Goal: Task Accomplishment & Management: Use online tool/utility

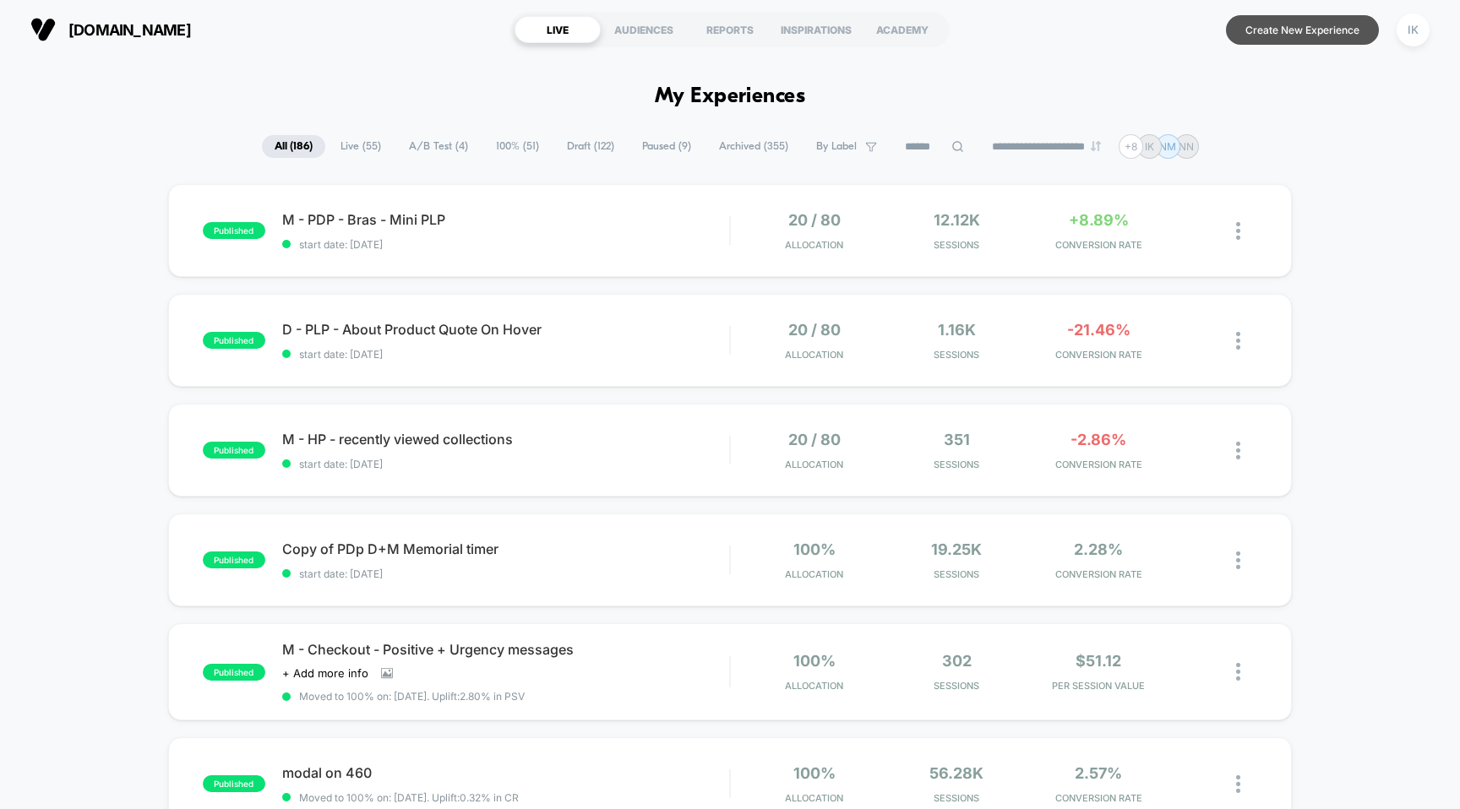
click at [1277, 30] on button "Create New Experience" at bounding box center [1302, 30] width 153 height 30
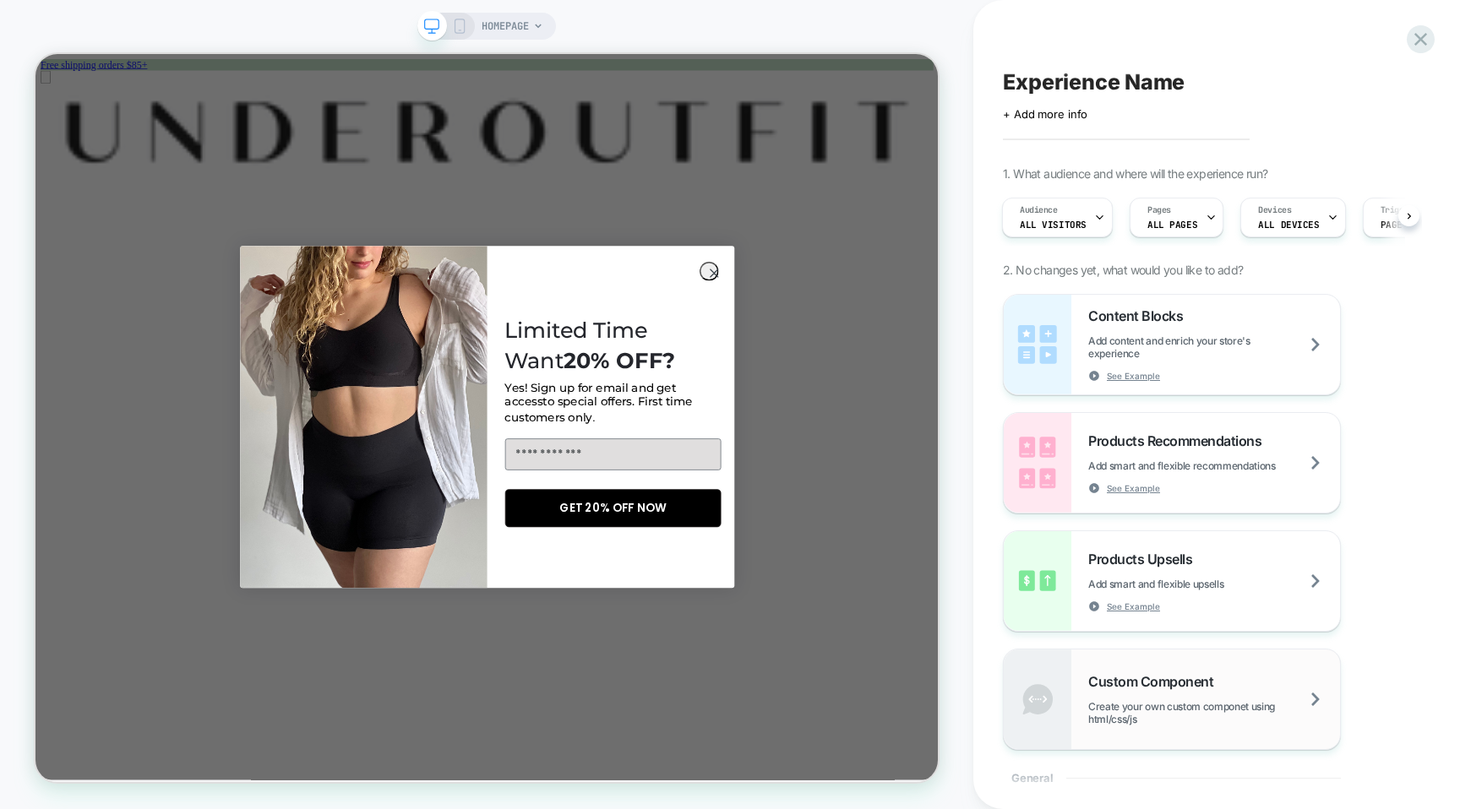
click at [1193, 697] on div "Custom Component Create your own custom componet using html/css/js" at bounding box center [1214, 699] width 252 height 52
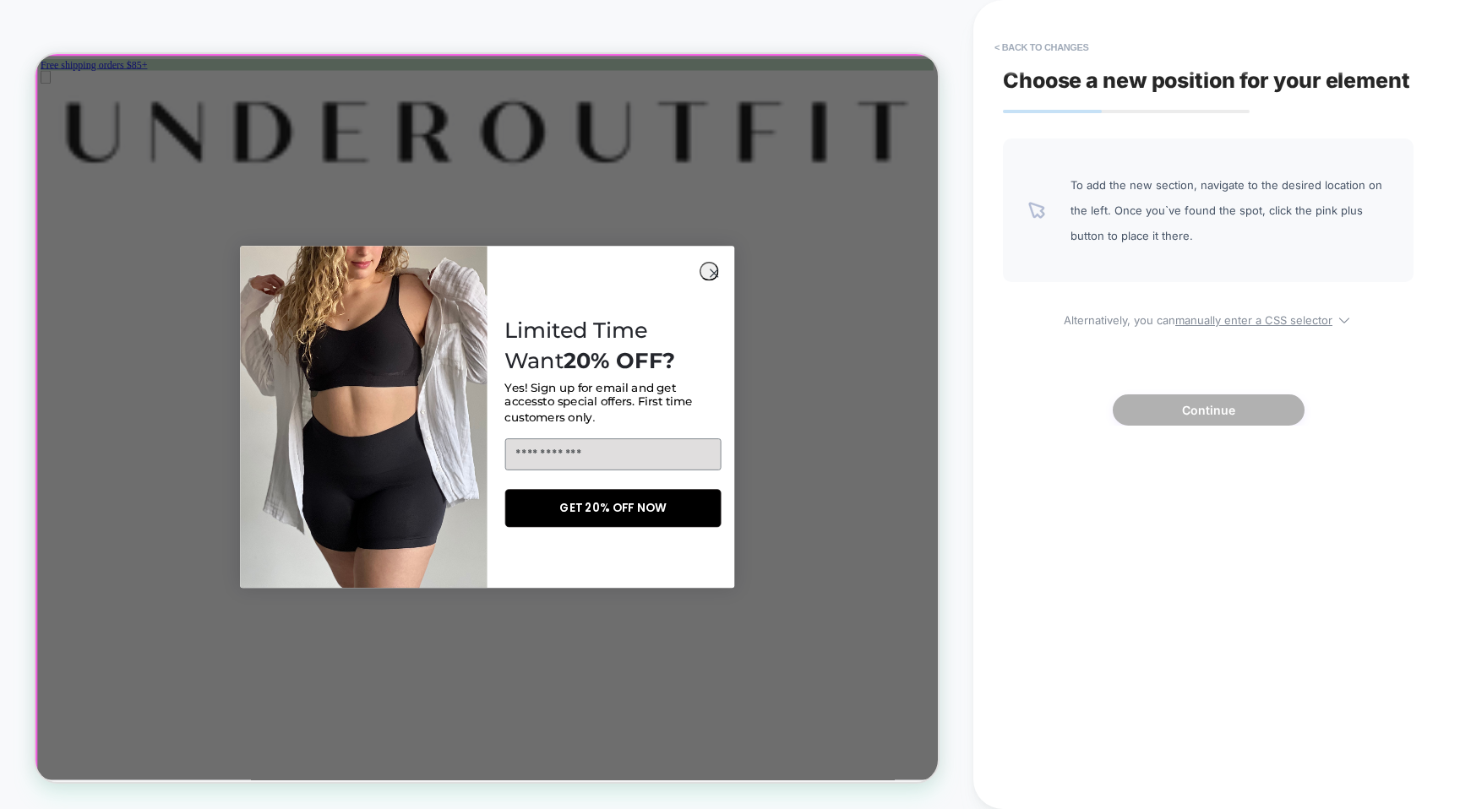
click at [937, 342] on div at bounding box center [639, 540] width 1204 height 969
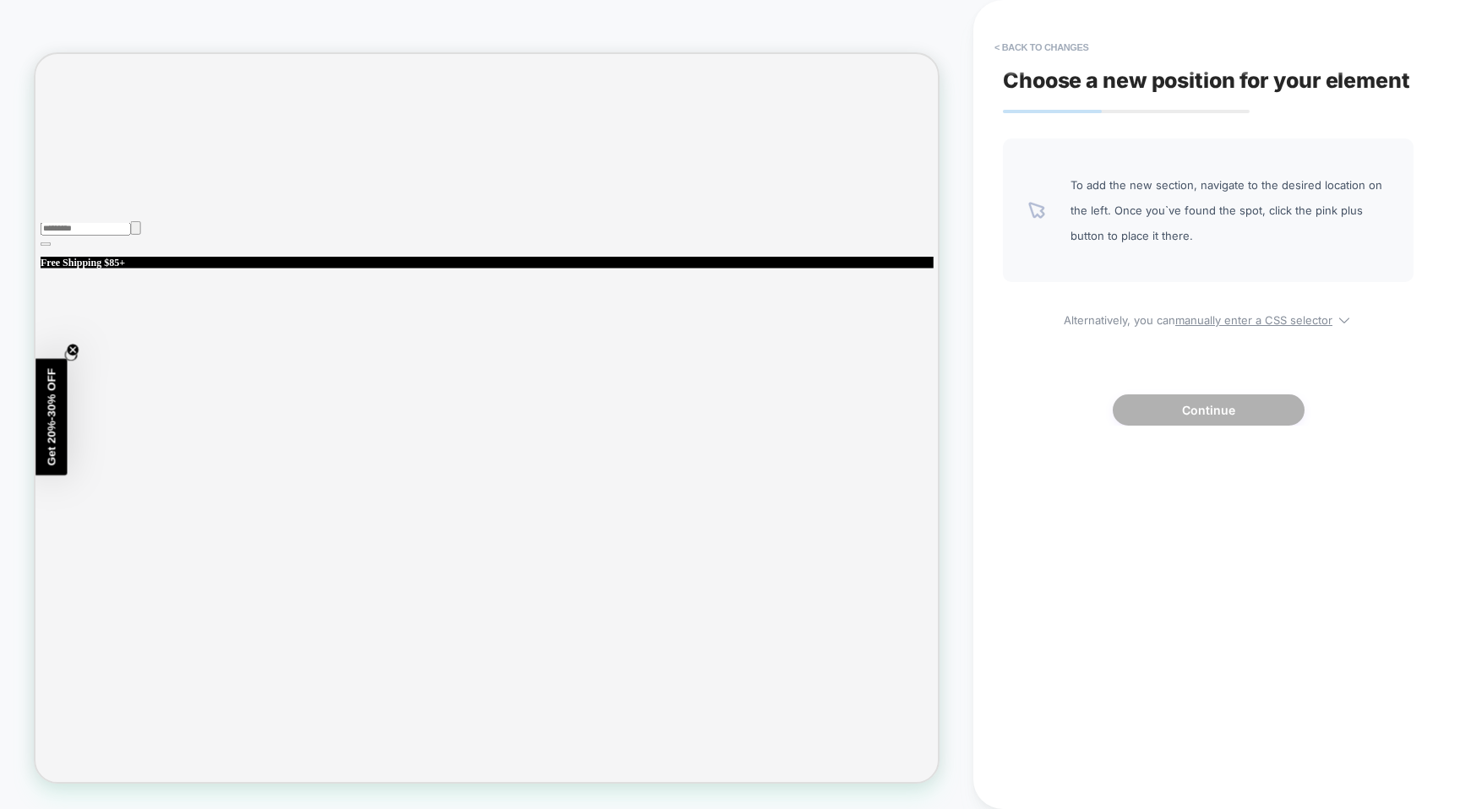
scroll to position [3137, 0]
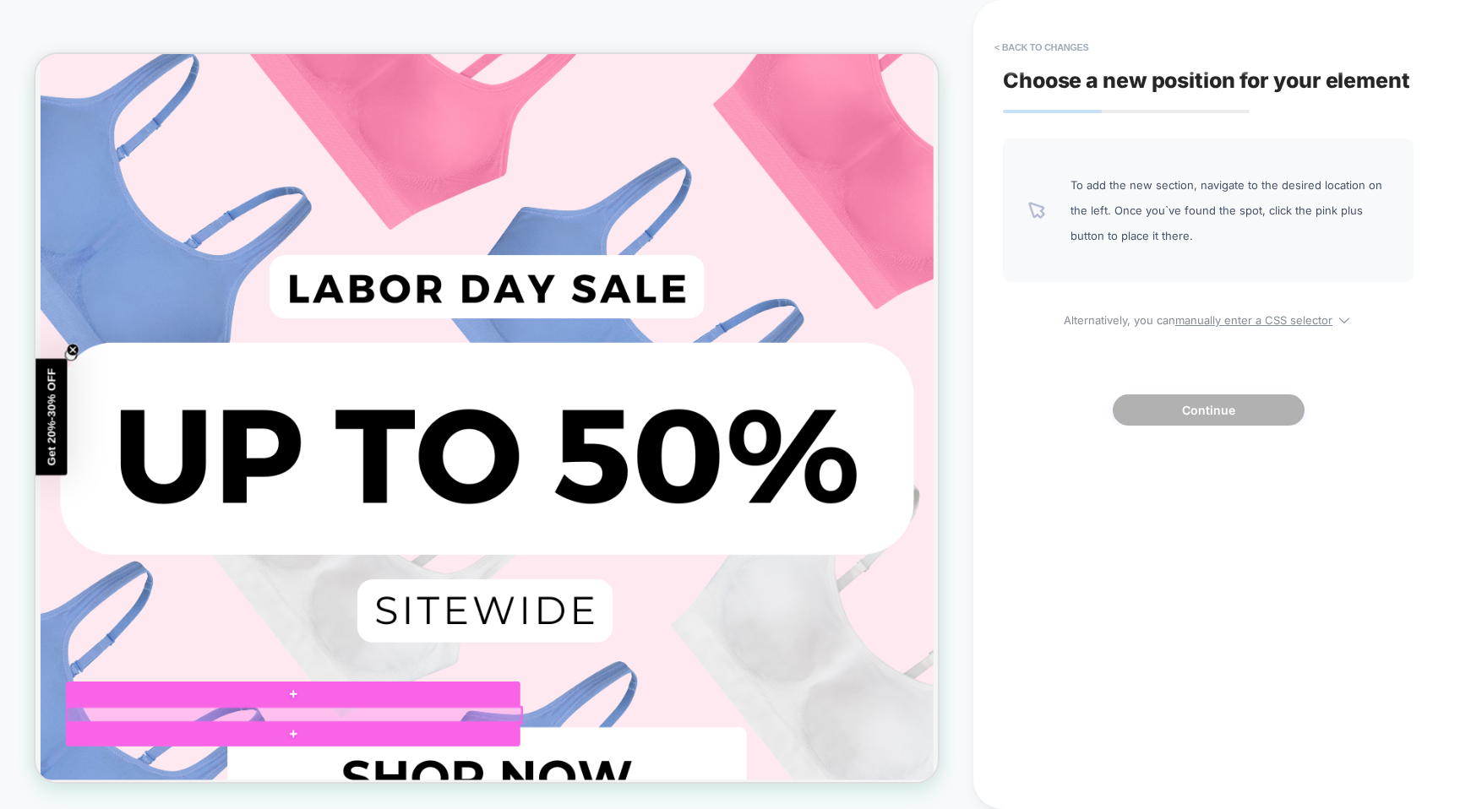
scroll to position [3338, 0]
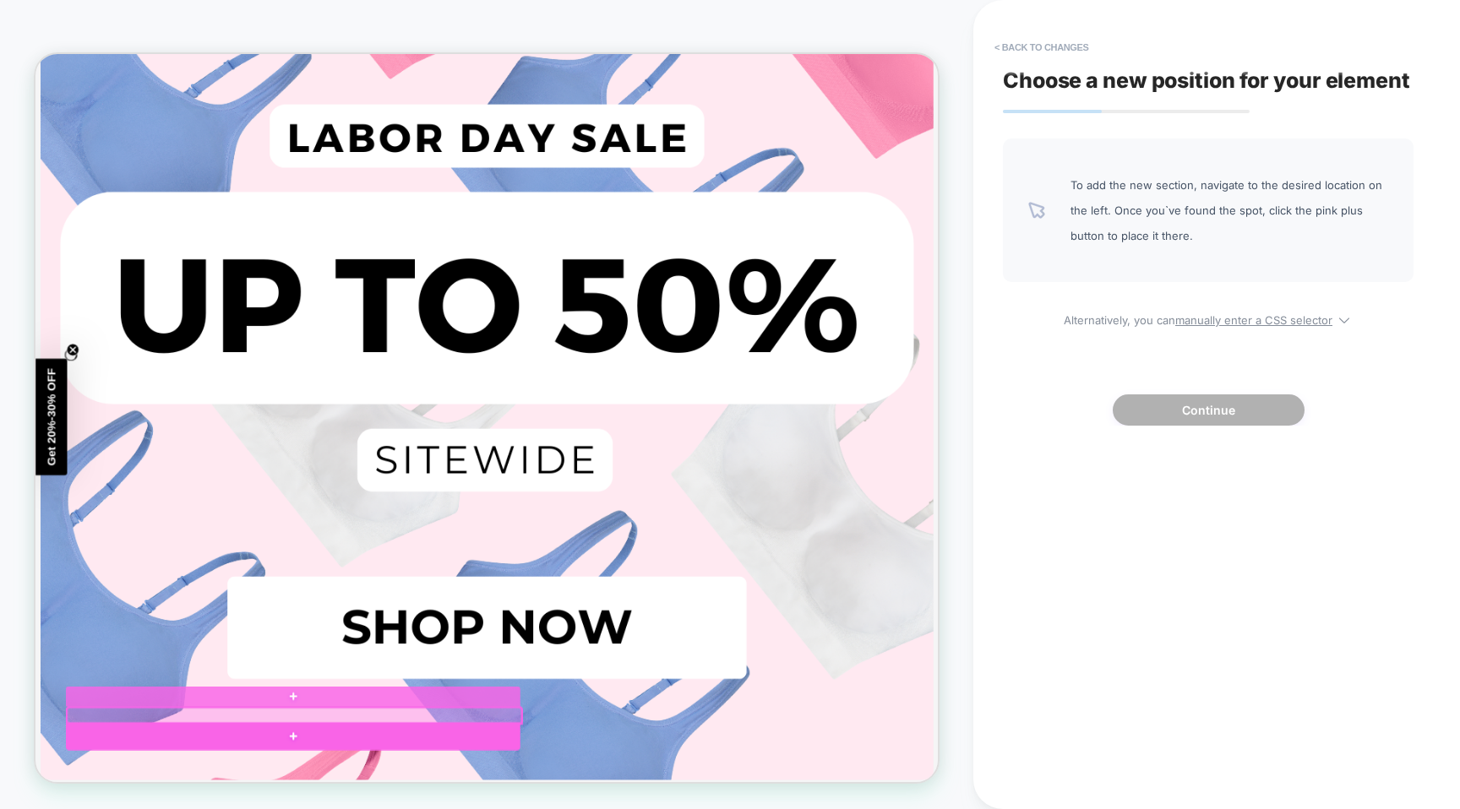
scroll to position [3356, 0]
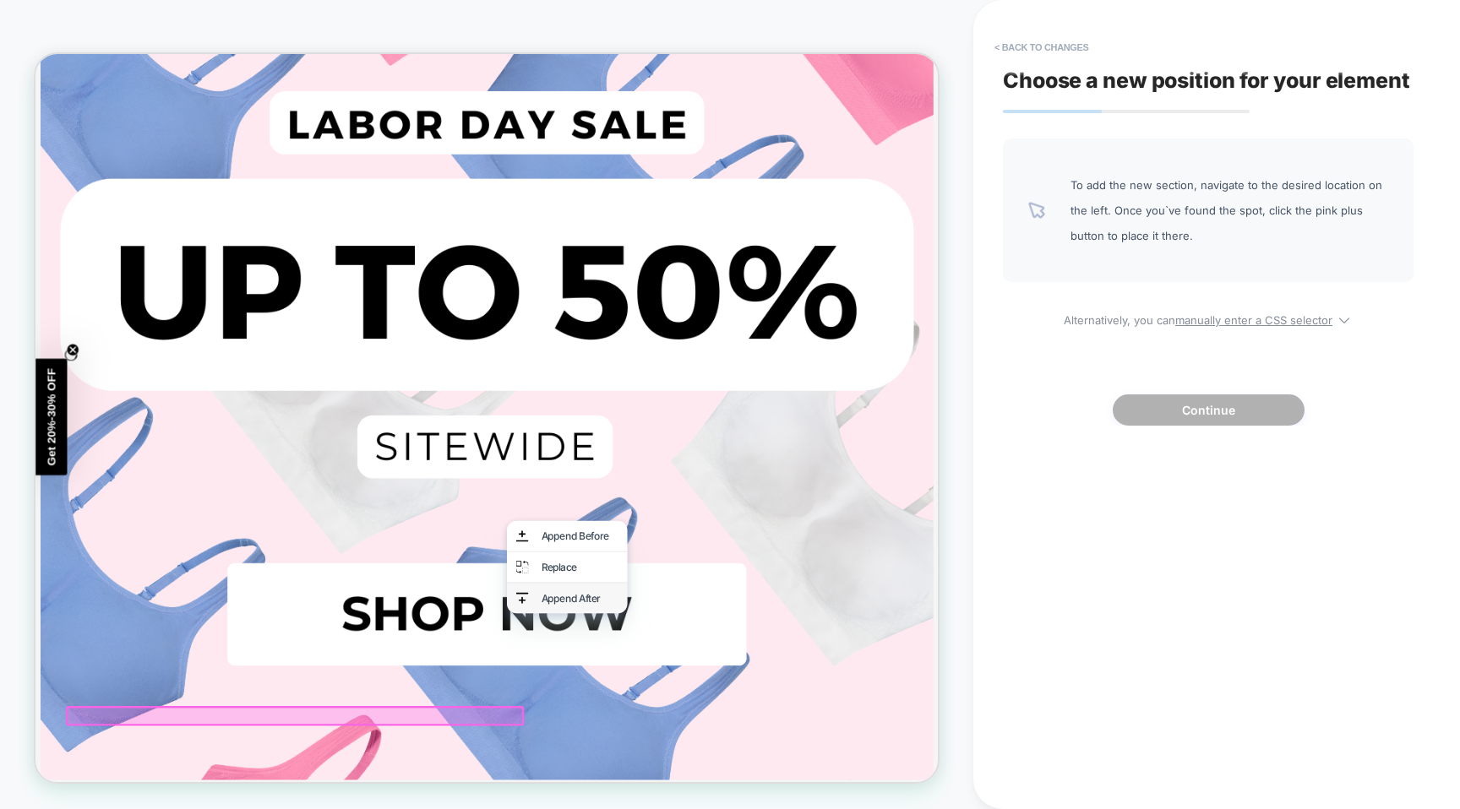
click at [762, 788] on div "Append After" at bounding box center [761, 779] width 103 height 17
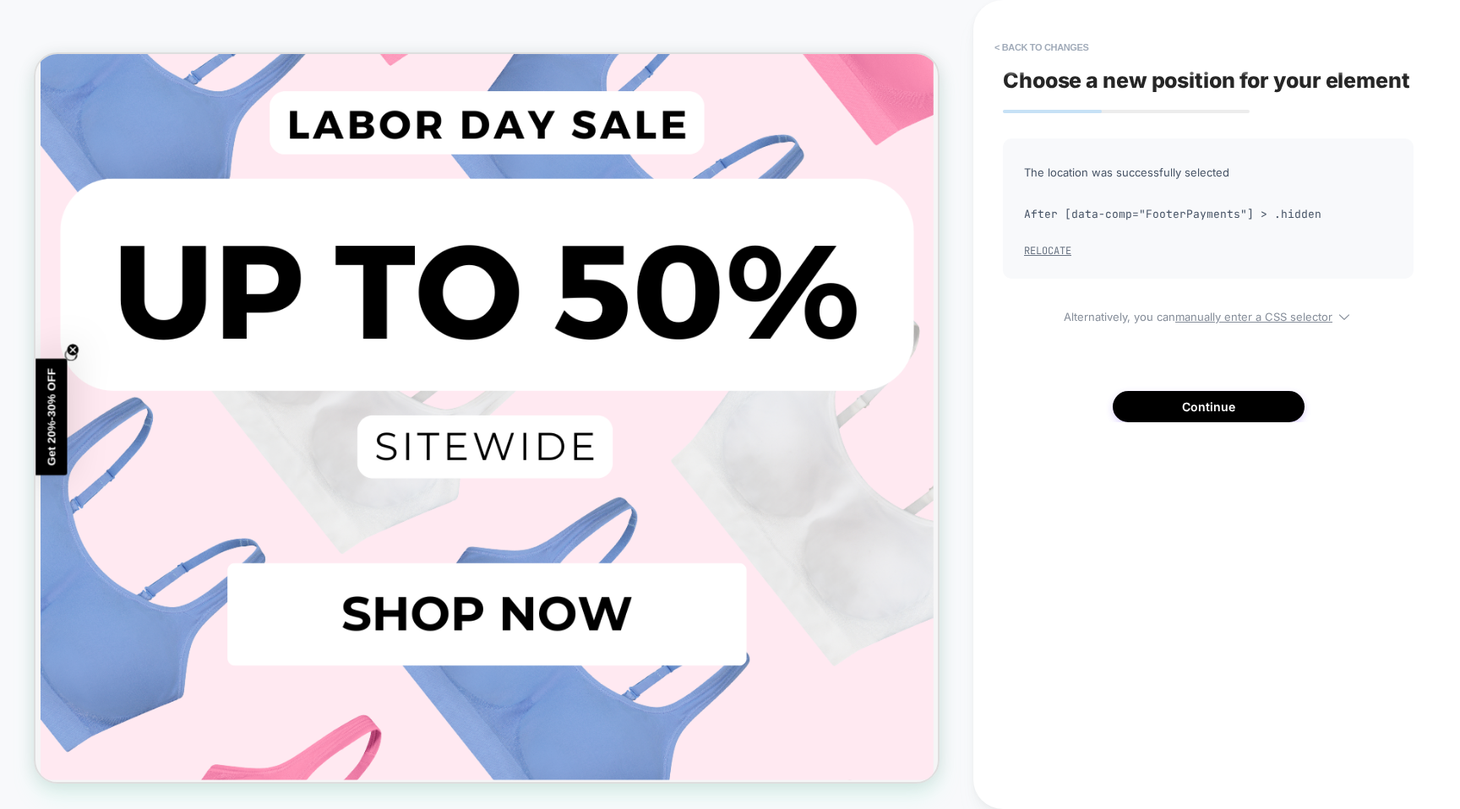
click at [1048, 247] on button "Relocate" at bounding box center [1047, 251] width 47 height 14
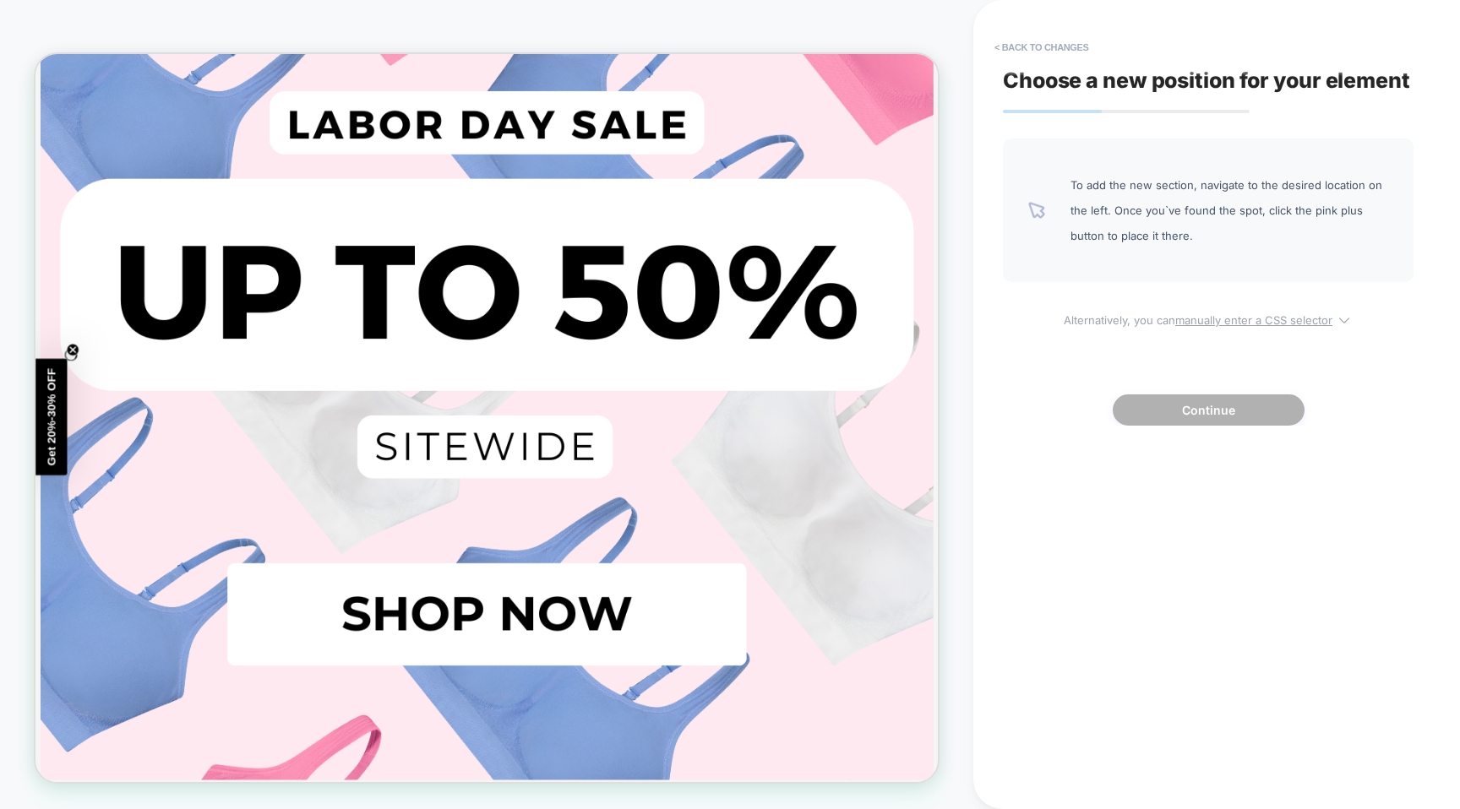
click at [1285, 323] on u "manually enter a CSS selector" at bounding box center [1253, 320] width 157 height 14
select select "*******"
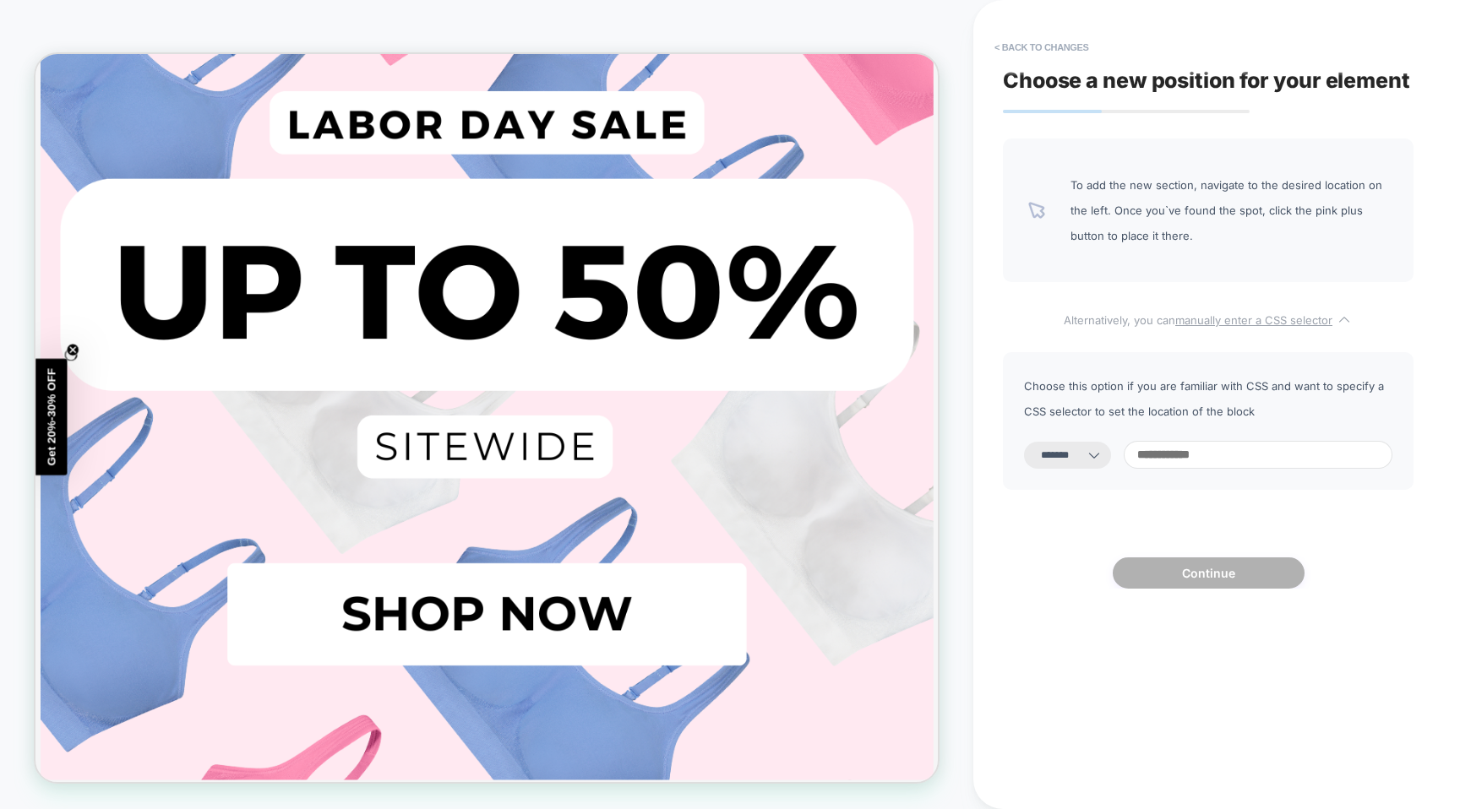
click at [1250, 318] on u "manually enter a CSS selector" at bounding box center [1253, 320] width 157 height 14
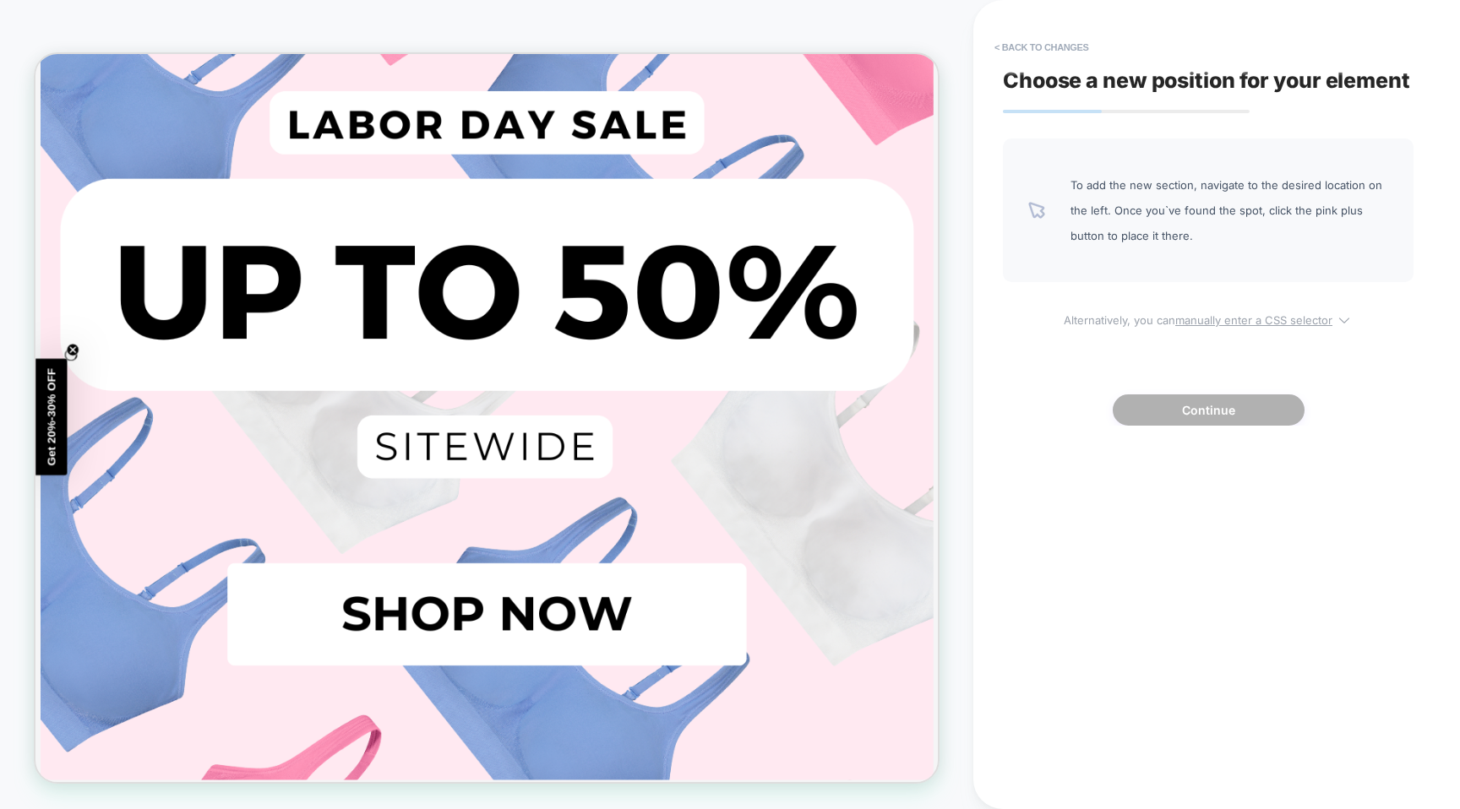
click at [1218, 313] on u "manually enter a CSS selector" at bounding box center [1253, 320] width 157 height 14
select select "*******"
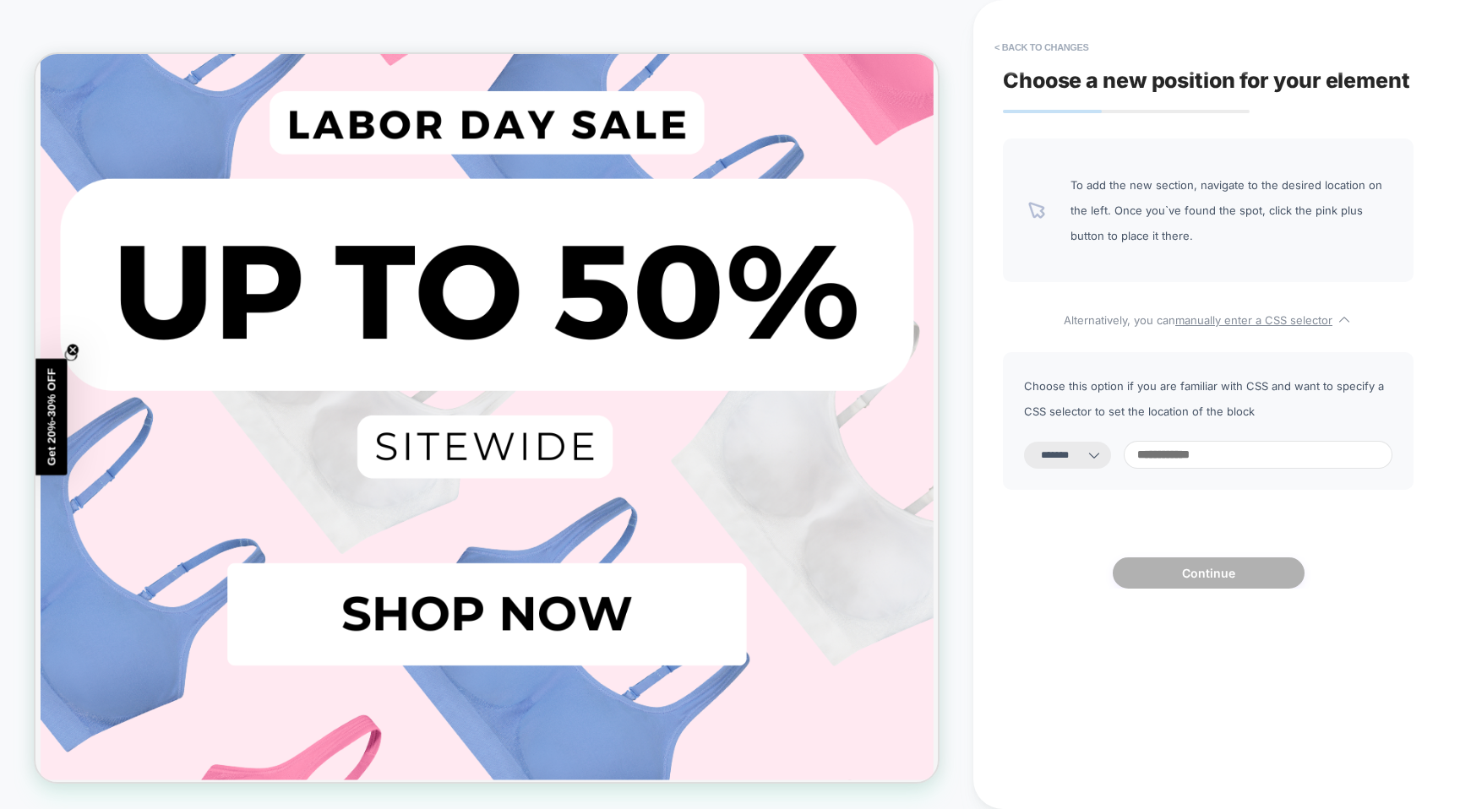
click at [1239, 443] on input at bounding box center [1257, 455] width 269 height 28
paste input "**********"
type input "**********"
select select "*********"
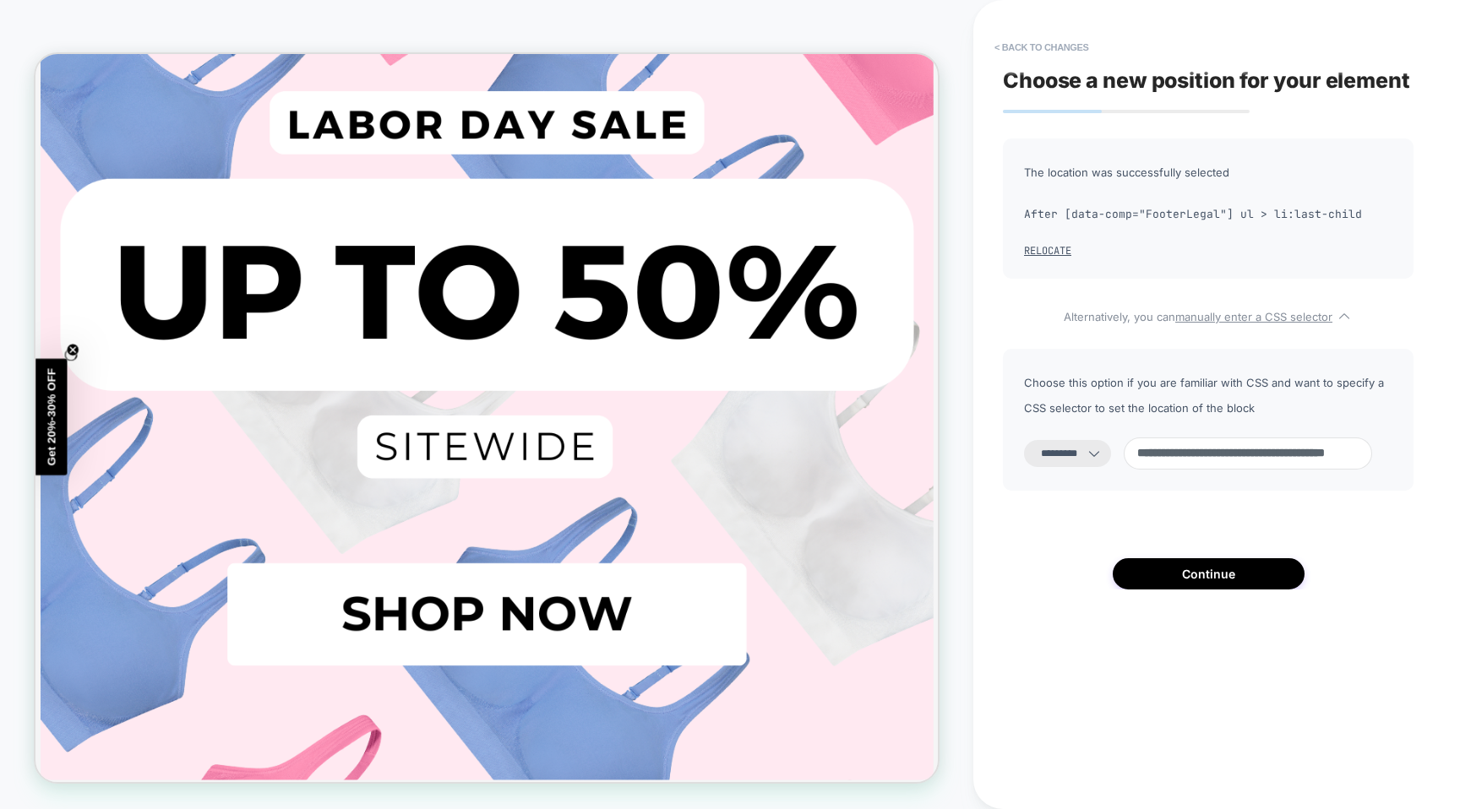
type input "**********"
click at [1096, 446] on select "**********" at bounding box center [1067, 453] width 87 height 27
click at [1101, 440] on select "**********" at bounding box center [1067, 453] width 87 height 27
click at [1209, 574] on button "Continue" at bounding box center [1208, 573] width 192 height 31
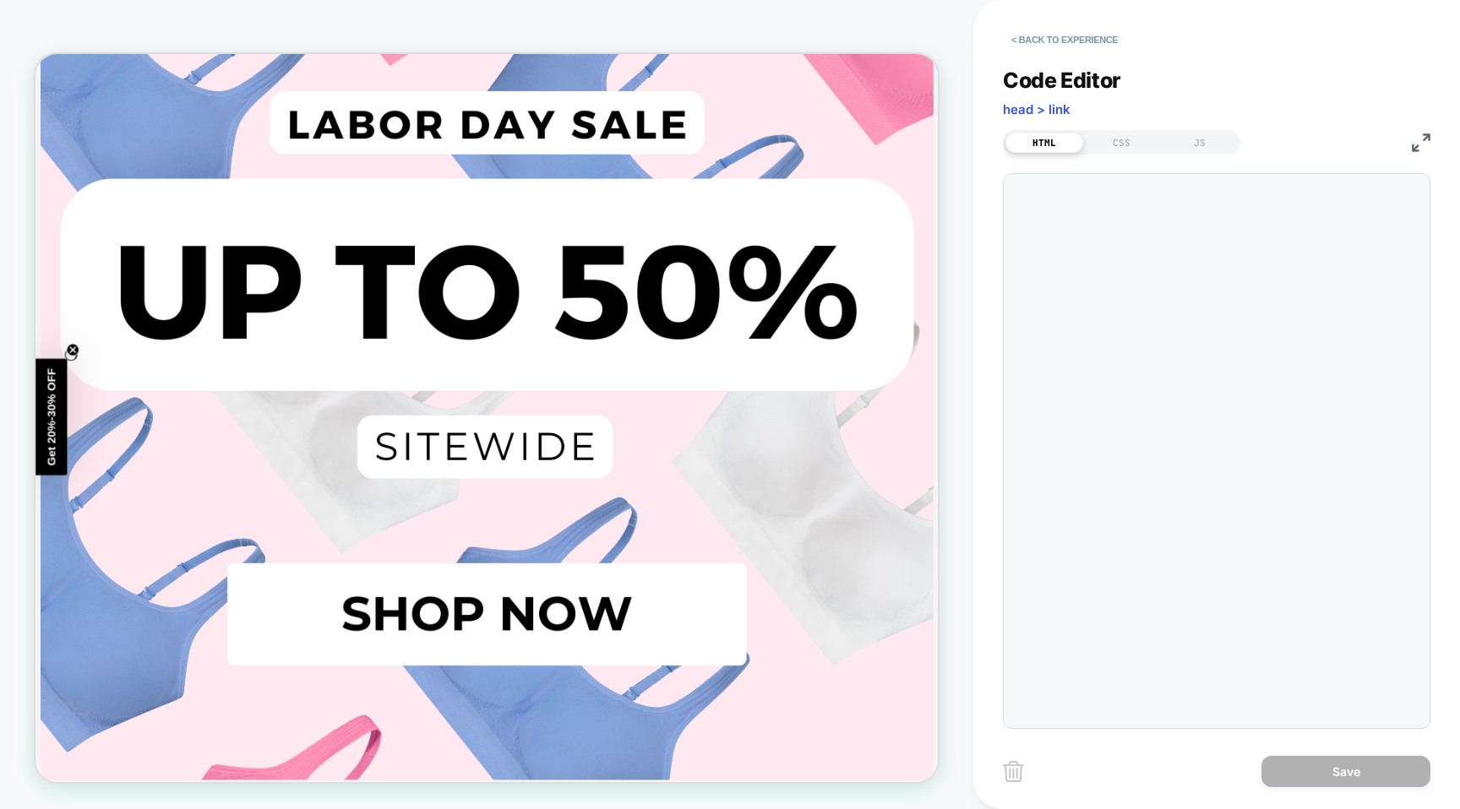
click at [1127, 276] on div at bounding box center [1216, 451] width 427 height 556
click at [1079, 233] on div at bounding box center [1216, 451] width 427 height 556
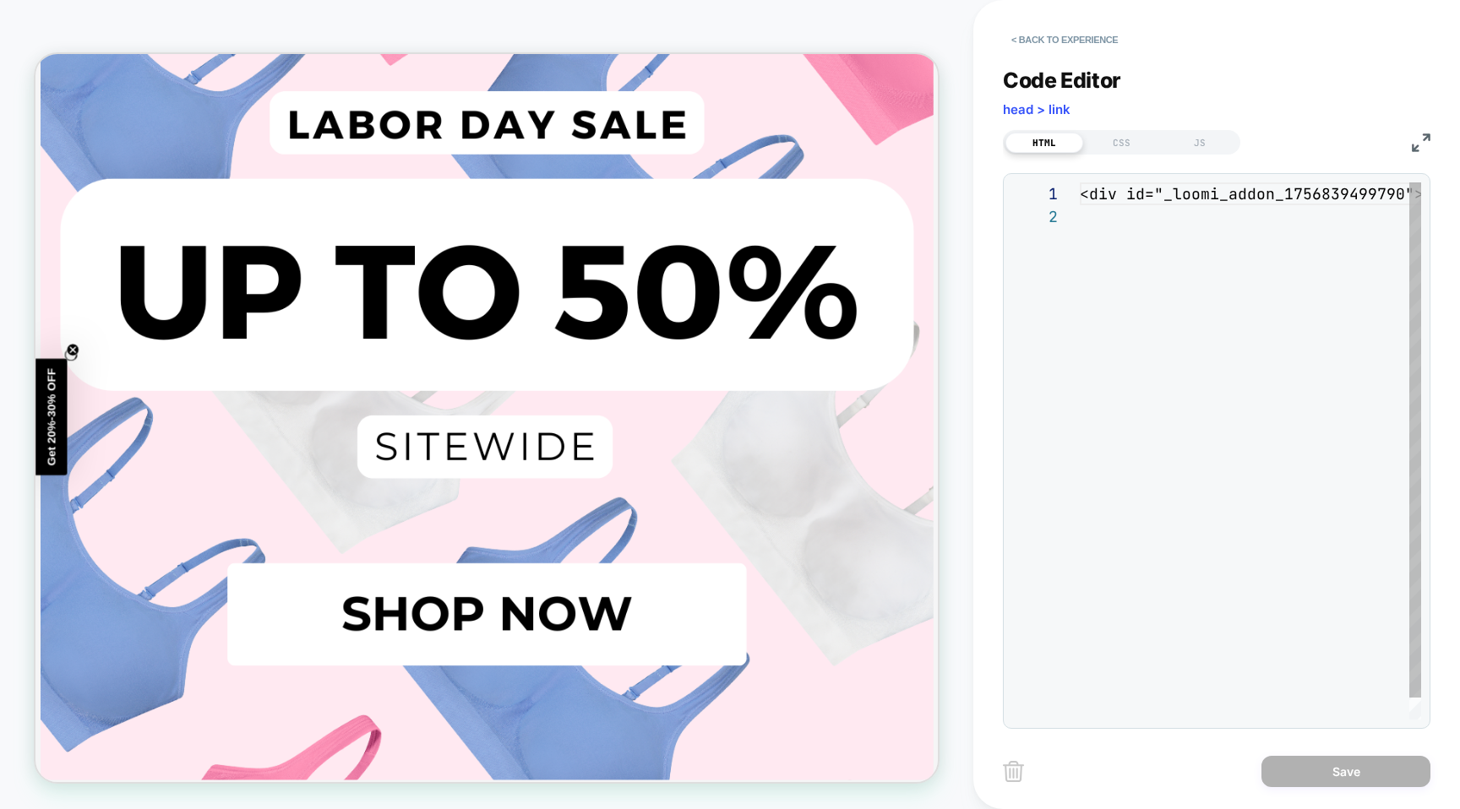
scroll to position [23, 0]
click at [1134, 227] on div "< div id = "_loomi_addon_1756839499790" > Change Me! </ div >" at bounding box center [1344, 462] width 531 height 560
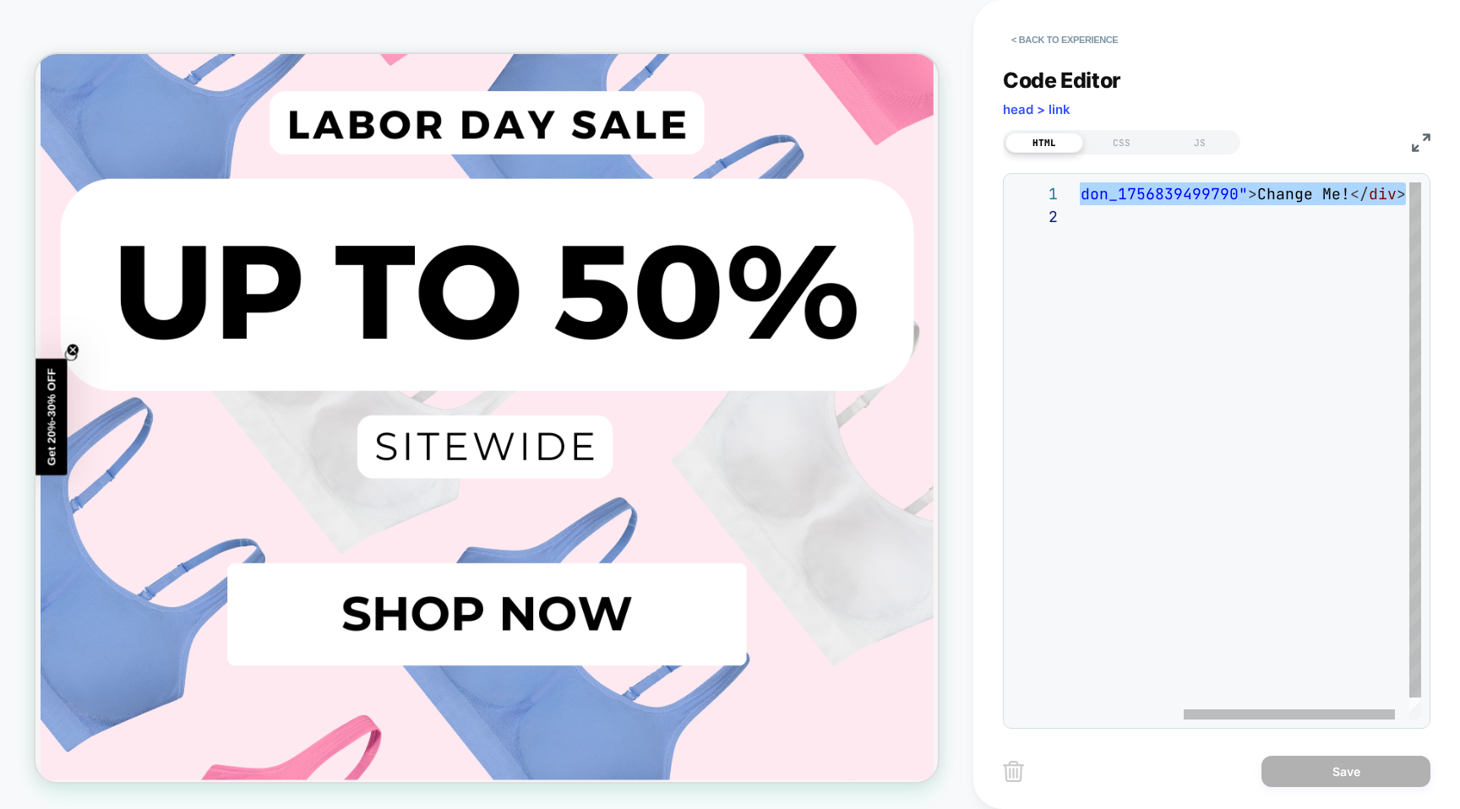
click at [1159, 403] on div "< div id = "_loomi_addon_1756839499790" > Change Me! </ div >" at bounding box center [1178, 462] width 531 height 560
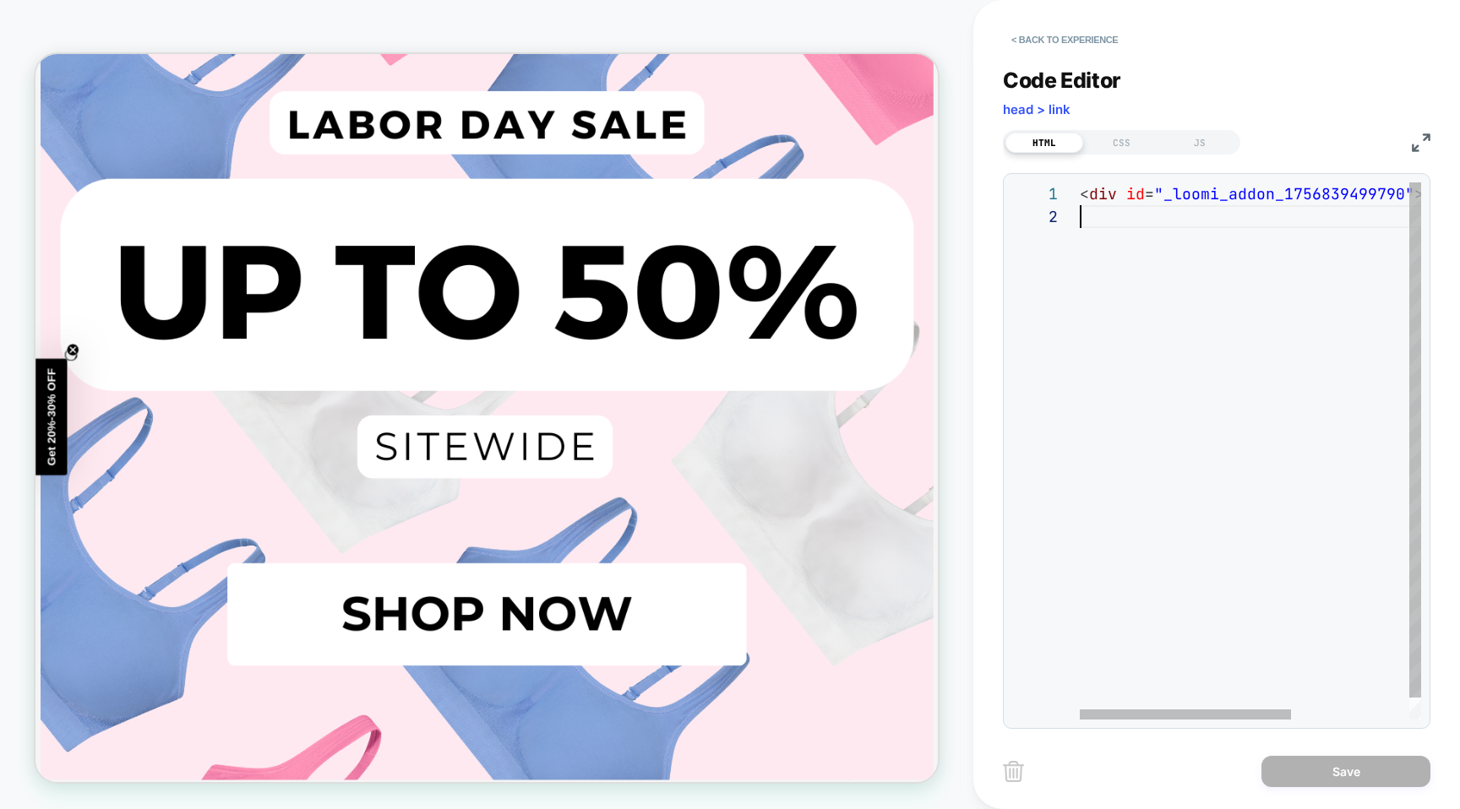
scroll to position [0, 0]
type textarea "**********"
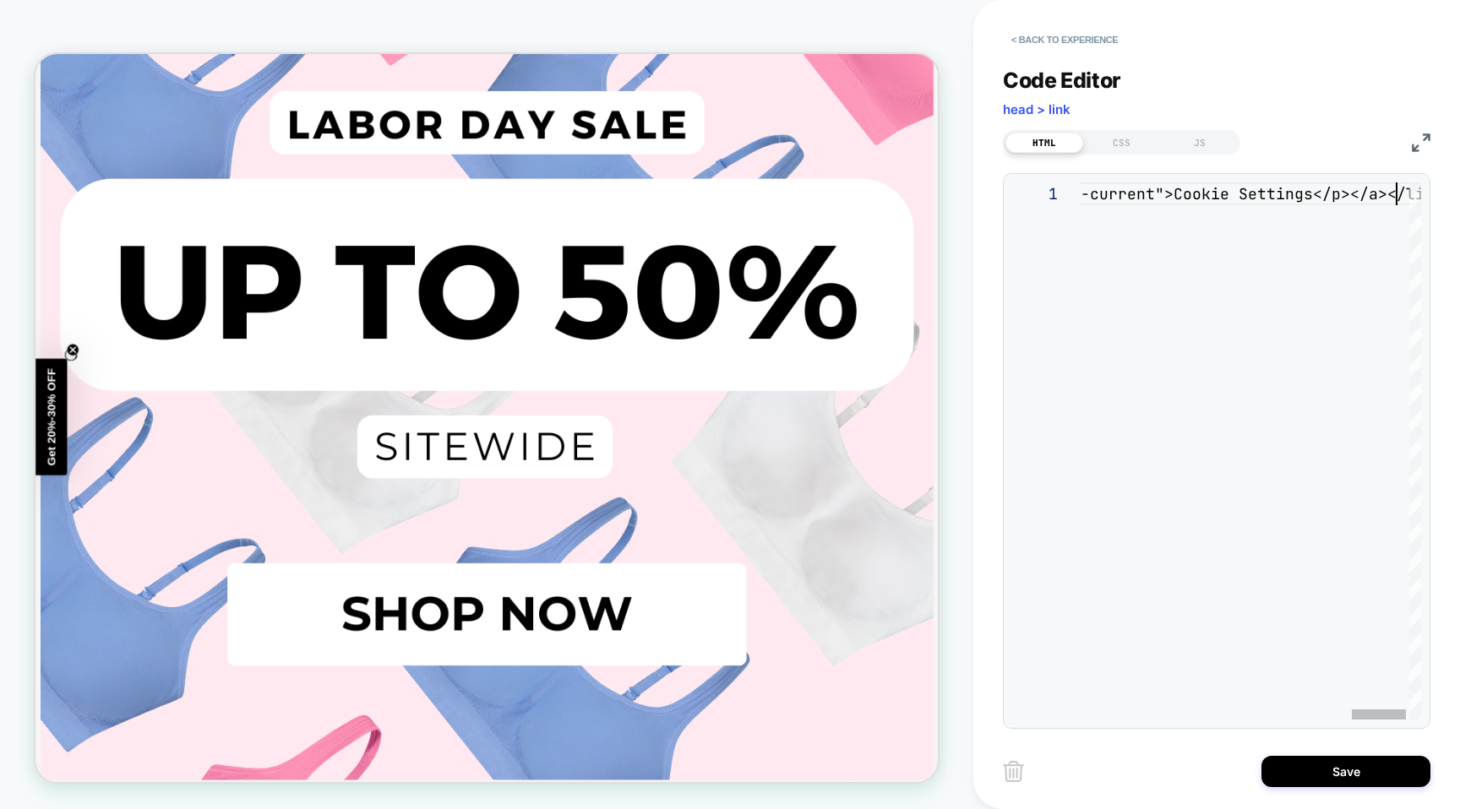
scroll to position [0, 2015]
click at [1328, 767] on button "Save" at bounding box center [1345, 771] width 169 height 31
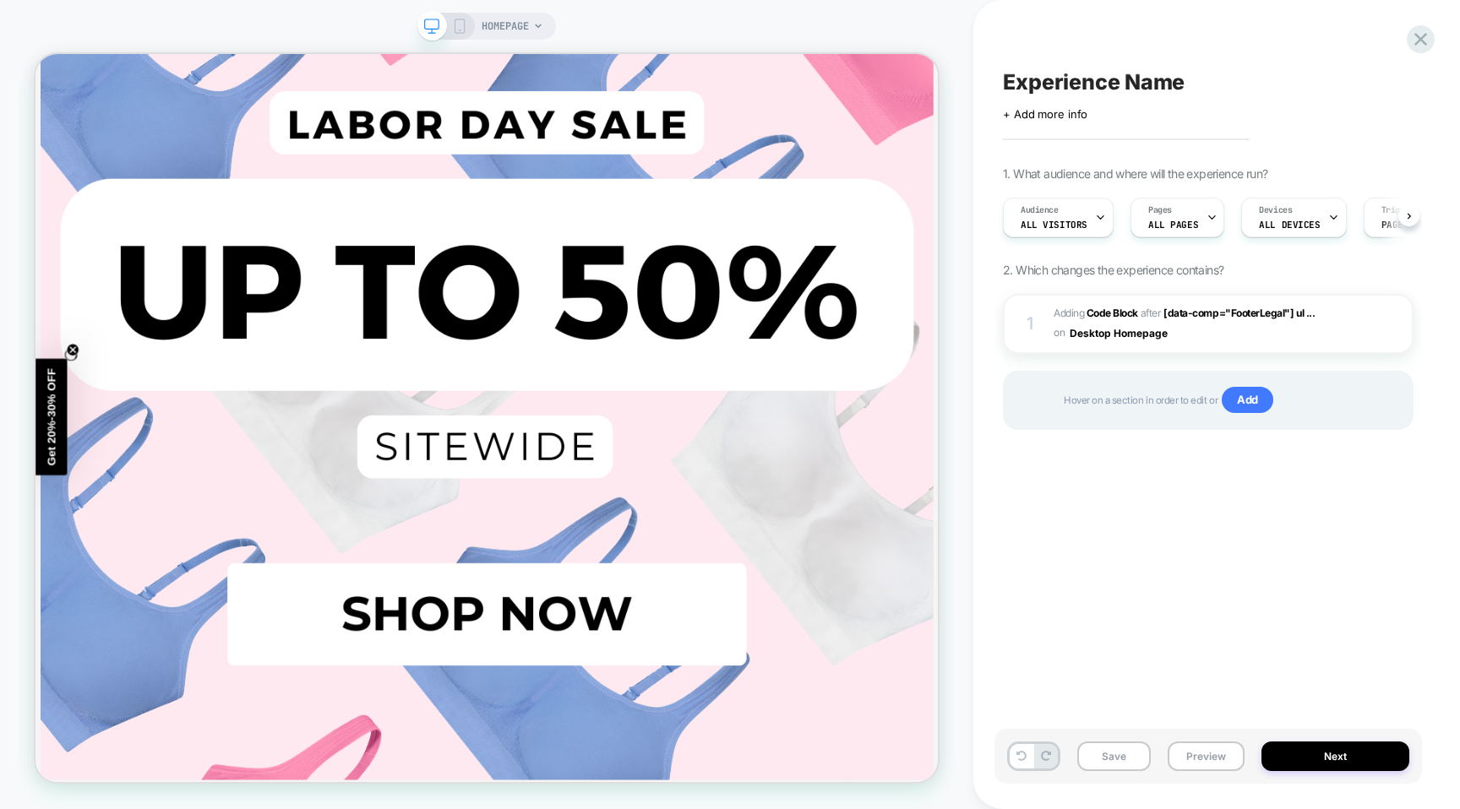
scroll to position [0, 1]
click at [1365, 320] on img at bounding box center [1364, 324] width 14 height 14
click at [1371, 323] on div at bounding box center [1364, 323] width 32 height 19
click at [1389, 323] on div at bounding box center [1396, 323] width 32 height 19
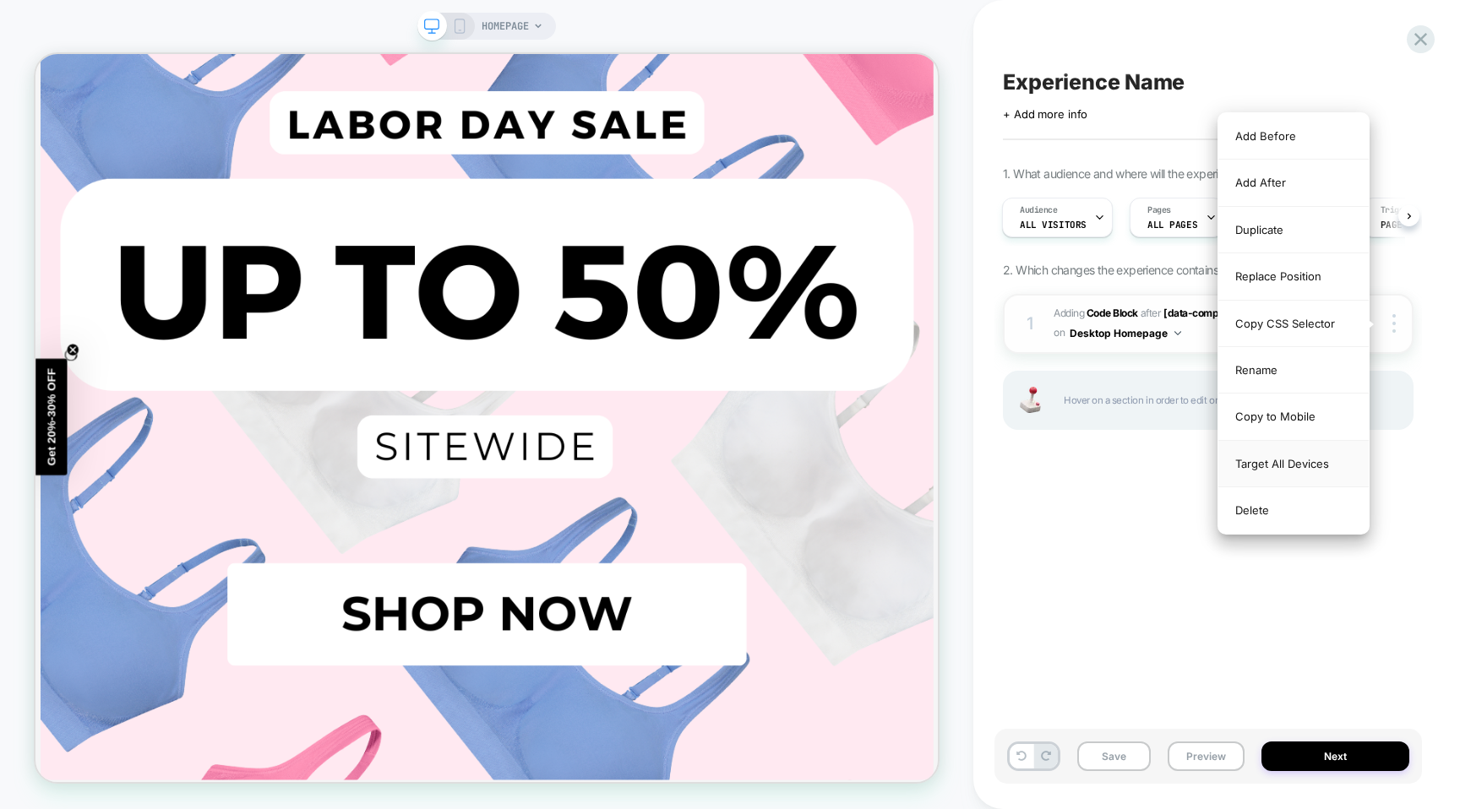
click at [1299, 461] on div "Target All Devices" at bounding box center [1293, 464] width 150 height 46
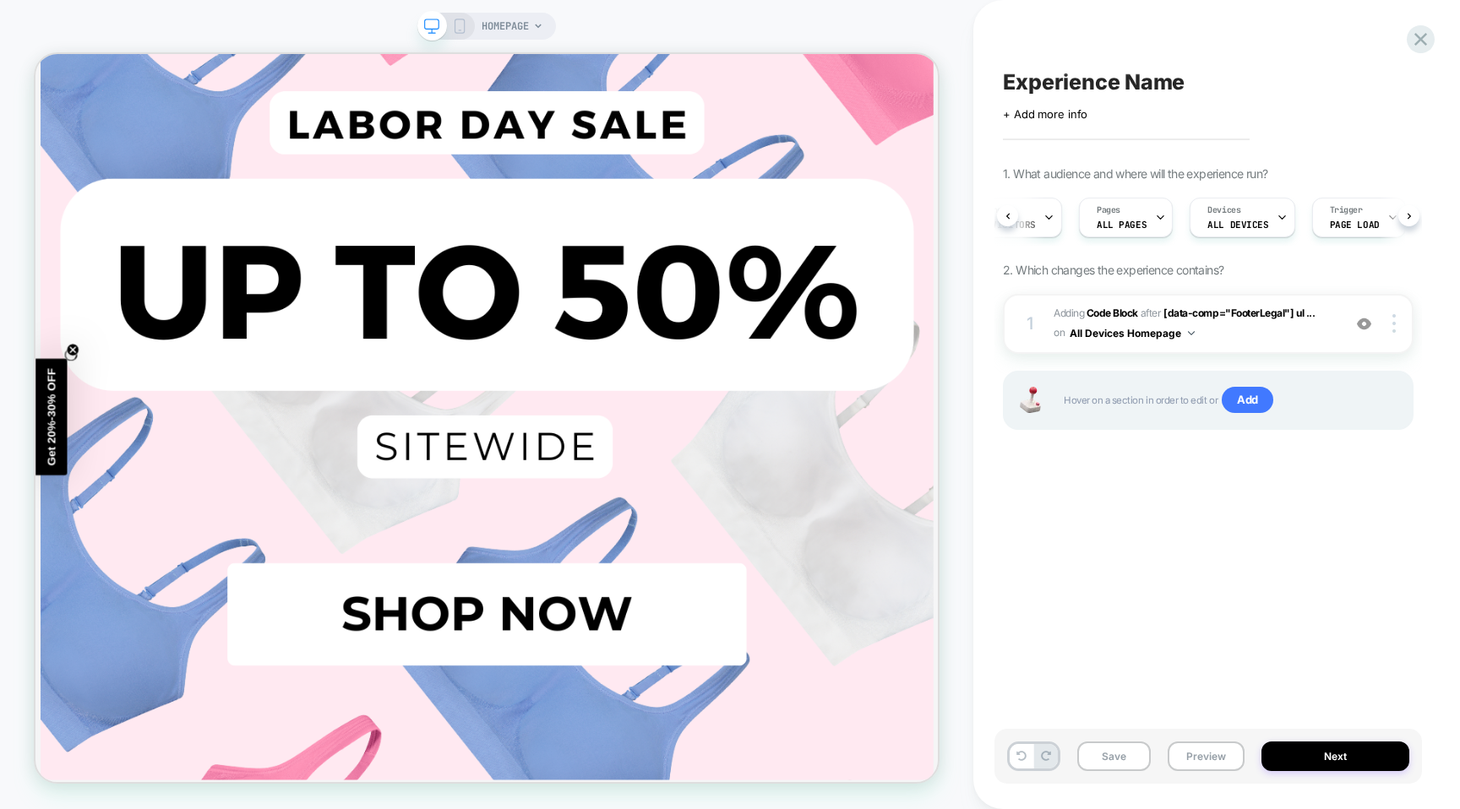
scroll to position [0, 65]
click at [1192, 756] on button "Preview" at bounding box center [1205, 757] width 77 height 30
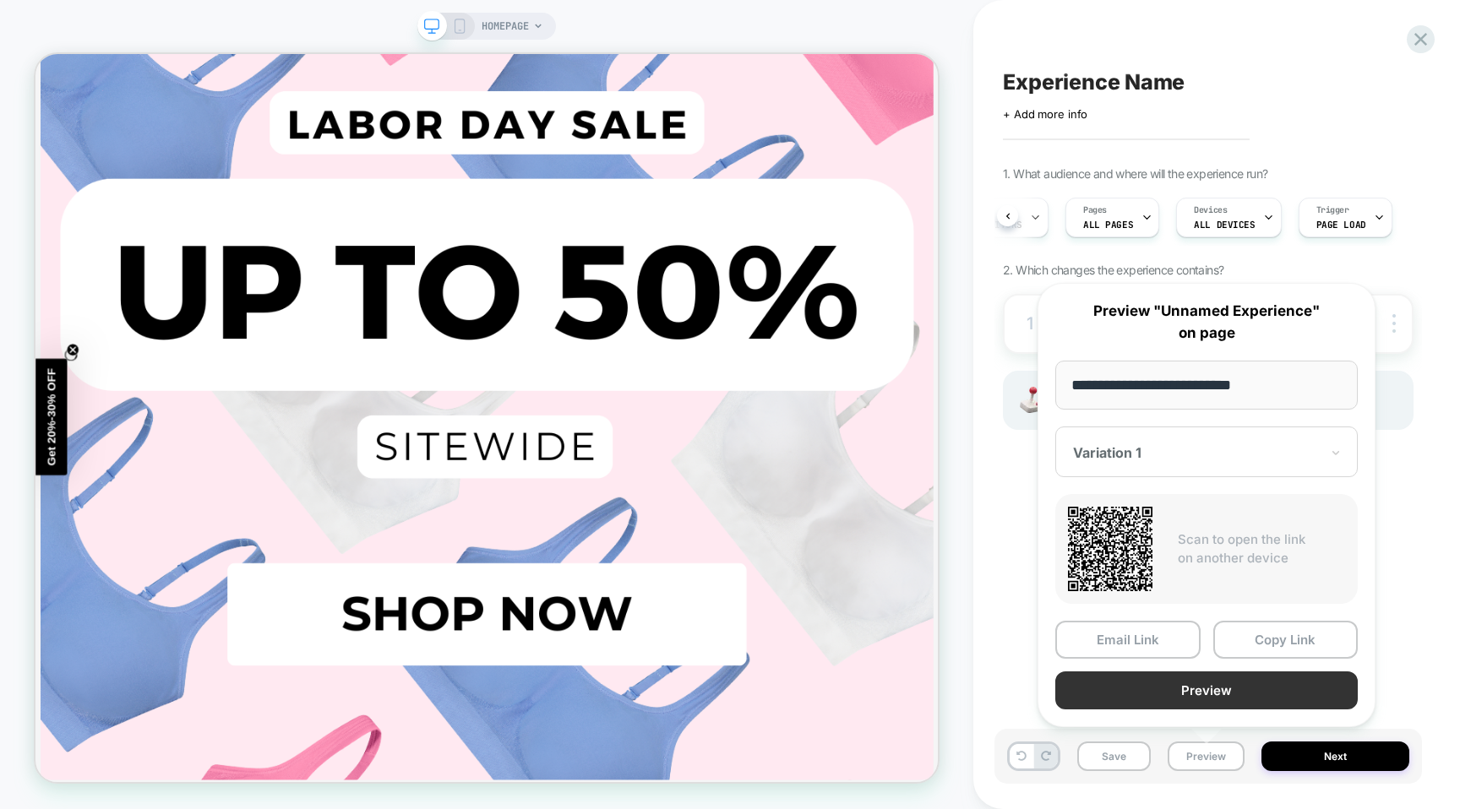
click at [1230, 691] on button "Preview" at bounding box center [1206, 690] width 302 height 38
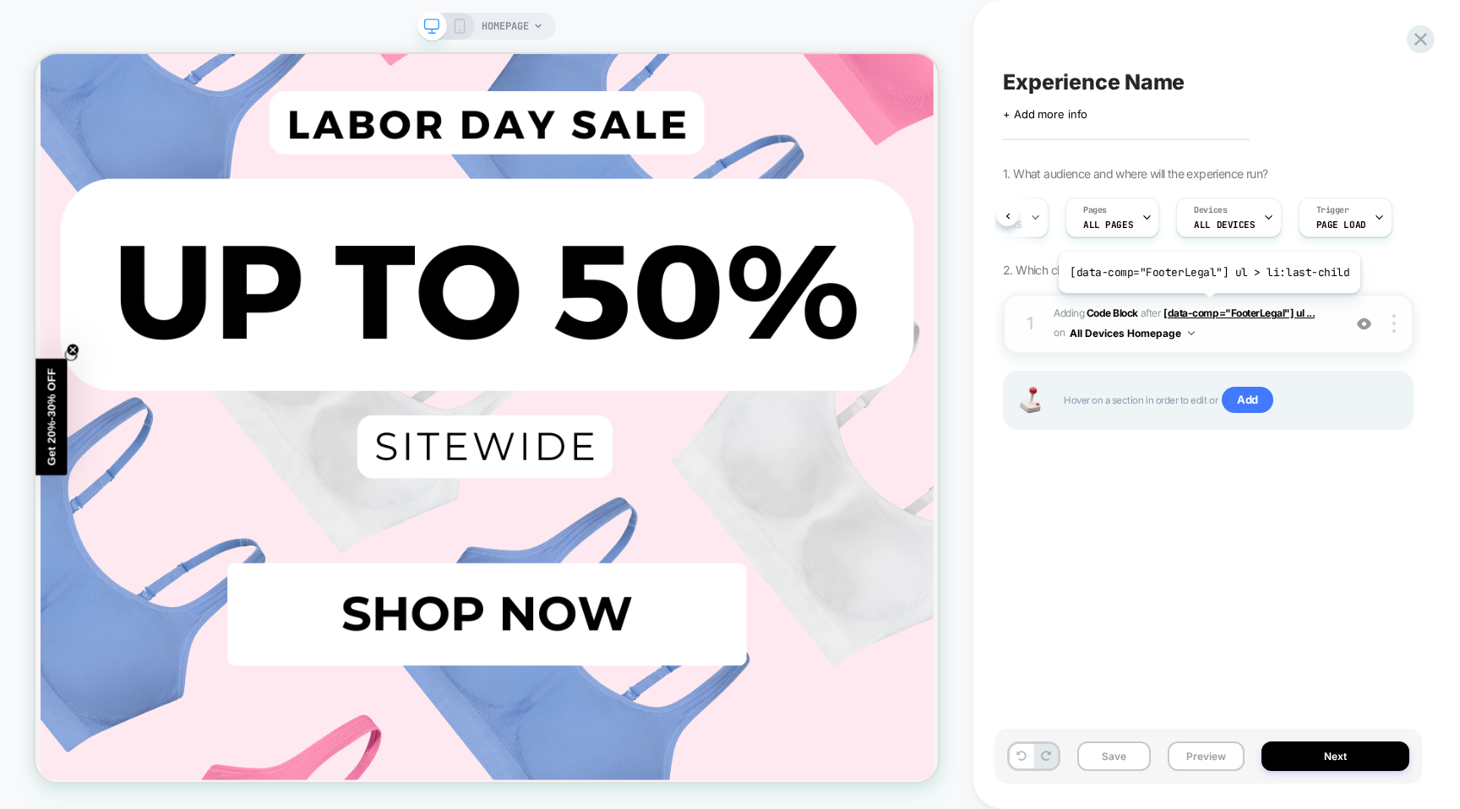
click at [1205, 307] on span "[data-comp="FooterLegal"] ul ..." at bounding box center [1238, 313] width 151 height 13
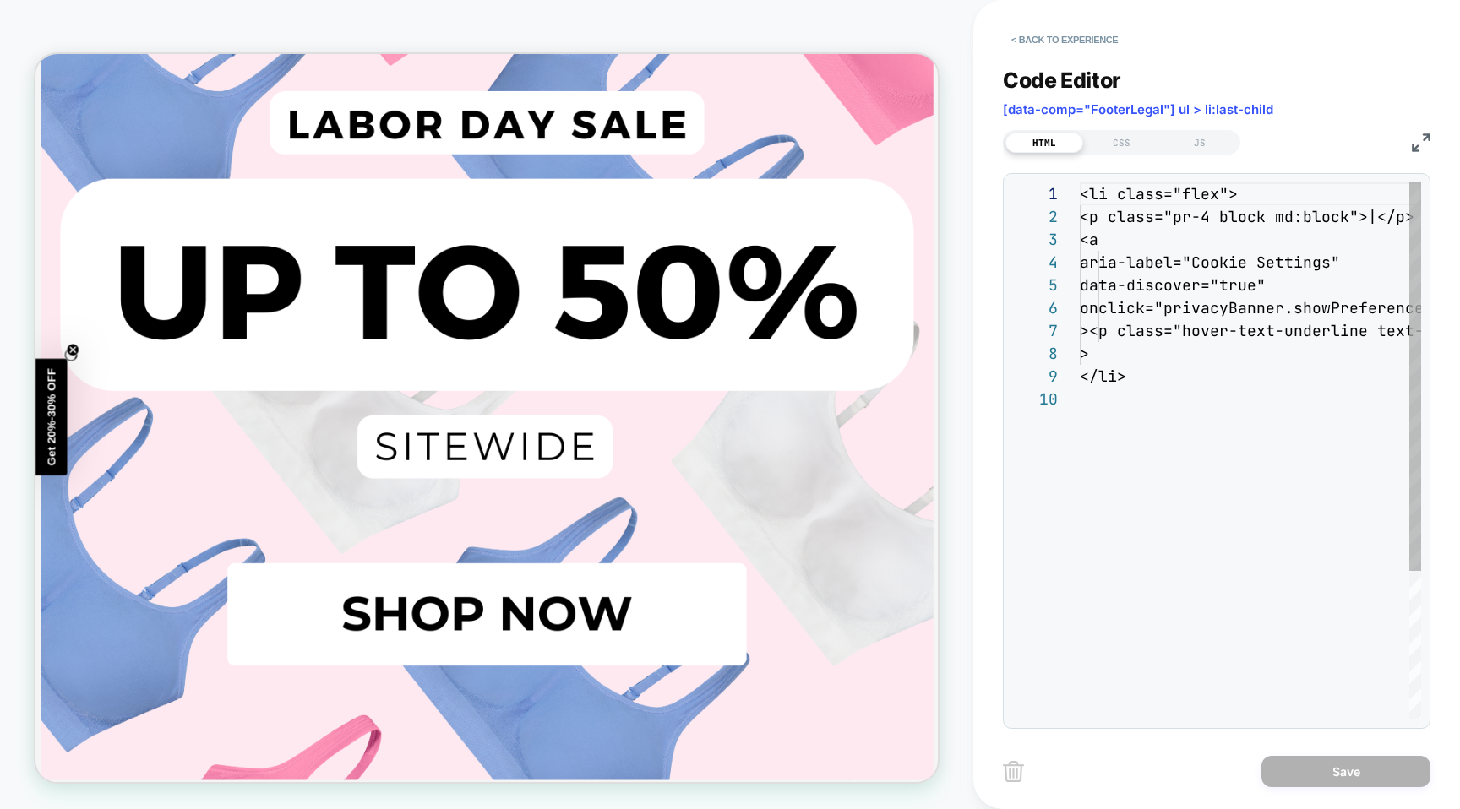
scroll to position [205, 0]
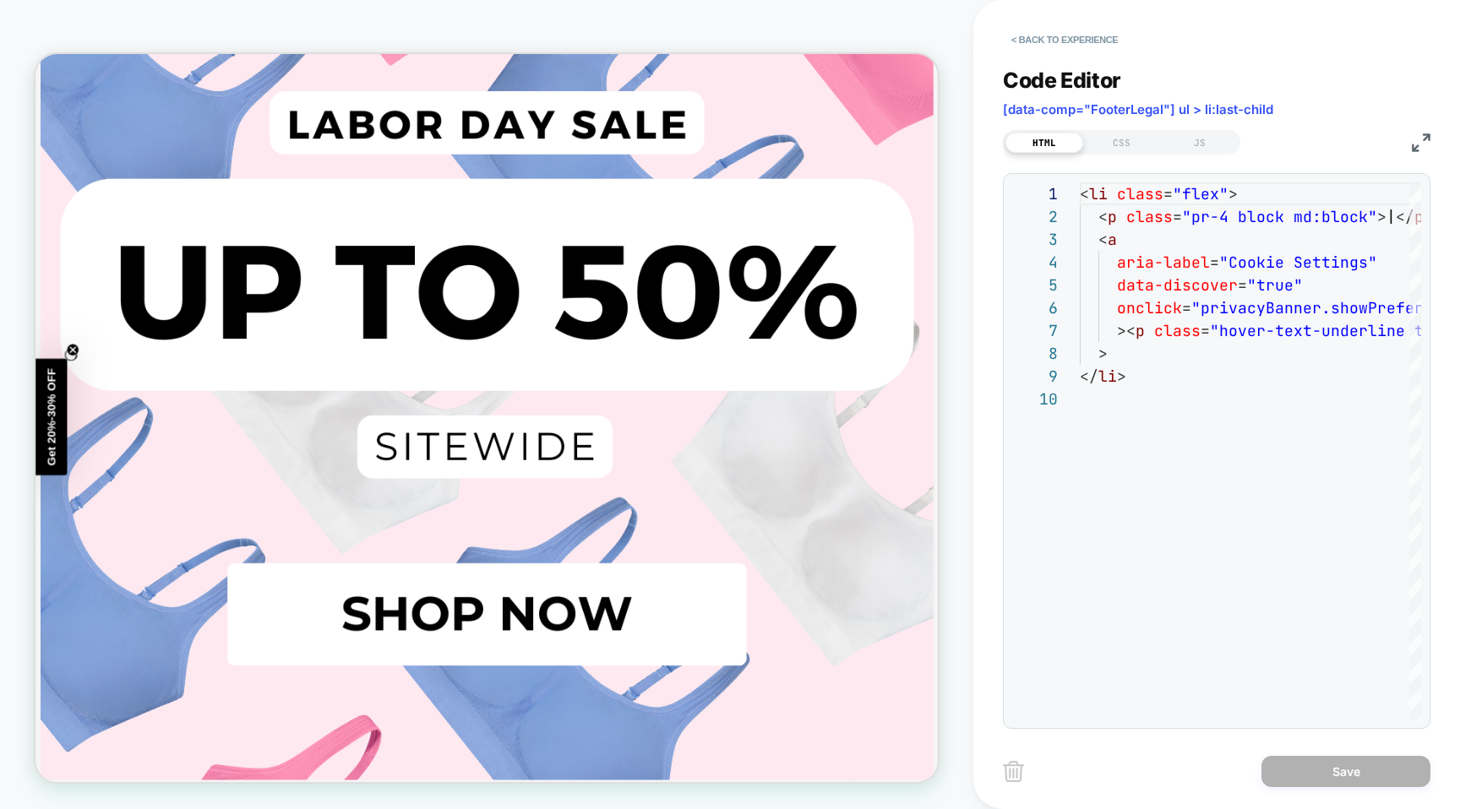
click at [1246, 108] on span "[data-comp="FooterLegal"] ul > li:last-child" at bounding box center [1138, 109] width 270 height 16
copy div "[data-comp="FooterLegal"] ul > li:last-child HTML CSS JS"
click at [1081, 34] on button "< Back to experience" at bounding box center [1064, 39] width 123 height 27
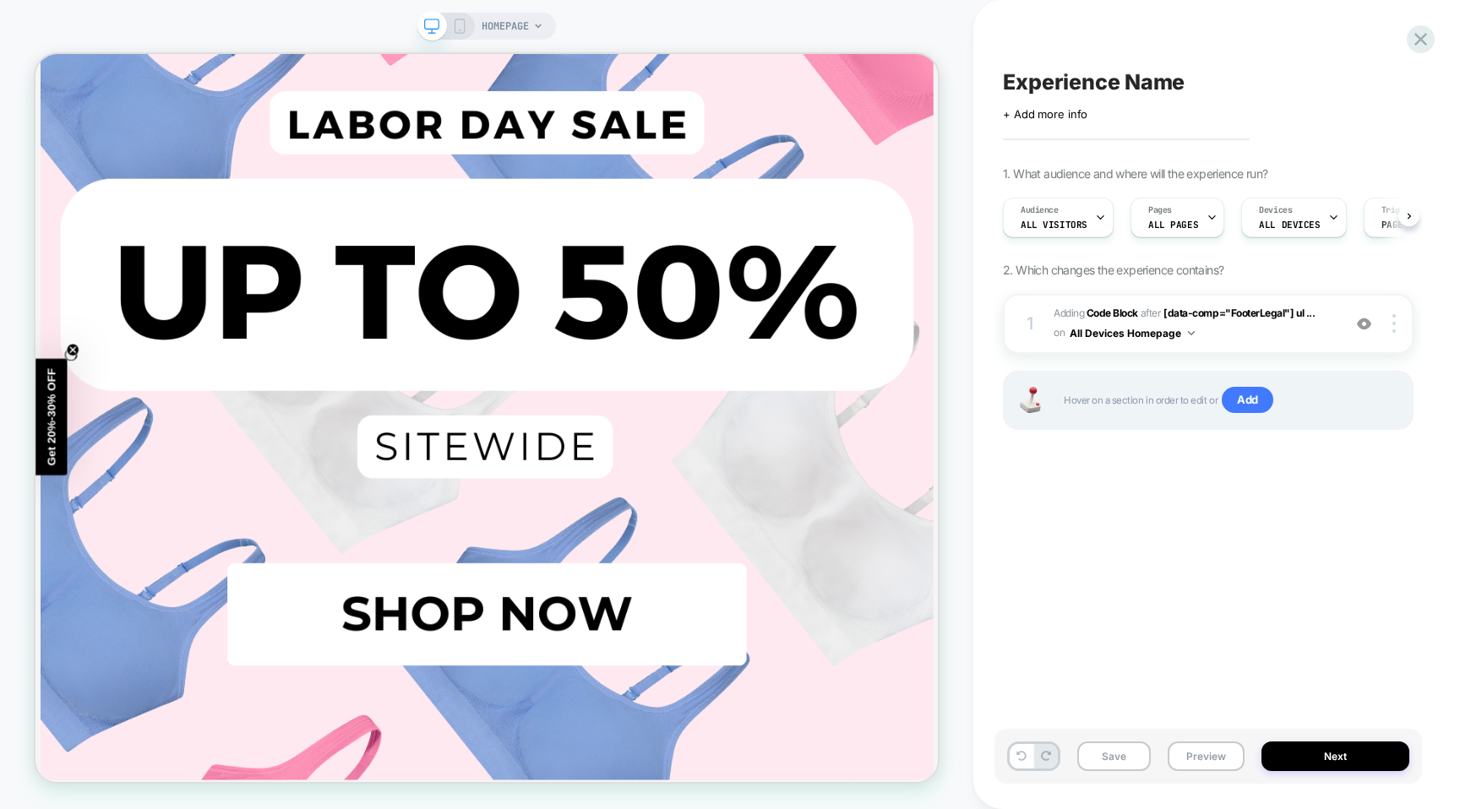
scroll to position [0, 1]
click at [1391, 322] on div at bounding box center [1396, 323] width 32 height 19
click at [1356, 220] on div "Trigger Page Load" at bounding box center [1341, 217] width 84 height 38
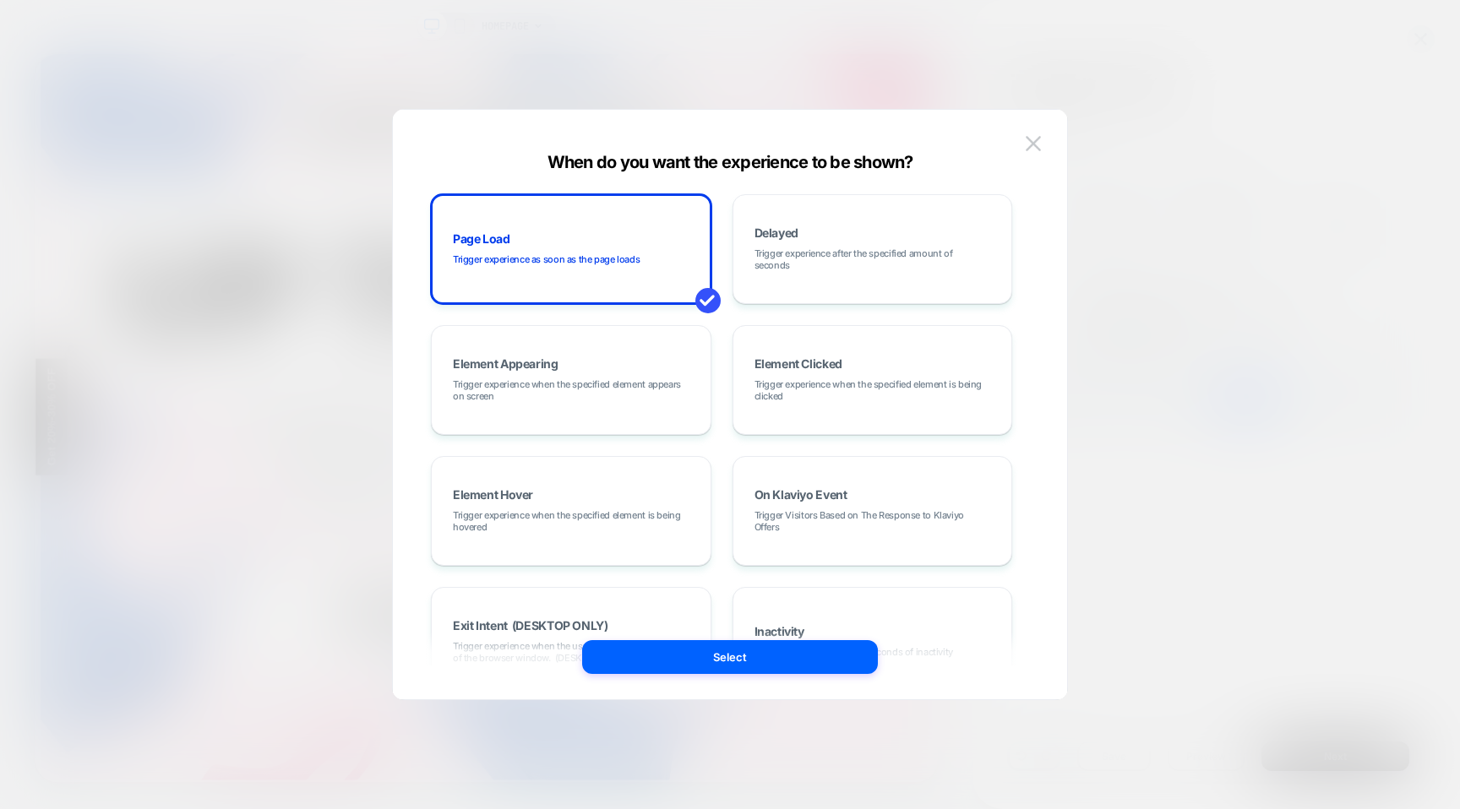
click at [1133, 84] on div at bounding box center [730, 404] width 1460 height 809
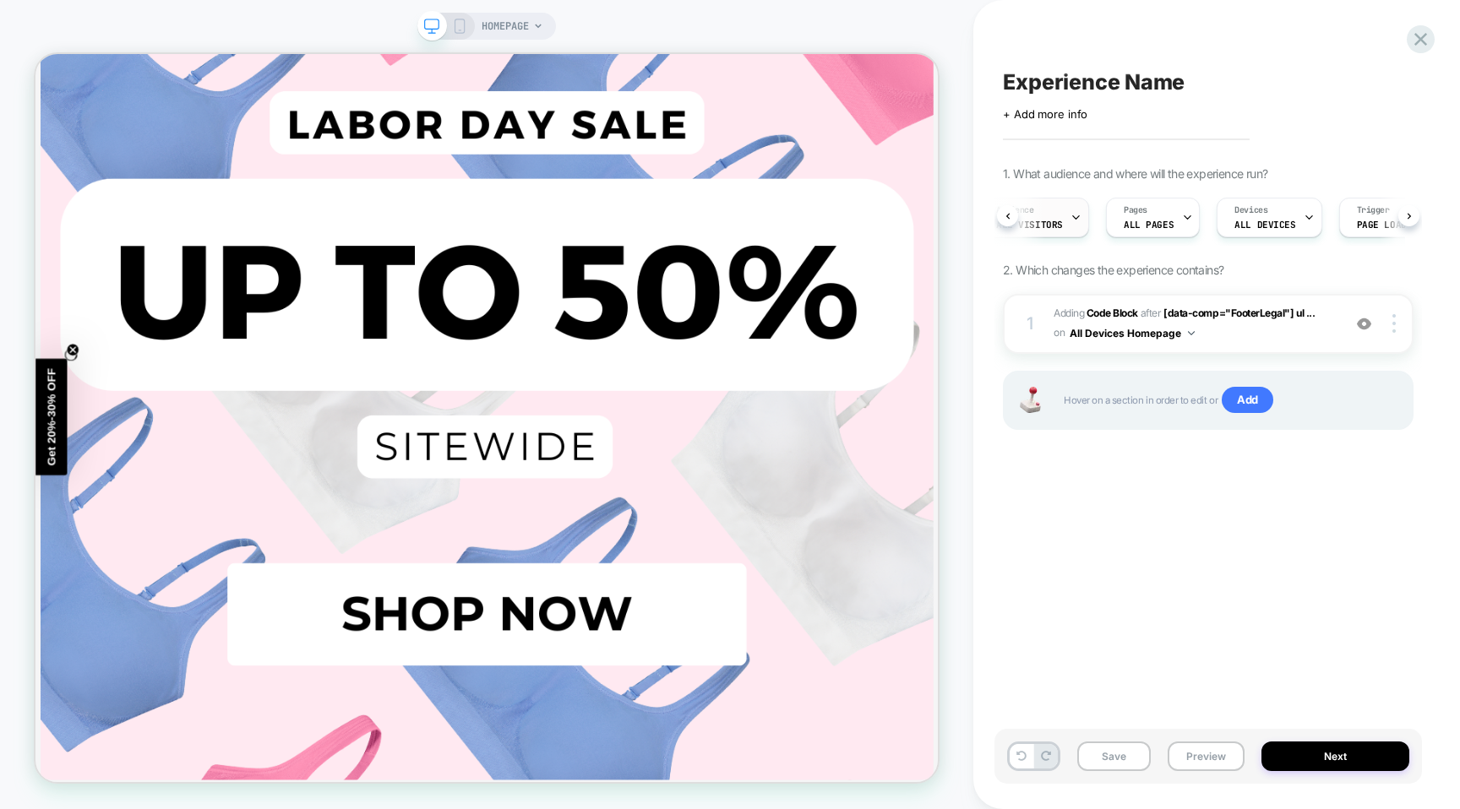
scroll to position [0, 6]
click at [1364, 320] on img at bounding box center [1364, 324] width 14 height 14
click at [1369, 325] on img at bounding box center [1364, 324] width 14 height 14
click at [1118, 309] on b "Code Block" at bounding box center [1112, 313] width 52 height 13
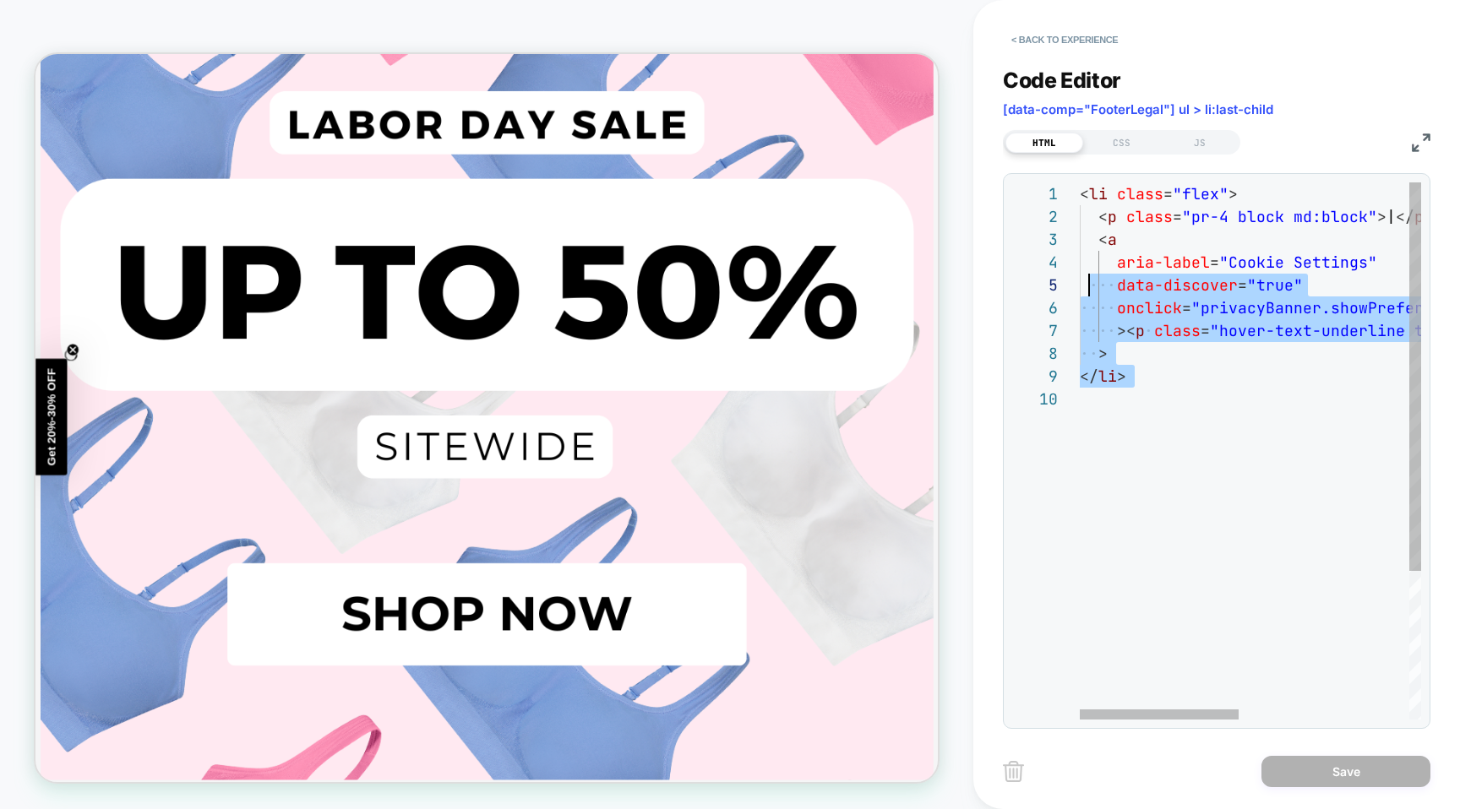
scroll to position [0, 0]
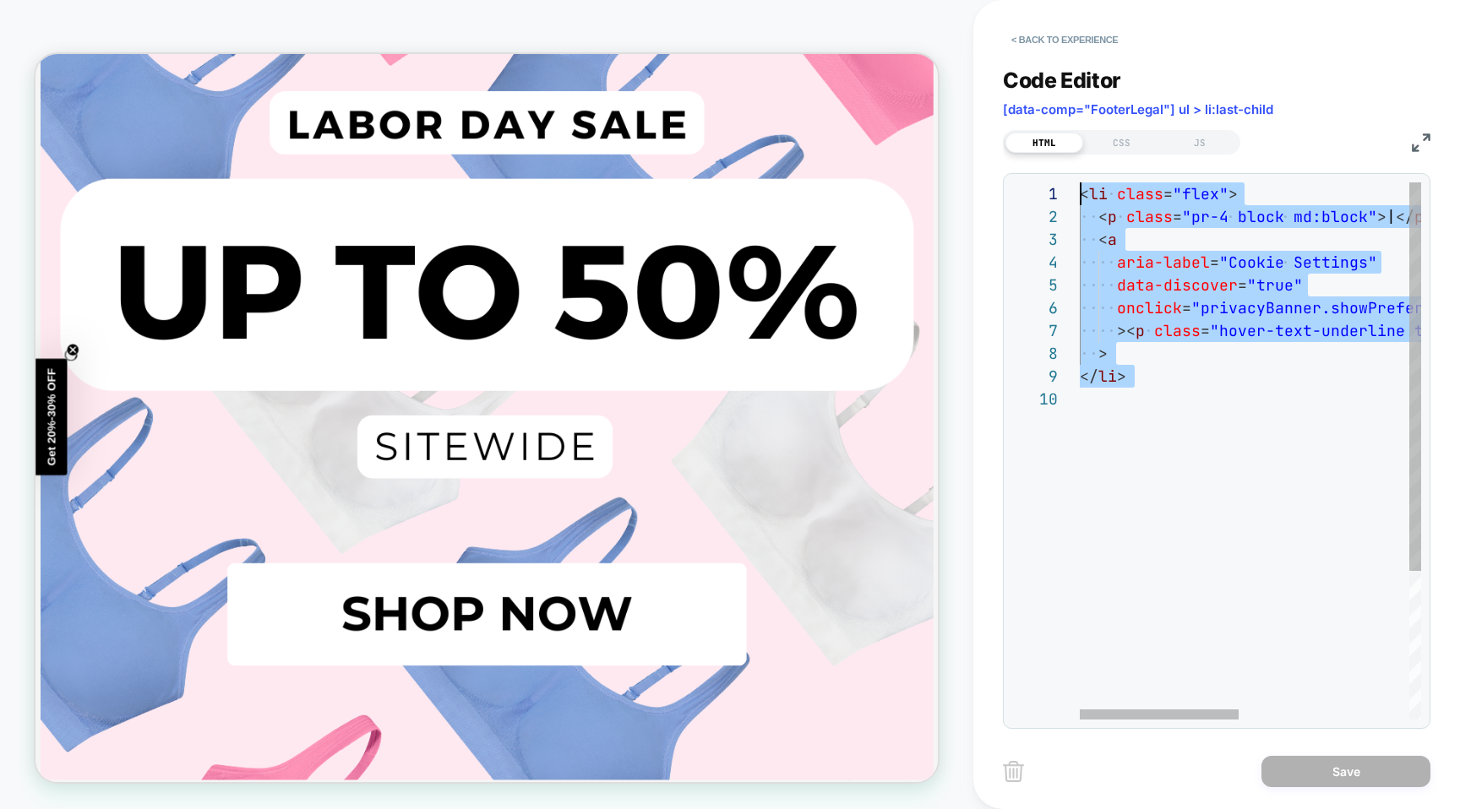
drag, startPoint x: 1169, startPoint y: 432, endPoint x: 998, endPoint y: 146, distance: 333.0
click at [1079, 182] on div "< li class = "flex" > < p class = "pr-4 block md:block" > | </ p > < a aria-lab…" at bounding box center [1431, 553] width 705 height 742
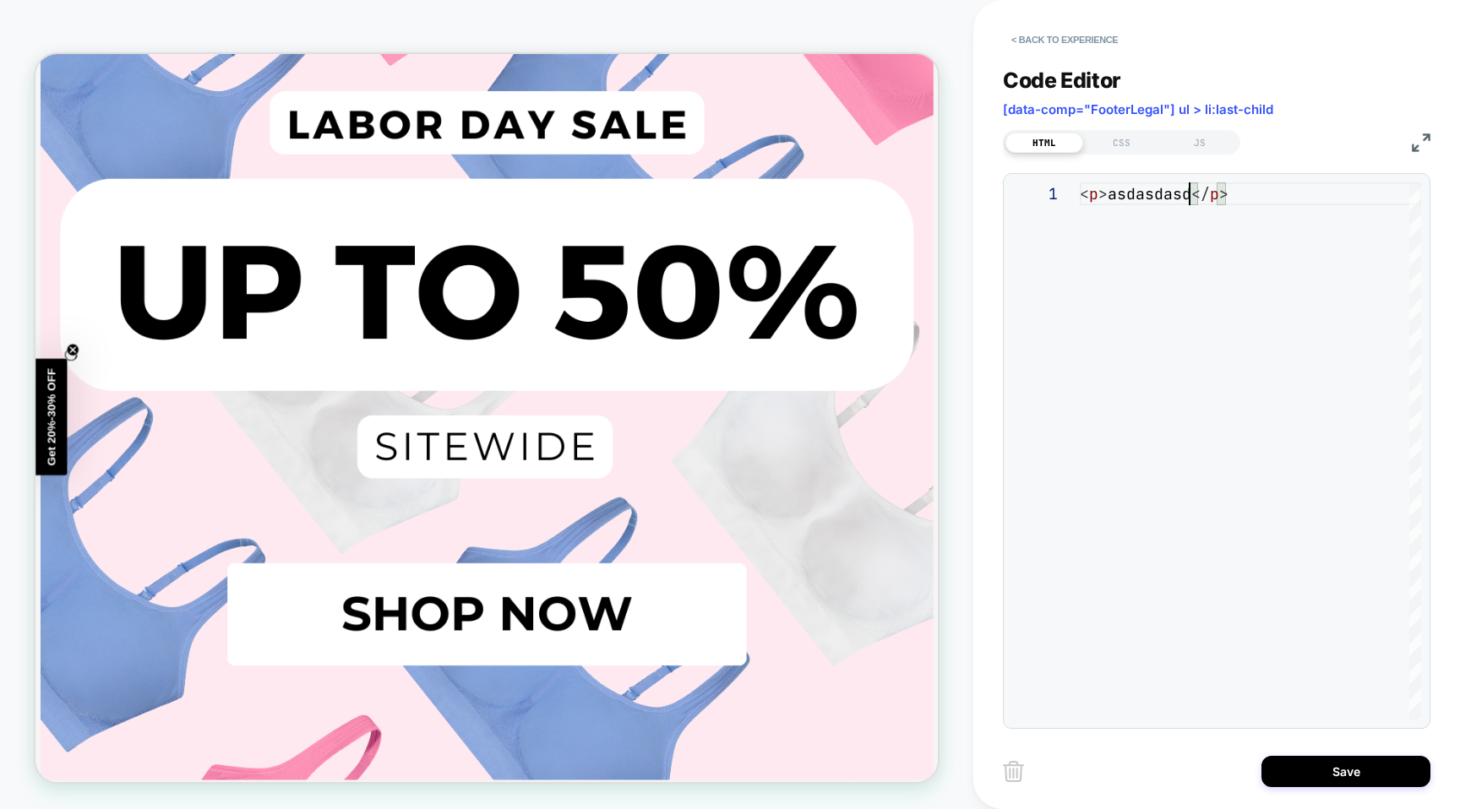
scroll to position [0, 110]
type textarea "**********"
click at [1316, 770] on button "Save" at bounding box center [1345, 771] width 169 height 31
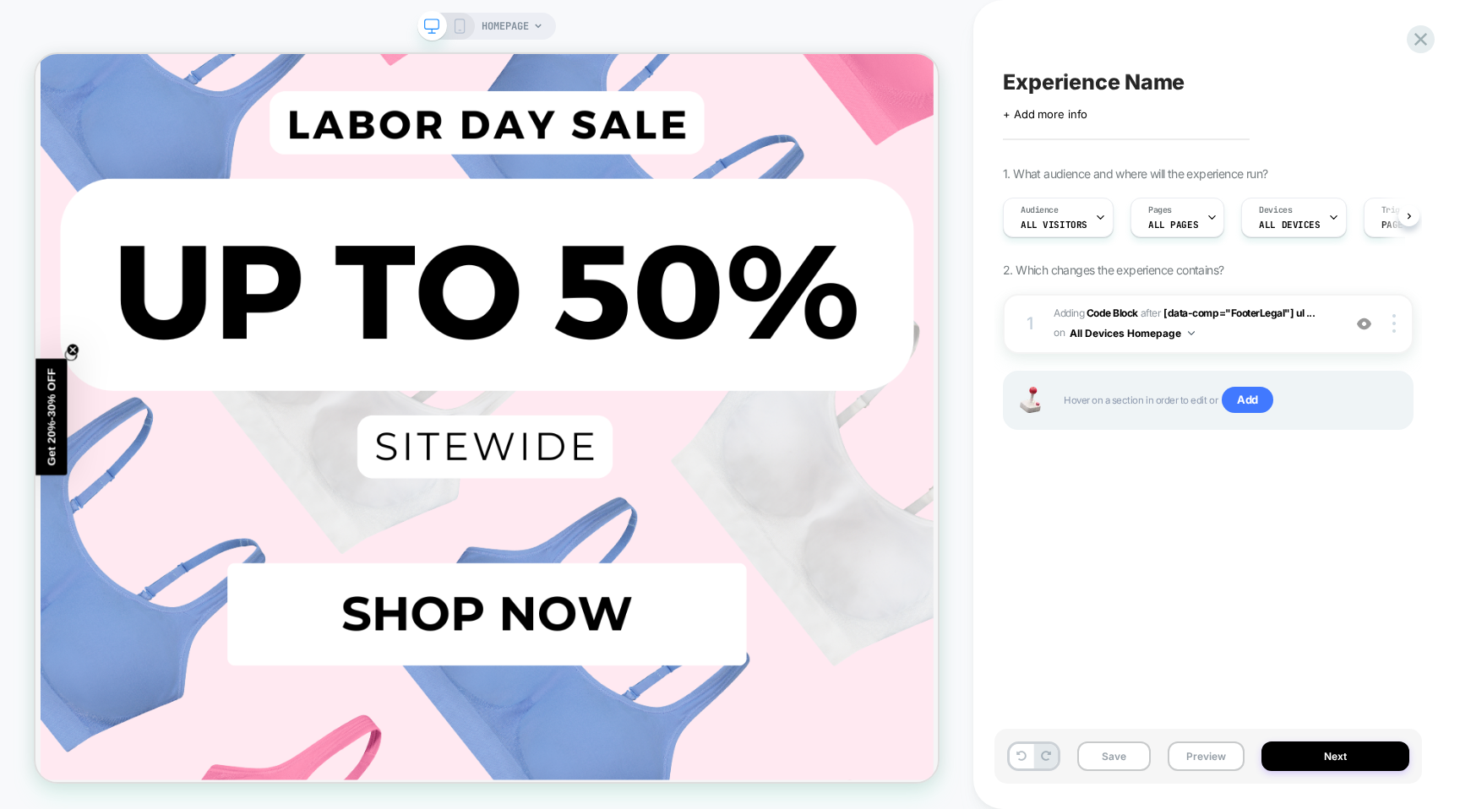
scroll to position [0, 1]
click at [461, 30] on icon at bounding box center [459, 26] width 15 height 15
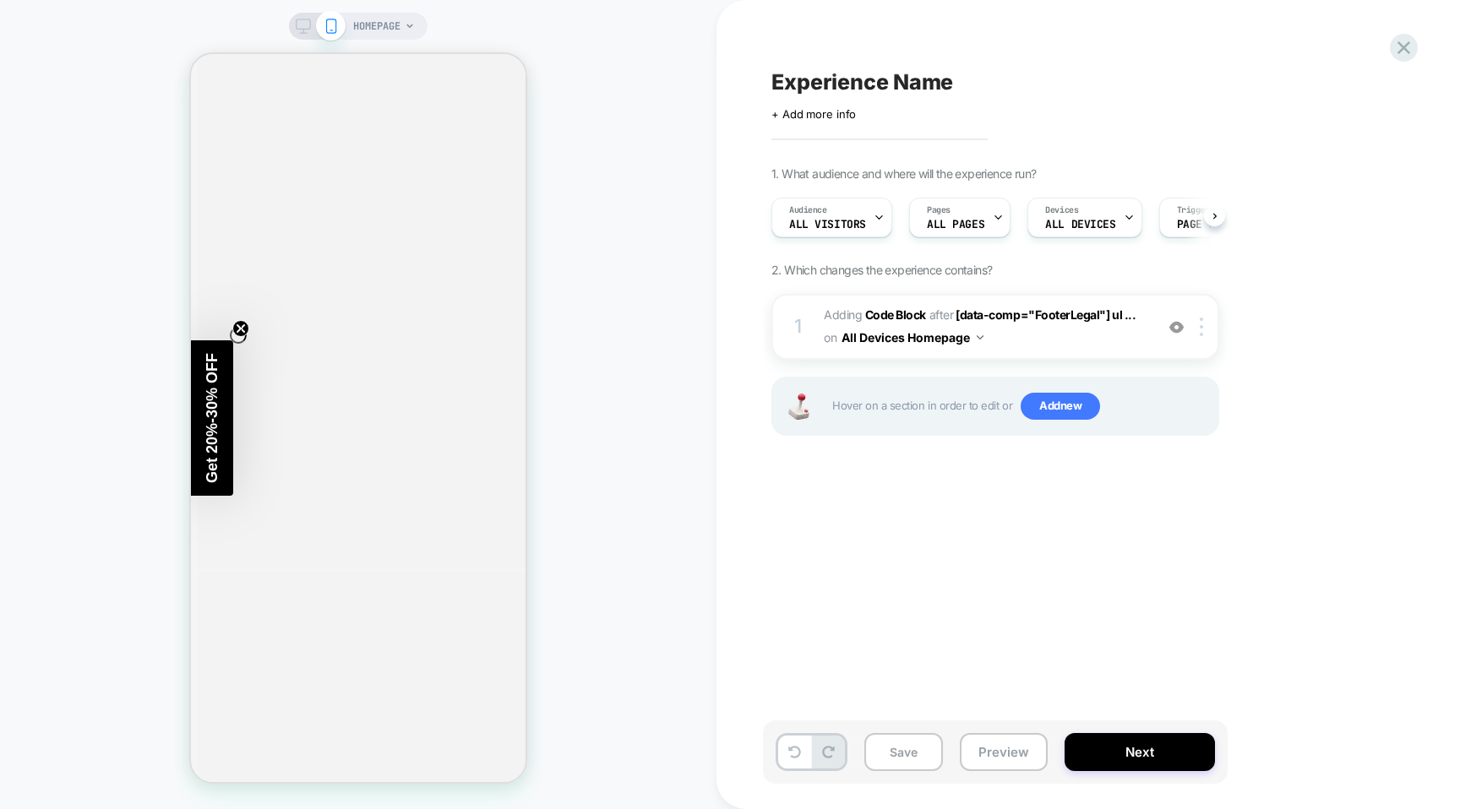
scroll to position [0, 1]
click at [894, 306] on span "Adding Code Block AFTER [data-comp="FooterLegal"] ul ... [data-comp="FooterLega…" at bounding box center [985, 327] width 322 height 46
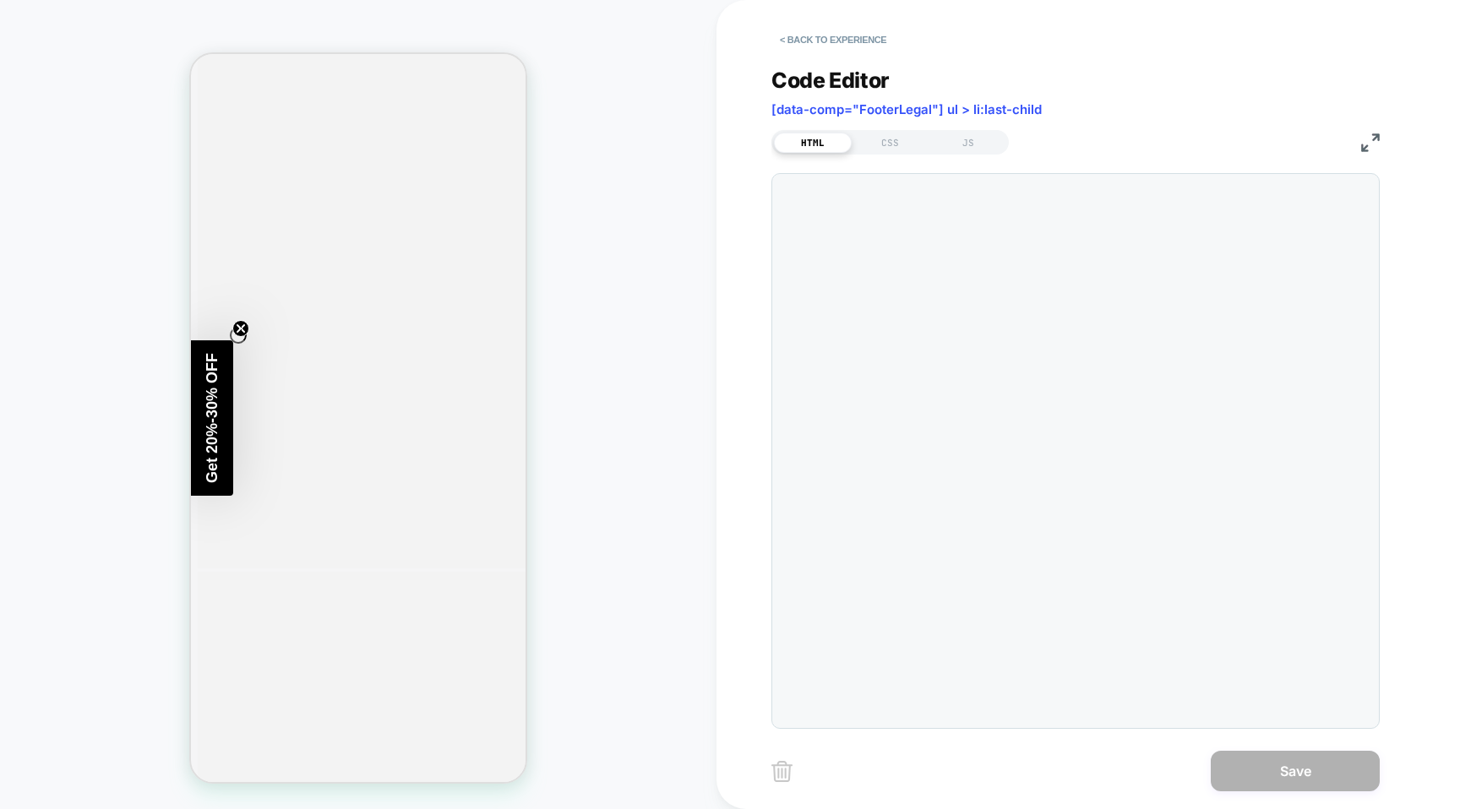
scroll to position [23, 0]
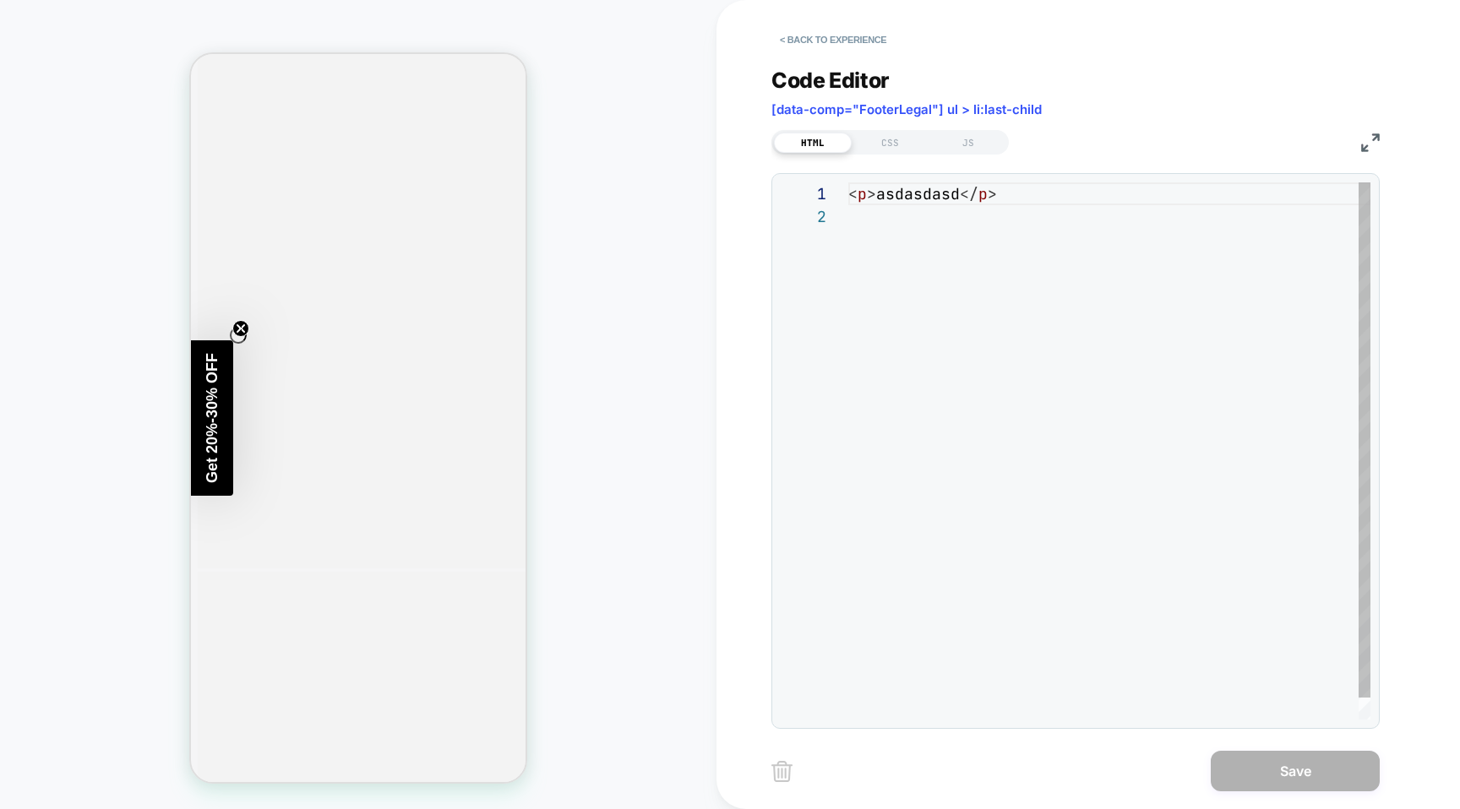
click at [990, 269] on div "< p > asdasdasd </ p >" at bounding box center [1109, 462] width 522 height 560
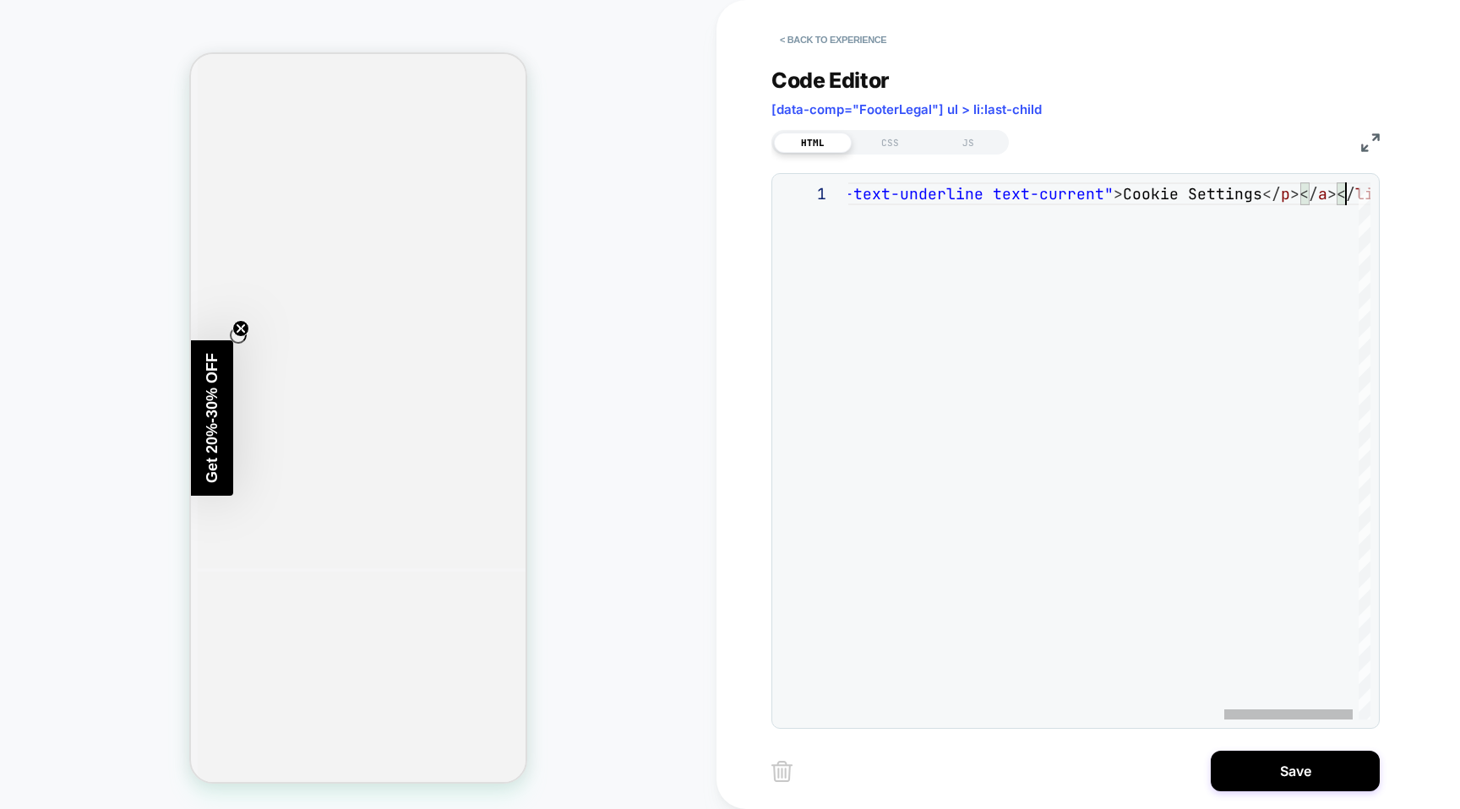
scroll to position [0, 0]
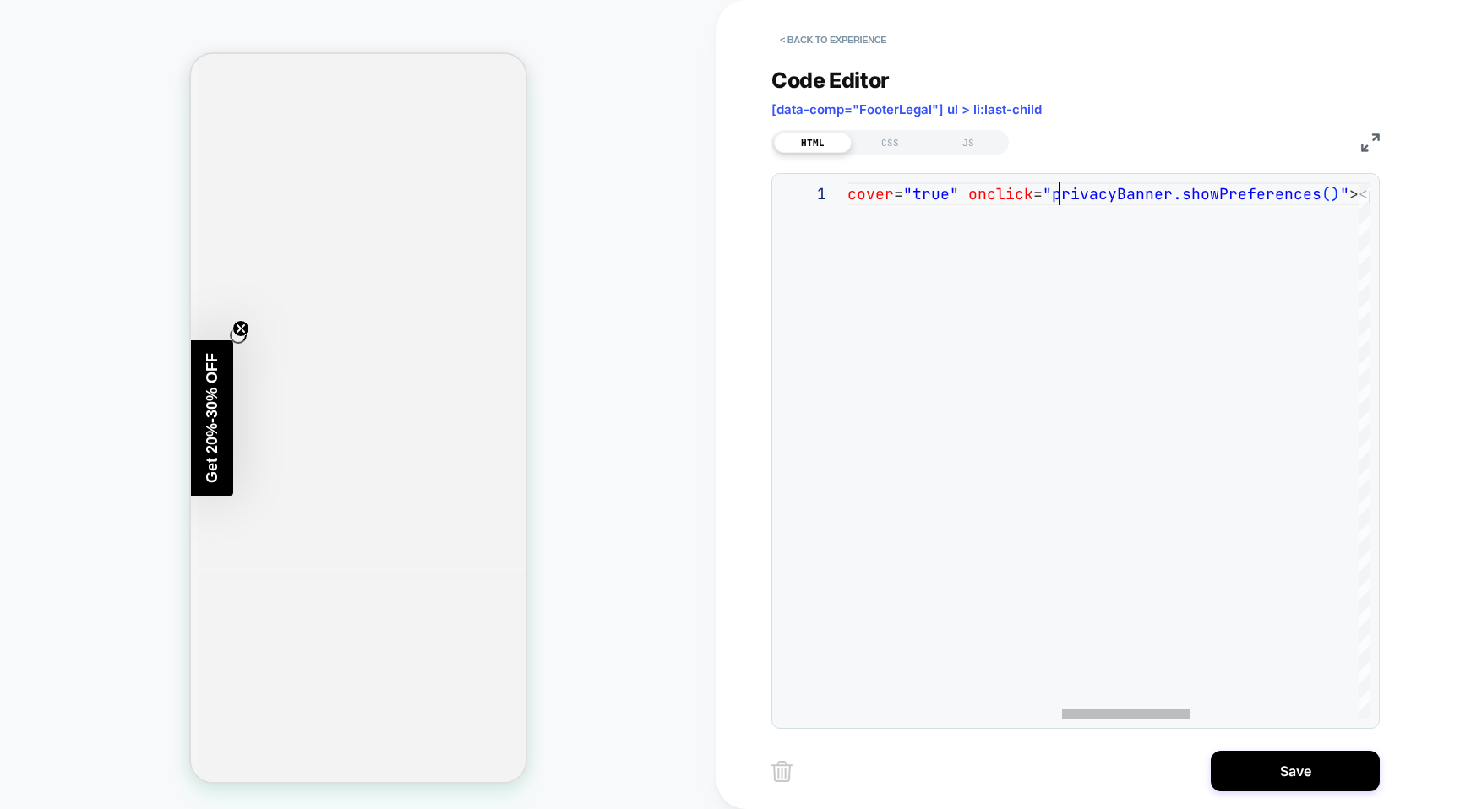
click at [1060, 204] on div "< li class = "flex" >< p class = "pr-4 block md:block" > | </ p >< a aria-label…" at bounding box center [1015, 450] width 2064 height 537
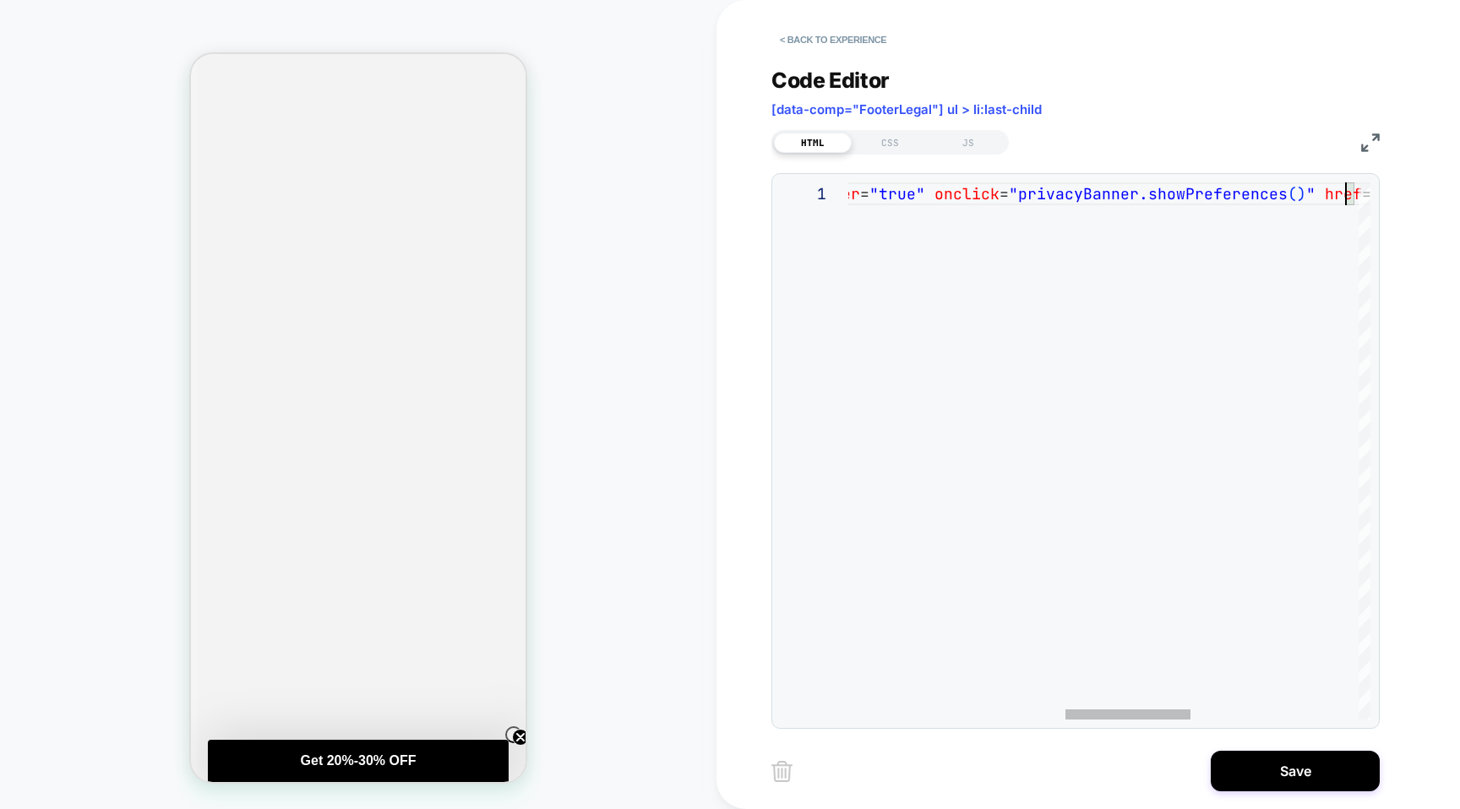
scroll to position [0, 1405]
type textarea "**********"
click at [1302, 769] on button "Save" at bounding box center [1294, 771] width 169 height 41
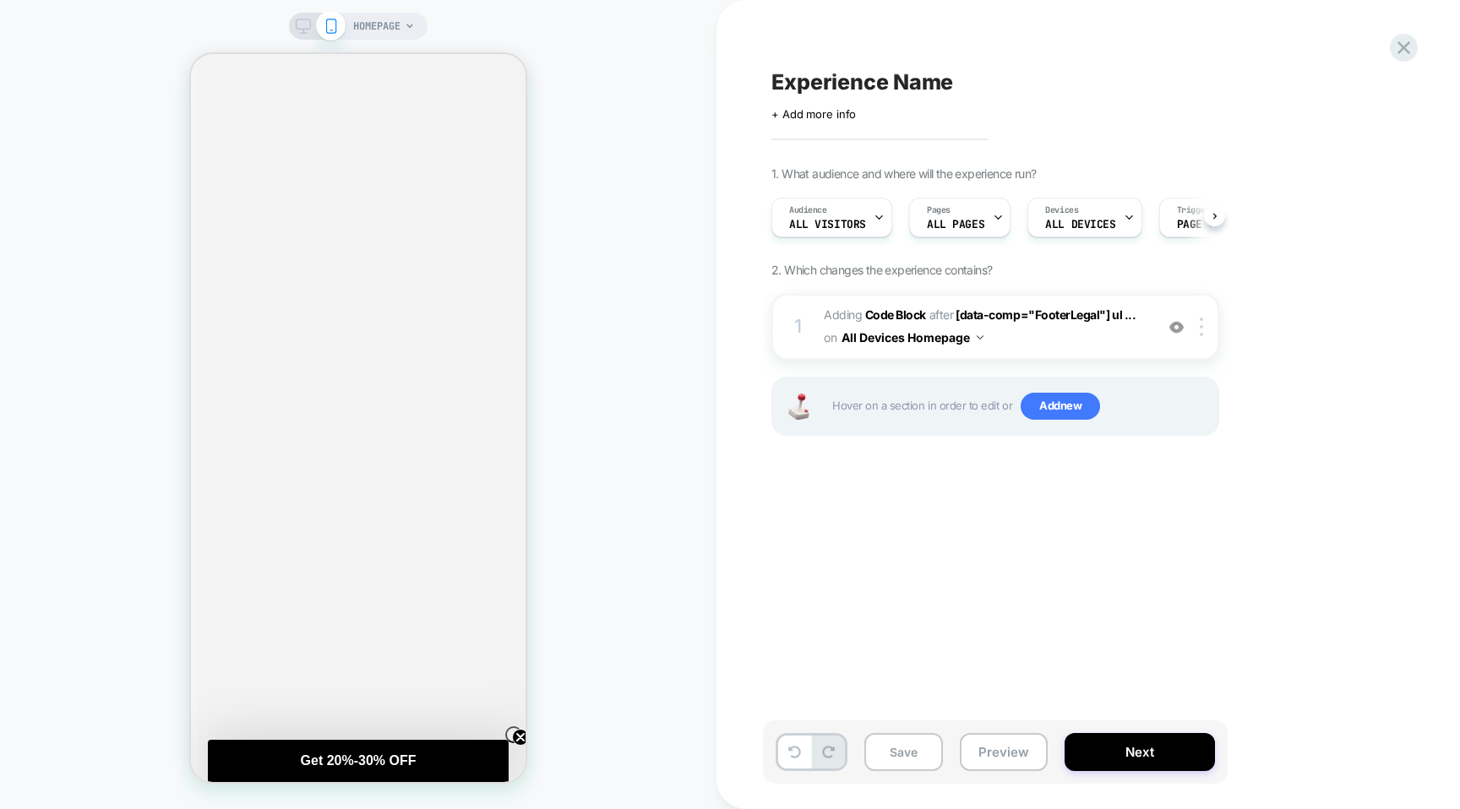
scroll to position [0, 1]
click at [1204, 333] on div at bounding box center [1204, 327] width 28 height 19
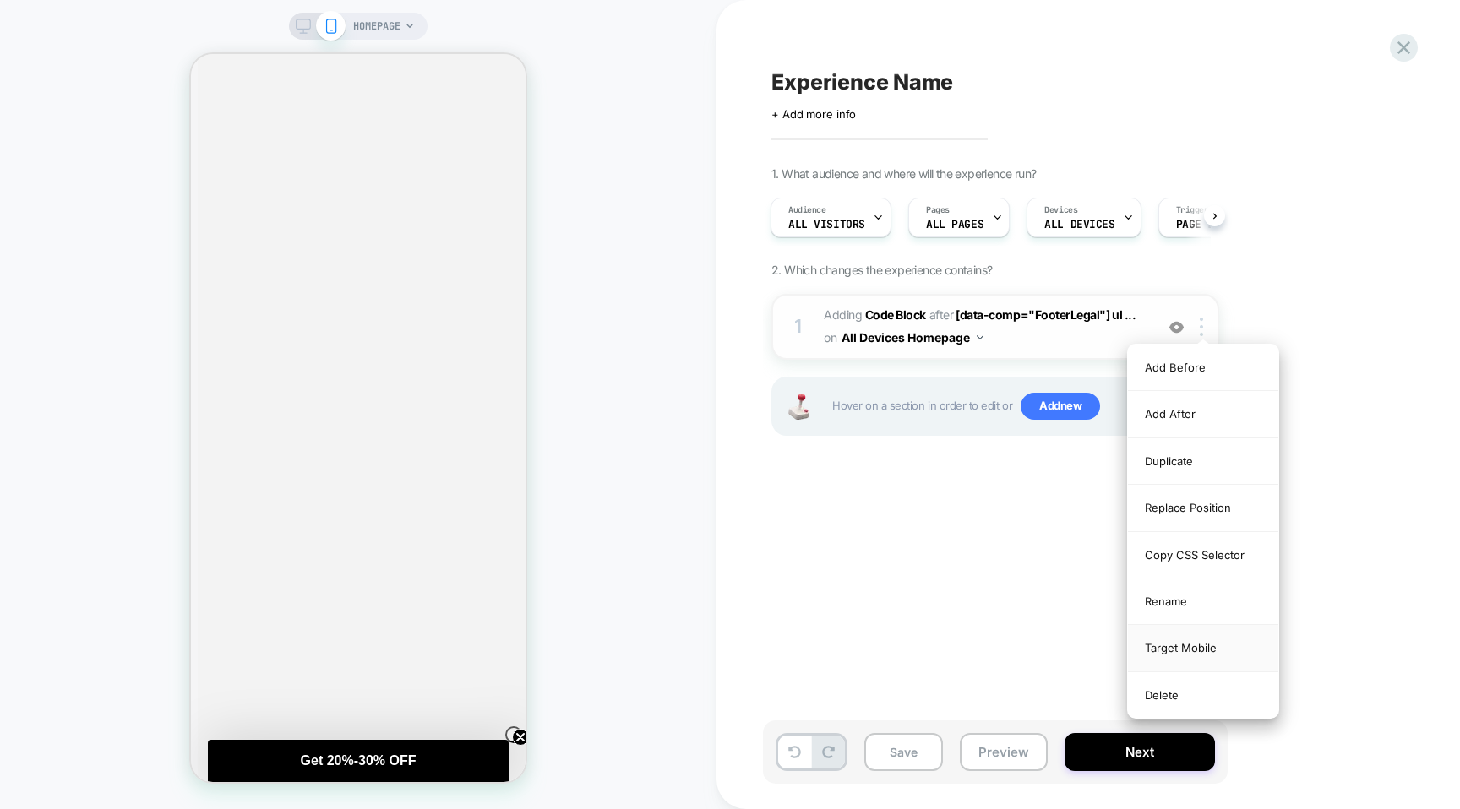
click at [1199, 649] on div "Target Mobile" at bounding box center [1203, 648] width 150 height 46
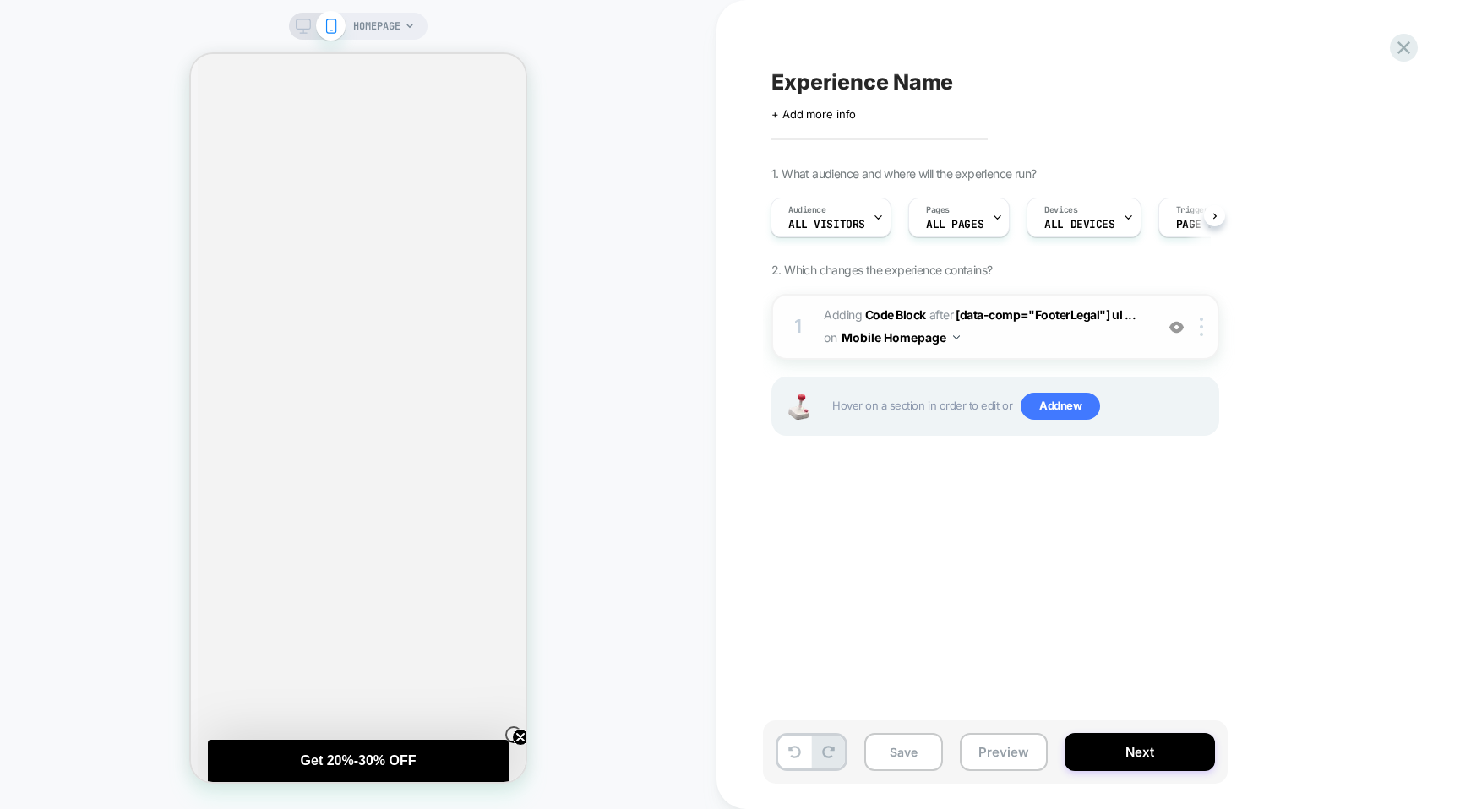
click at [976, 306] on span "Adding Code Block AFTER [data-comp="FooterLegal"] ul ... [data-comp="FooterLega…" at bounding box center [985, 327] width 322 height 46
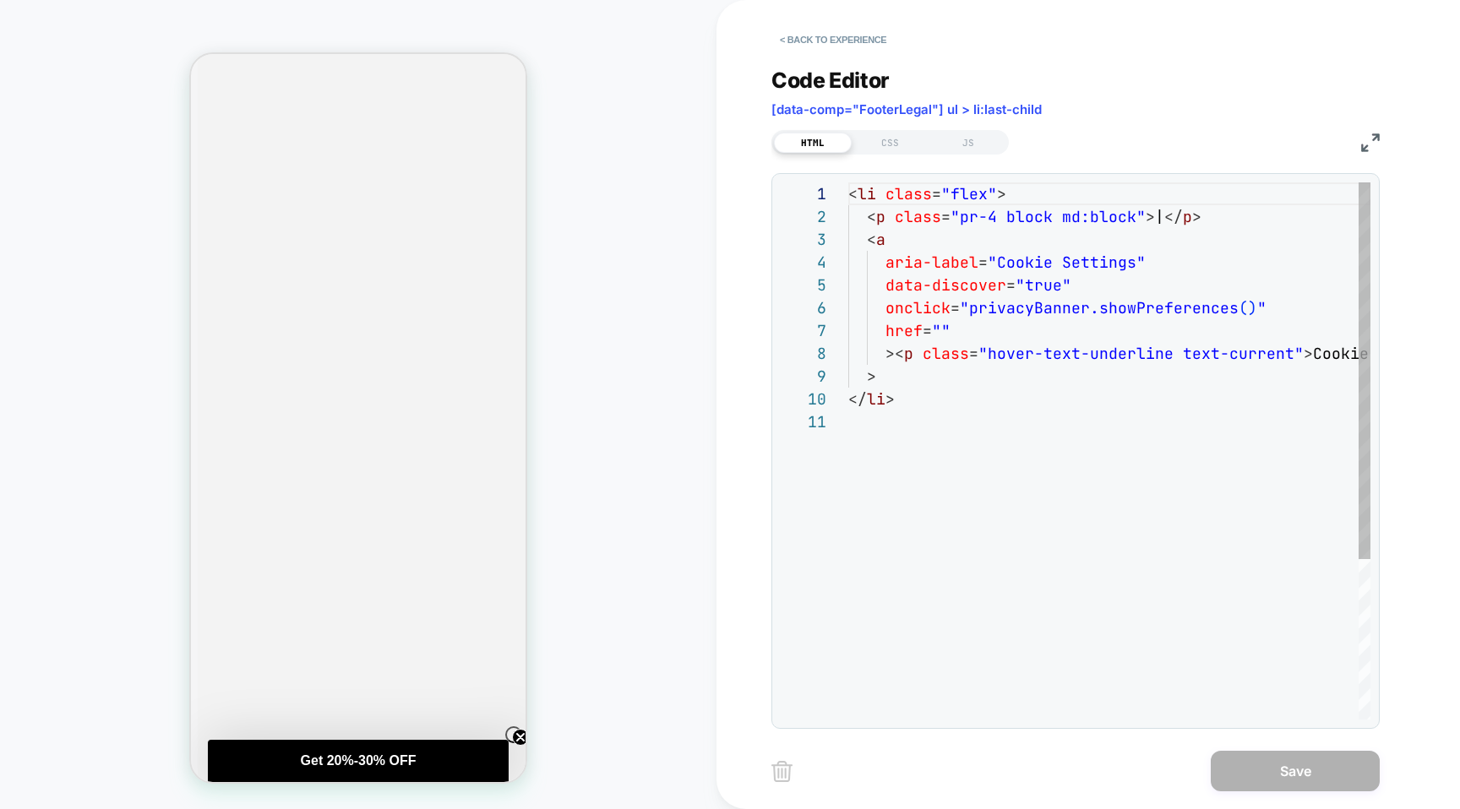
scroll to position [228, 0]
click at [1019, 107] on span "[data-comp="FooterLegal"] ul > li:last-child" at bounding box center [906, 109] width 270 height 16
click at [817, 32] on button "< Back to experience" at bounding box center [832, 39] width 123 height 27
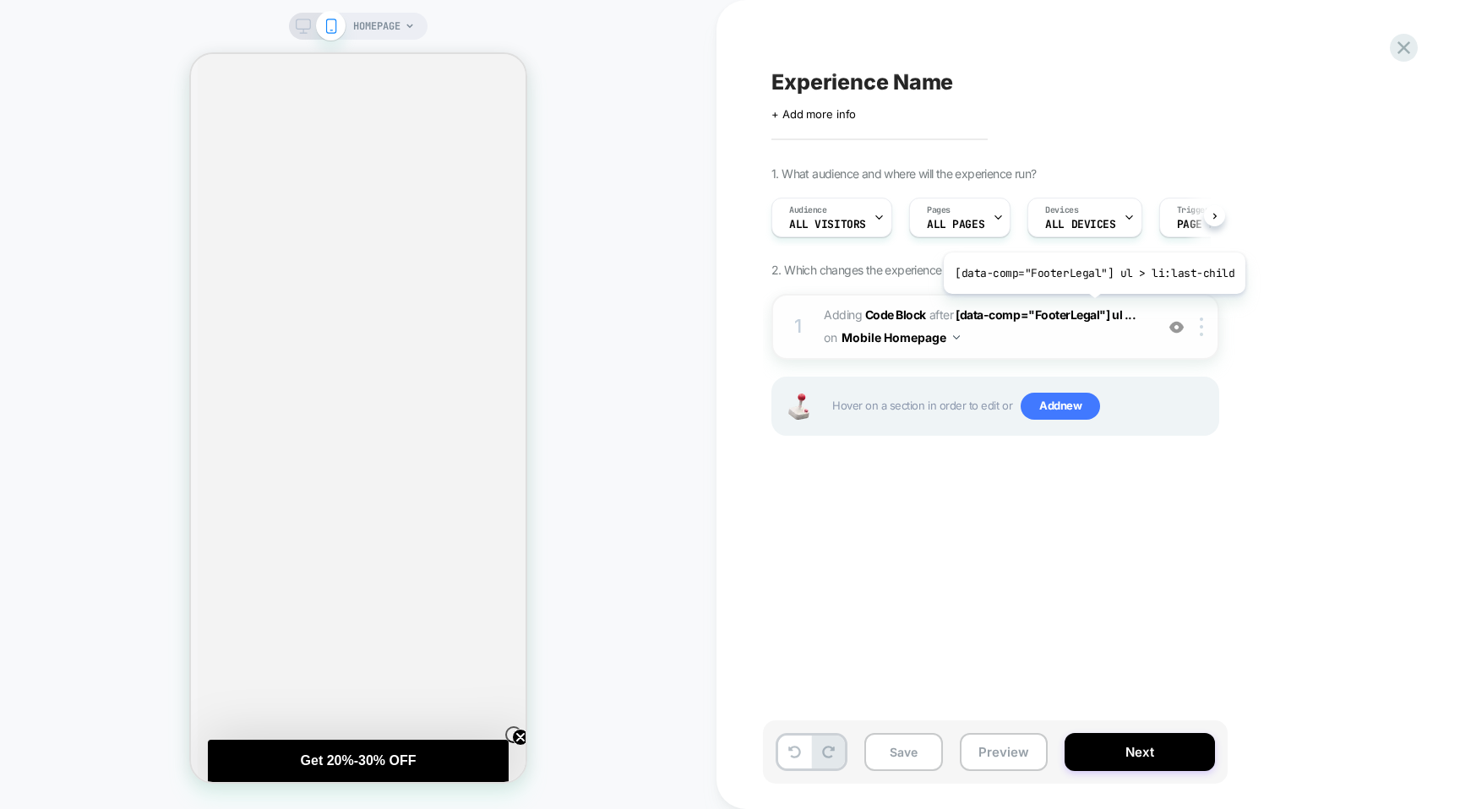
scroll to position [0, 1]
click at [1047, 317] on span "[data-comp="FooterLegal"] ul ..." at bounding box center [1045, 314] width 180 height 14
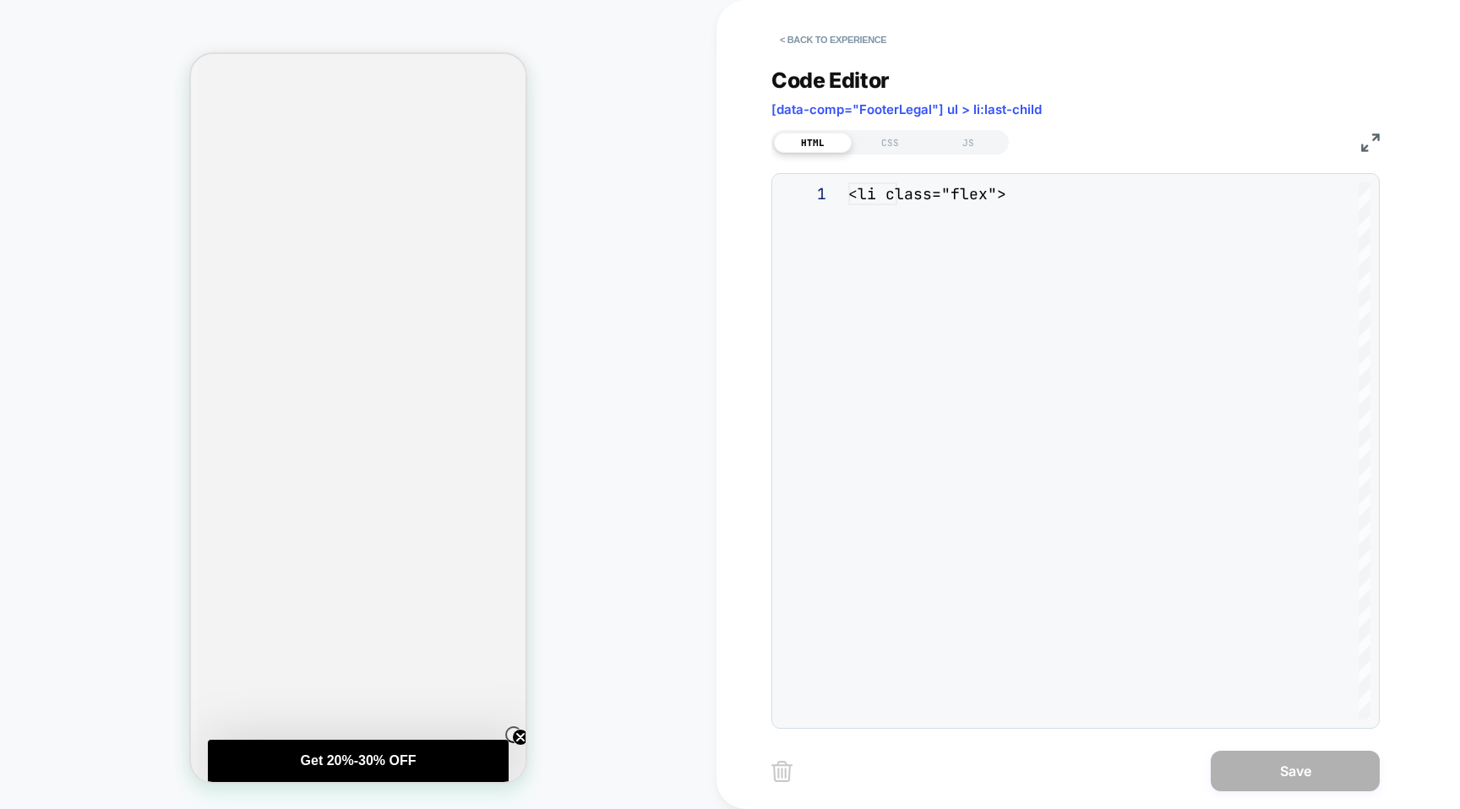
scroll to position [228, 0]
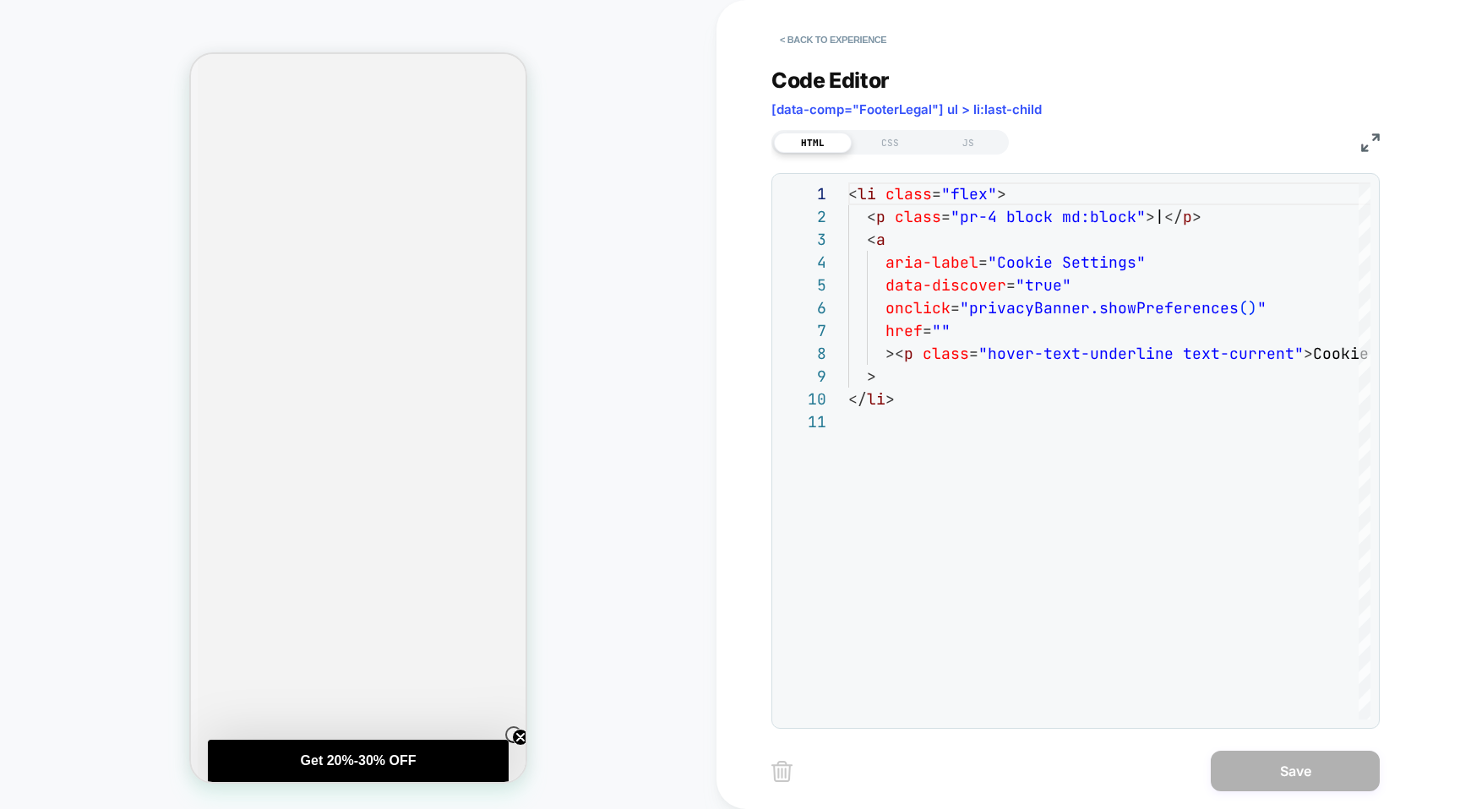
click at [969, 110] on span "[data-comp="FooterLegal"] ul > li:last-child" at bounding box center [906, 109] width 270 height 16
click at [889, 110] on span "[data-comp="FooterLegal"] ul > li:last-child" at bounding box center [906, 109] width 270 height 16
click at [827, 41] on button "< Back to experience" at bounding box center [832, 39] width 123 height 27
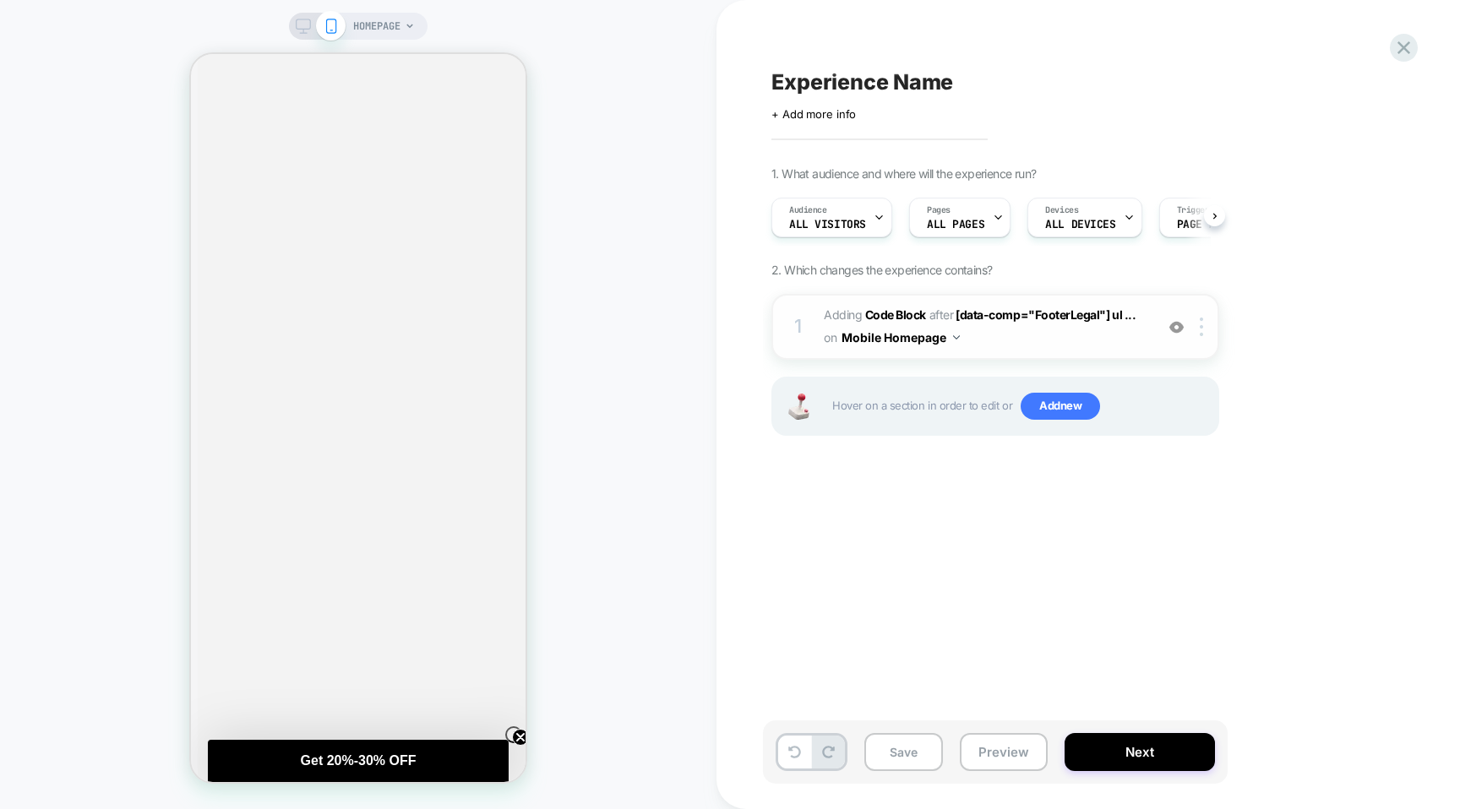
scroll to position [0, 1]
click at [1193, 331] on div at bounding box center [1204, 327] width 28 height 19
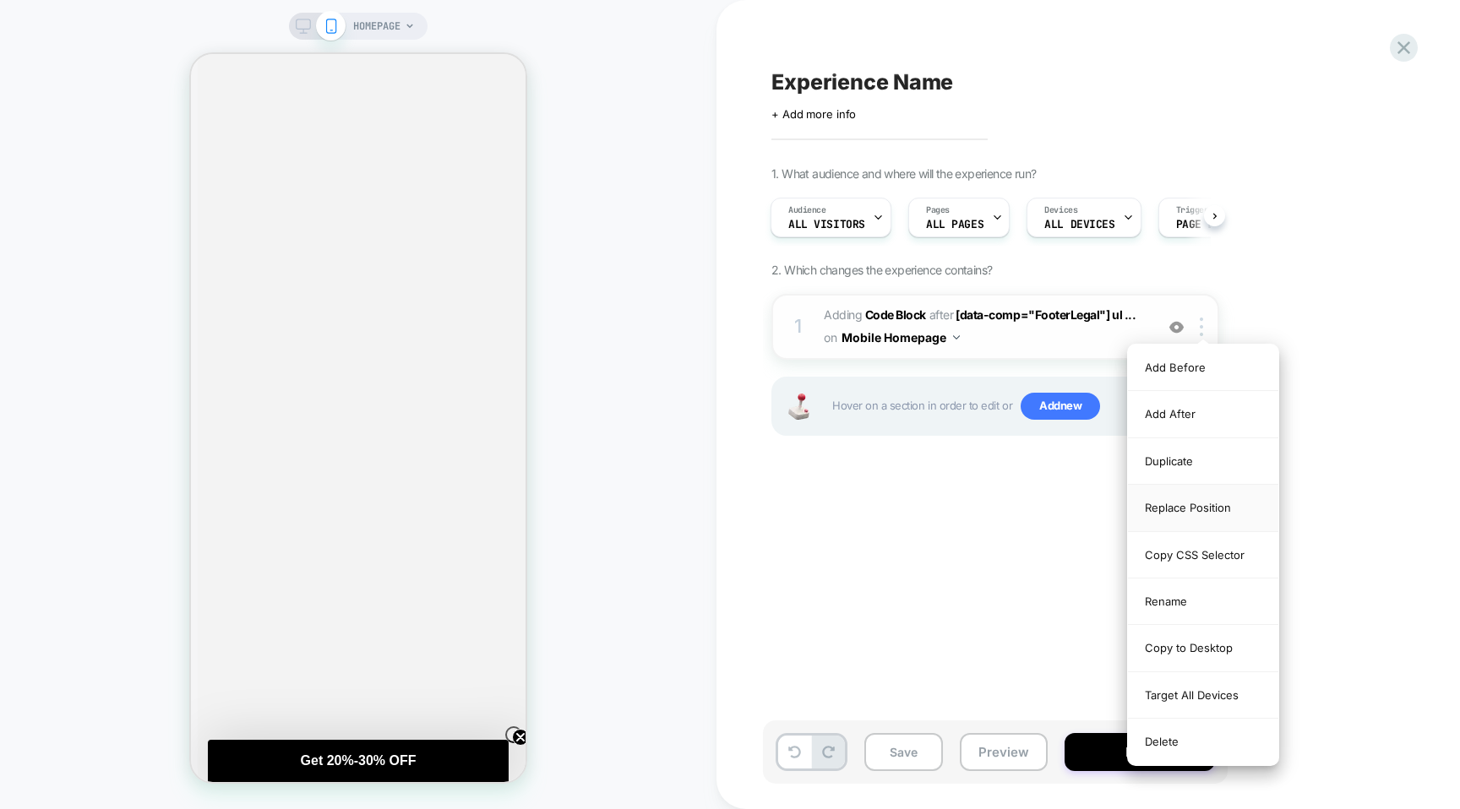
click at [1209, 502] on div "Replace Position" at bounding box center [1203, 508] width 150 height 46
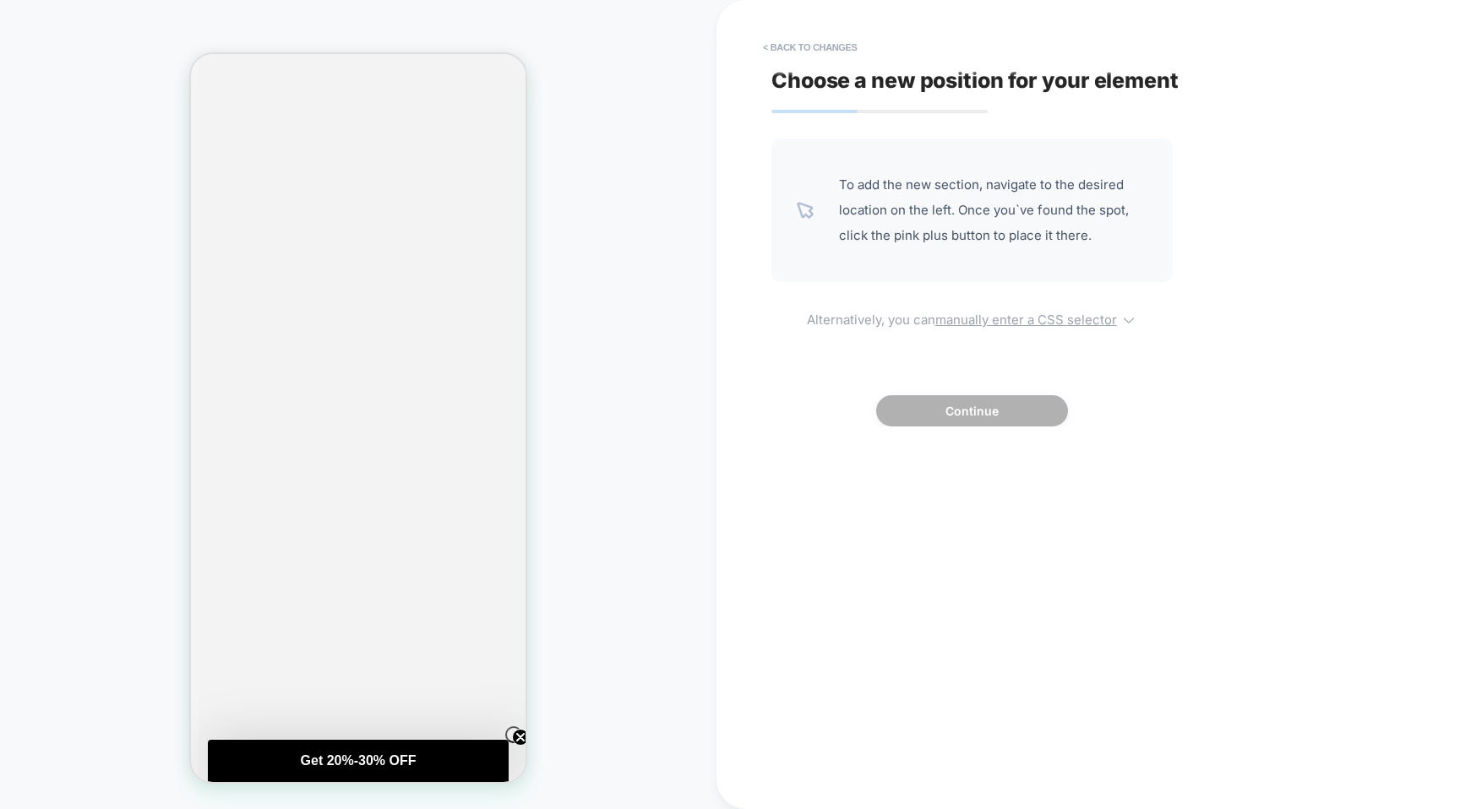
click at [1009, 318] on u "manually enter a CSS selector" at bounding box center [1026, 320] width 182 height 16
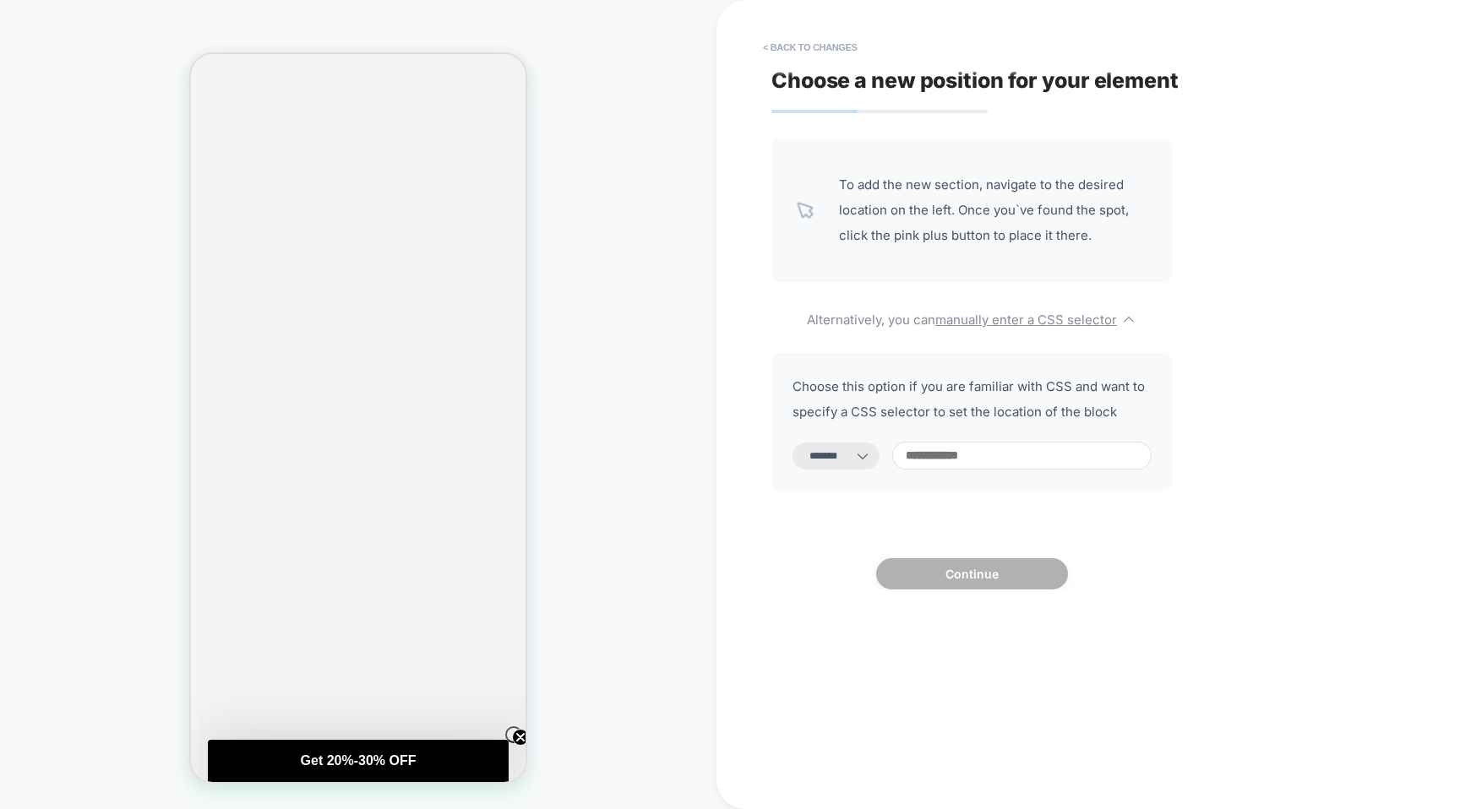
click at [1009, 452] on input at bounding box center [1021, 456] width 259 height 28
click at [867, 452] on select "**********" at bounding box center [835, 456] width 87 height 27
select select "*********"
click at [996, 458] on input at bounding box center [1021, 456] width 259 height 28
click at [992, 455] on input at bounding box center [1021, 456] width 259 height 28
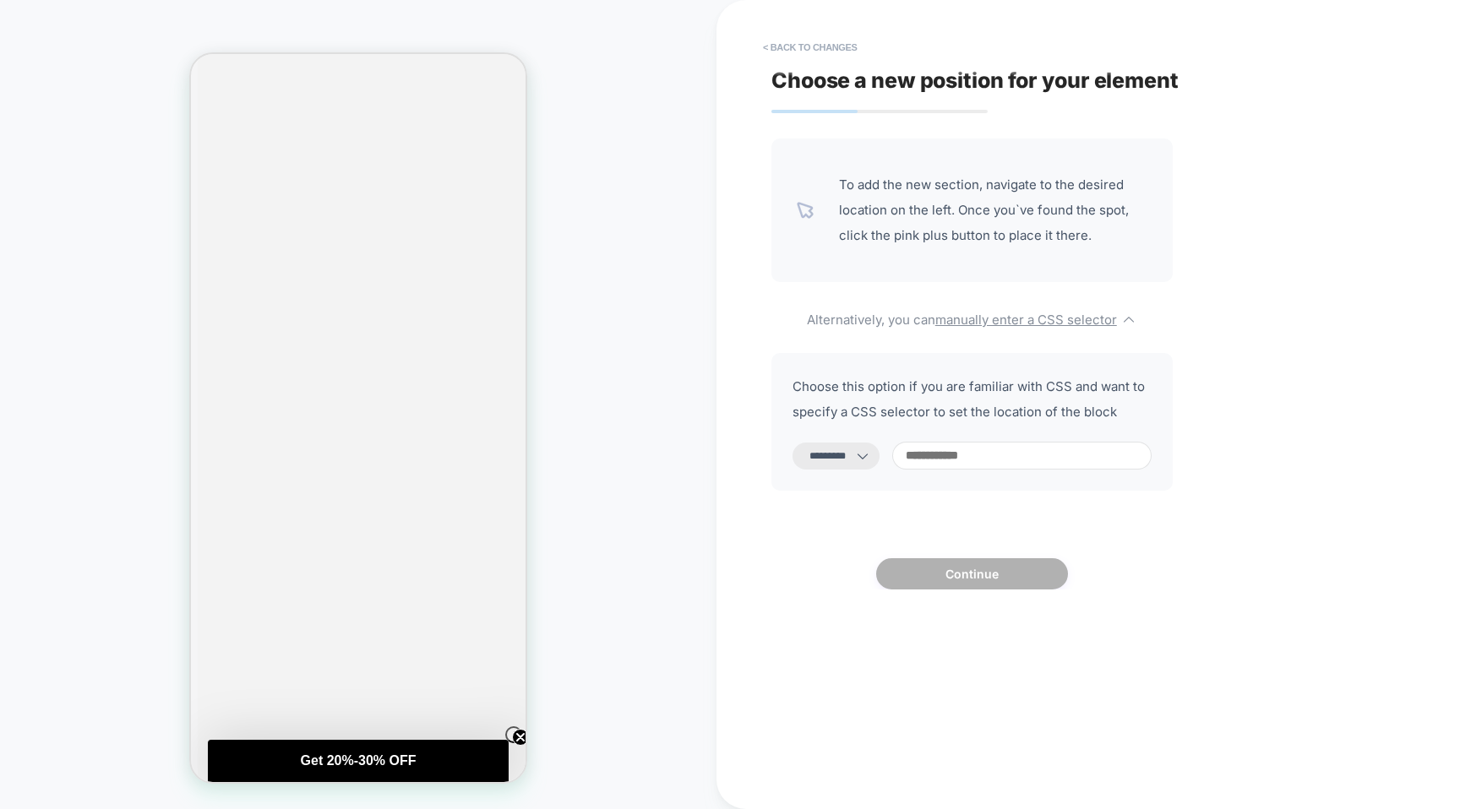
paste input "**********"
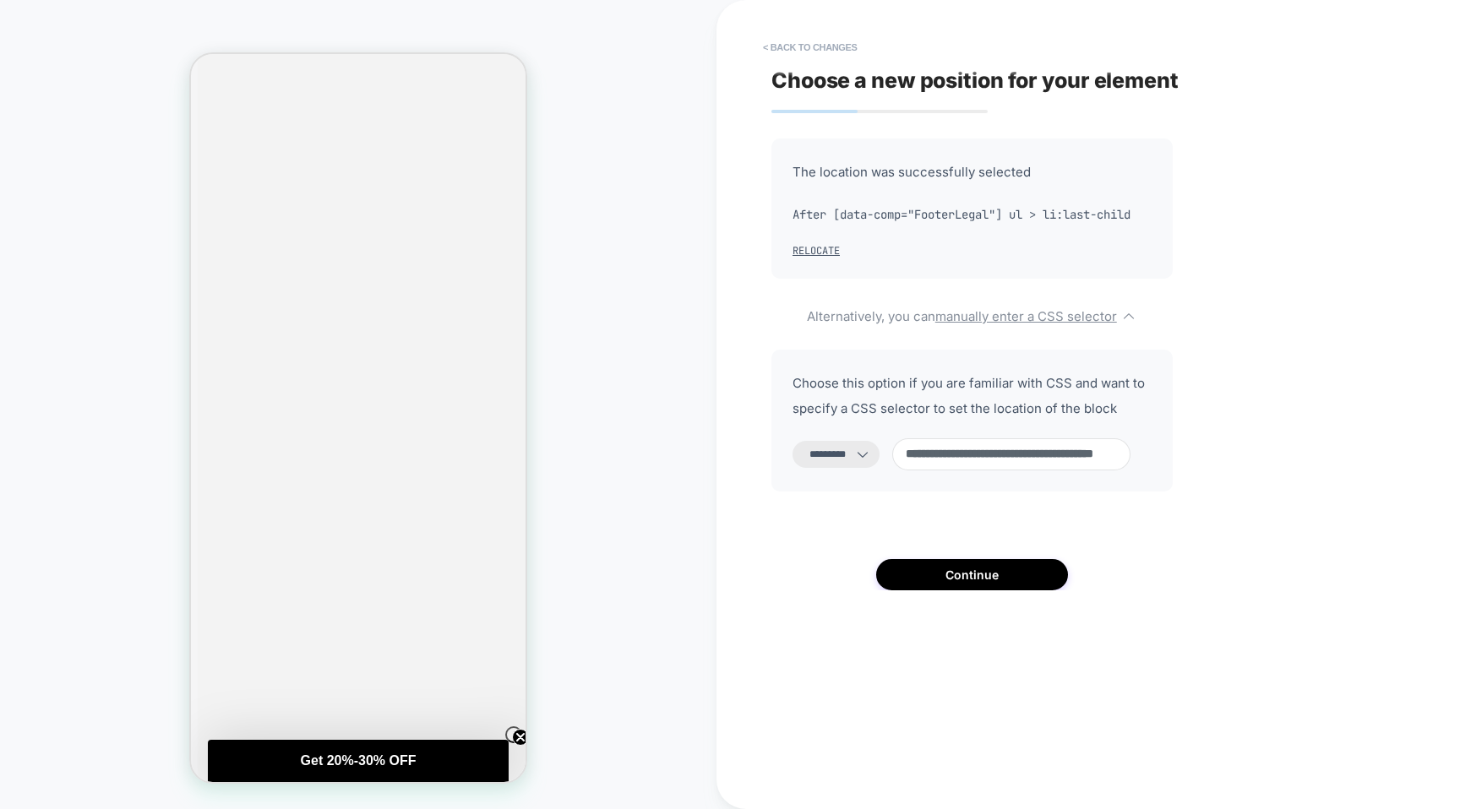
click at [1009, 452] on input "**********" at bounding box center [1011, 454] width 238 height 32
type input "**********"
click at [966, 572] on button "Continue" at bounding box center [972, 574] width 192 height 31
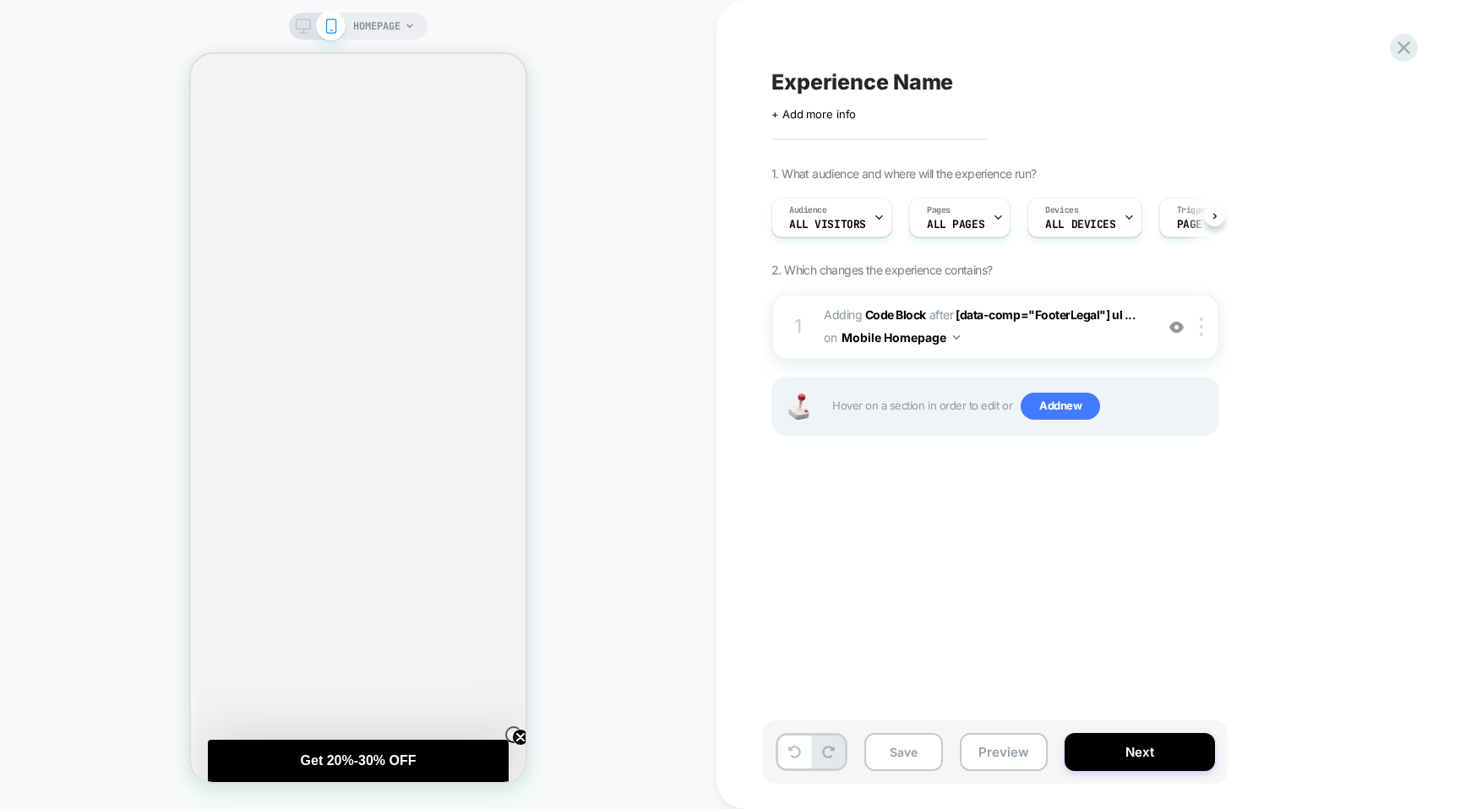
scroll to position [0, 1]
click at [302, 30] on icon at bounding box center [303, 26] width 15 height 15
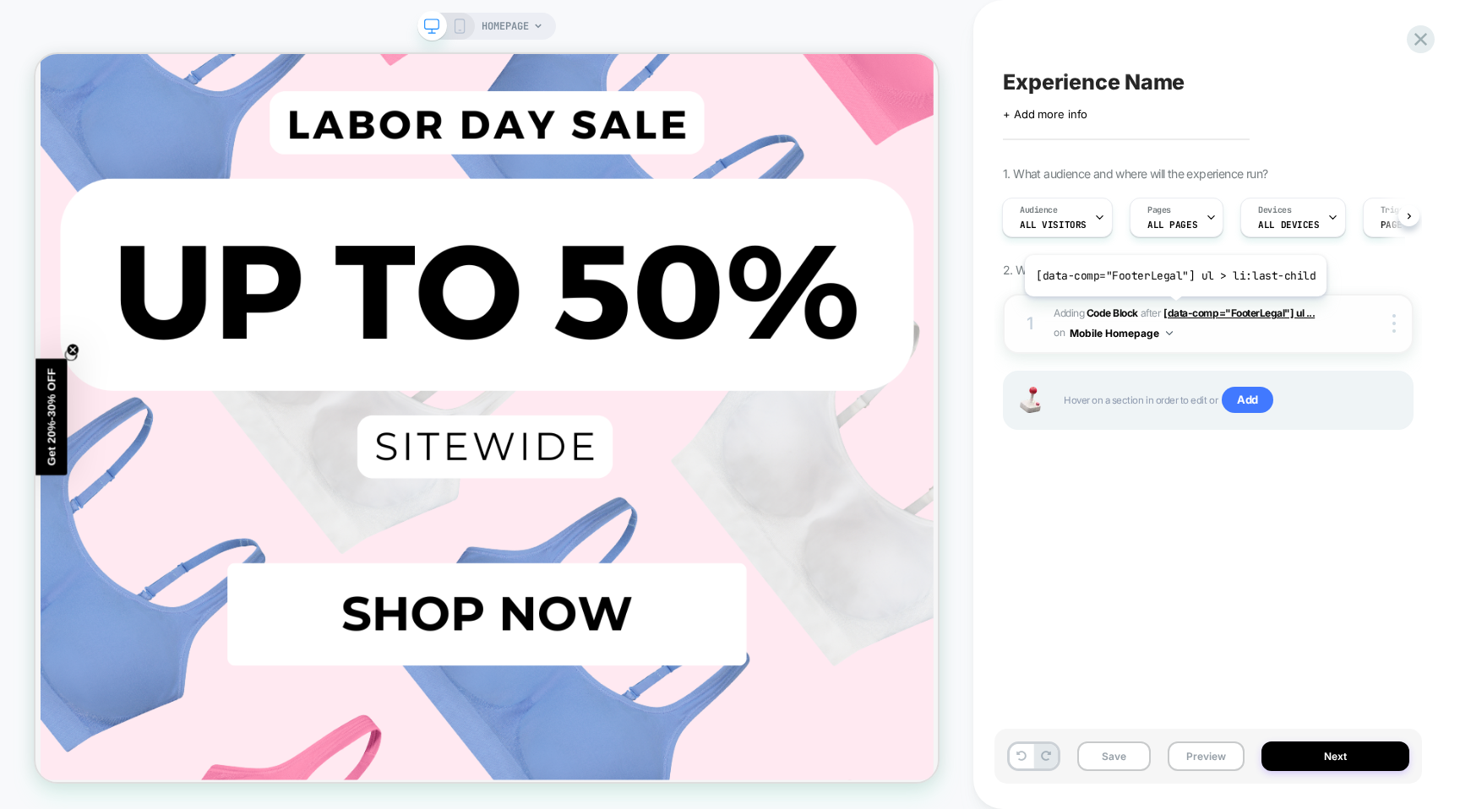
click at [1172, 309] on span "[data-comp="FooterLegal"] ul ..." at bounding box center [1238, 313] width 151 height 13
click at [1178, 312] on span "[data-comp="FooterLegal"] ul ..." at bounding box center [1238, 313] width 151 height 13
click at [1384, 316] on div at bounding box center [1396, 323] width 32 height 19
click at [1115, 315] on b "Code Block" at bounding box center [1112, 313] width 52 height 13
click at [1390, 323] on div at bounding box center [1396, 323] width 32 height 19
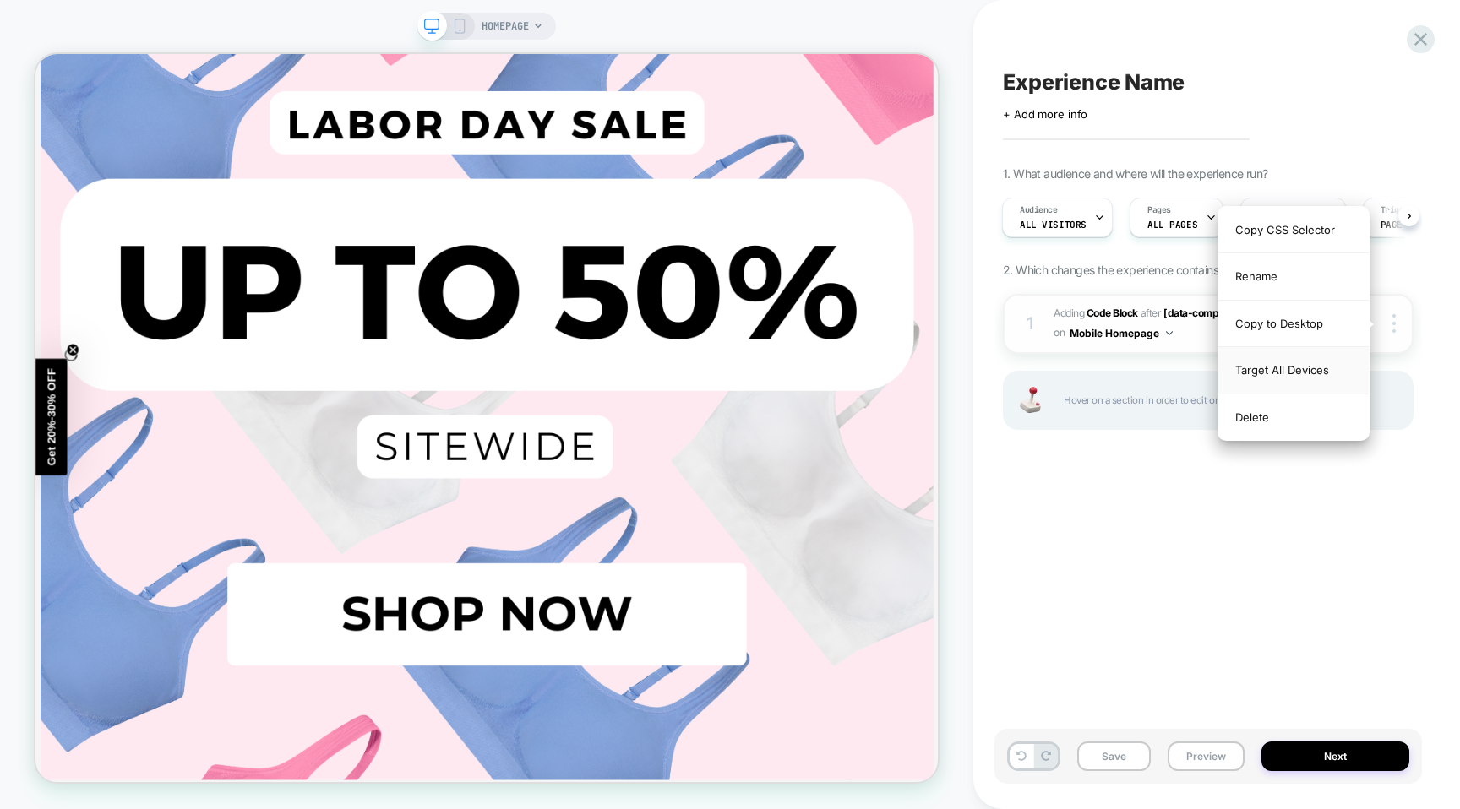
click at [1293, 369] on div "Target All Devices" at bounding box center [1293, 370] width 150 height 46
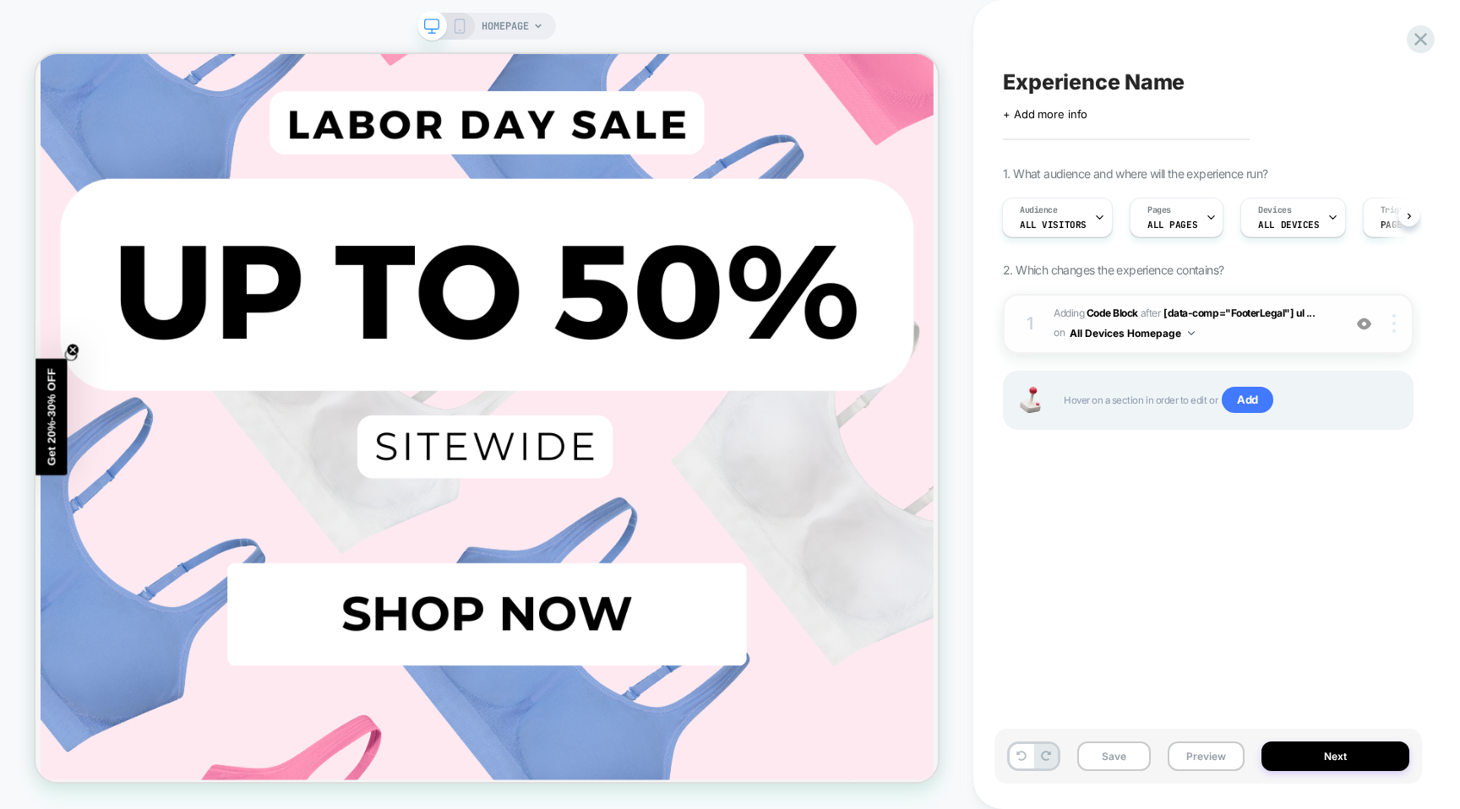
click at [1395, 329] on div at bounding box center [1396, 323] width 32 height 19
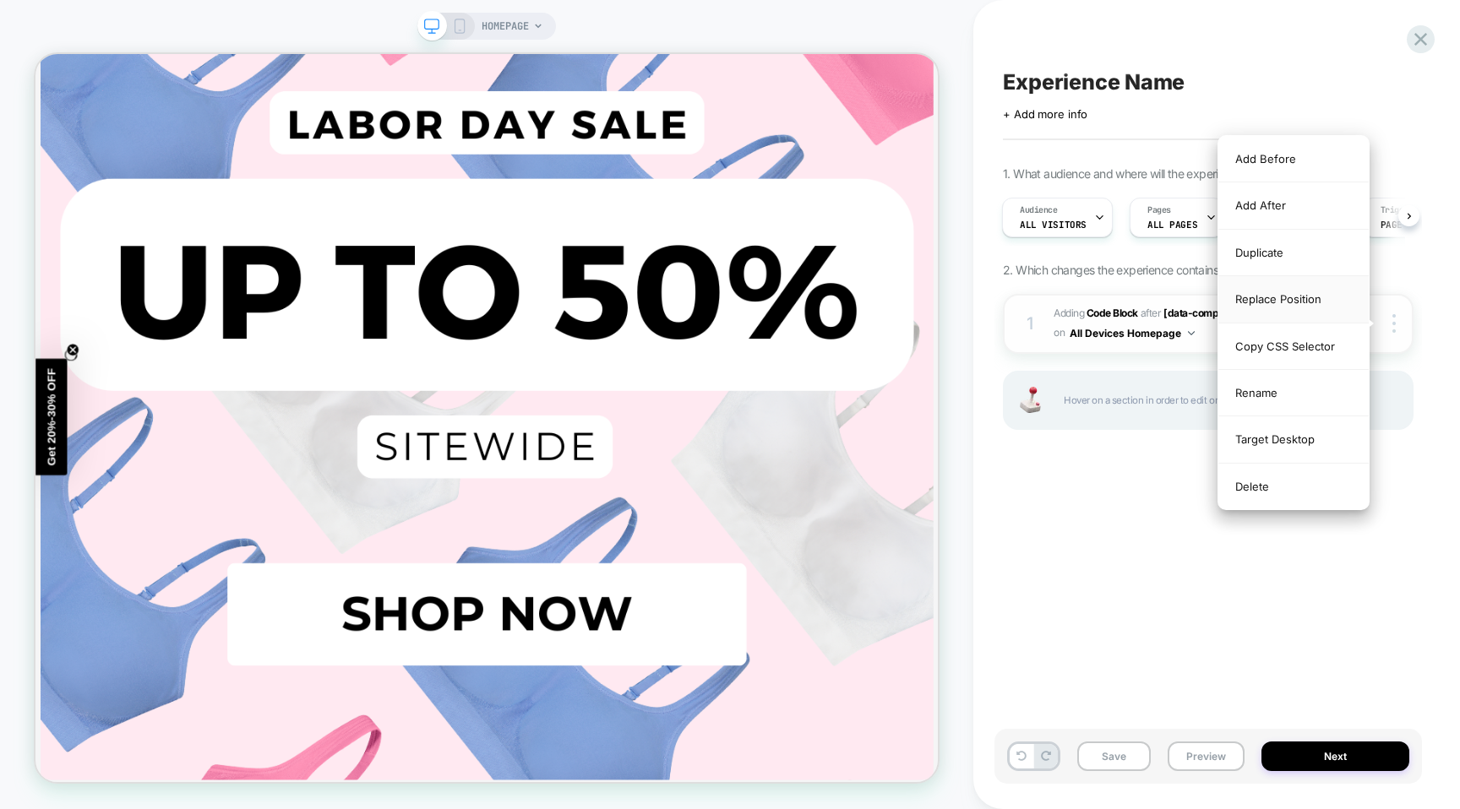
click at [1283, 292] on div "Replace Position" at bounding box center [1293, 299] width 150 height 46
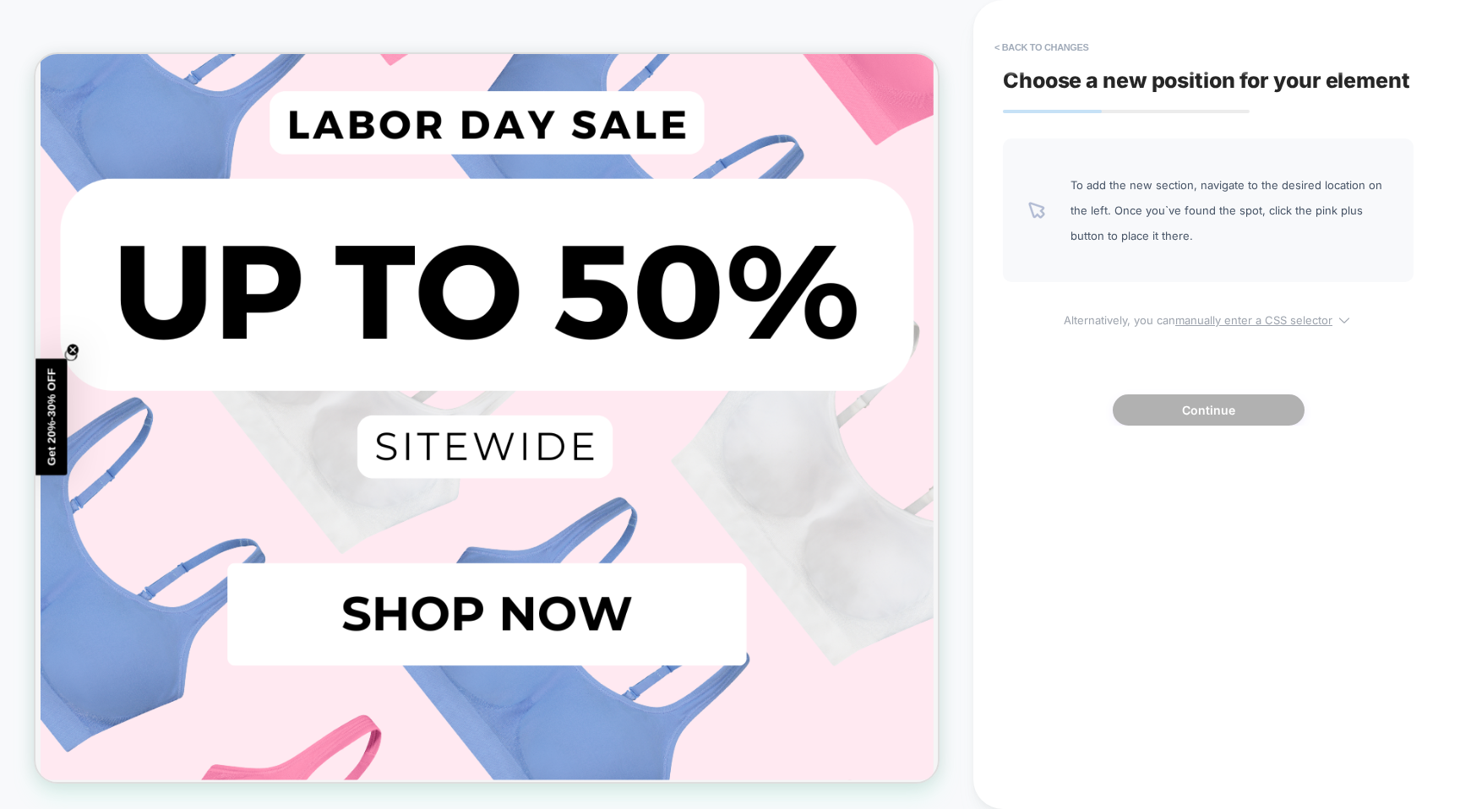
click at [1261, 321] on u "manually enter a CSS selector" at bounding box center [1253, 320] width 157 height 14
select select "*******"
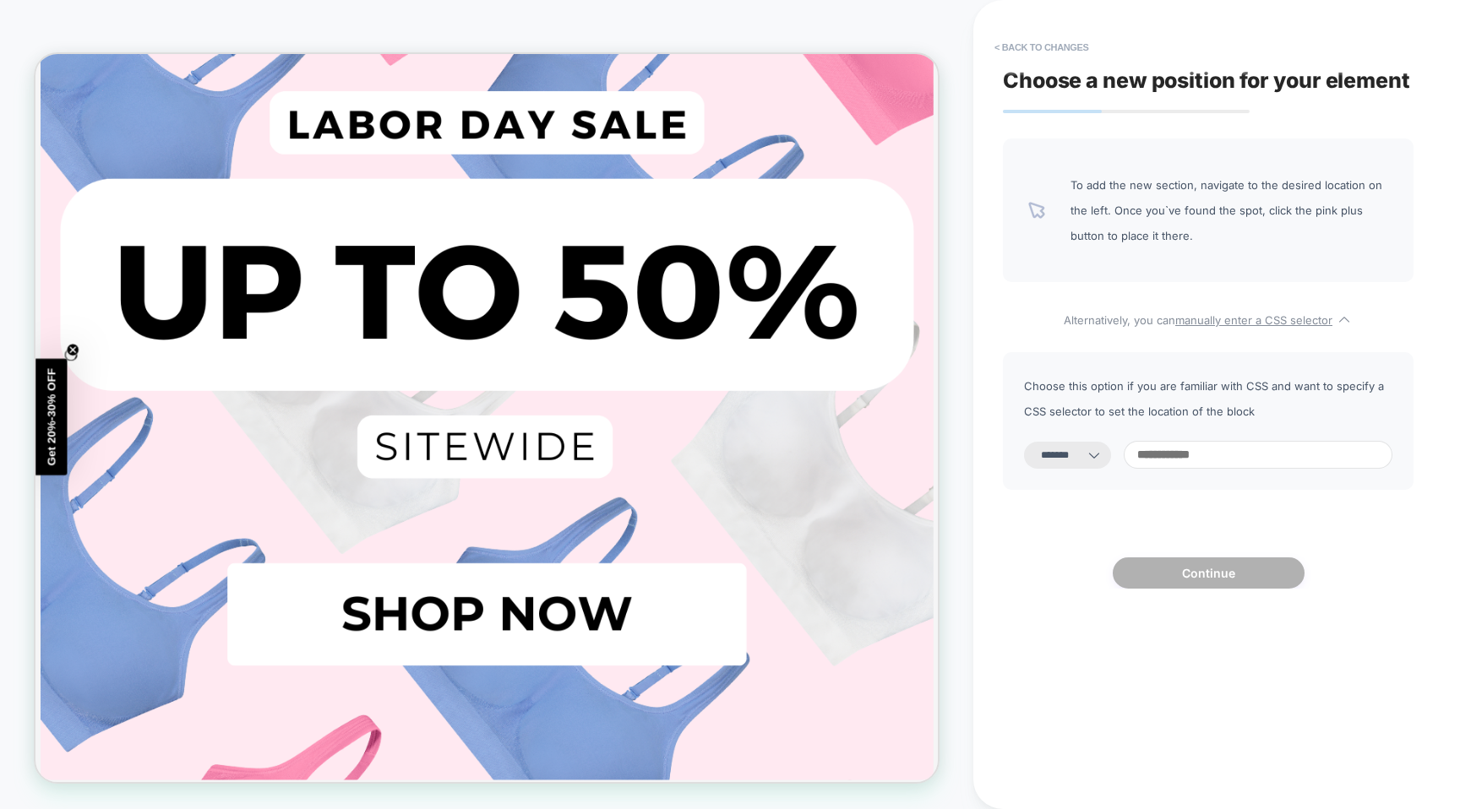
click at [1205, 439] on div "**********" at bounding box center [1208, 421] width 410 height 138
click at [1205, 446] on input at bounding box center [1257, 455] width 269 height 28
type input "**"
select select "*********"
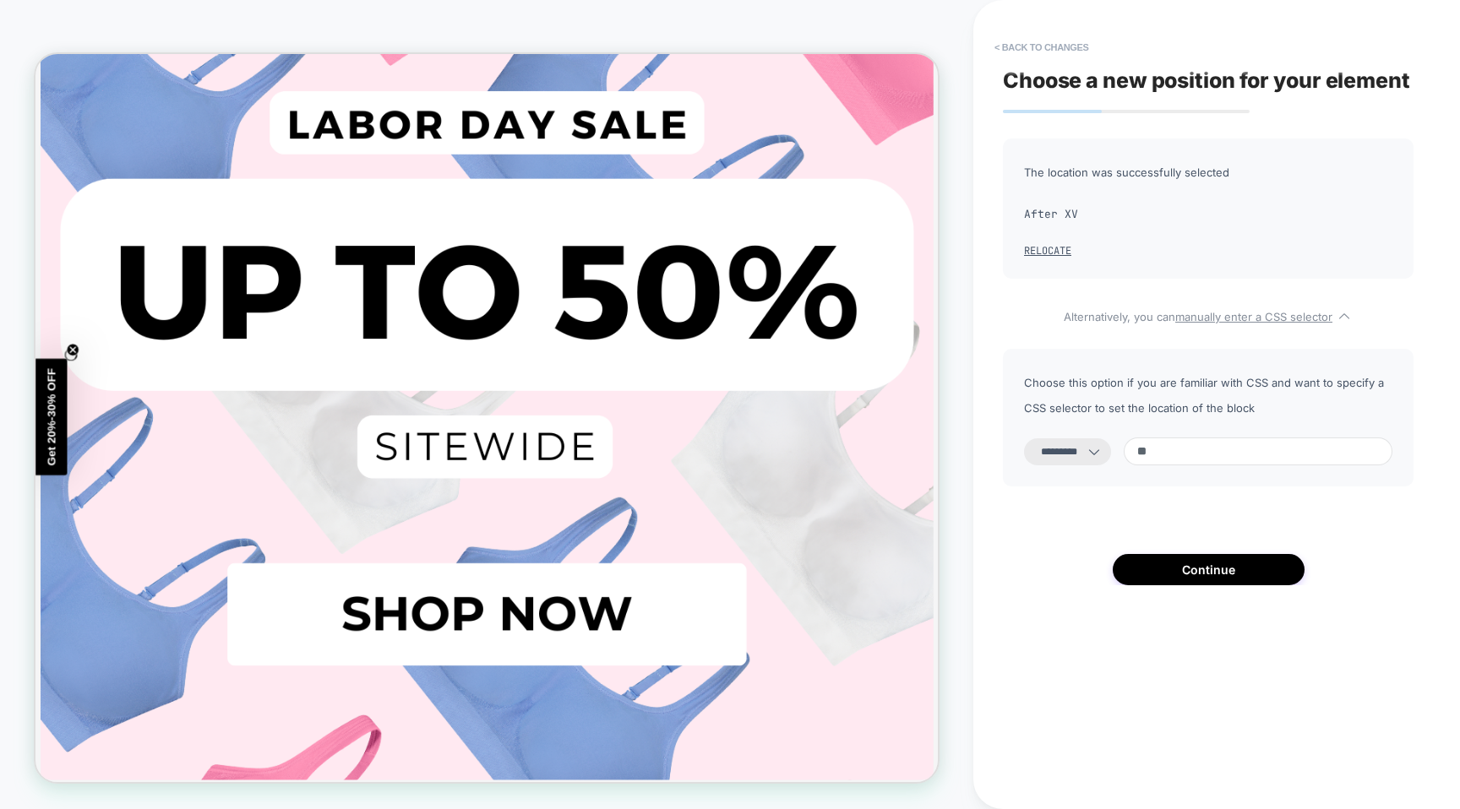
type input "*"
paste input "*********"
paste input "**********"
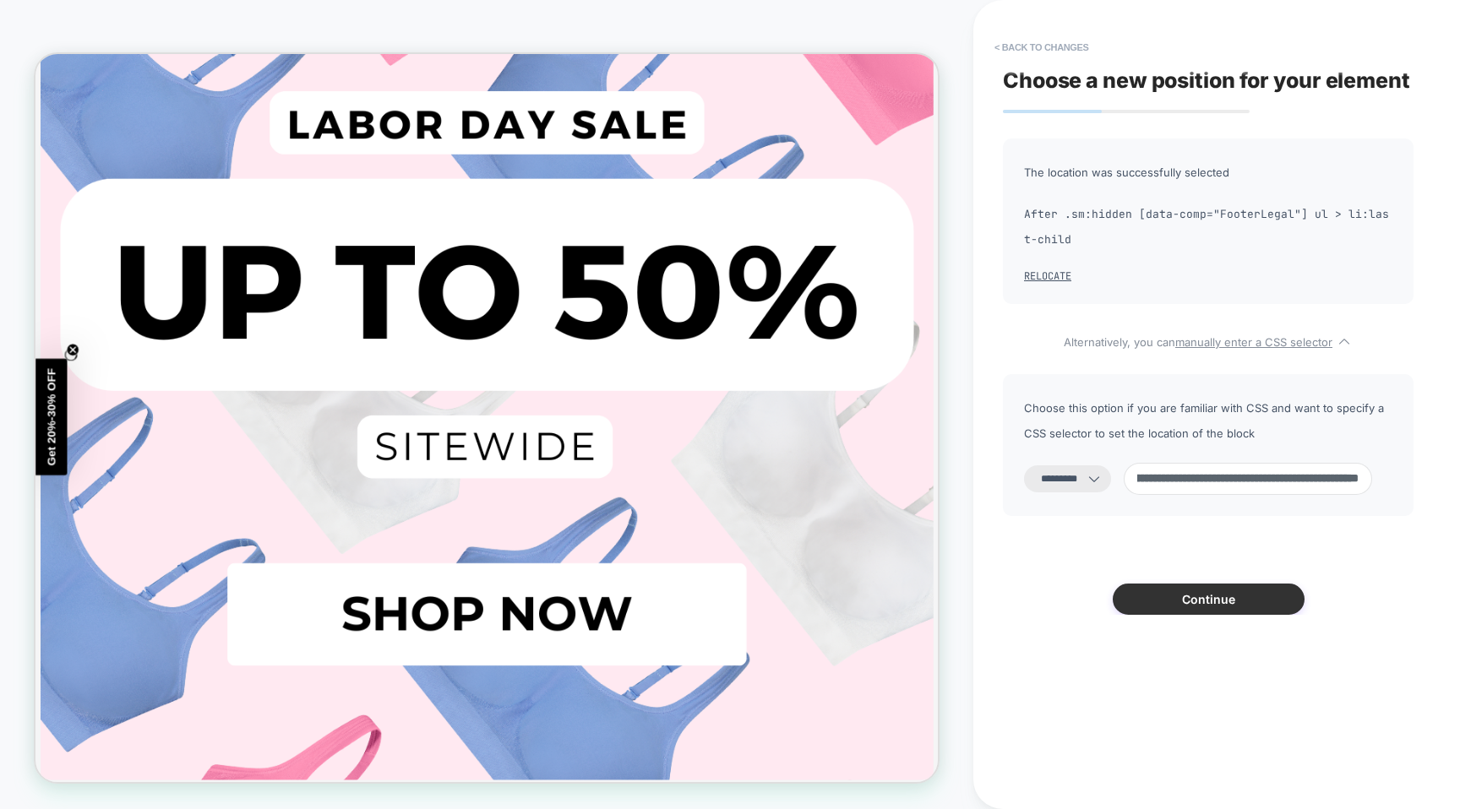
type input "**********"
click at [1202, 590] on button "Continue" at bounding box center [1208, 599] width 192 height 31
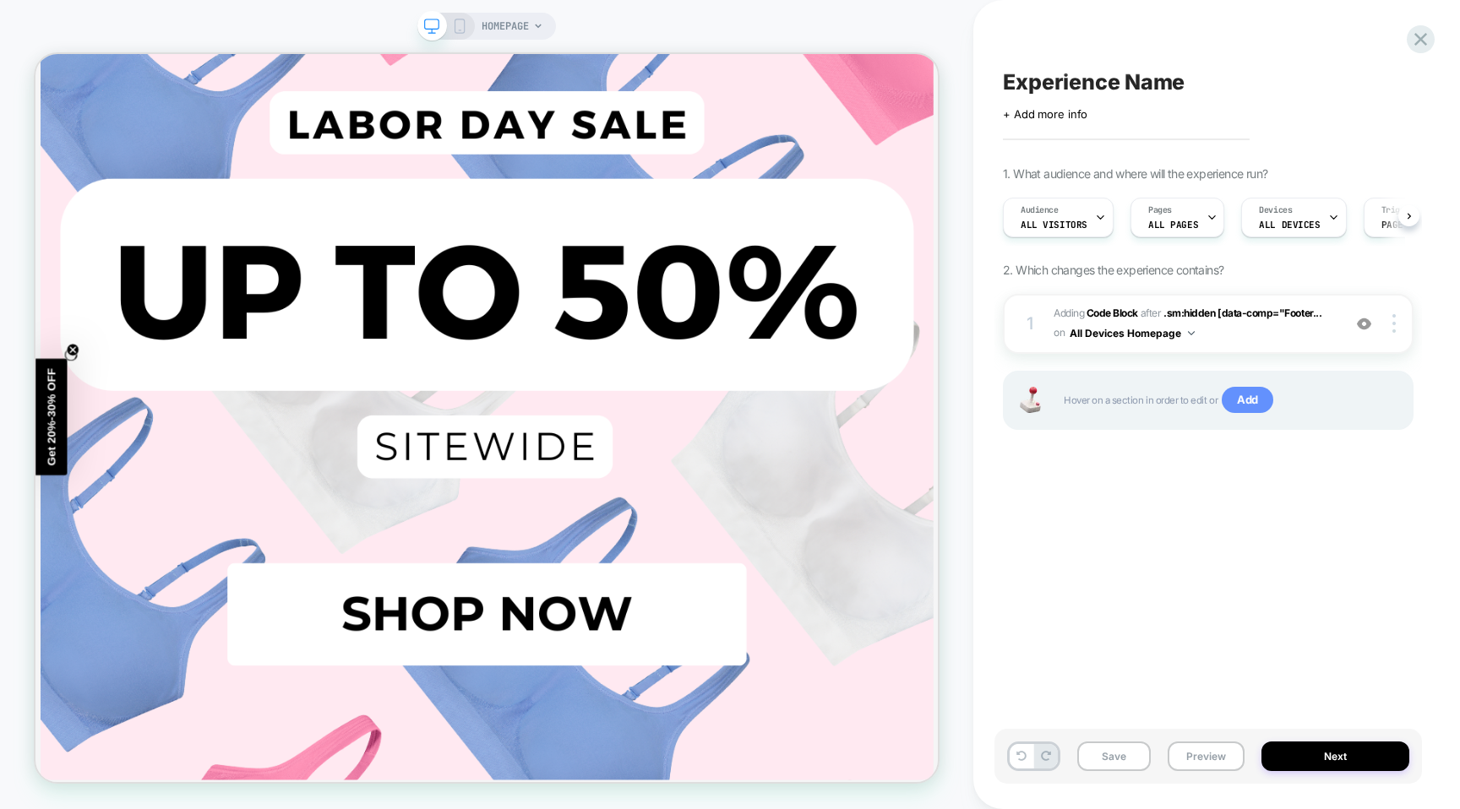
scroll to position [0, 1]
click at [1386, 327] on div at bounding box center [1396, 323] width 32 height 19
click at [1395, 322] on img at bounding box center [1393, 323] width 3 height 19
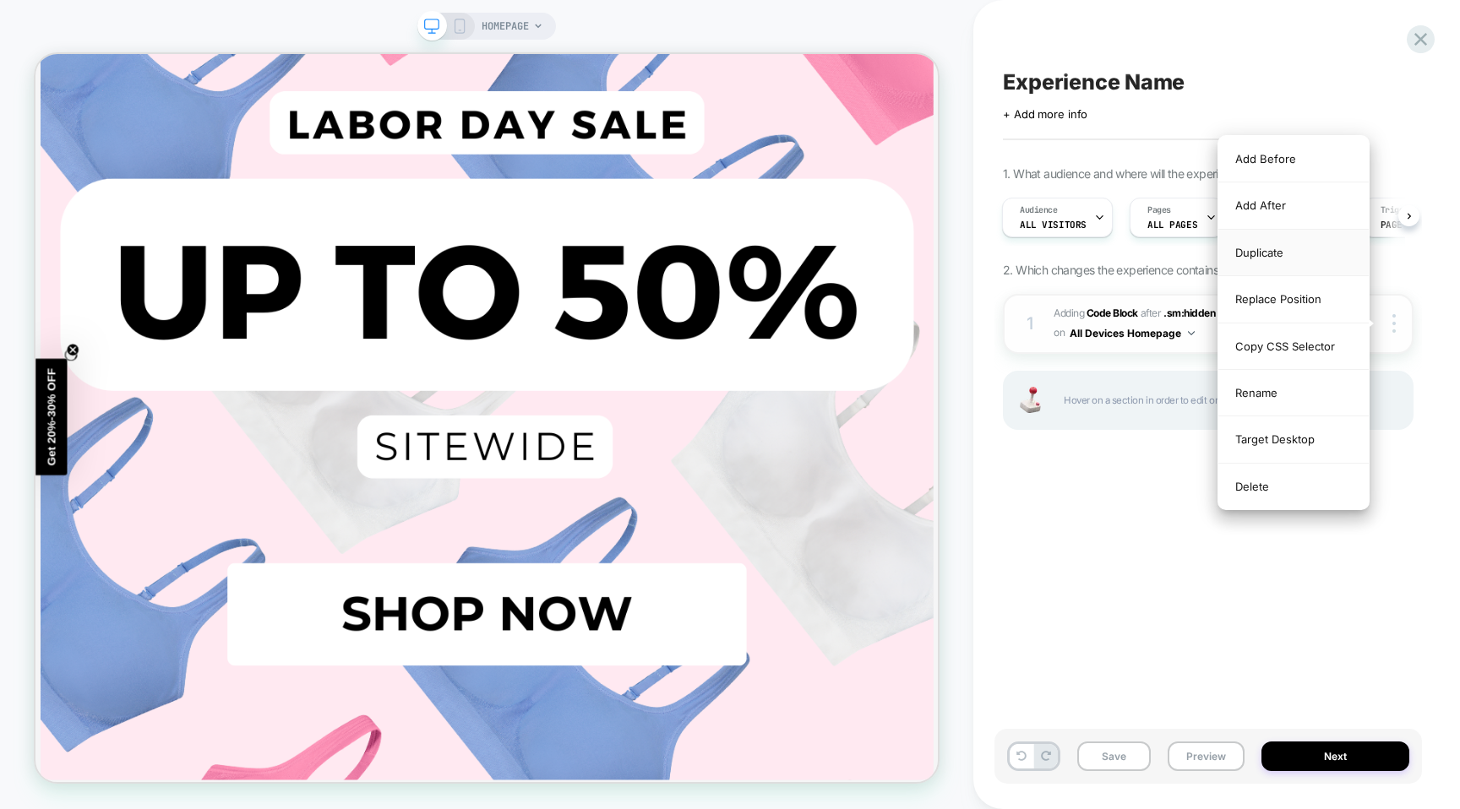
click at [1273, 259] on div "Duplicate" at bounding box center [1293, 253] width 150 height 46
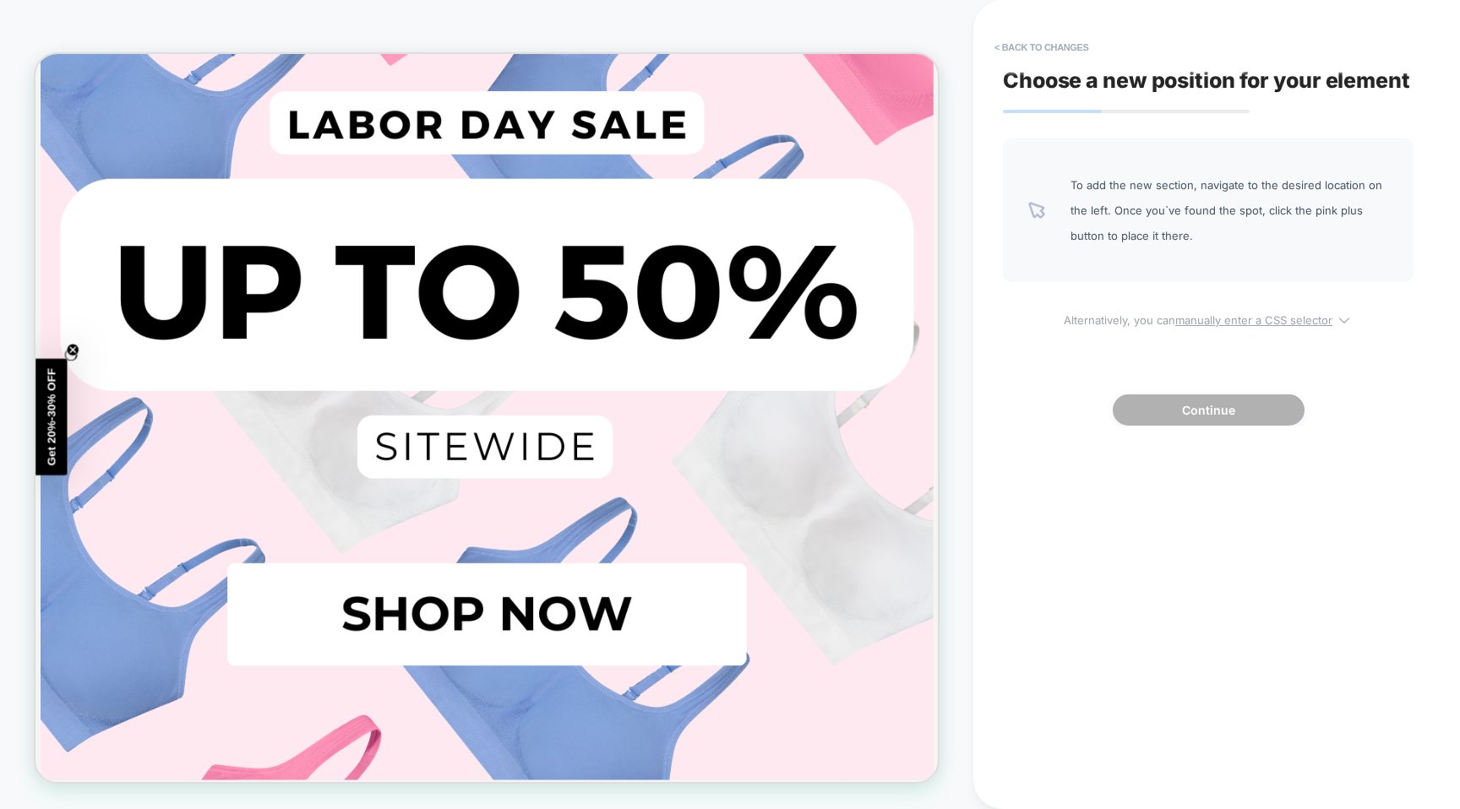
click at [1231, 321] on u "manually enter a CSS selector" at bounding box center [1253, 320] width 157 height 14
select select "*******"
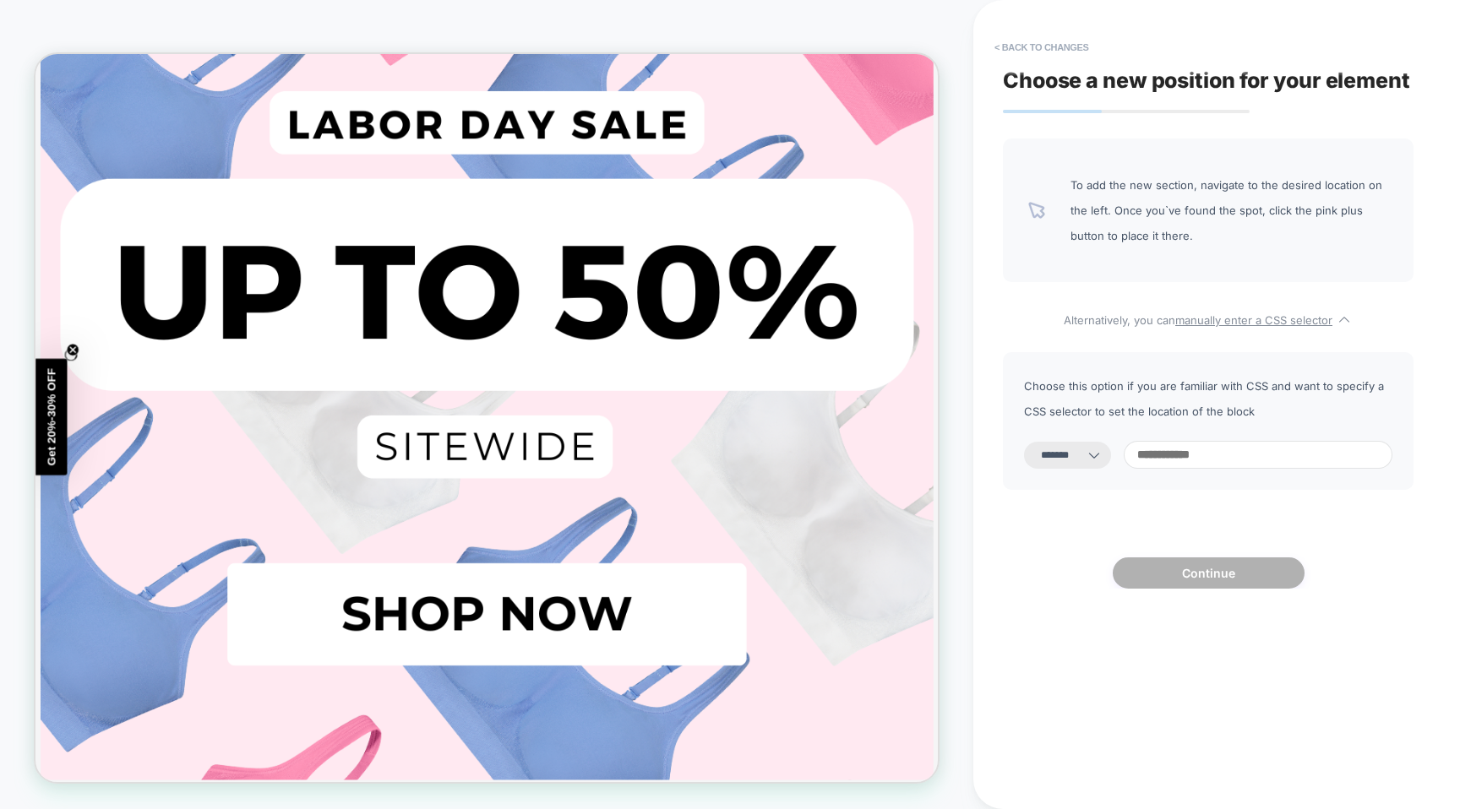
click at [1205, 469] on input at bounding box center [1257, 455] width 269 height 28
click at [1237, 459] on input at bounding box center [1257, 455] width 269 height 28
paste input "********"
type input "********"
select select "*********"
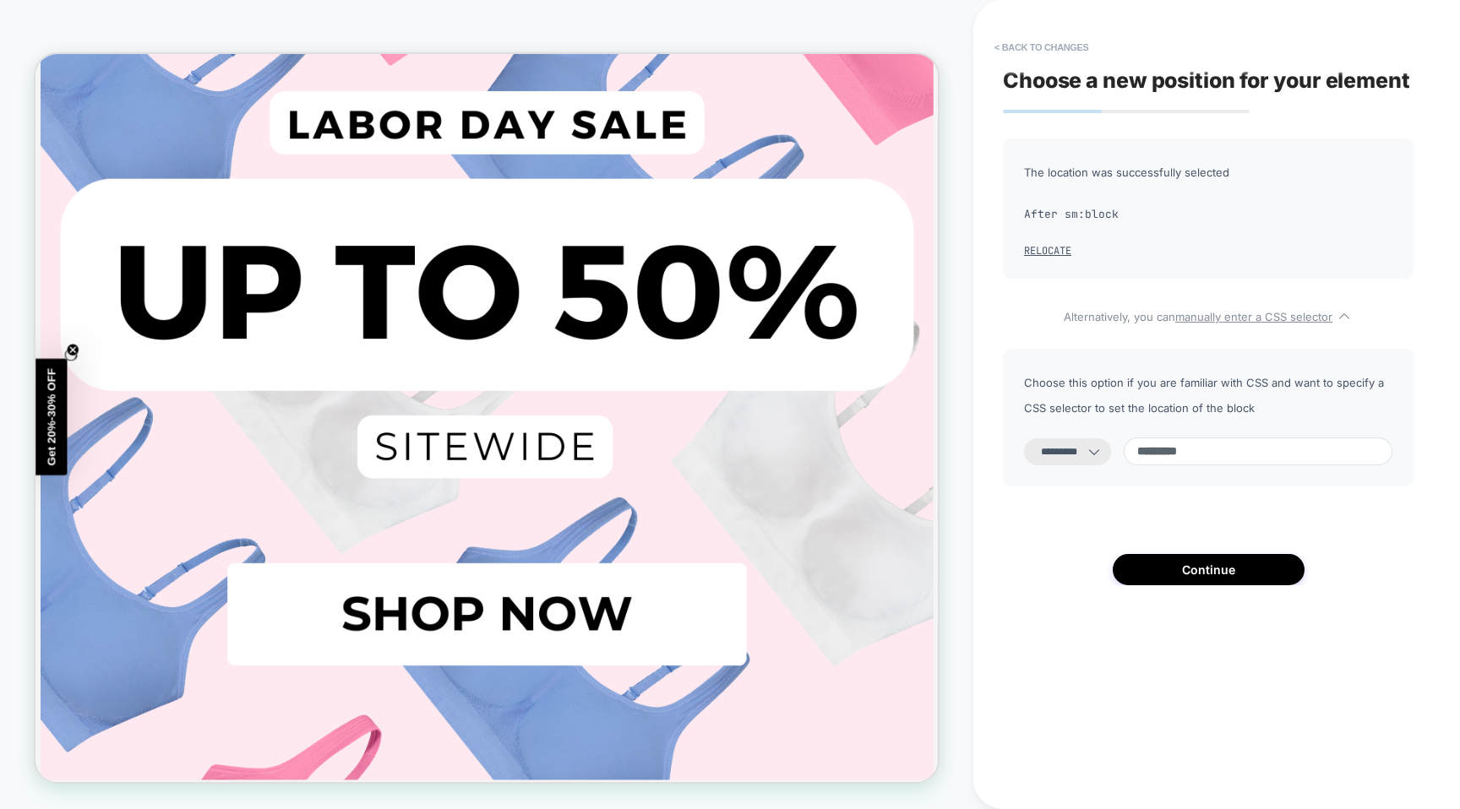
paste input "**********"
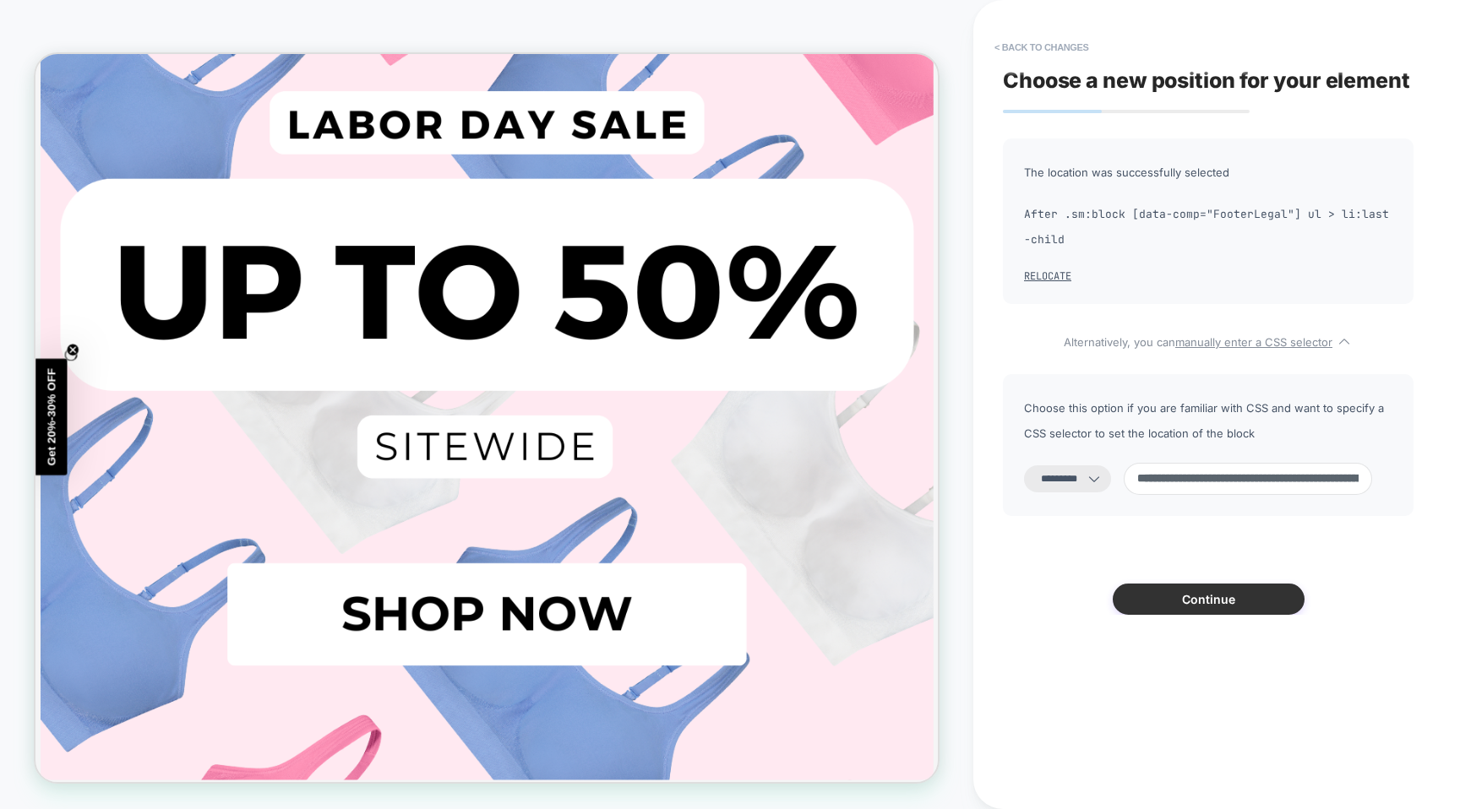
type input "**********"
click at [1204, 599] on button "Continue" at bounding box center [1208, 599] width 192 height 31
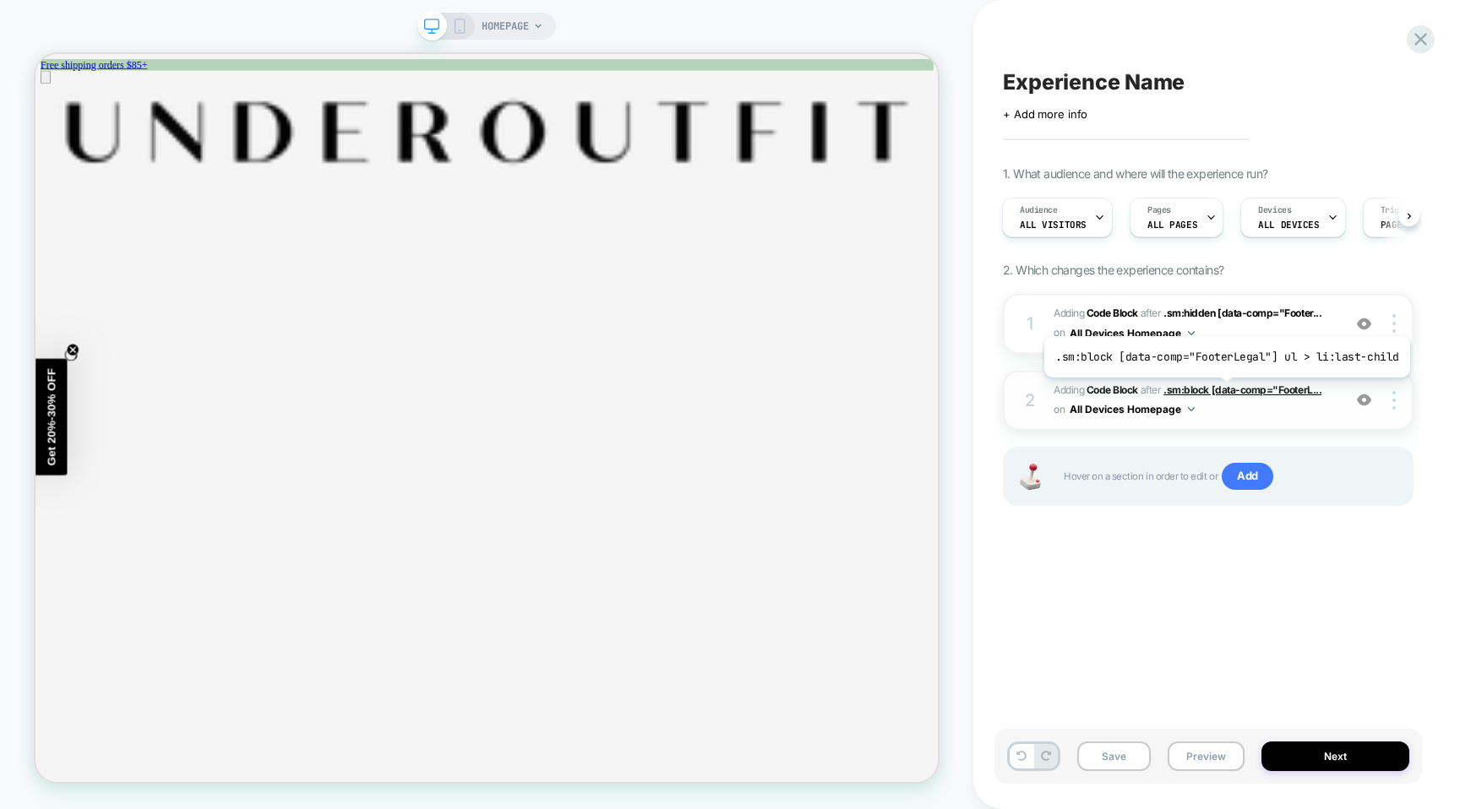
click at [1222, 390] on span ".sm:block [data-comp="FooterL..." at bounding box center [1242, 389] width 158 height 13
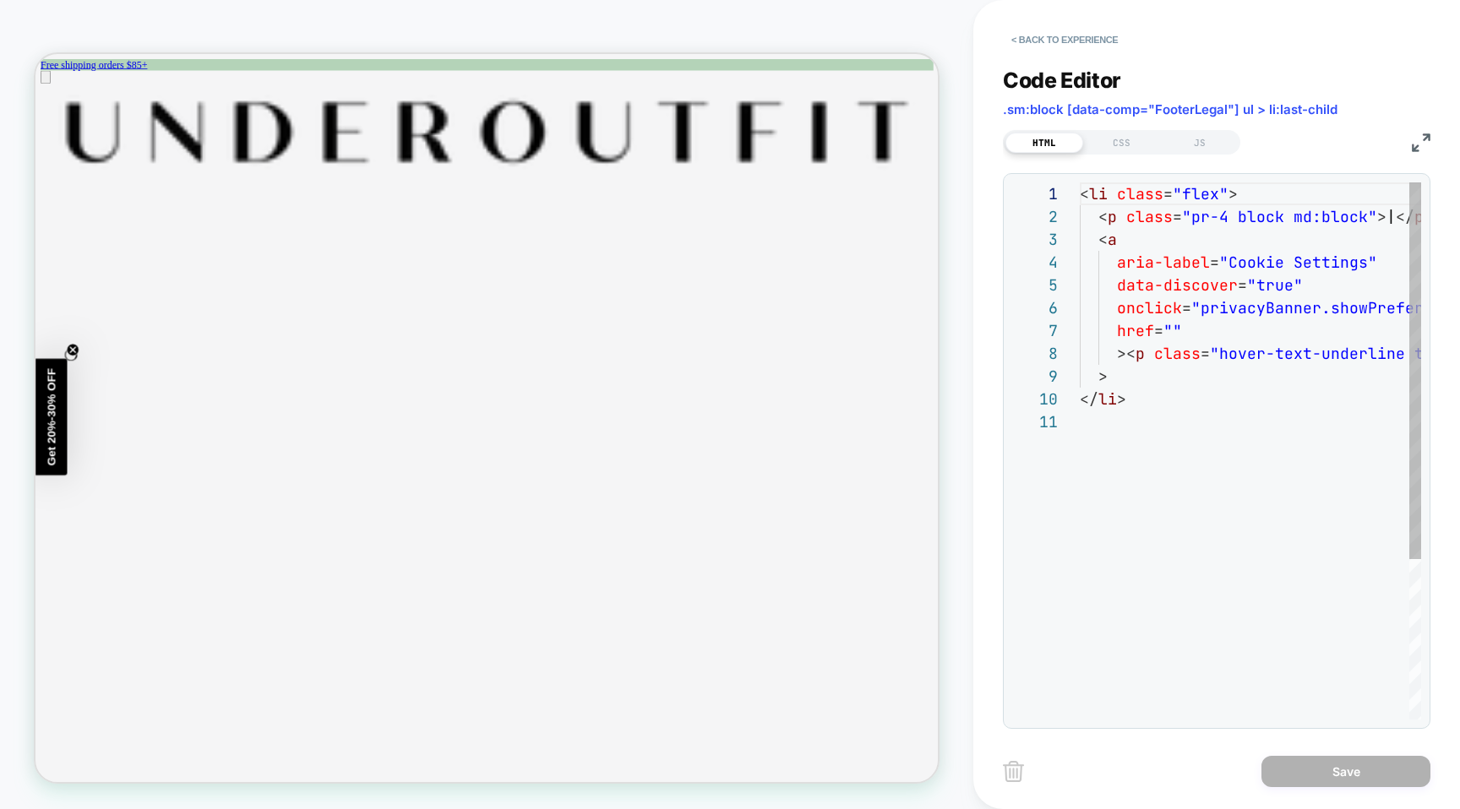
scroll to position [228, 0]
click at [1177, 119] on div "Code Editor .sm:block [data-comp="FooterLegal"] ul > li:last-child" at bounding box center [1216, 97] width 427 height 58
click at [1166, 101] on span ".sm:block [data-comp="FooterLegal"] ul > li:last-child" at bounding box center [1170, 109] width 334 height 16
click at [1027, 45] on button "< Back to experience" at bounding box center [1064, 39] width 123 height 27
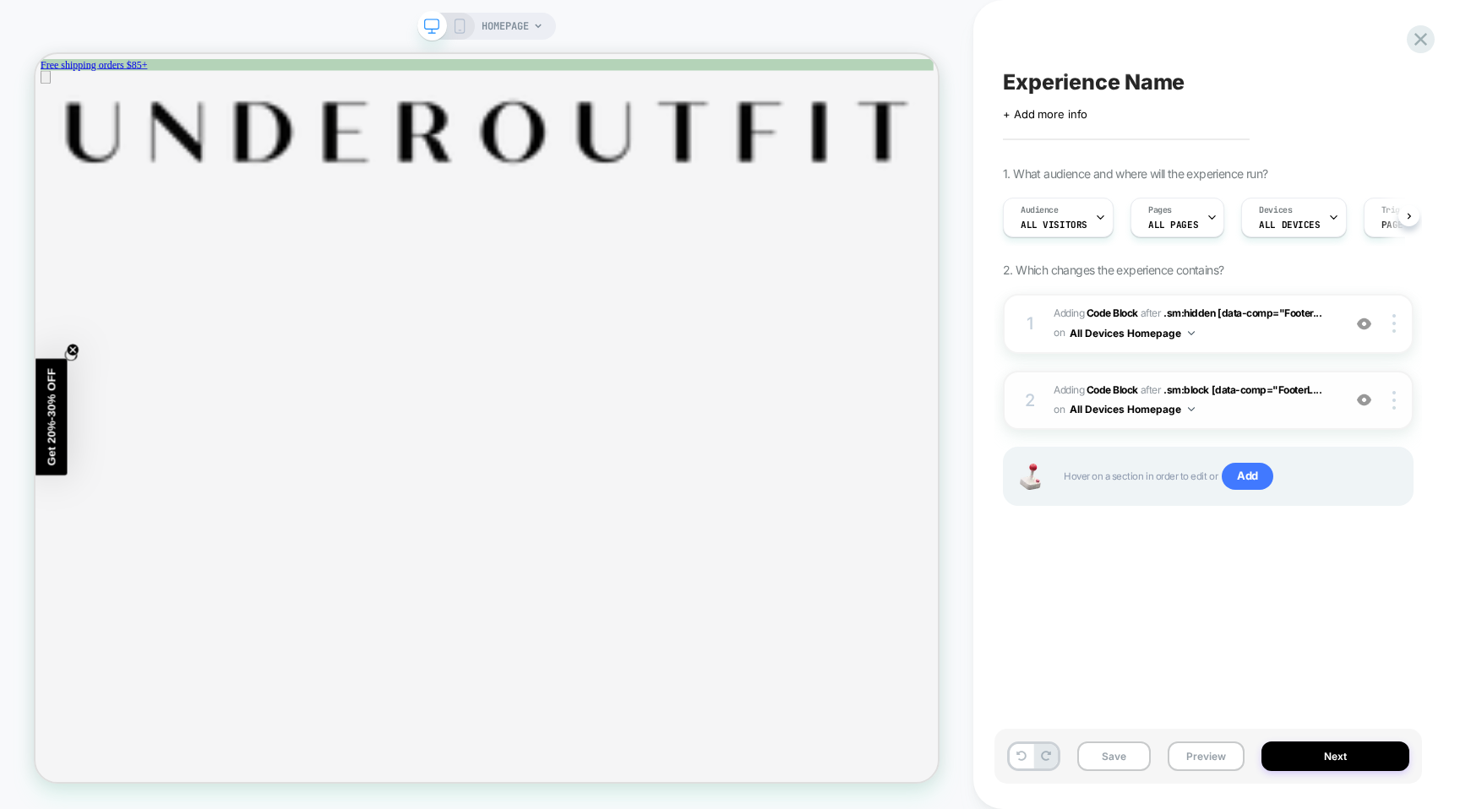
scroll to position [0, 1]
click at [1390, 405] on div at bounding box center [1396, 400] width 32 height 19
click at [1029, 392] on div "2" at bounding box center [1029, 400] width 17 height 30
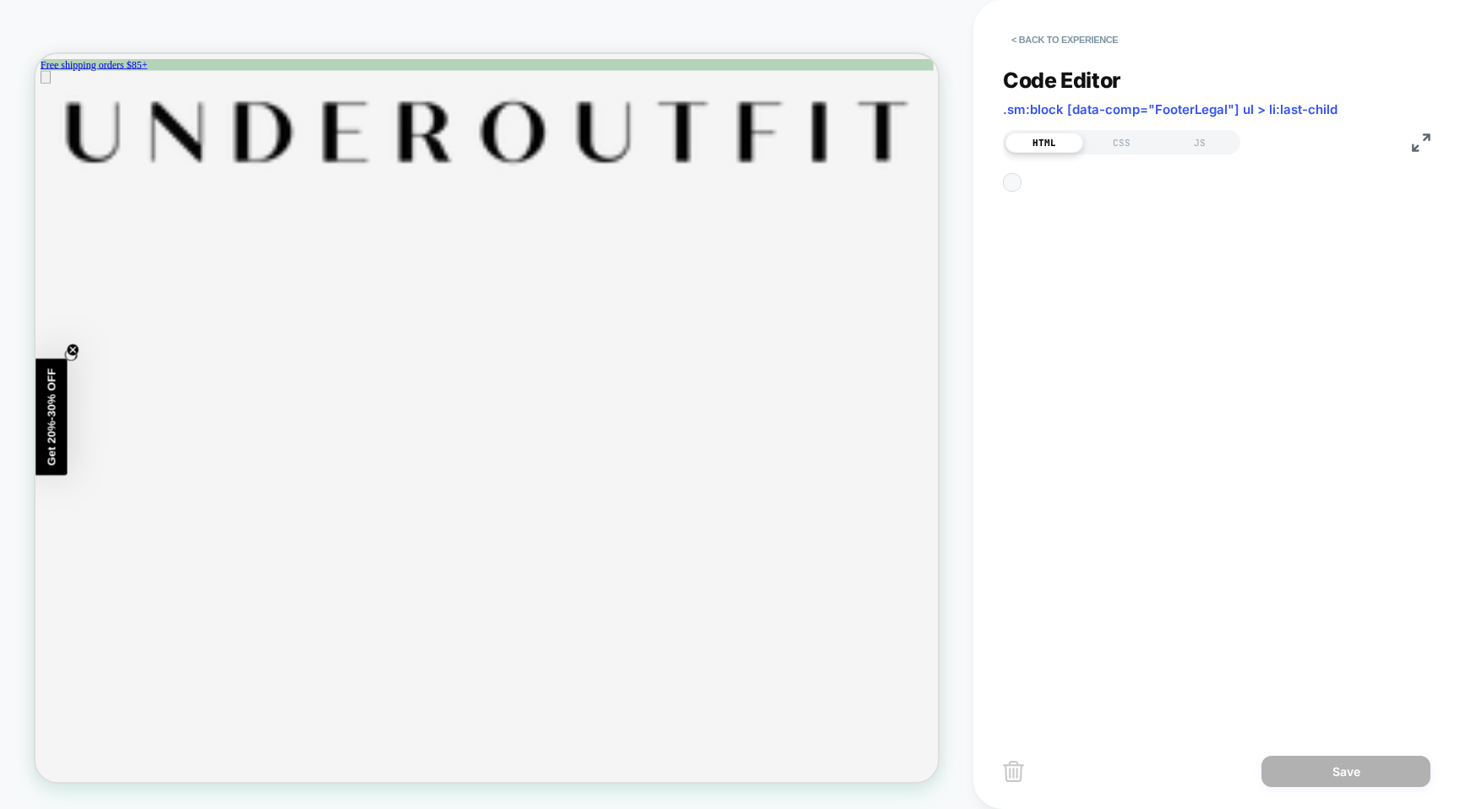
scroll to position [228, 0]
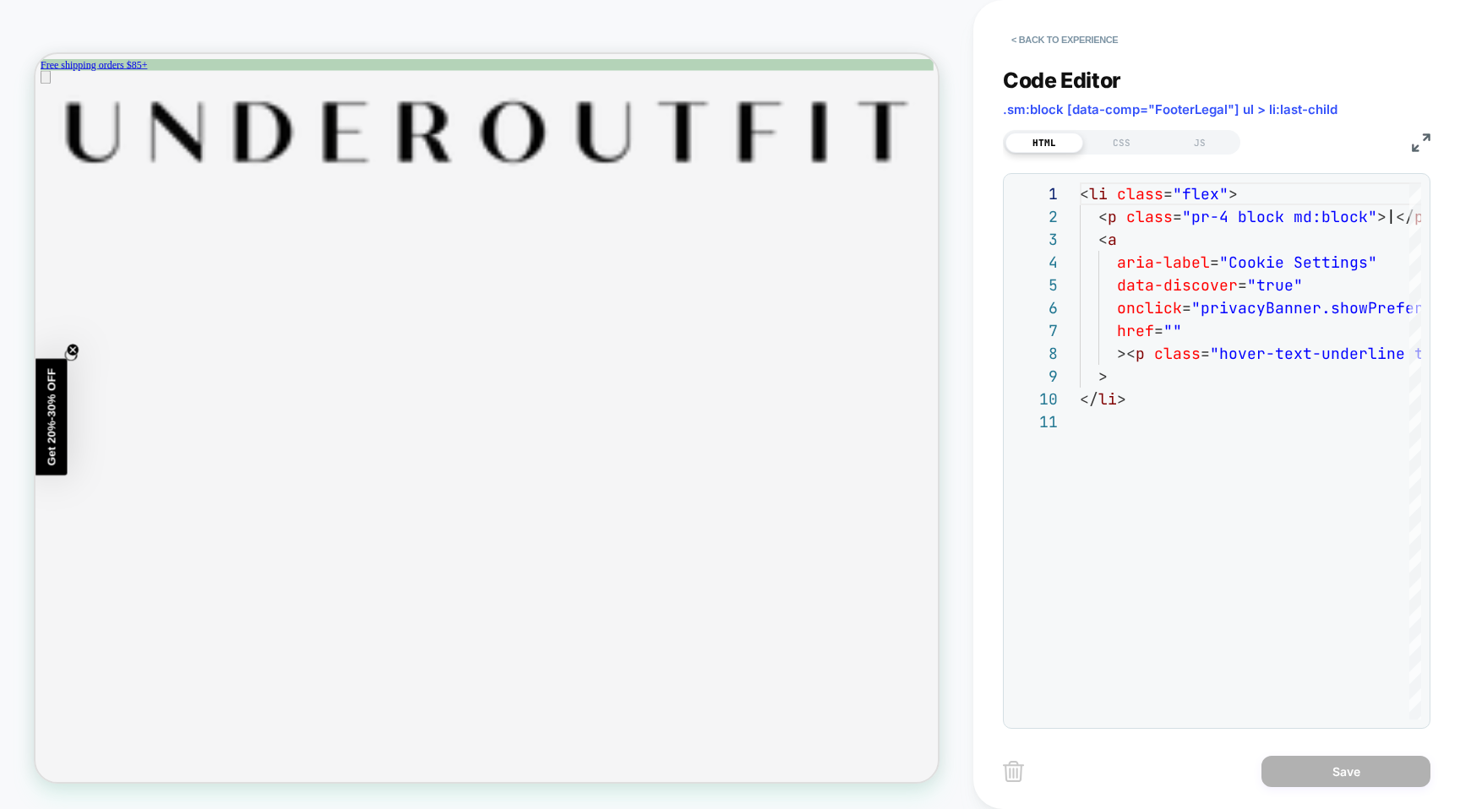
click at [1121, 98] on div "Code Editor .sm:block [data-comp="FooterLegal"] ul > li:last-child" at bounding box center [1216, 97] width 427 height 58
click at [1118, 106] on span ".sm:block [data-comp="FooterLegal"] ul > li:last-child" at bounding box center [1170, 109] width 334 height 16
click at [1418, 136] on img at bounding box center [1420, 142] width 19 height 19
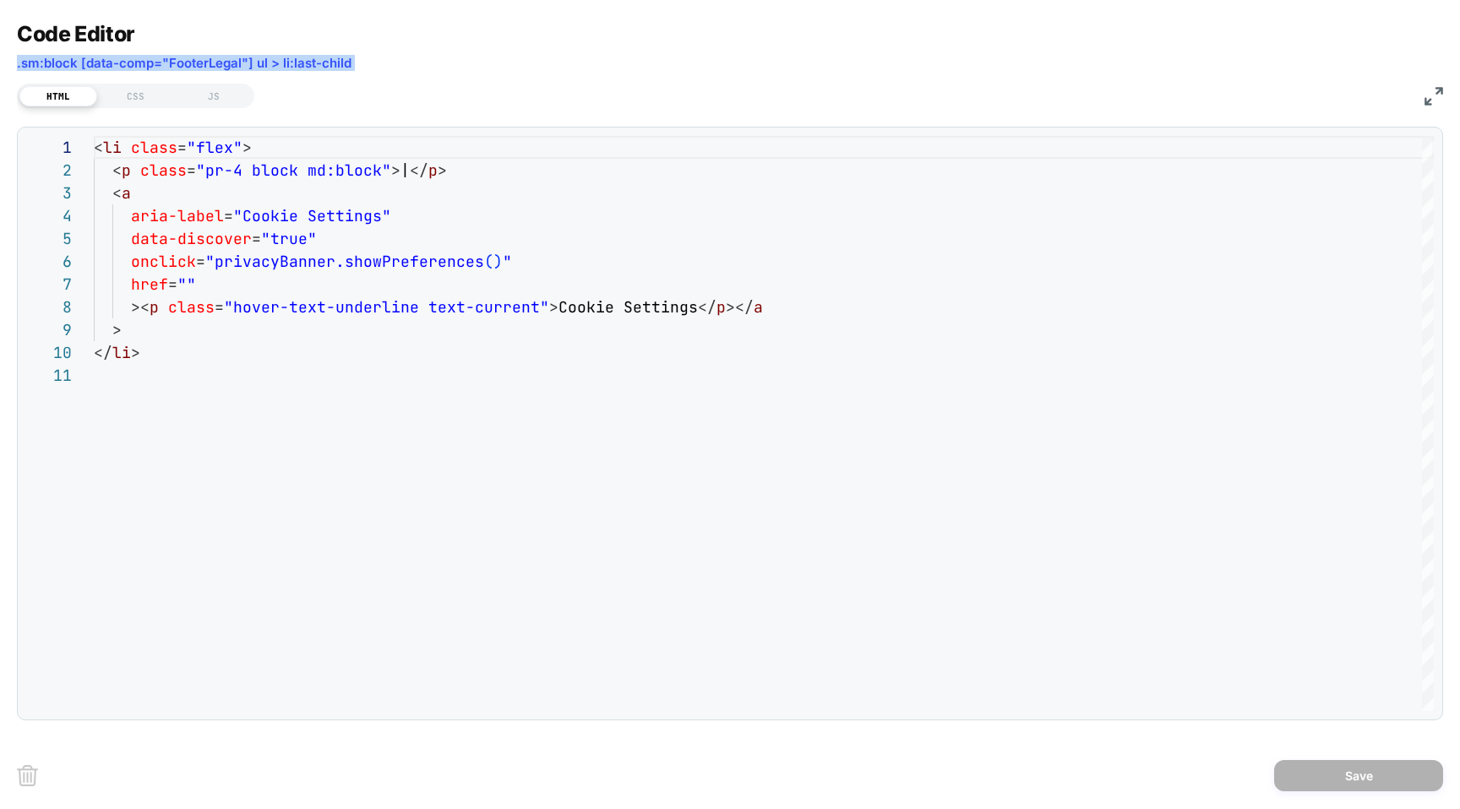
click at [61, 60] on span ".sm:block [data-comp="FooterLegal"] ul > li:last-child" at bounding box center [184, 63] width 334 height 16
click at [1434, 90] on img at bounding box center [1433, 96] width 19 height 19
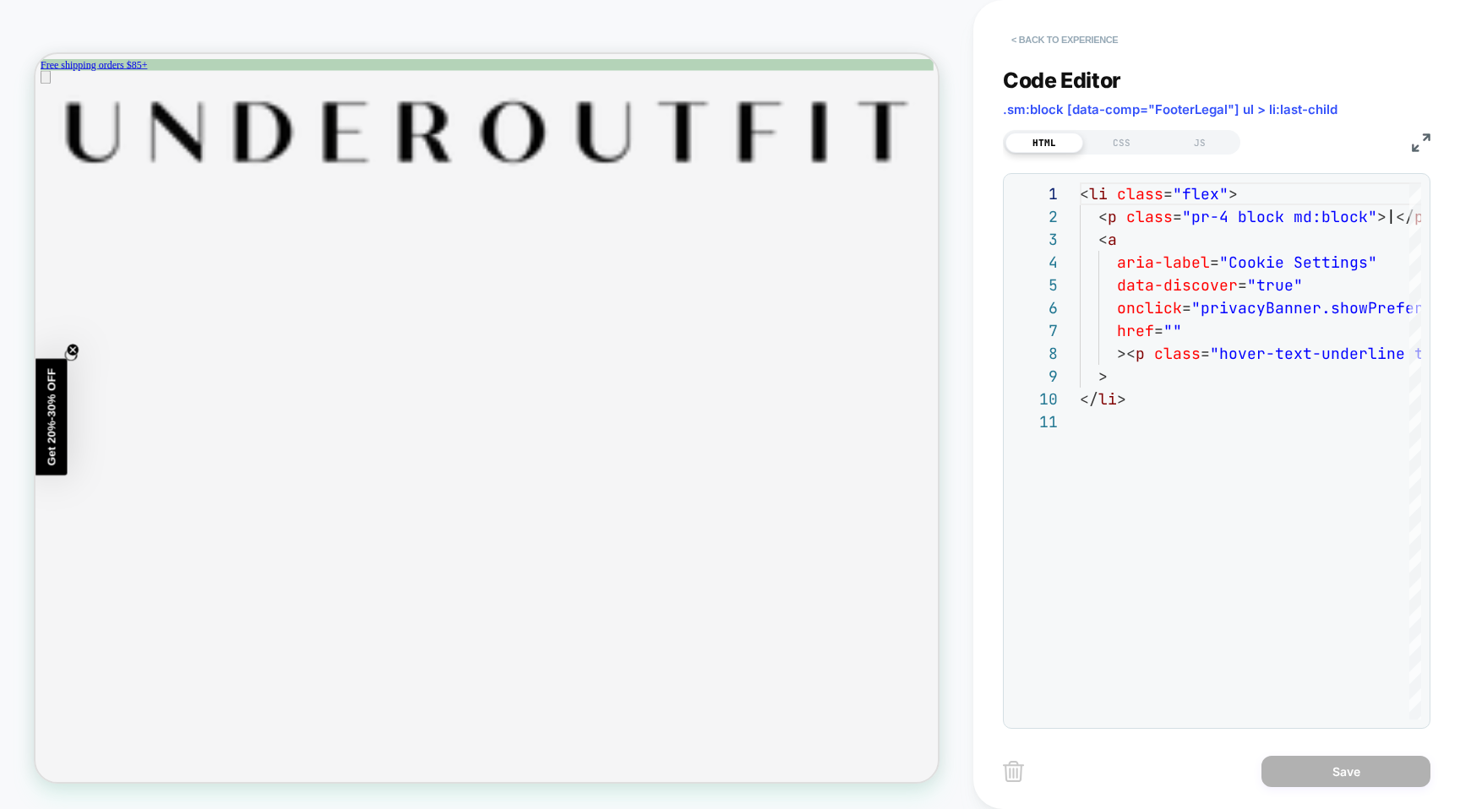
click at [1030, 30] on button "< Back to experience" at bounding box center [1064, 39] width 123 height 27
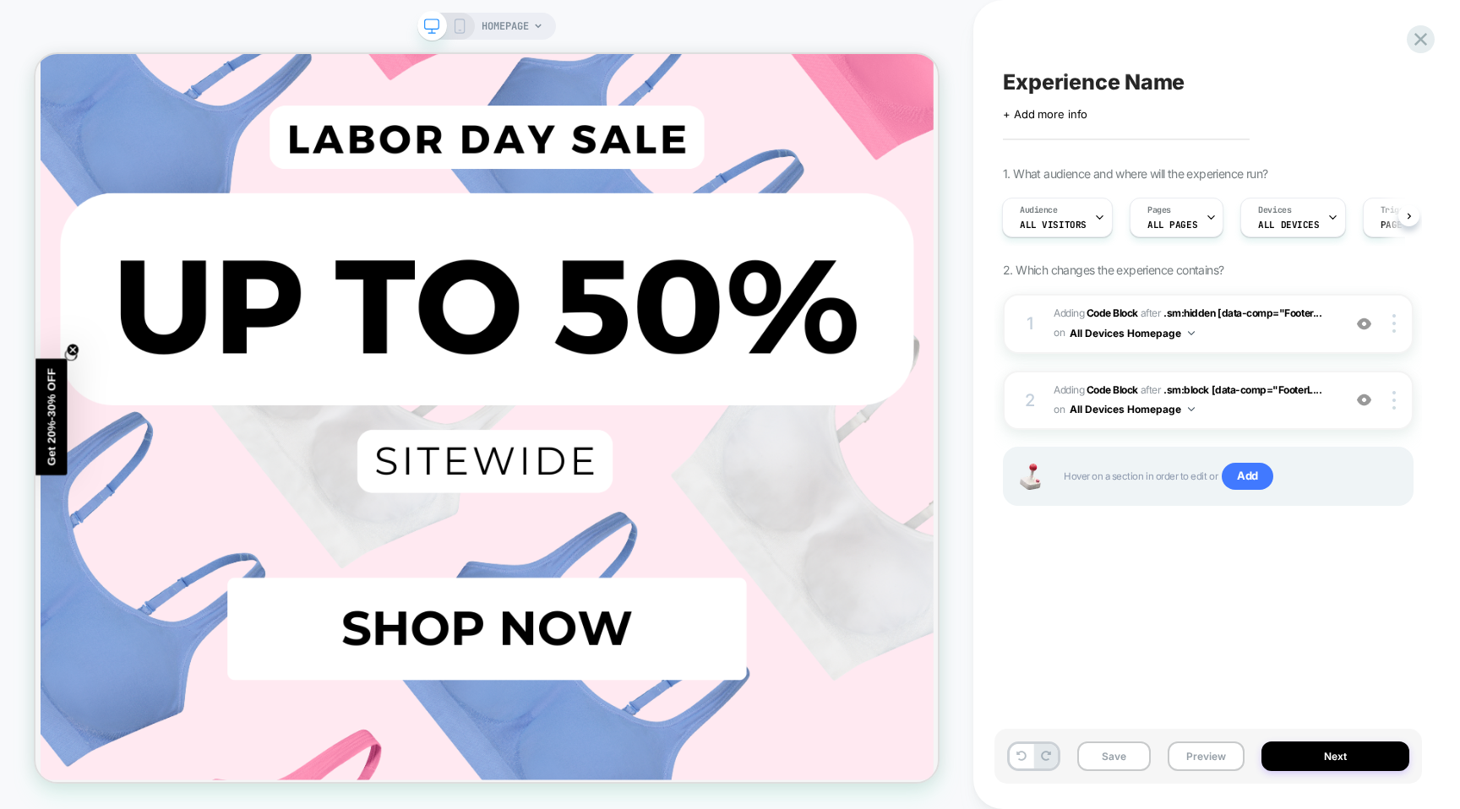
scroll to position [3356, 0]
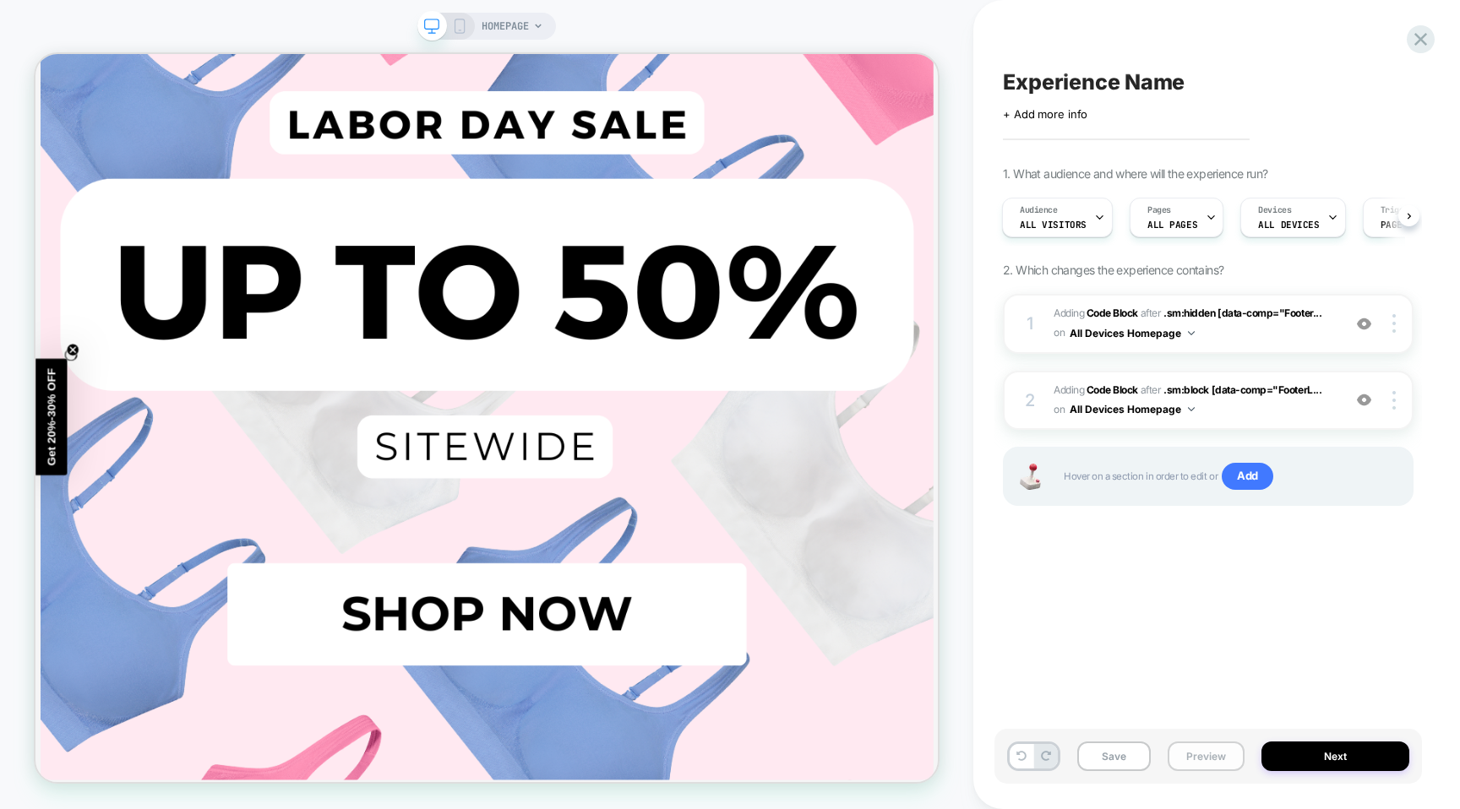
click at [1188, 748] on button "Preview" at bounding box center [1205, 757] width 77 height 30
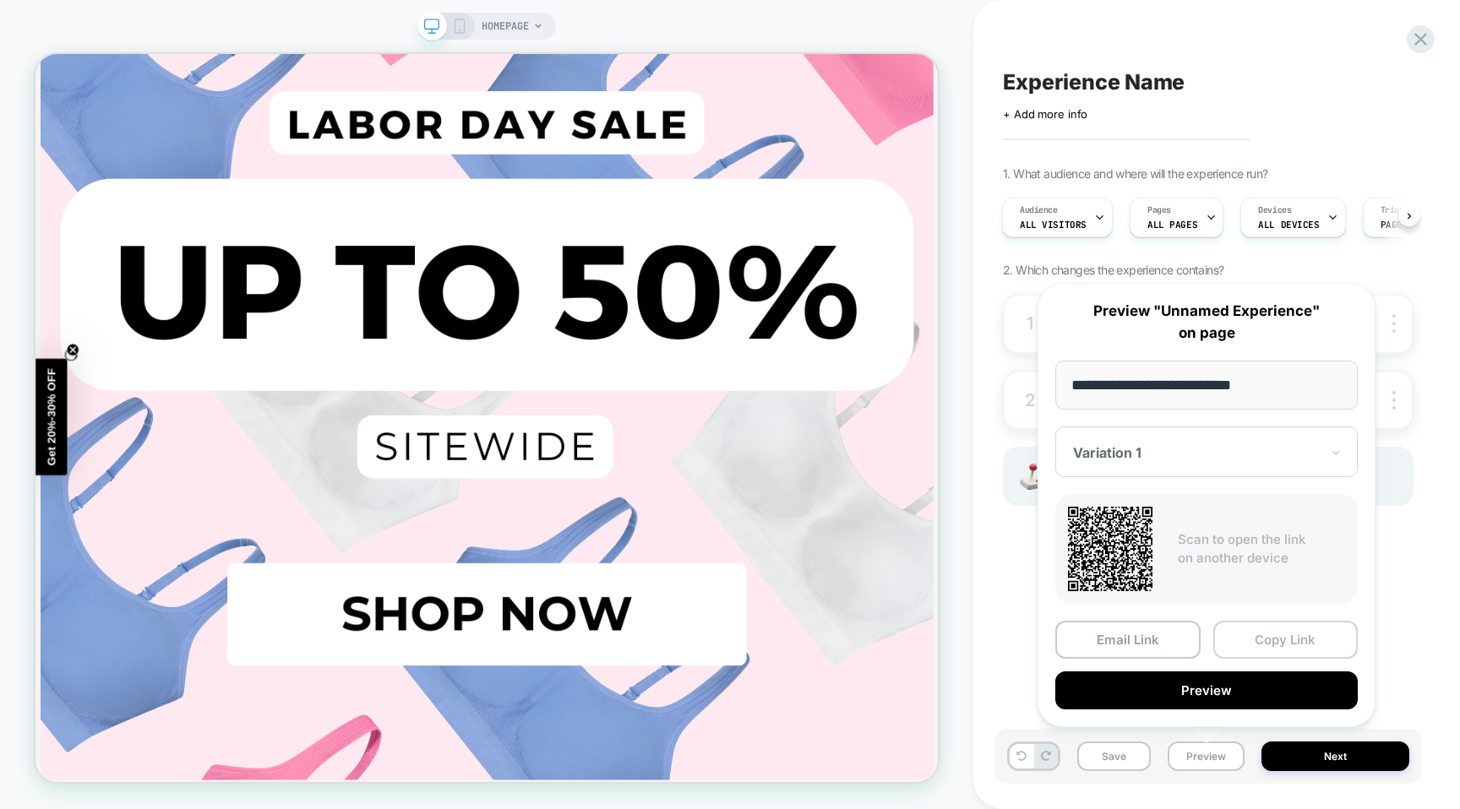
click at [1268, 639] on button "Copy Link" at bounding box center [1285, 640] width 145 height 38
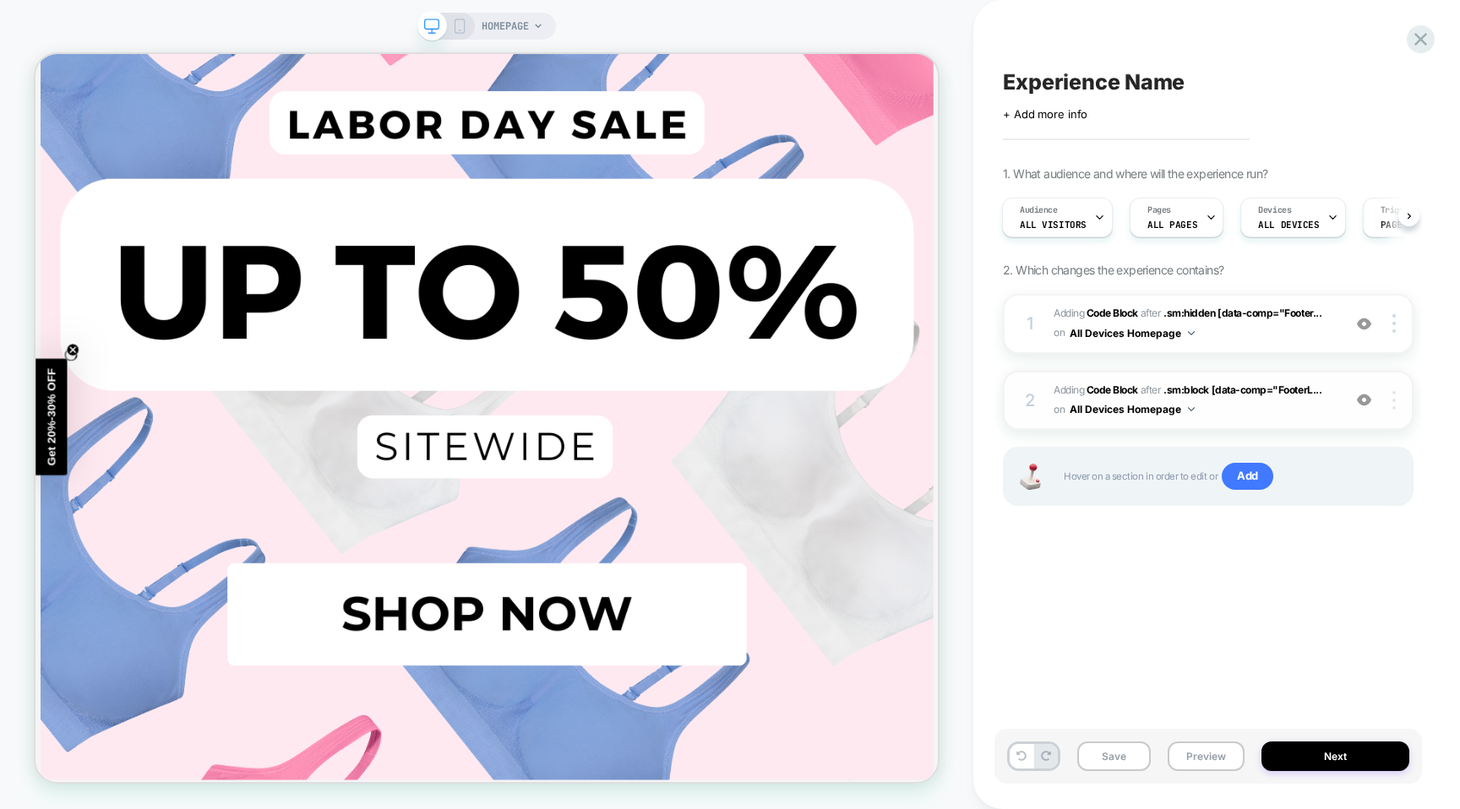
click at [1384, 397] on div at bounding box center [1396, 400] width 32 height 19
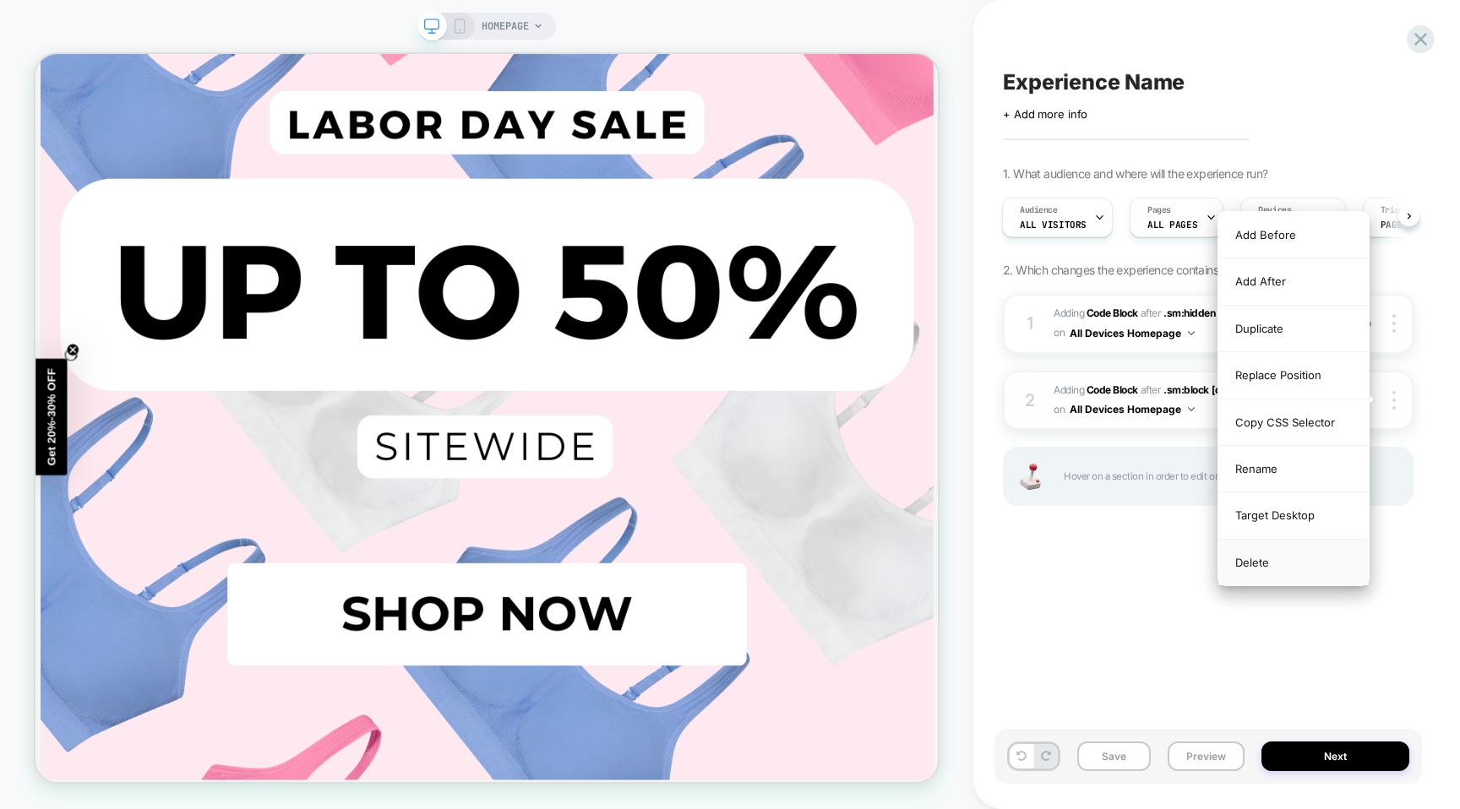
click at [1277, 563] on div "Delete" at bounding box center [1293, 563] width 150 height 46
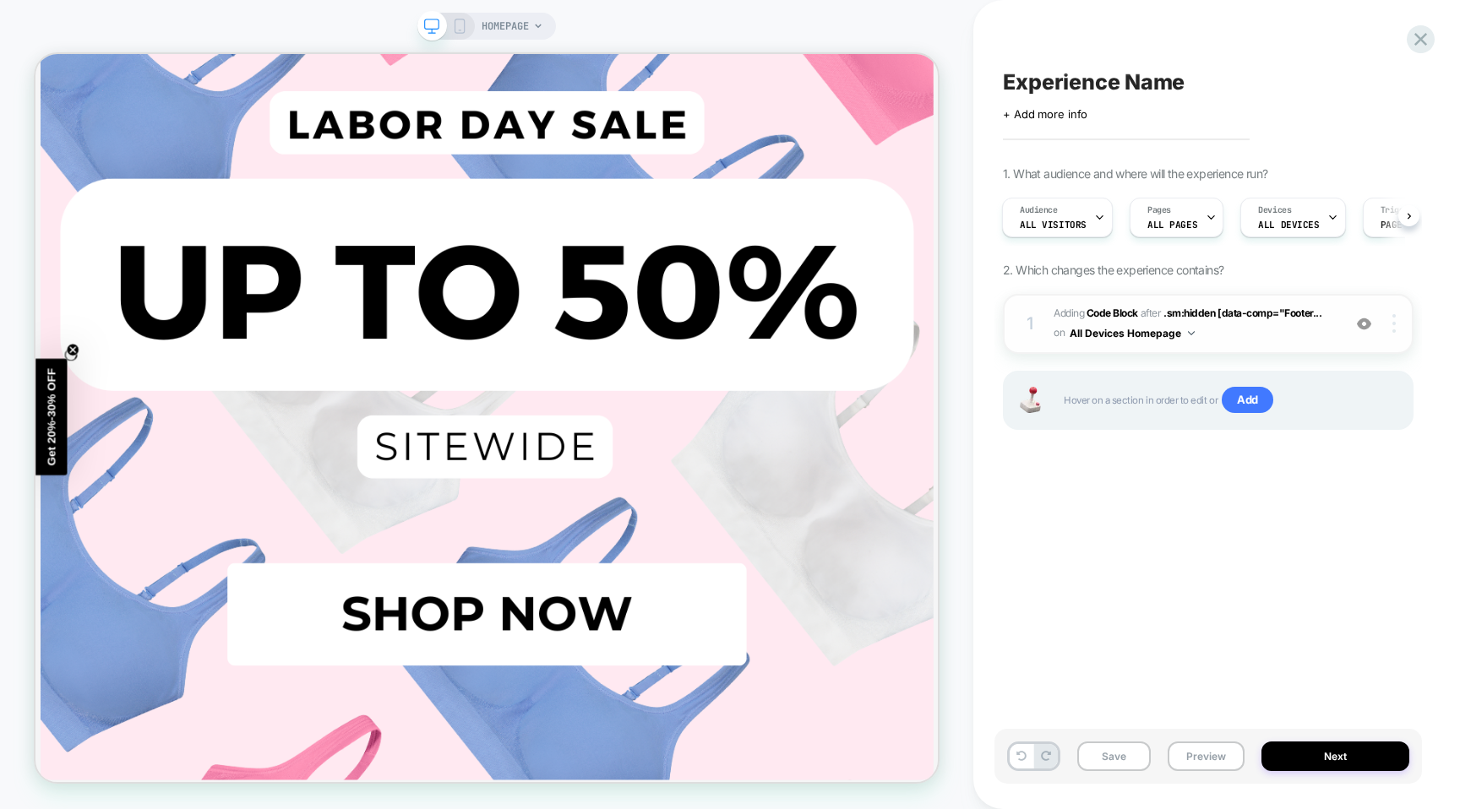
click at [1389, 327] on div at bounding box center [1396, 323] width 32 height 19
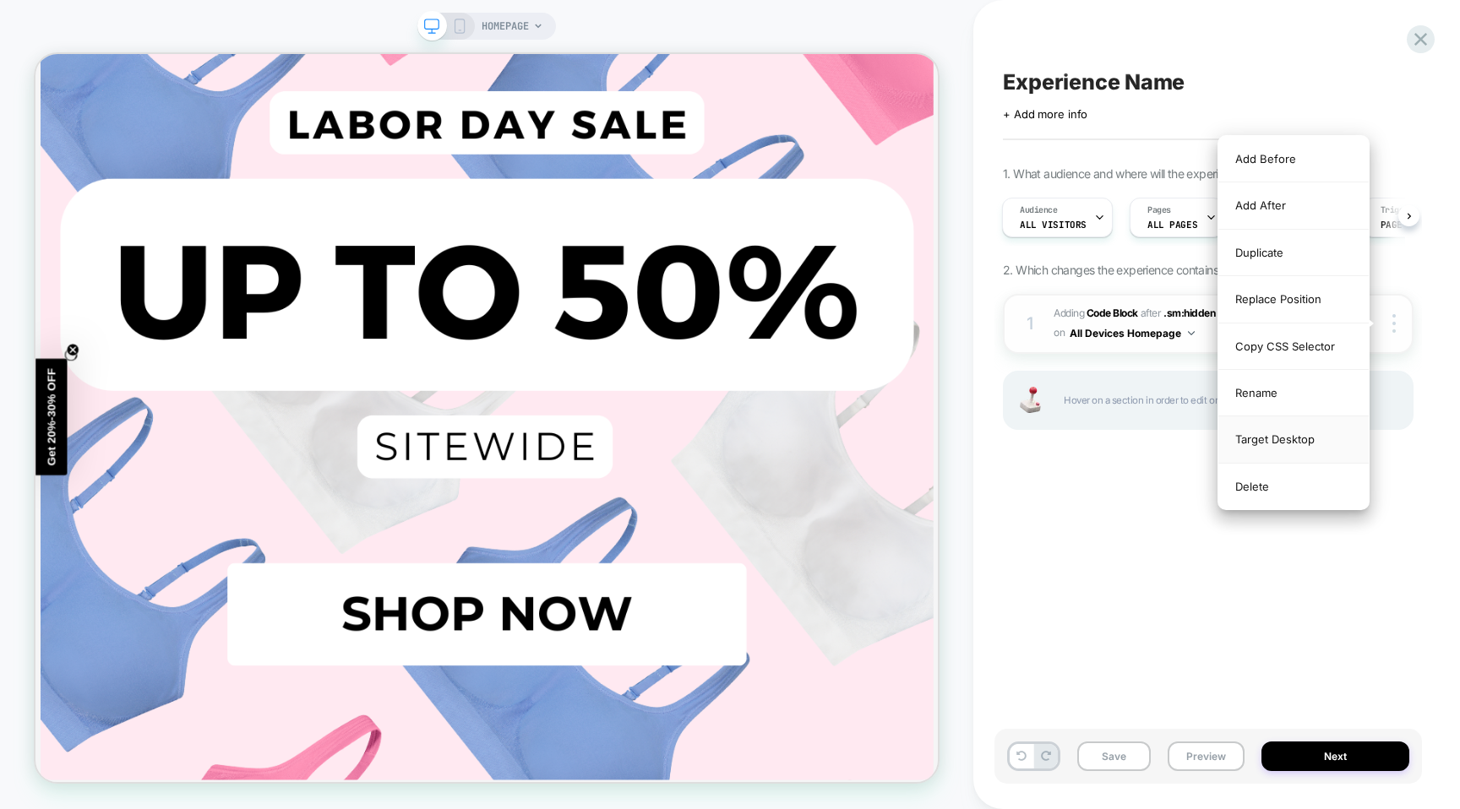
click at [1286, 443] on div "Target Desktop" at bounding box center [1293, 439] width 150 height 46
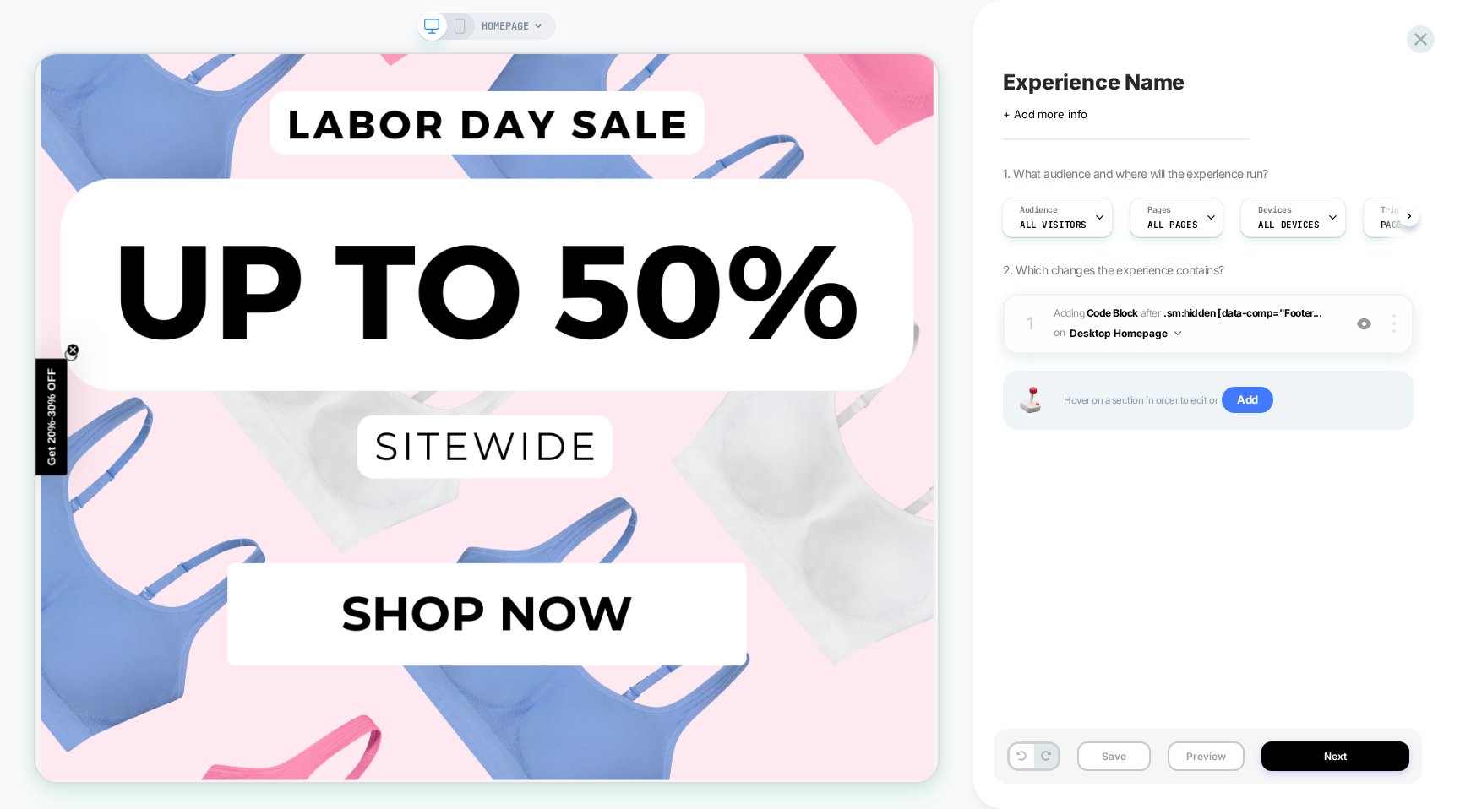
click at [1388, 321] on div at bounding box center [1396, 323] width 32 height 19
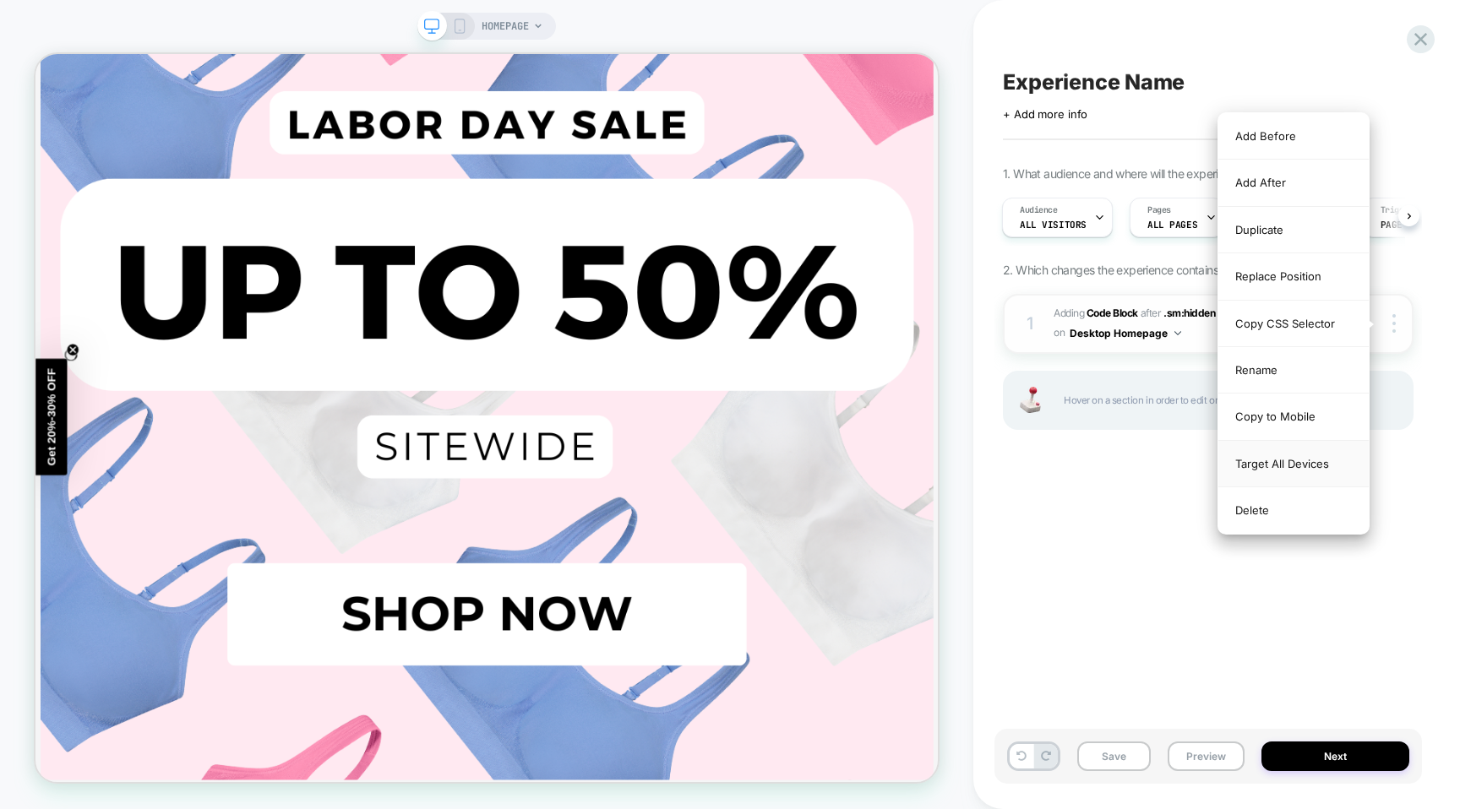
click at [1325, 459] on div "Target All Devices" at bounding box center [1293, 464] width 150 height 46
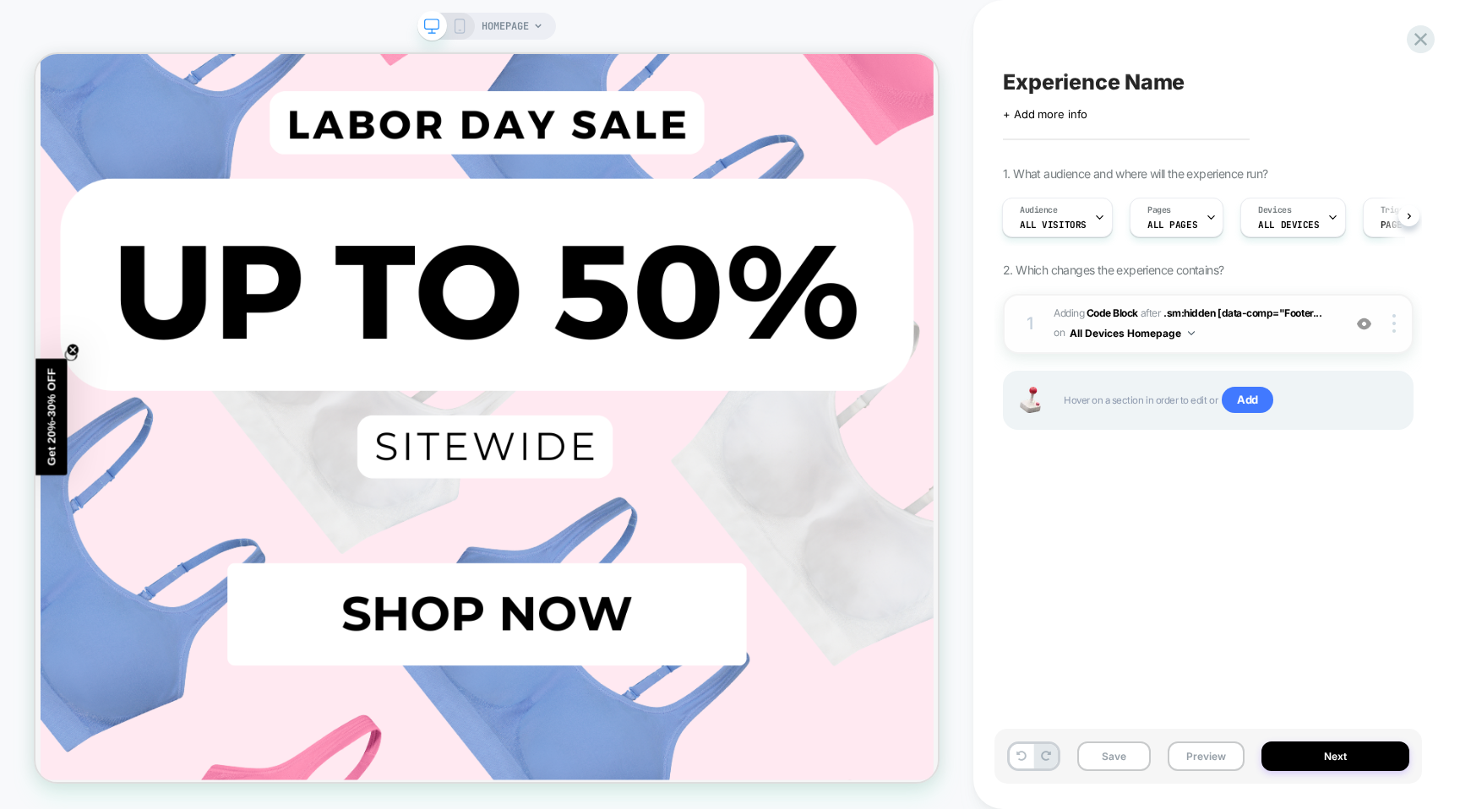
click at [1392, 335] on div "1 Adding Code Block AFTER .sm:hidden [data-comp="Footer... .sm:hidden [data-com…" at bounding box center [1208, 324] width 410 height 60
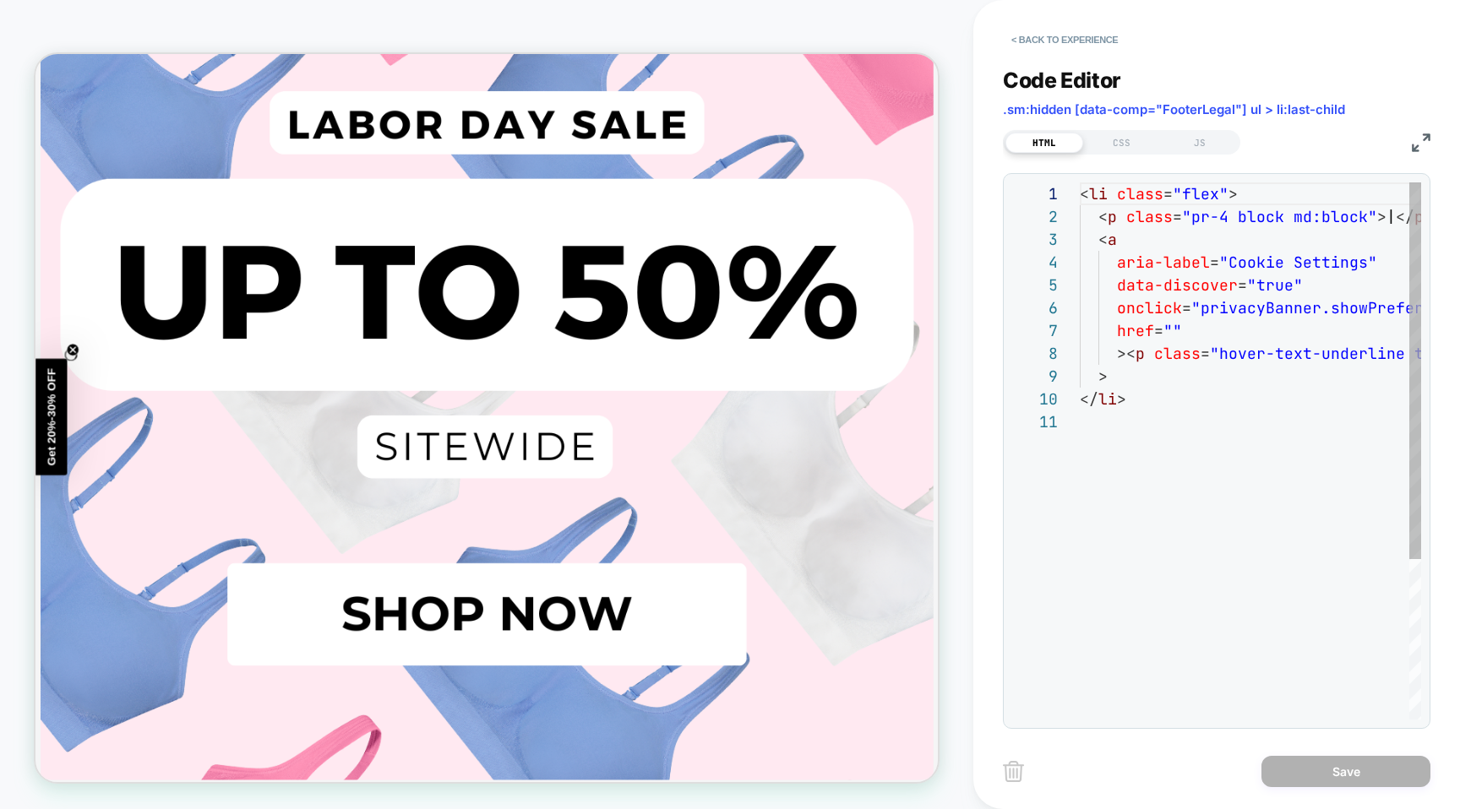
scroll to position [228, 0]
click at [1068, 43] on button "< Back to experience" at bounding box center [1064, 39] width 123 height 27
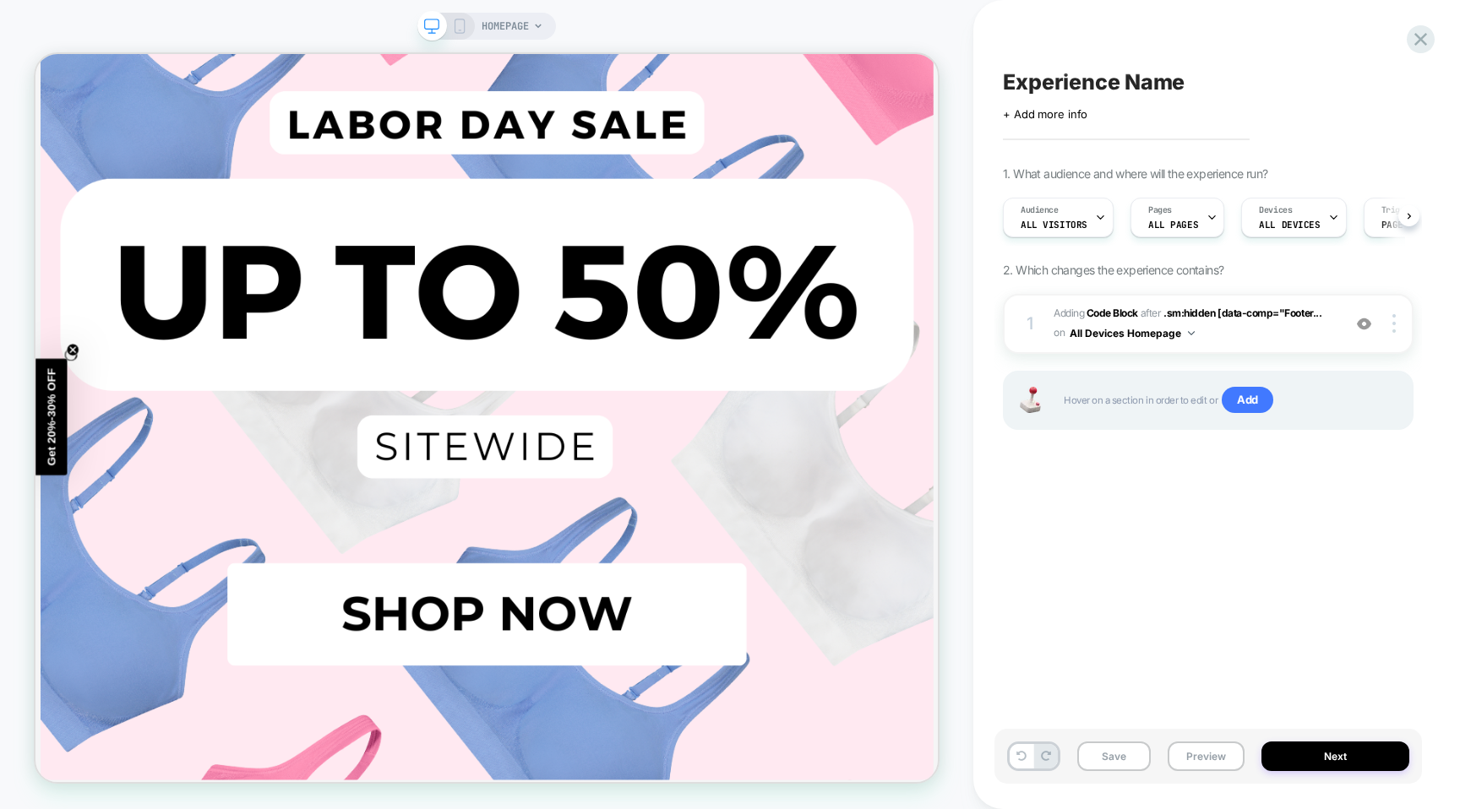
scroll to position [0, 1]
click at [1396, 334] on div "1 Adding Code Block AFTER .sm:hidden [data-comp="Footer... .sm:hidden [data-com…" at bounding box center [1208, 324] width 410 height 60
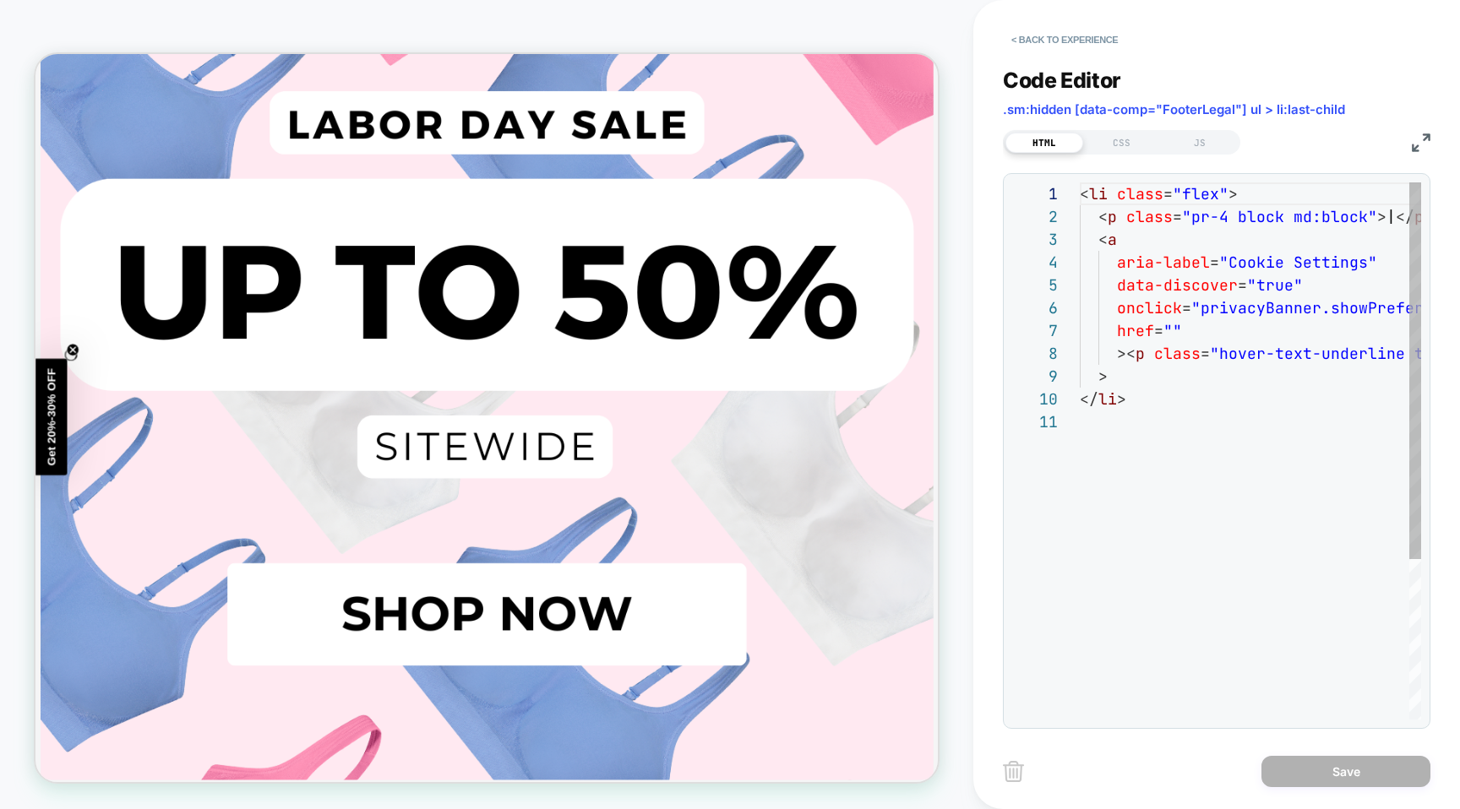
scroll to position [228, 0]
click at [1047, 30] on button "< Back to experience" at bounding box center [1064, 39] width 123 height 27
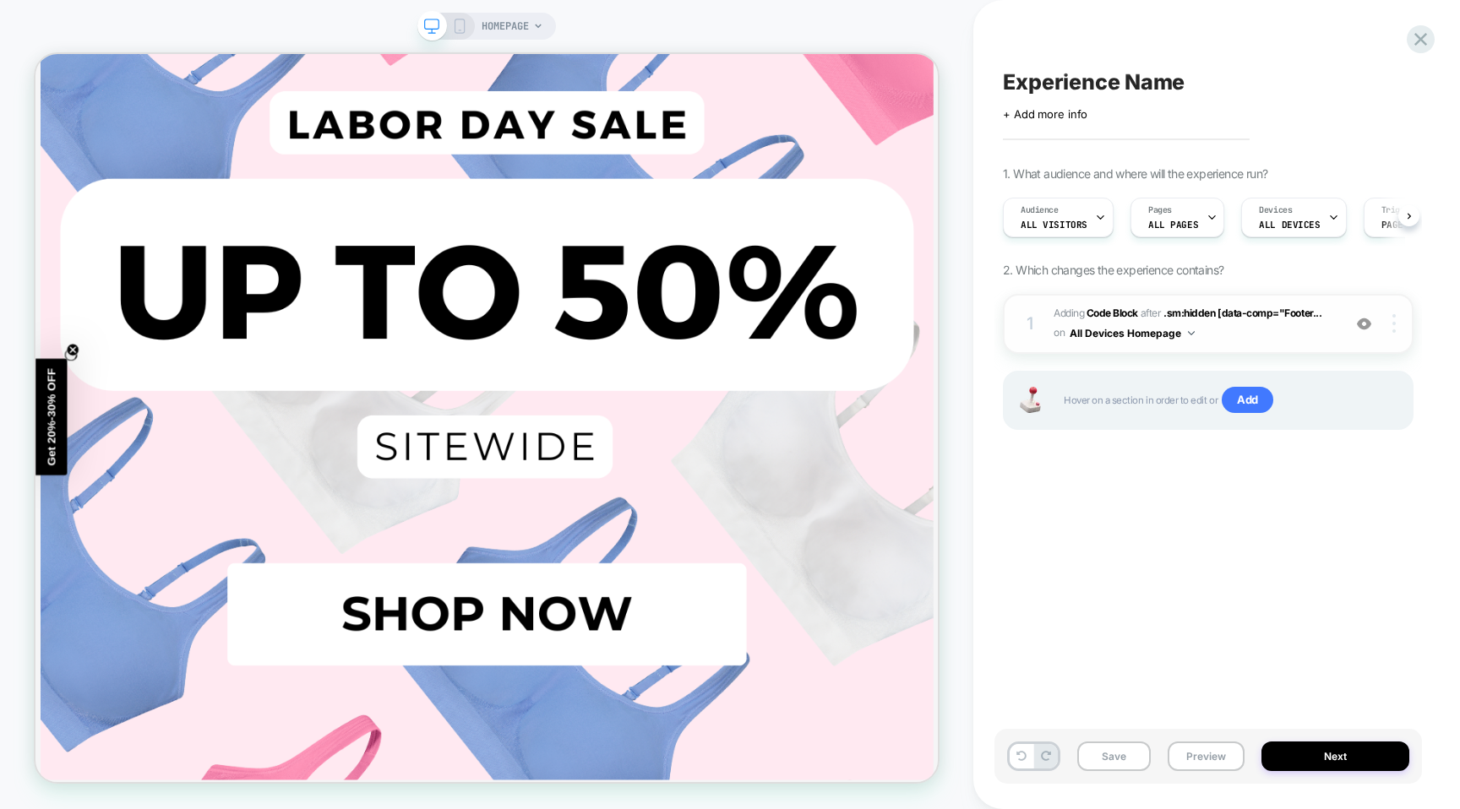
scroll to position [0, 1]
click at [1389, 324] on div at bounding box center [1396, 323] width 32 height 19
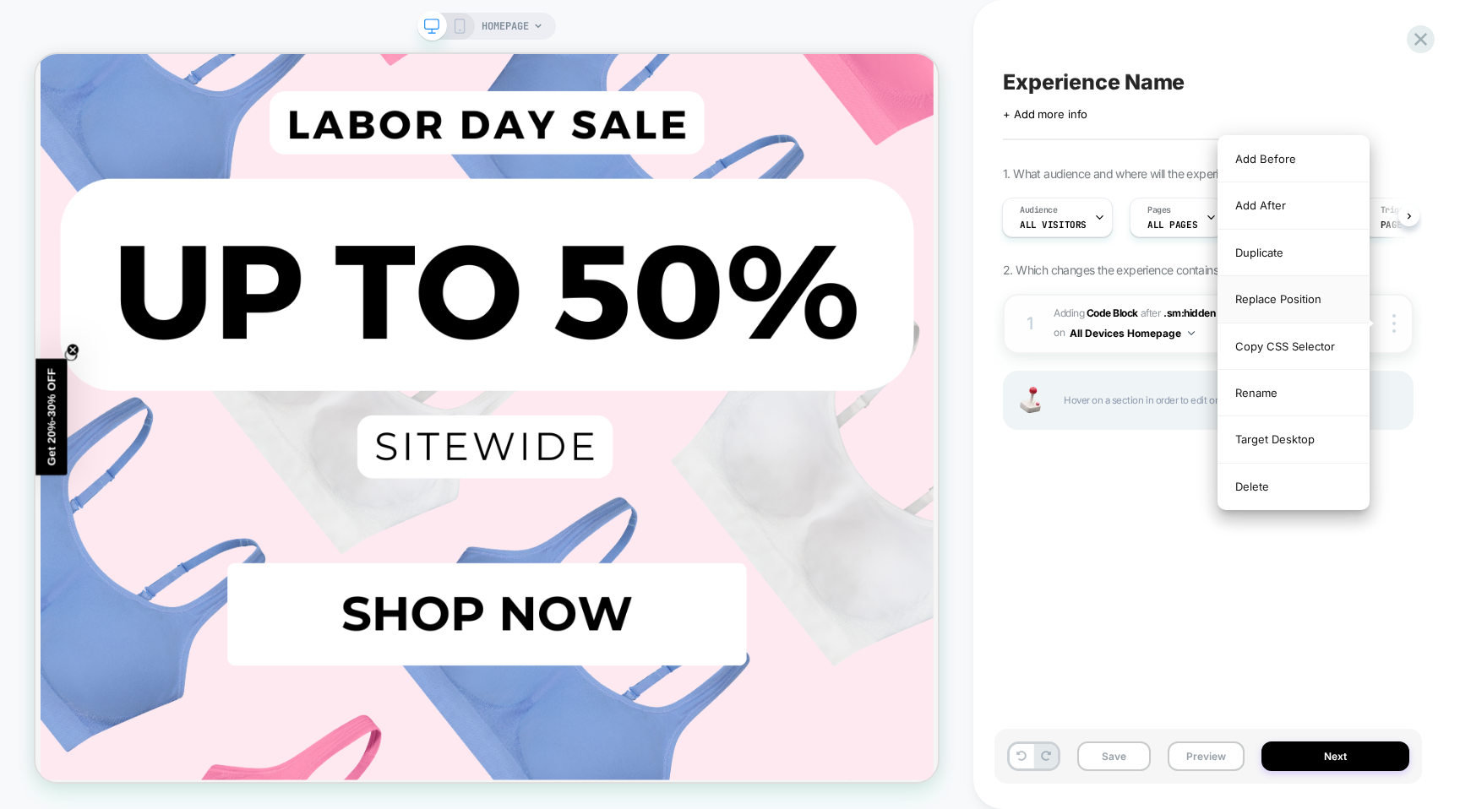
click at [1297, 299] on div "Replace Position" at bounding box center [1293, 299] width 150 height 46
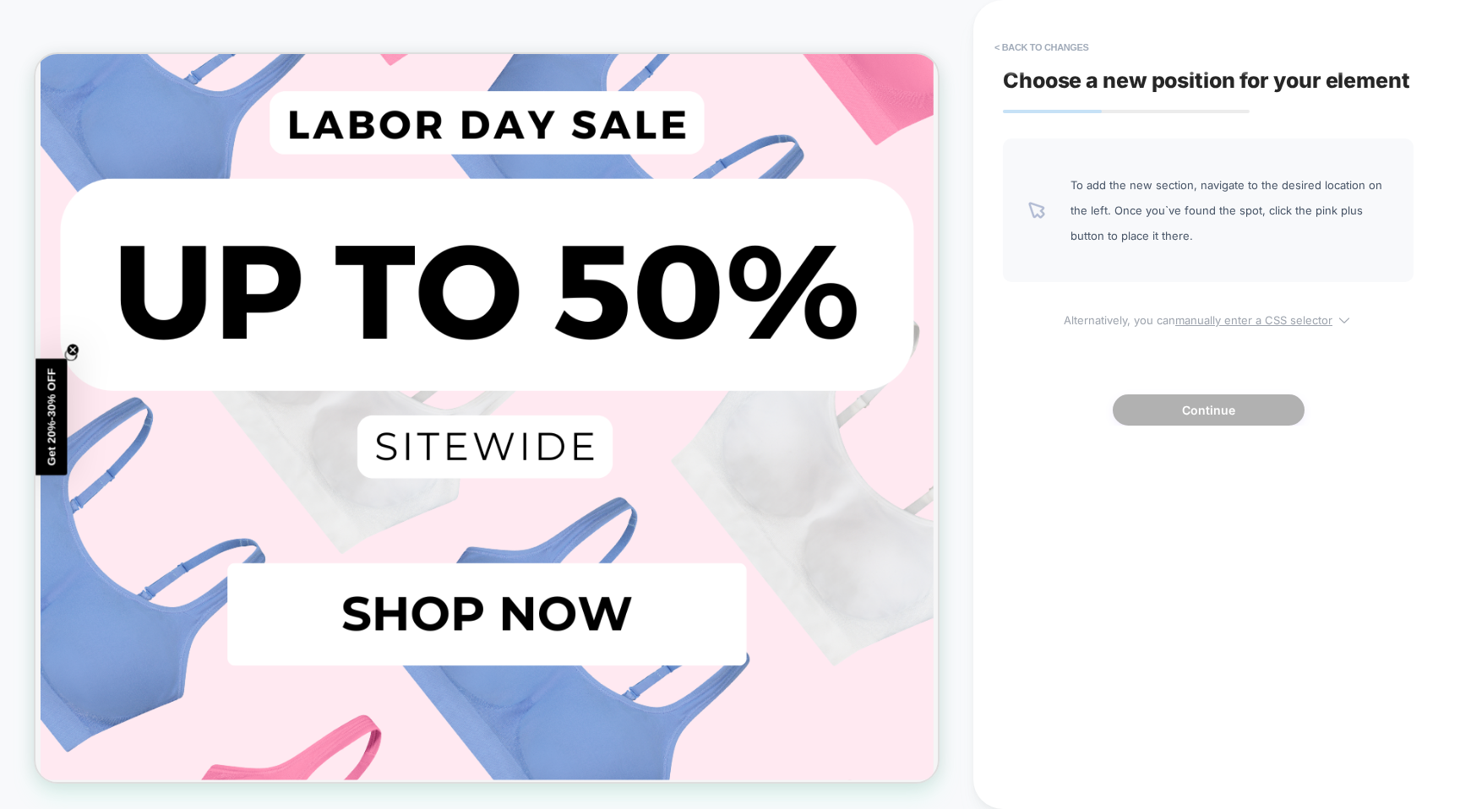
click at [1243, 318] on u "manually enter a CSS selector" at bounding box center [1253, 320] width 157 height 14
select select "*******"
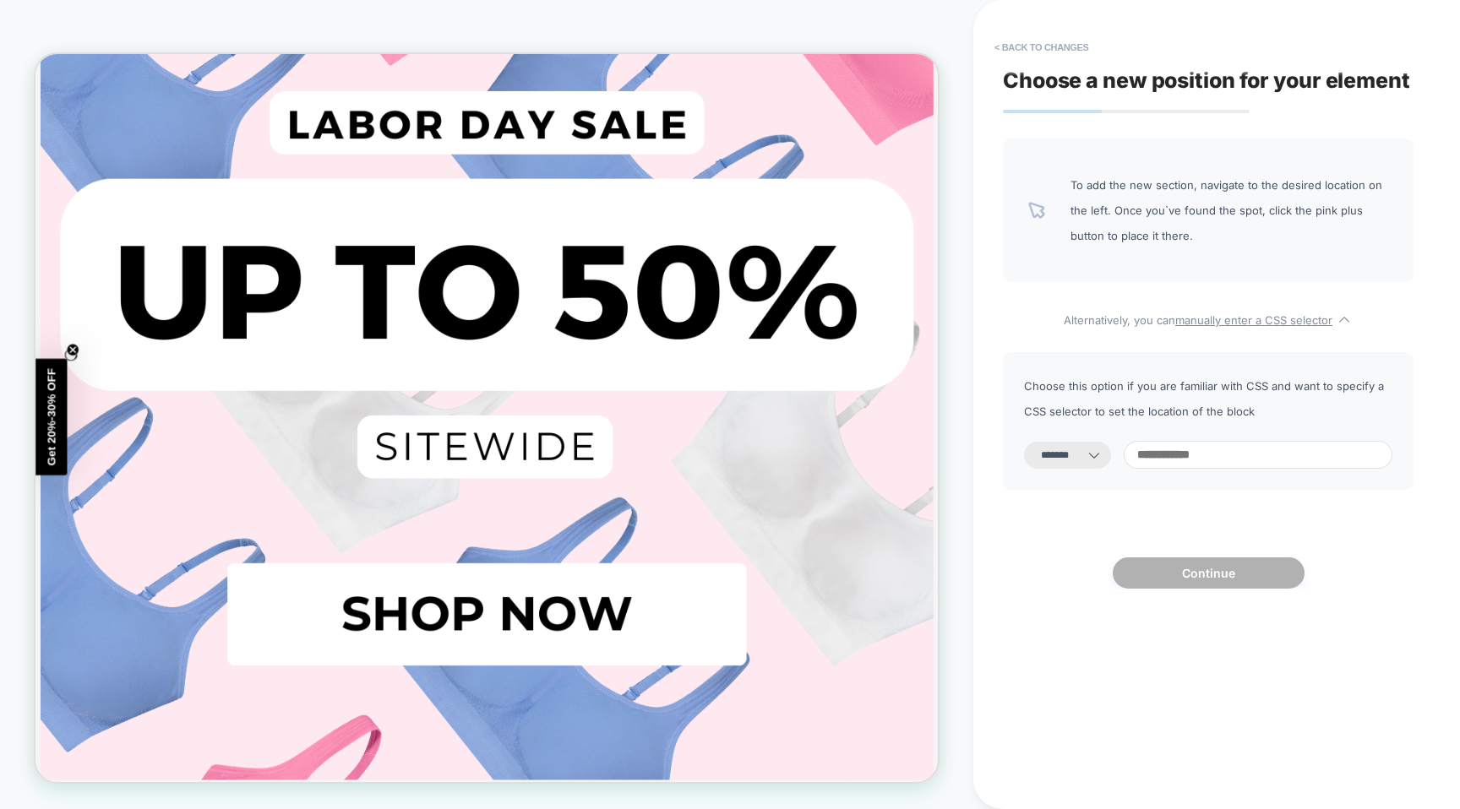
click at [1182, 447] on input at bounding box center [1257, 455] width 269 height 28
paste input "**********"
type input "**********"
select select "*********"
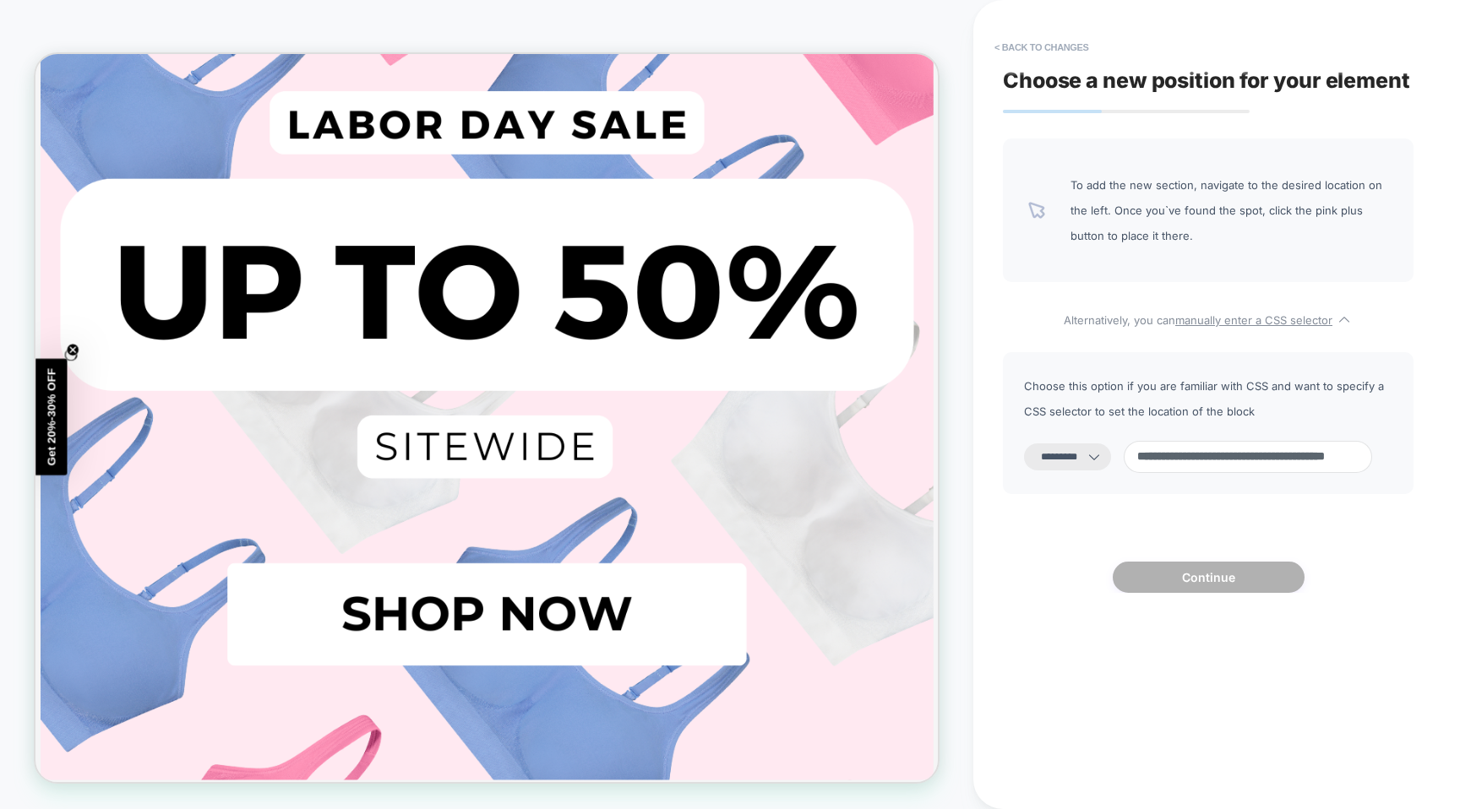
type input "**********"
click at [1092, 445] on select "**********" at bounding box center [1067, 456] width 87 height 27
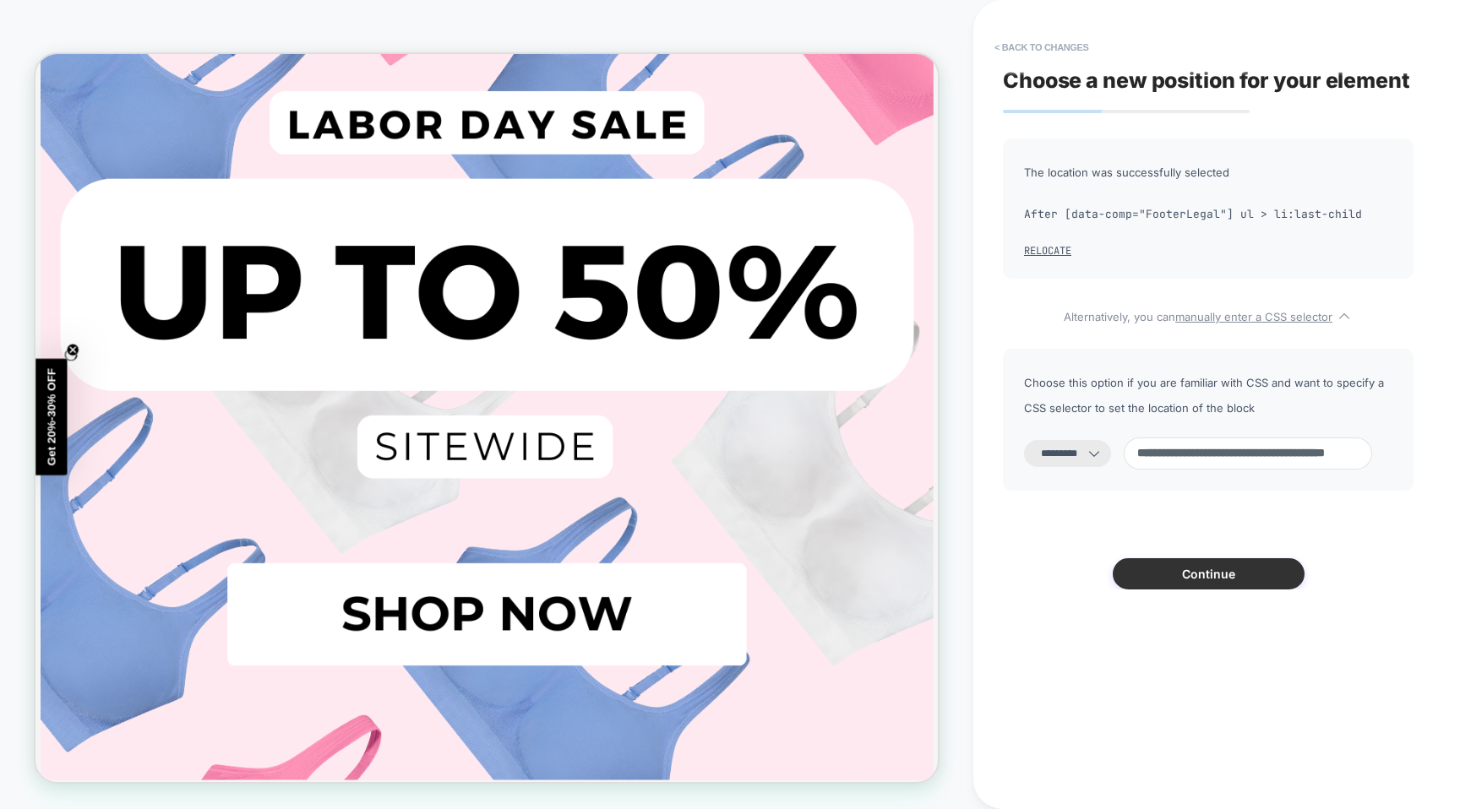
click at [1212, 568] on button "Continue" at bounding box center [1208, 573] width 192 height 31
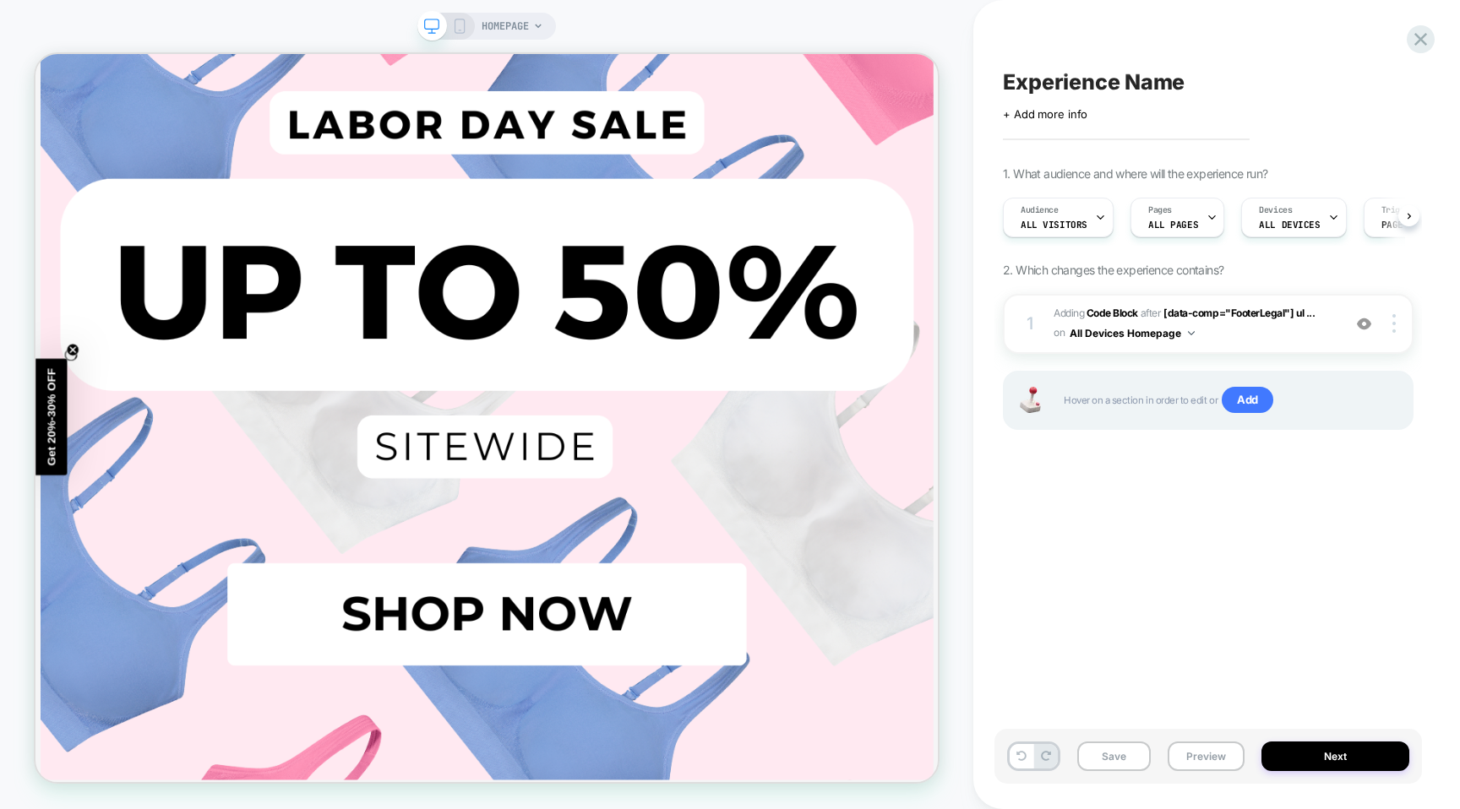
scroll to position [0, 1]
click at [1300, 243] on div "Audience All Visitors Pages ALL PAGES Devices ALL DEVICES Trigger Page Load" at bounding box center [1199, 217] width 410 height 57
click at [1308, 226] on div "Devices ALL DEVICES" at bounding box center [1288, 217] width 95 height 38
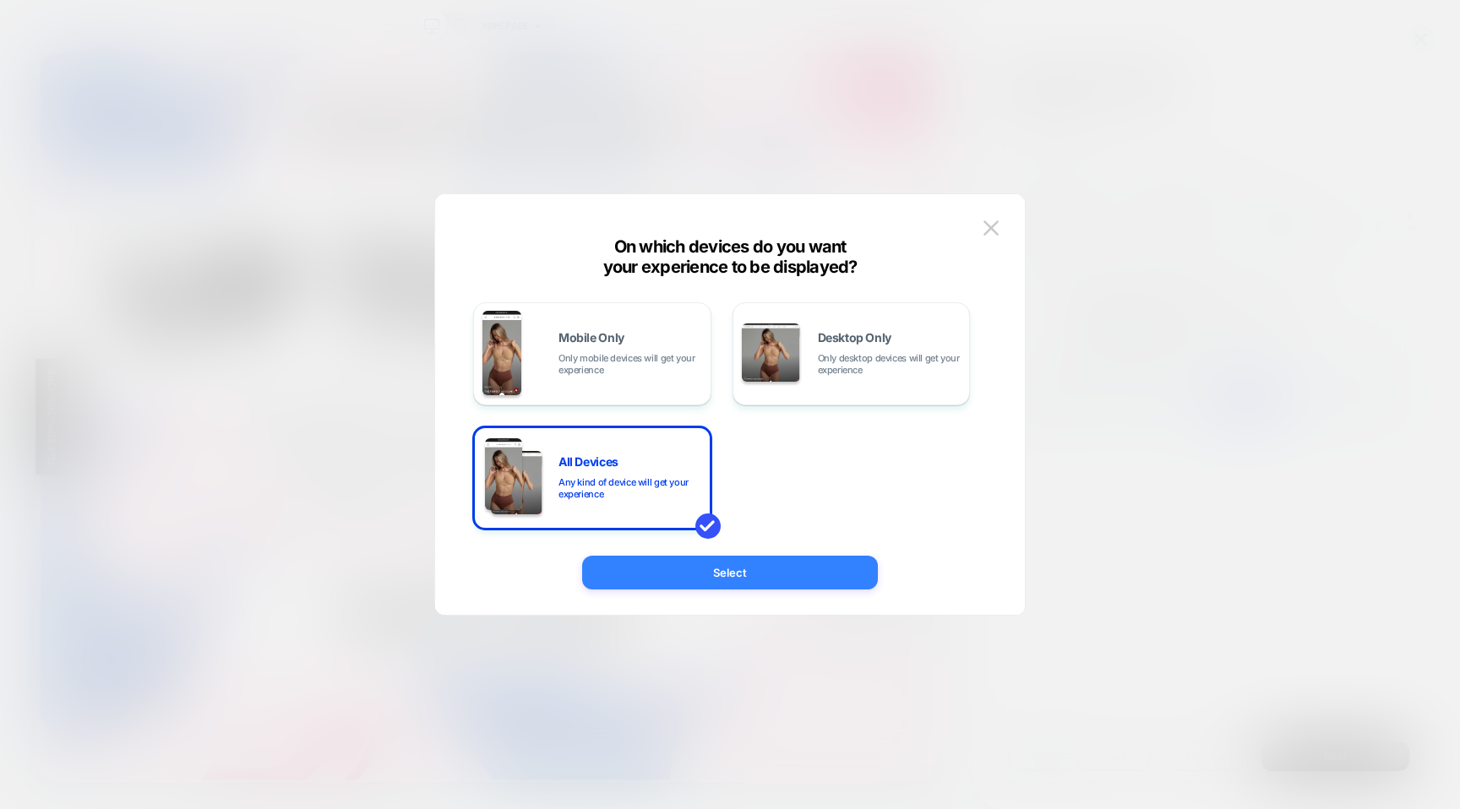
click at [720, 585] on button "Select" at bounding box center [730, 573] width 296 height 34
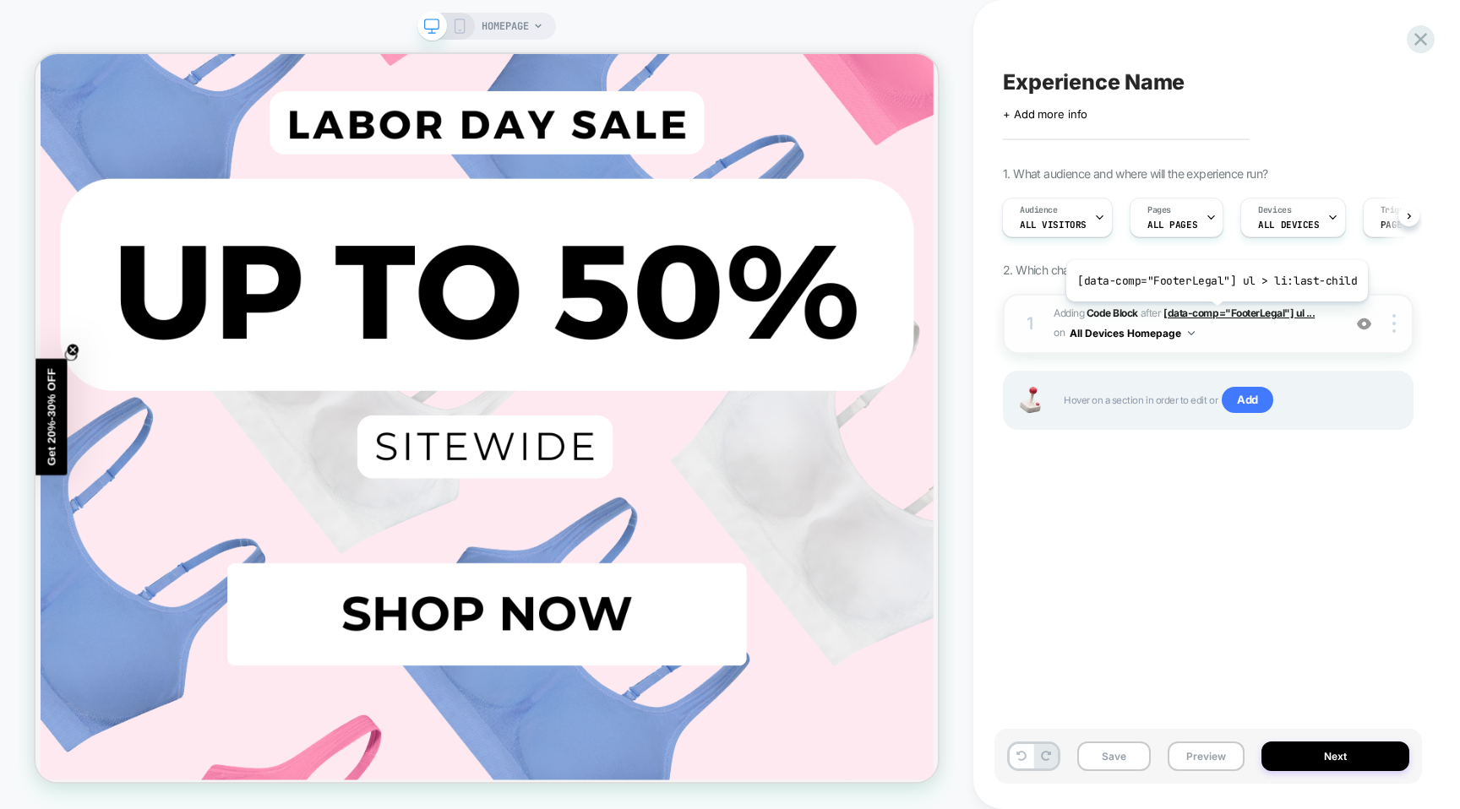
click at [1213, 314] on span "[data-comp="FooterLegal"] ul ..." at bounding box center [1238, 313] width 151 height 13
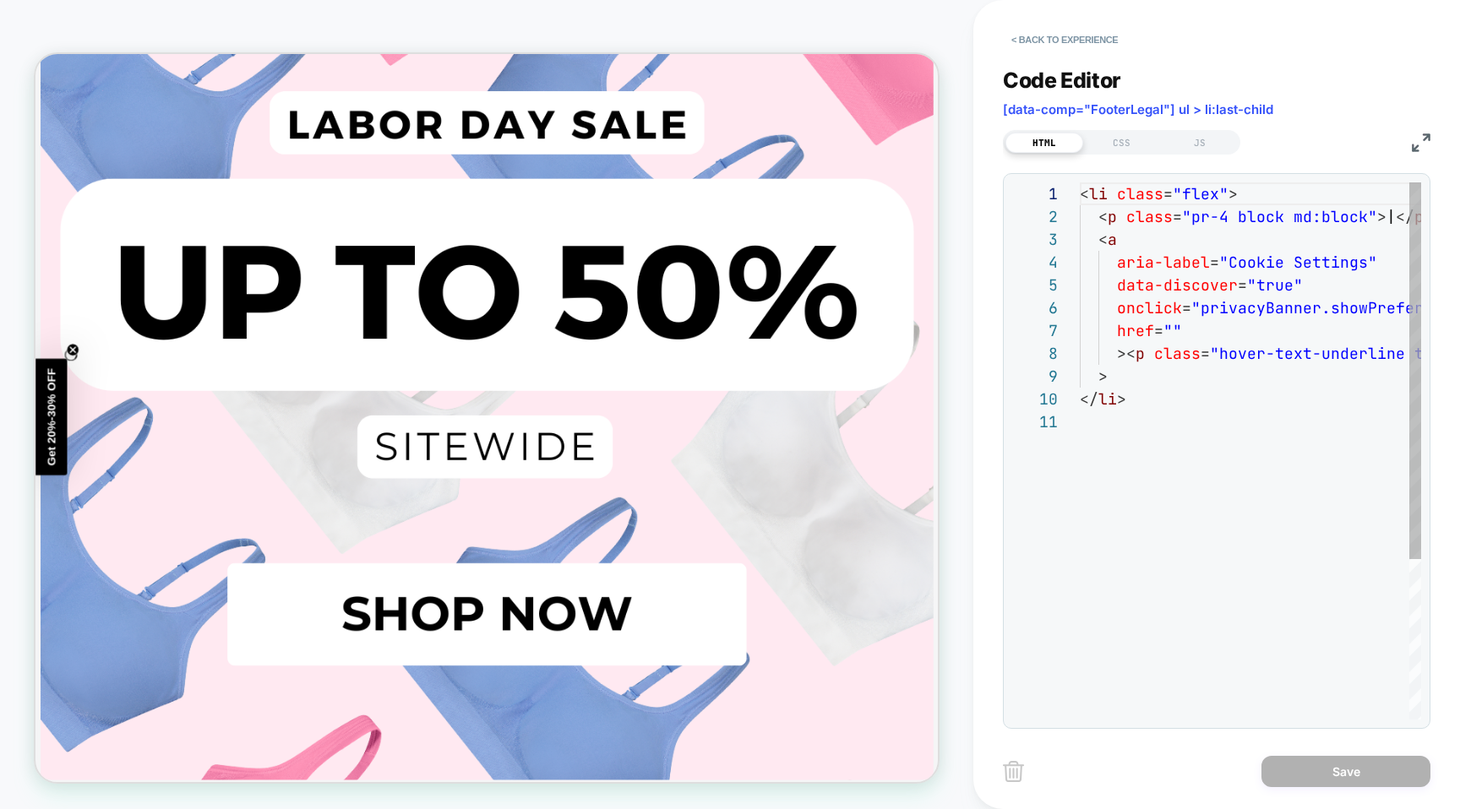
scroll to position [228, 0]
click at [1050, 38] on button "< Back to experience" at bounding box center [1064, 39] width 123 height 27
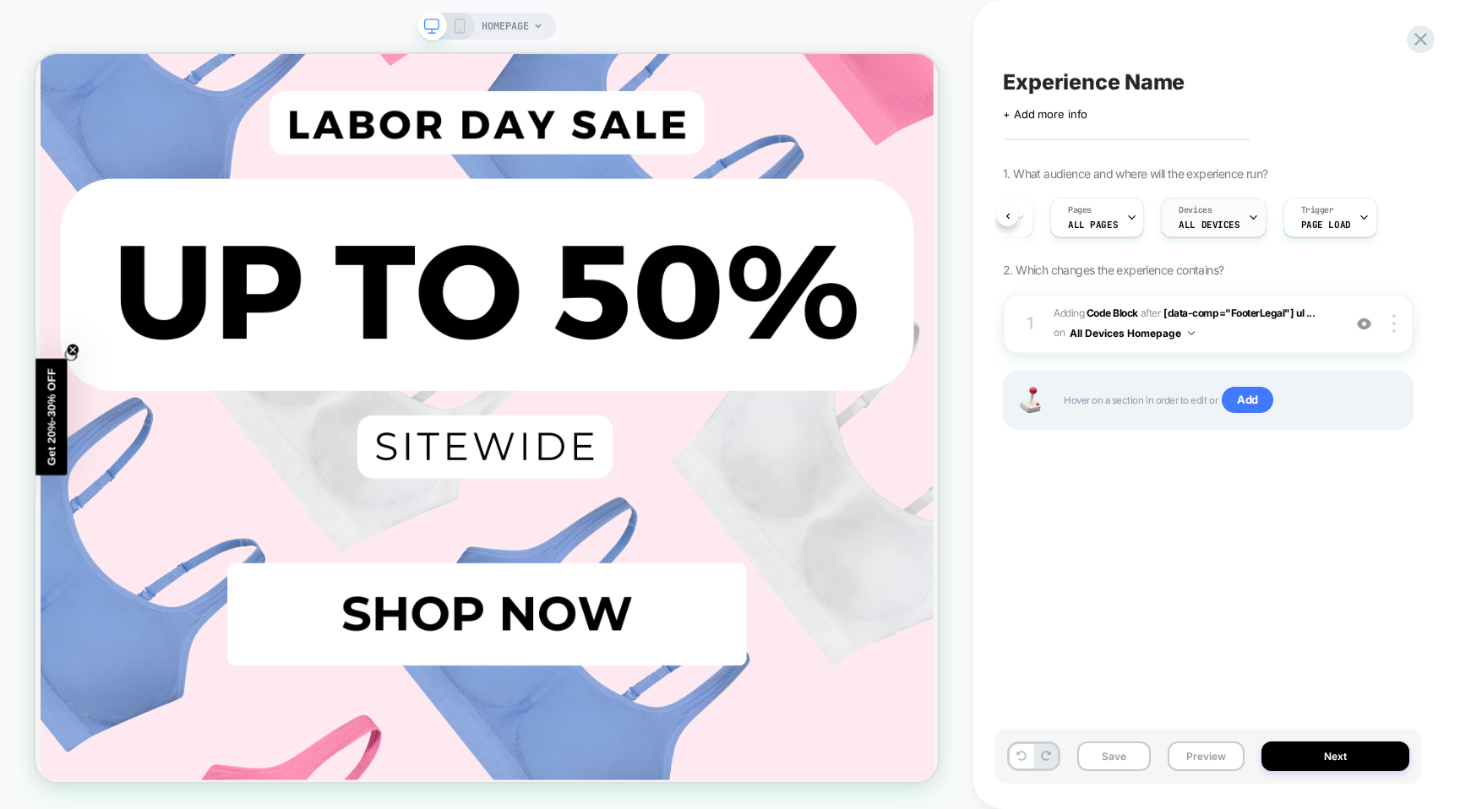
scroll to position [0, 0]
click at [1076, 84] on span "Experience Name" at bounding box center [1094, 81] width 182 height 25
type textarea "*"
type textarea "***"
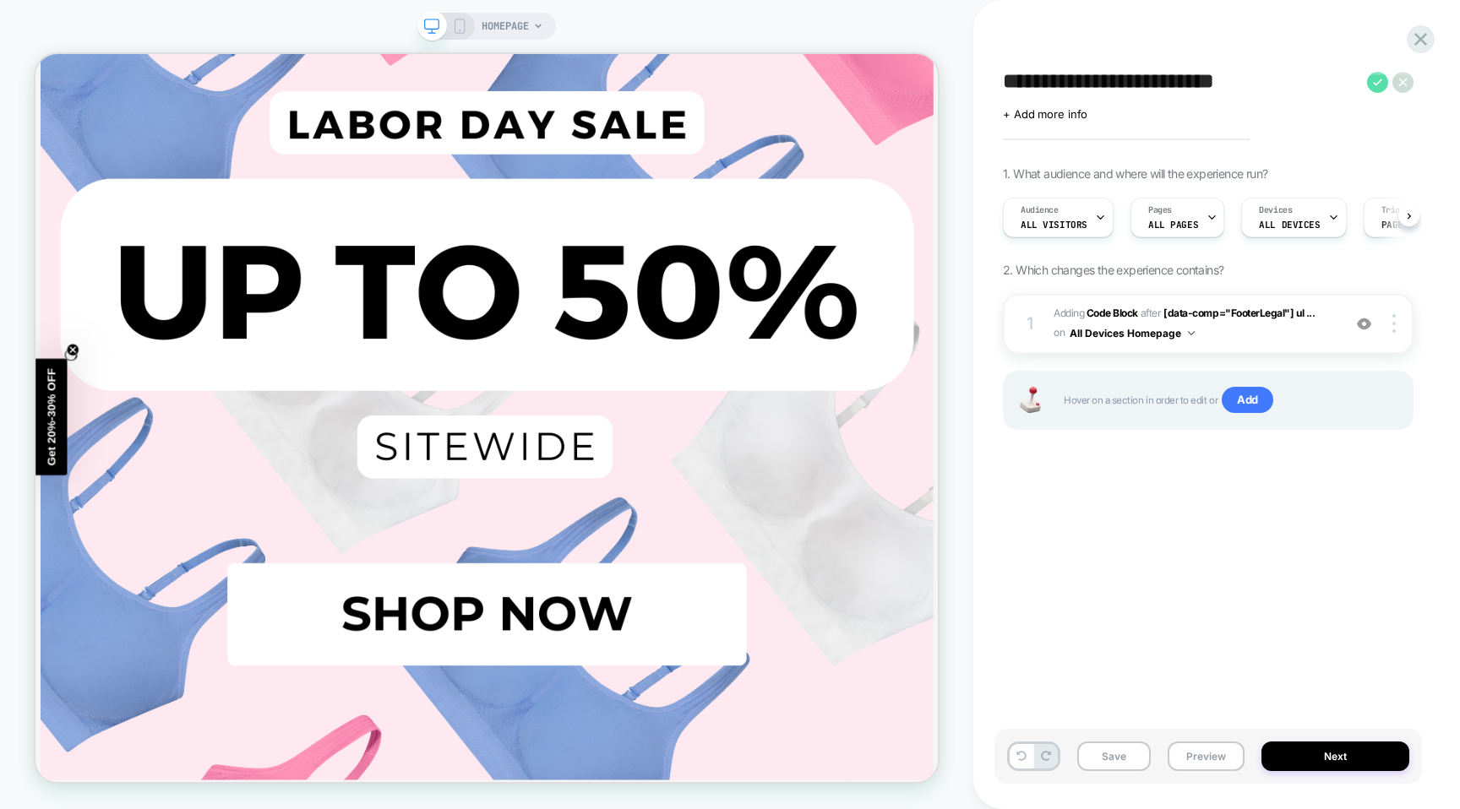
type textarea "**********"
click at [1379, 81] on icon at bounding box center [1377, 82] width 9 height 7
click at [1041, 117] on span "+ Add more info" at bounding box center [1045, 114] width 84 height 14
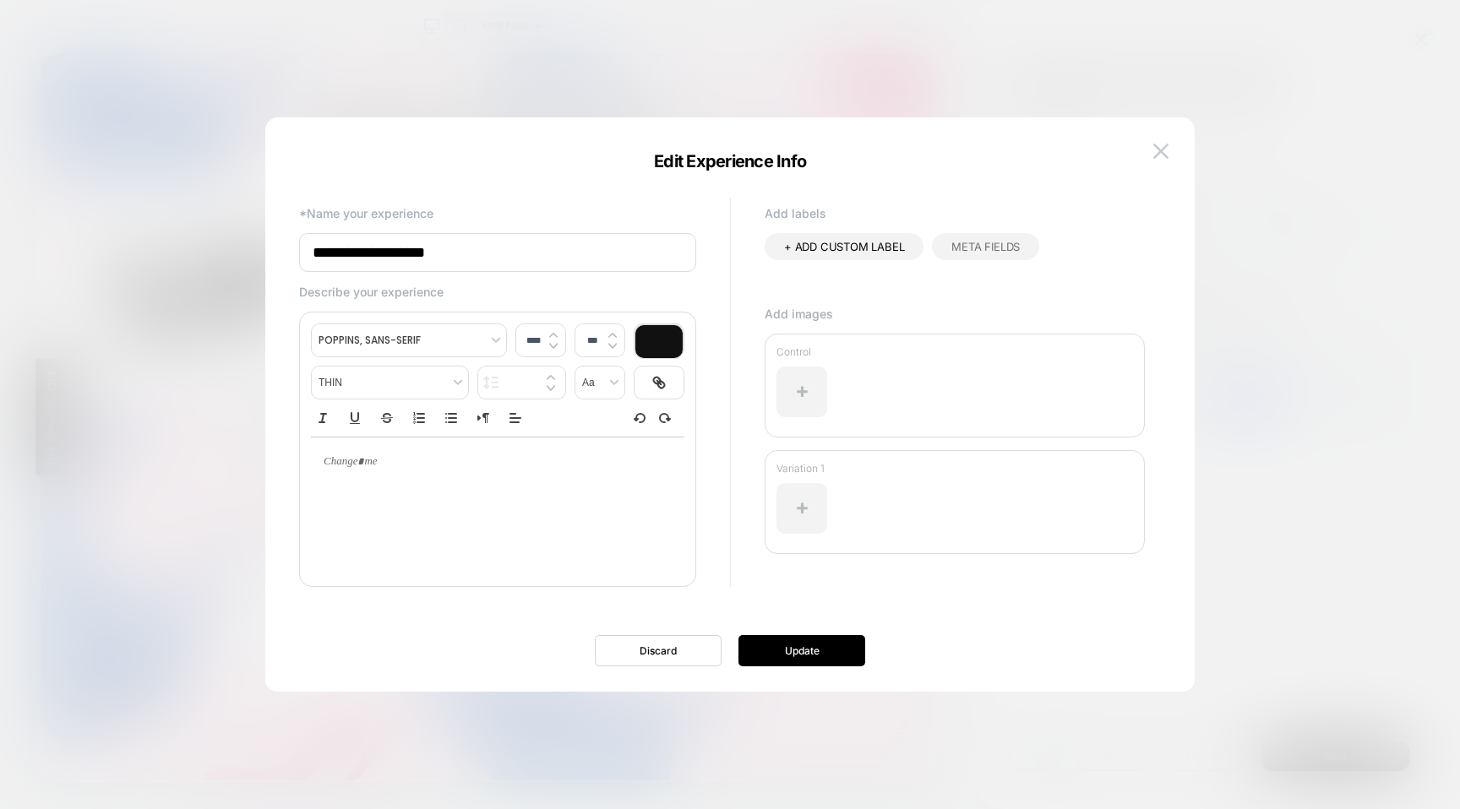
type input "**********"
click at [1161, 144] on img at bounding box center [1160, 151] width 15 height 14
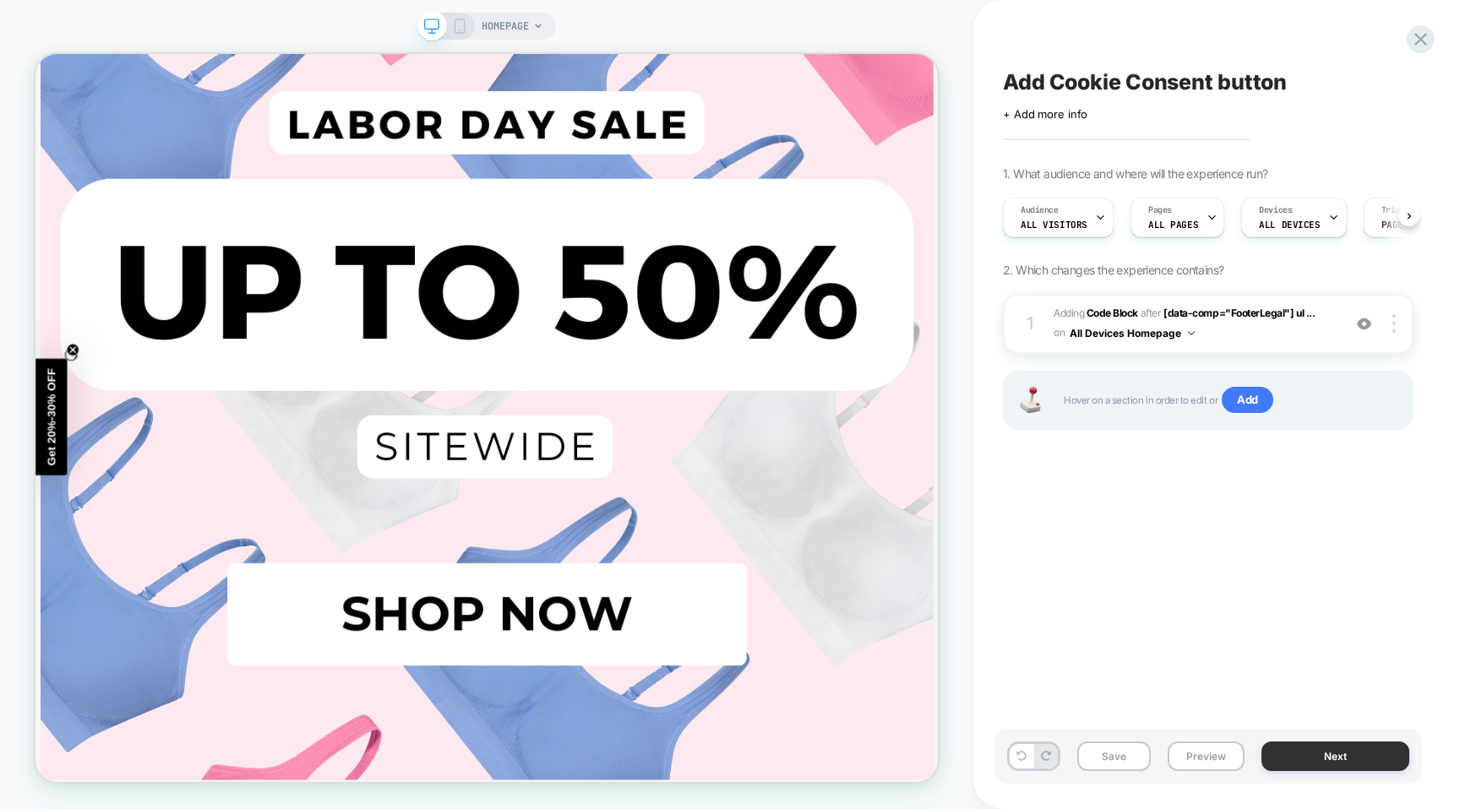
click at [1330, 755] on button "Next" at bounding box center [1335, 757] width 148 height 30
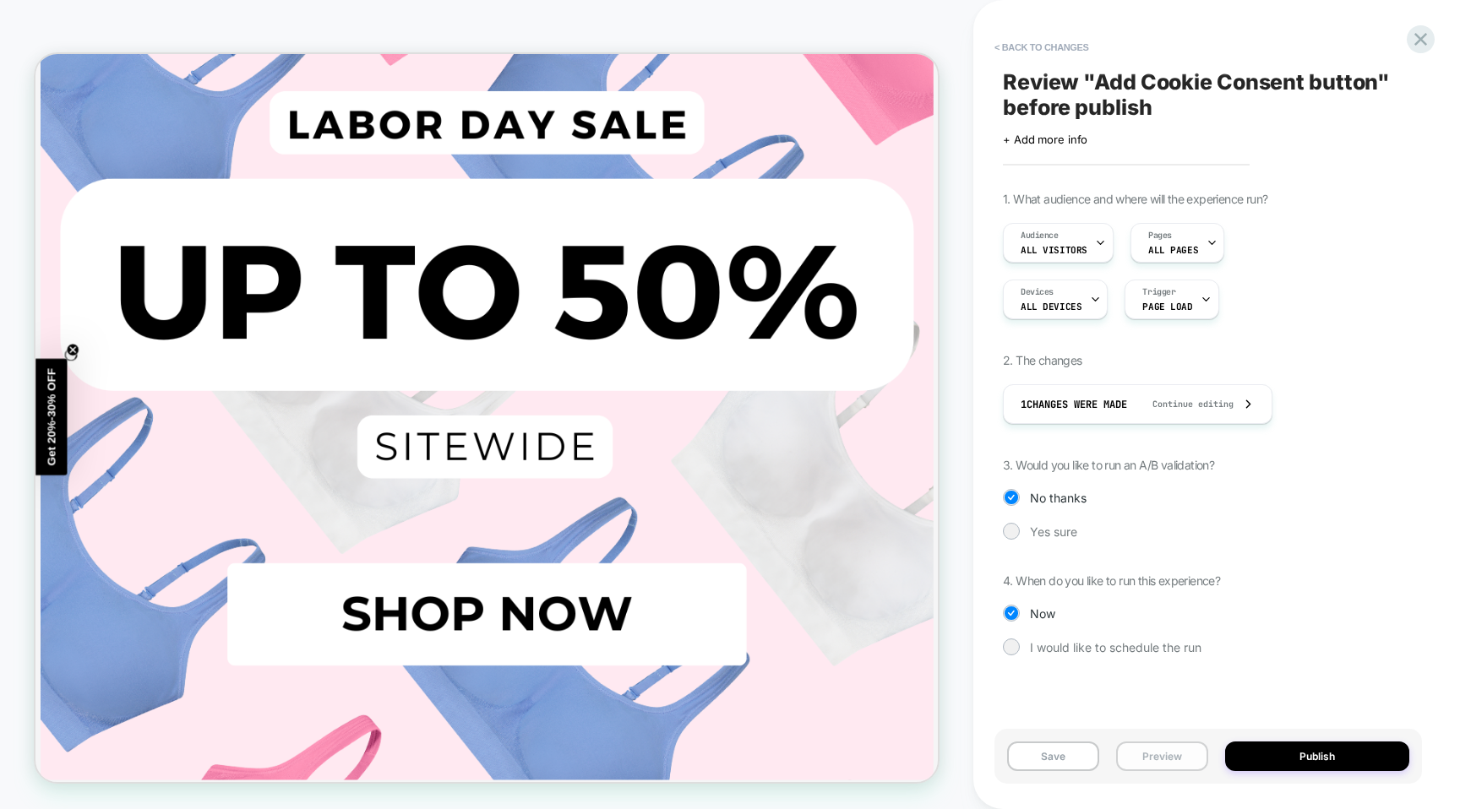
click at [1159, 753] on button "Preview" at bounding box center [1162, 757] width 92 height 30
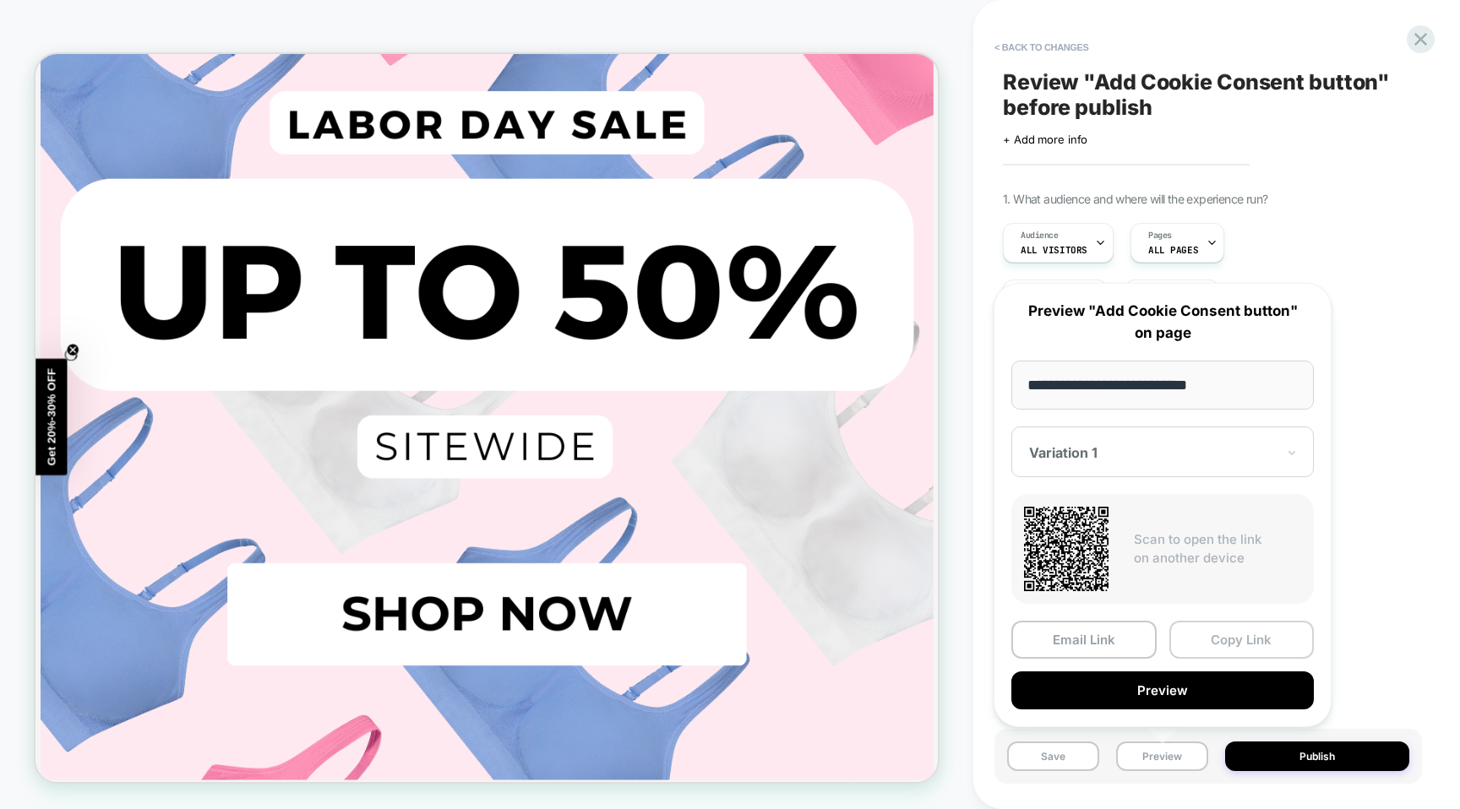
click at [1241, 646] on button "Copy Link" at bounding box center [1241, 640] width 145 height 38
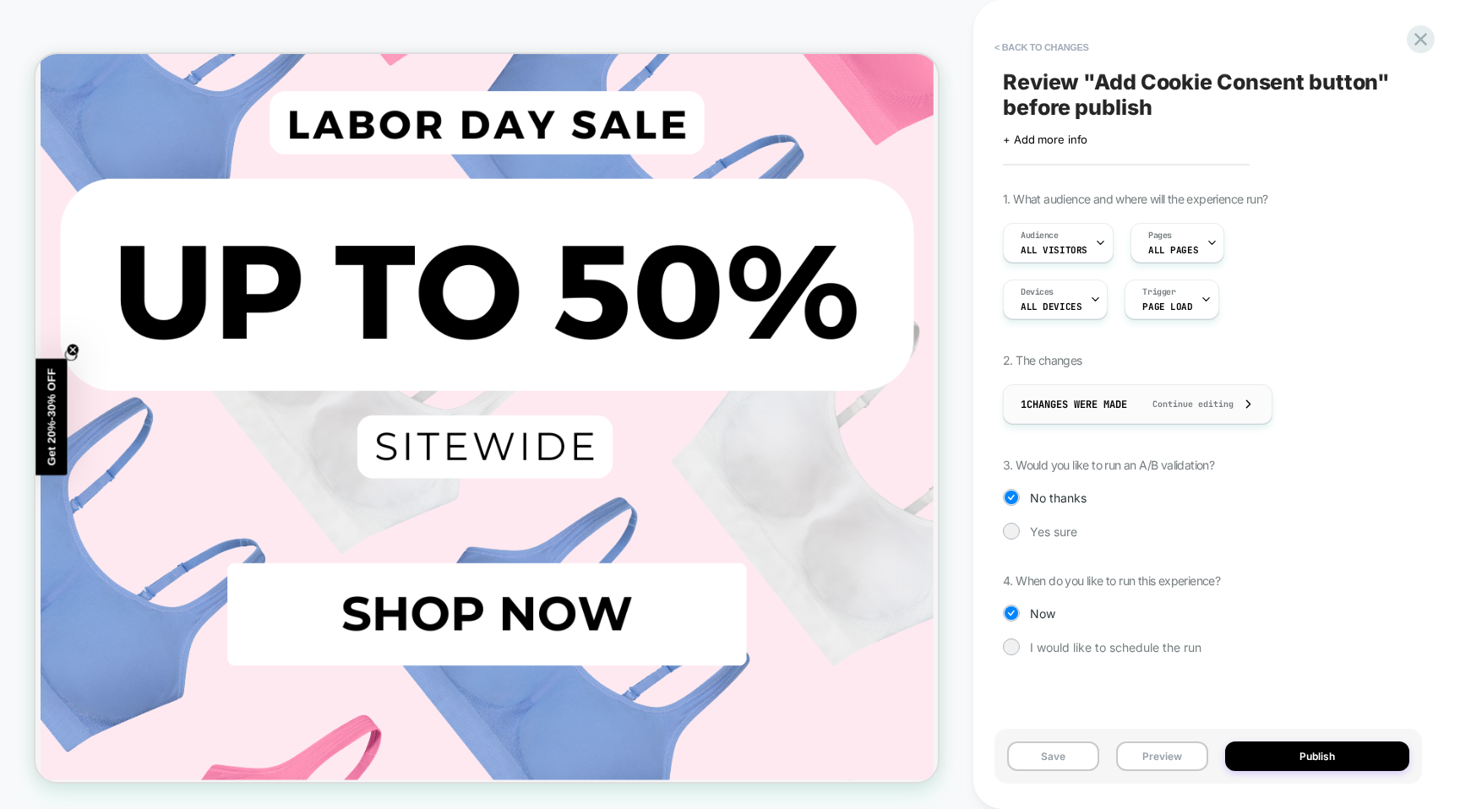
click at [1217, 407] on span "Continue editing" at bounding box center [1184, 404] width 98 height 11
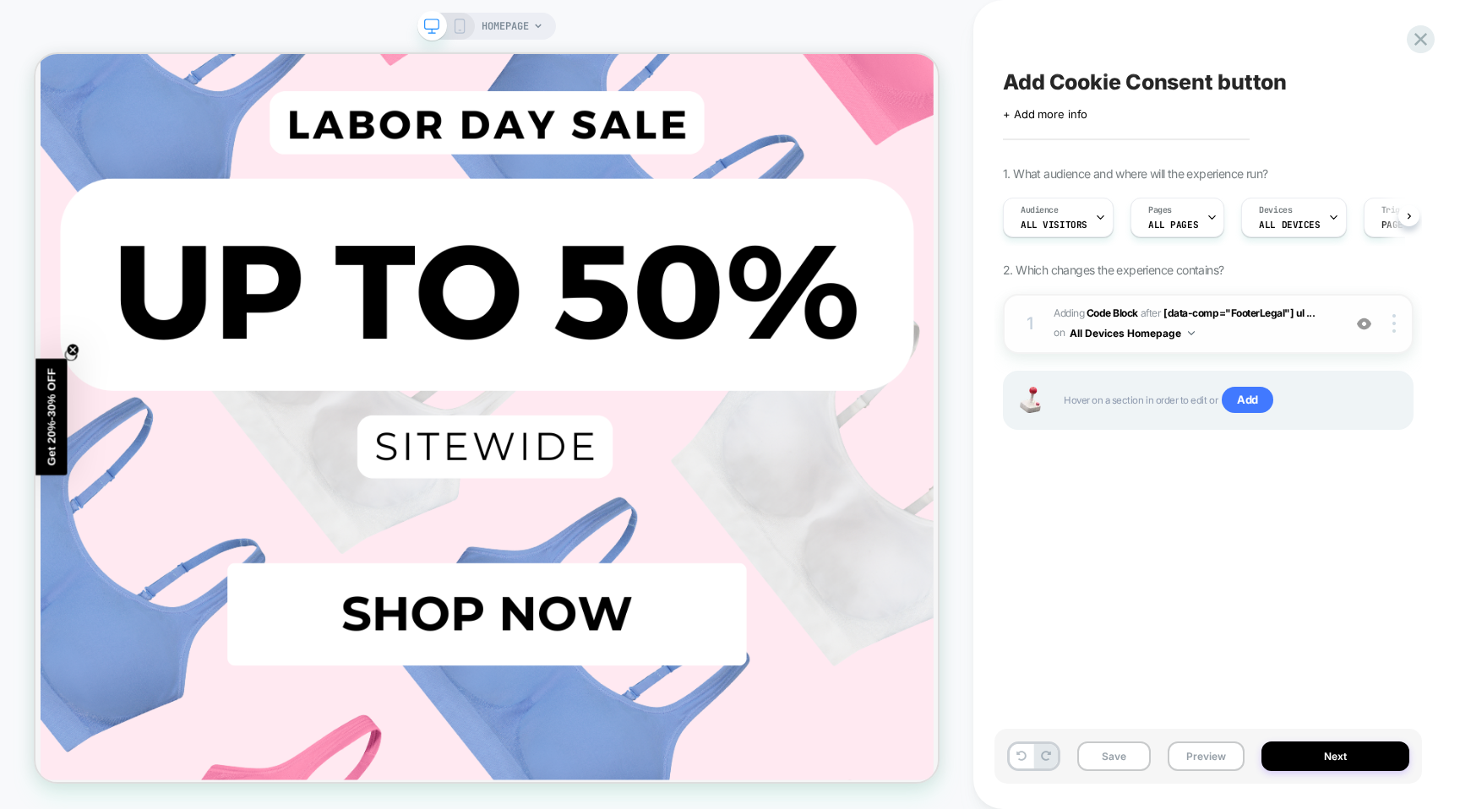
scroll to position [0, 1]
click at [1188, 336] on button "All Devices Homepage" at bounding box center [1131, 333] width 125 height 21
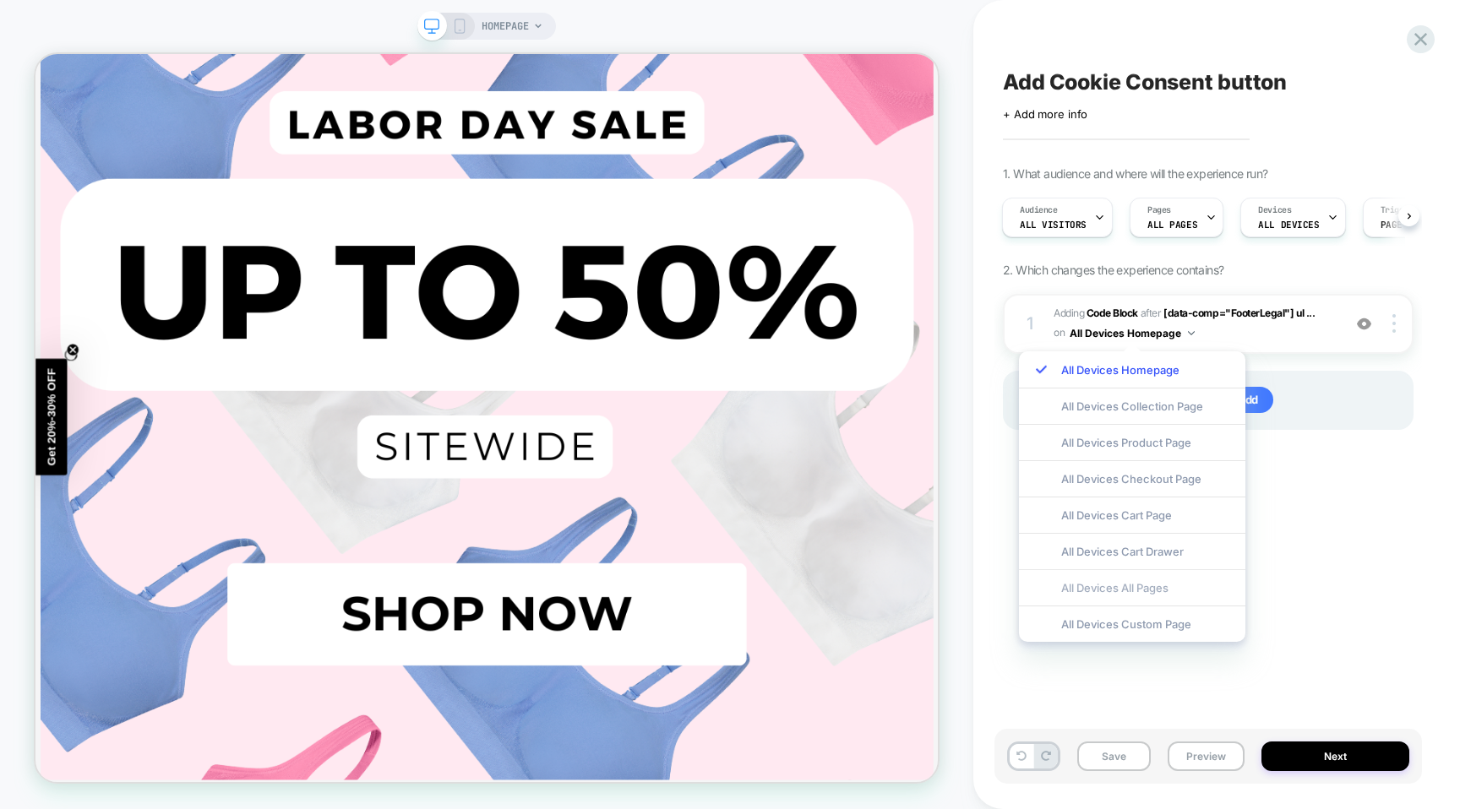
click at [1117, 592] on div "All Devices All Pages" at bounding box center [1132, 587] width 226 height 36
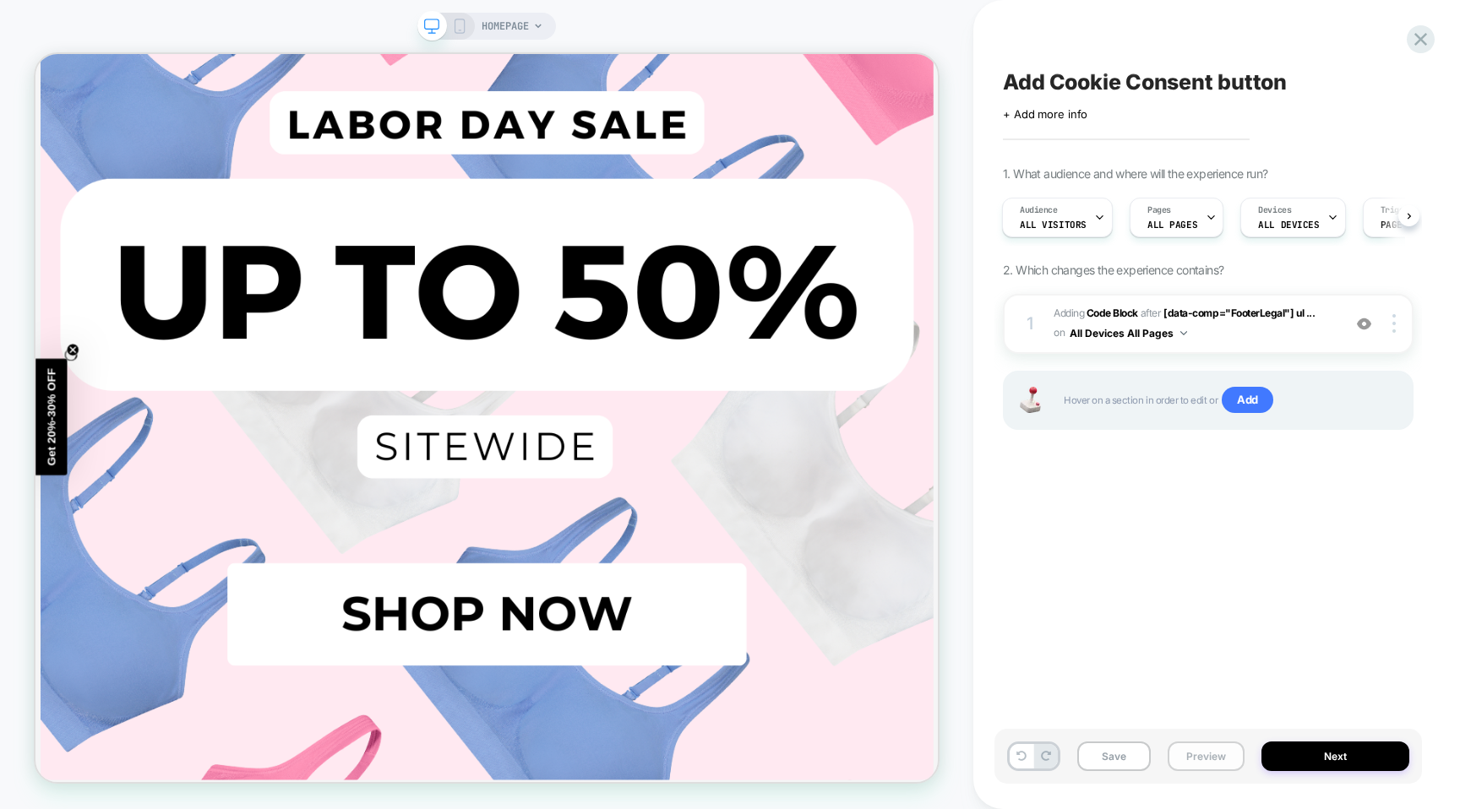
click at [1207, 760] on button "Preview" at bounding box center [1205, 757] width 77 height 30
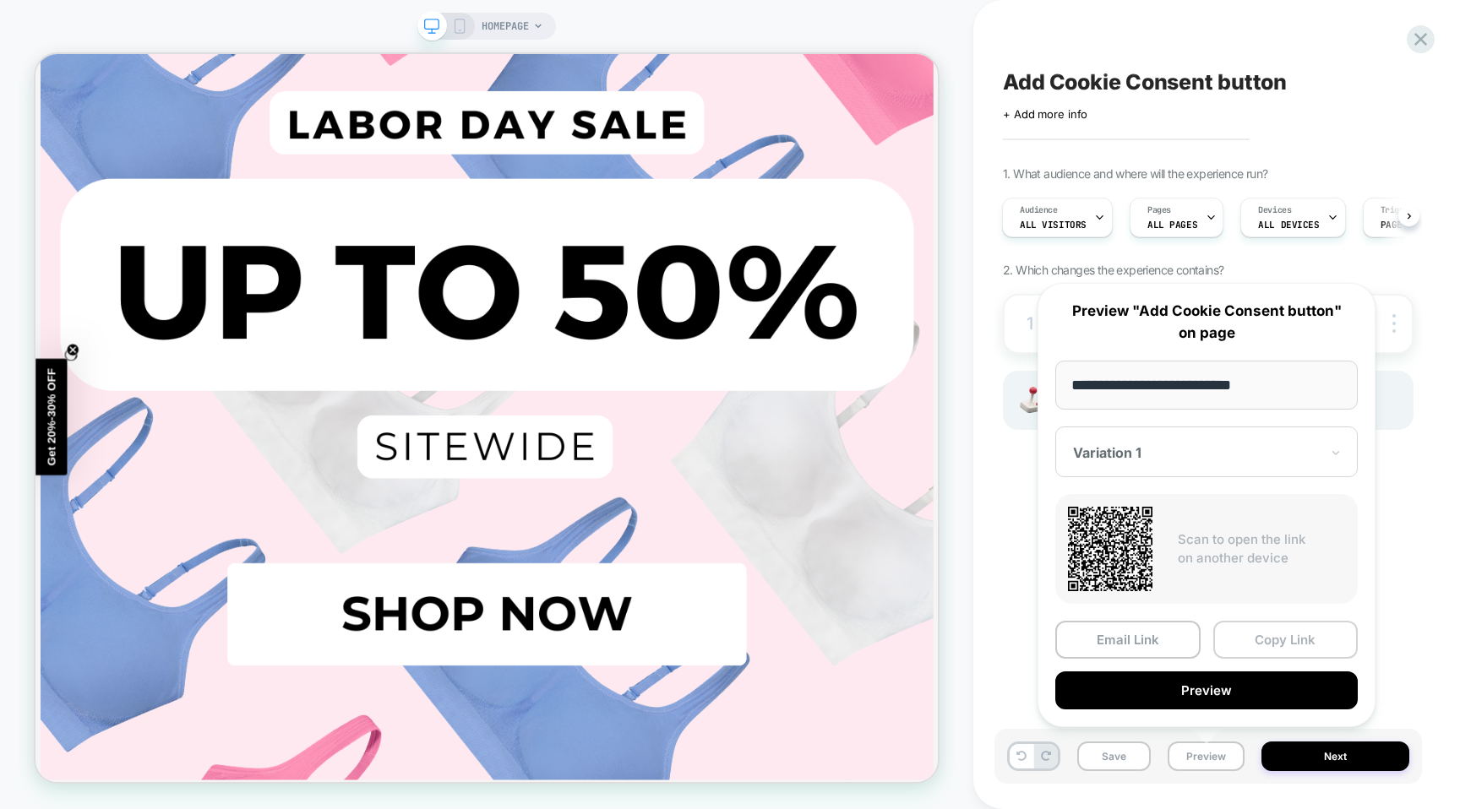
click at [1270, 638] on button "Copy Link" at bounding box center [1285, 640] width 145 height 38
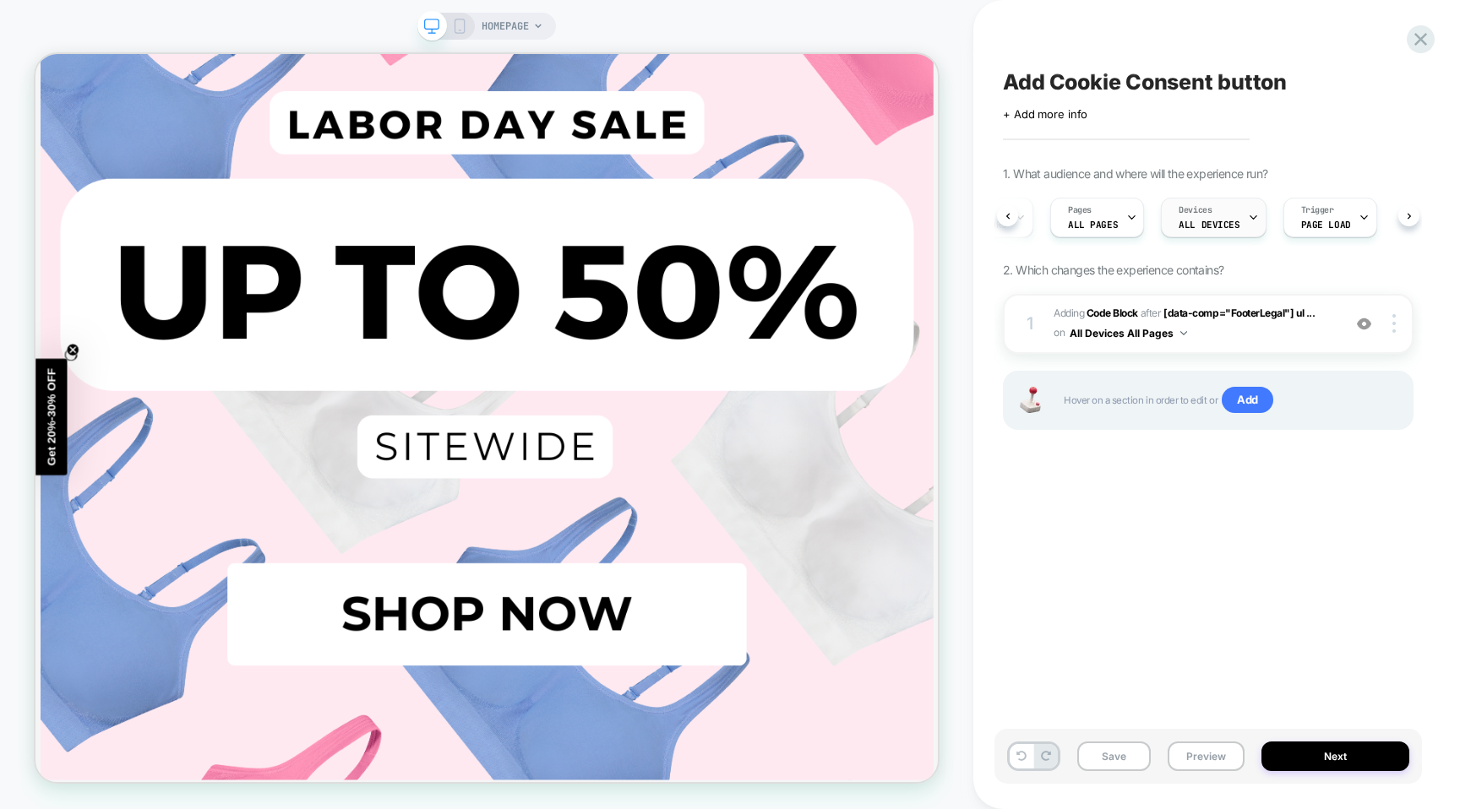
scroll to position [0, 0]
click at [1312, 219] on div "Devices ALL DEVICES" at bounding box center [1289, 217] width 95 height 38
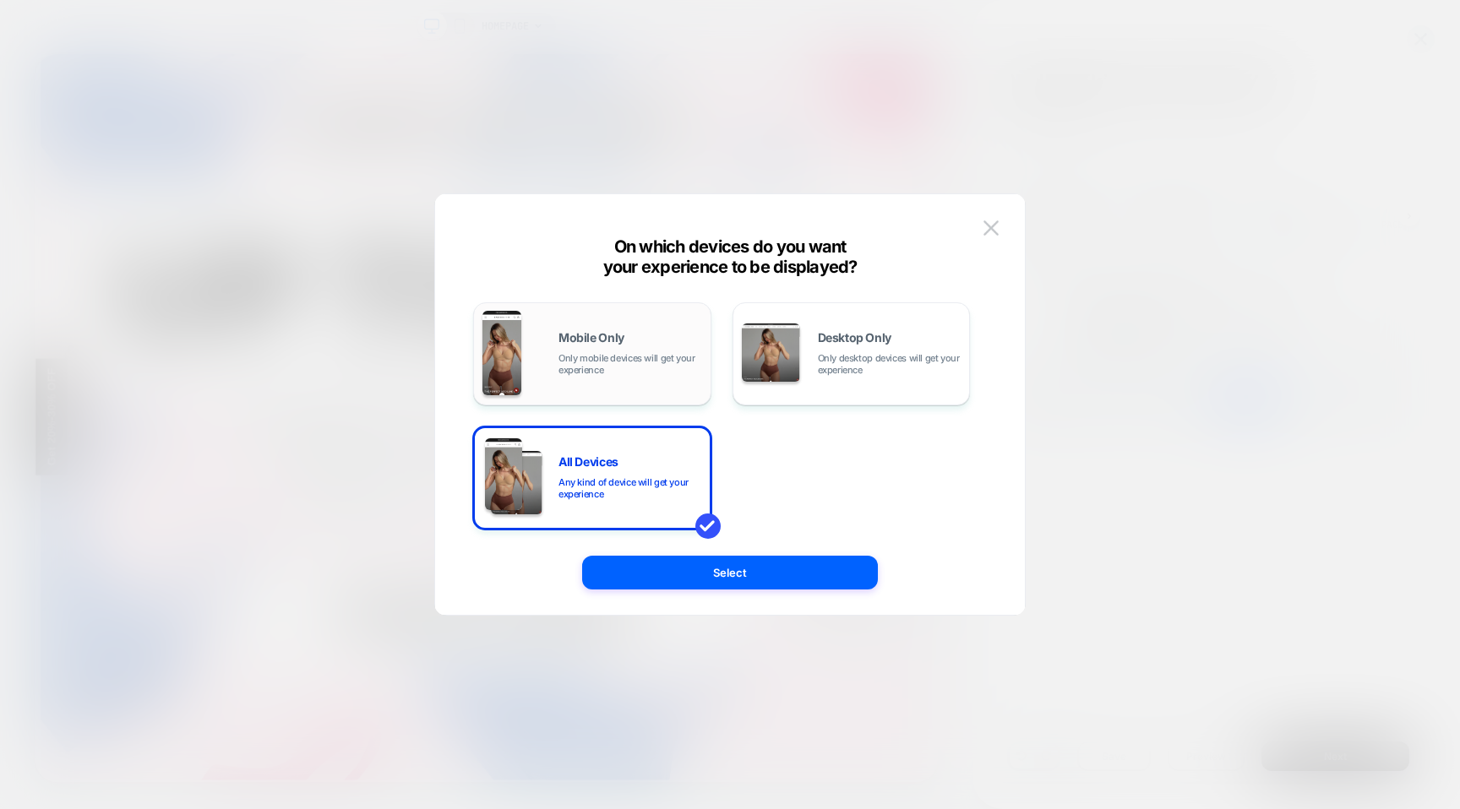
click at [611, 380] on div "Mobile Only Only mobile devices will get your experience" at bounding box center [592, 354] width 220 height 86
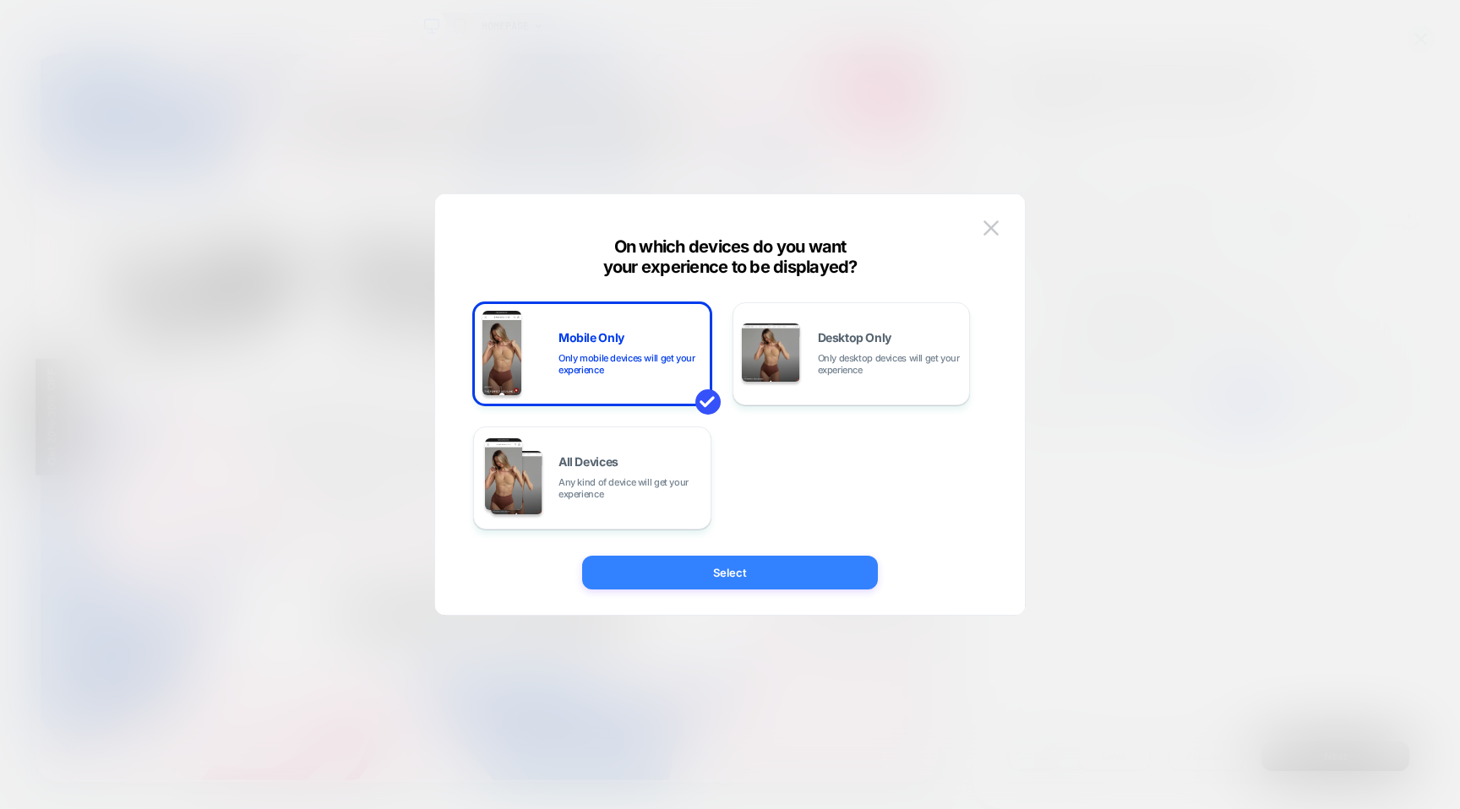
click at [737, 564] on button "Select" at bounding box center [730, 573] width 296 height 34
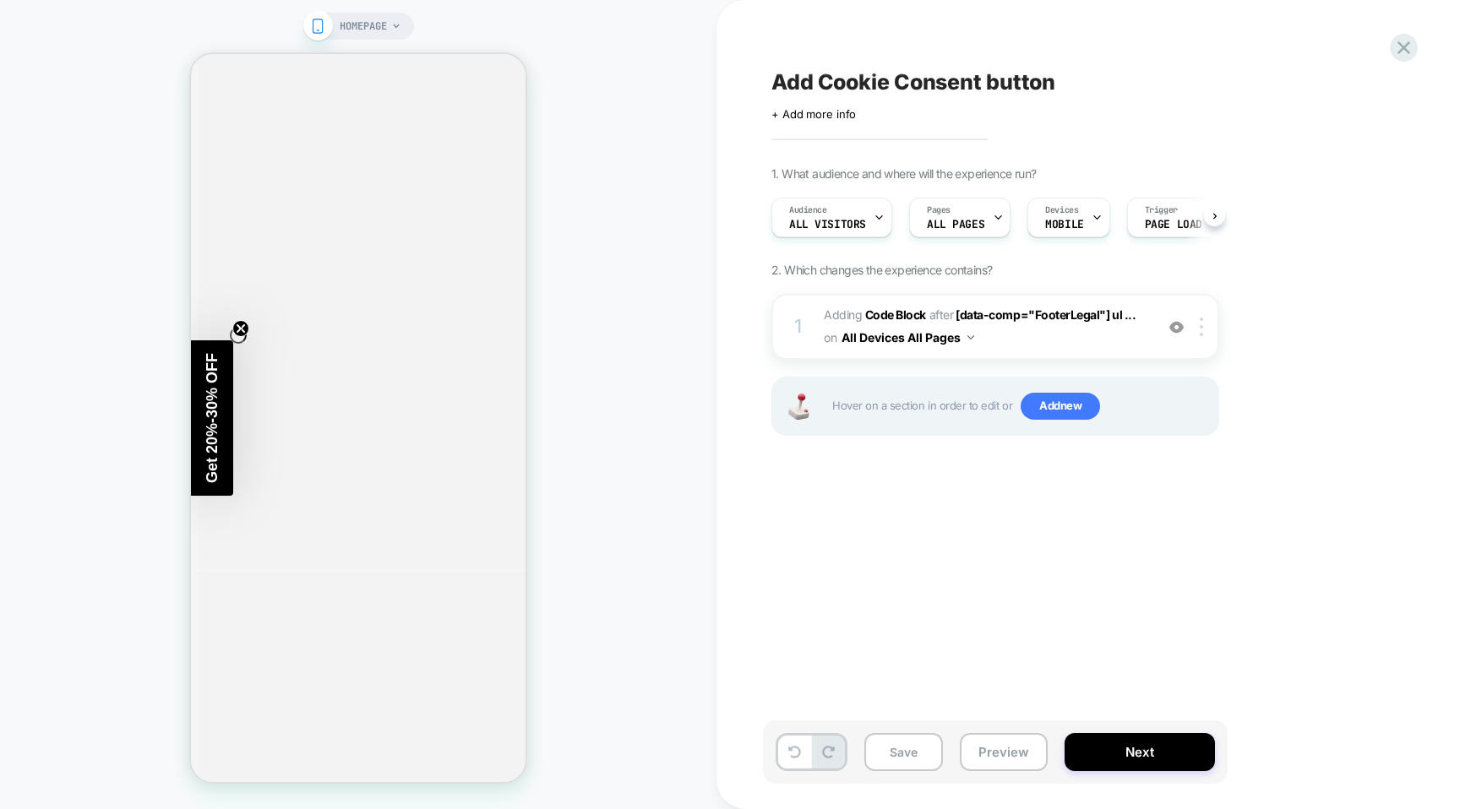
scroll to position [0, 1]
click at [987, 764] on button "Preview" at bounding box center [1004, 752] width 88 height 38
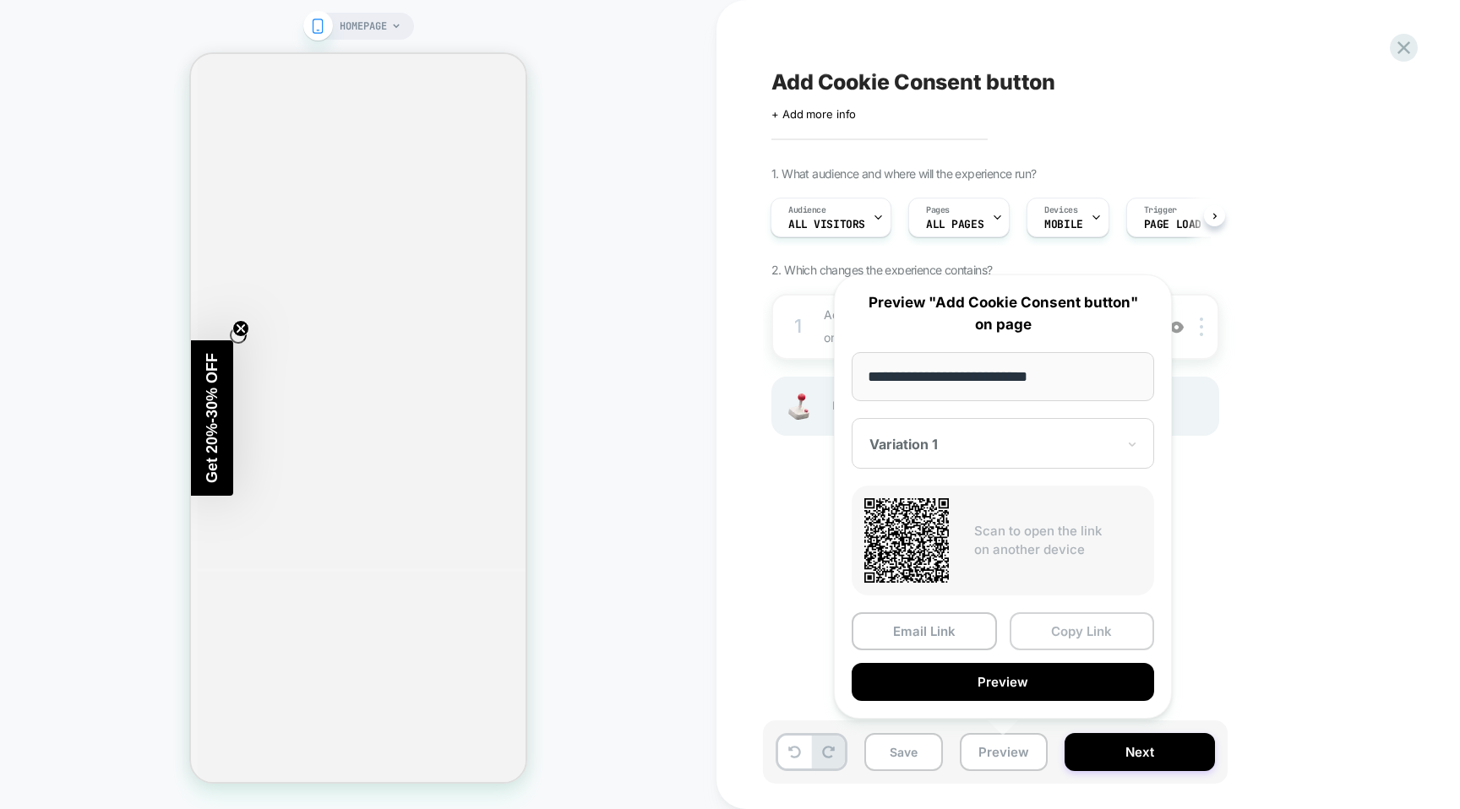
click at [1107, 638] on button "Copy Link" at bounding box center [1081, 631] width 145 height 38
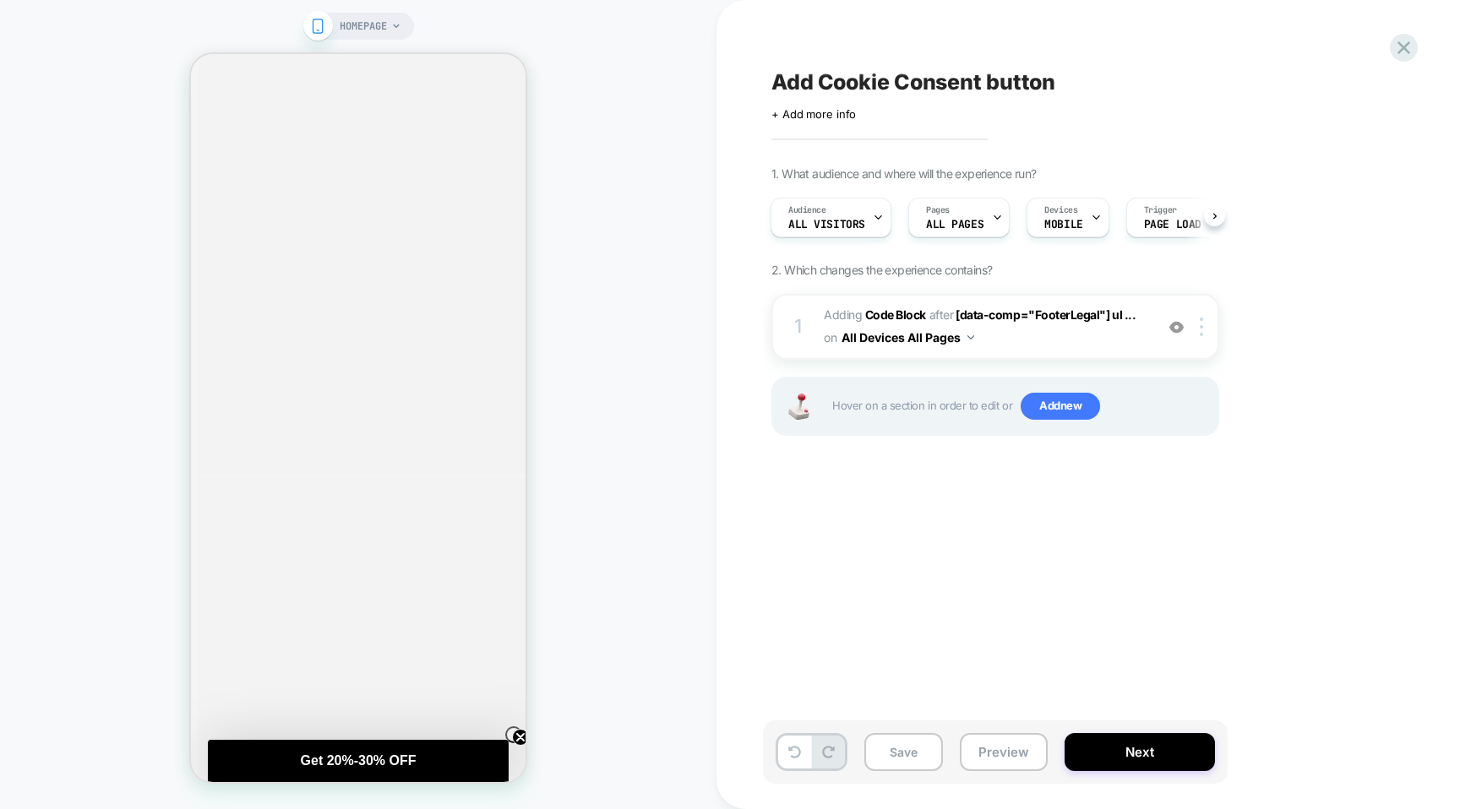
scroll to position [0, 0]
click at [951, 338] on button "All Devices All Pages" at bounding box center [907, 337] width 133 height 24
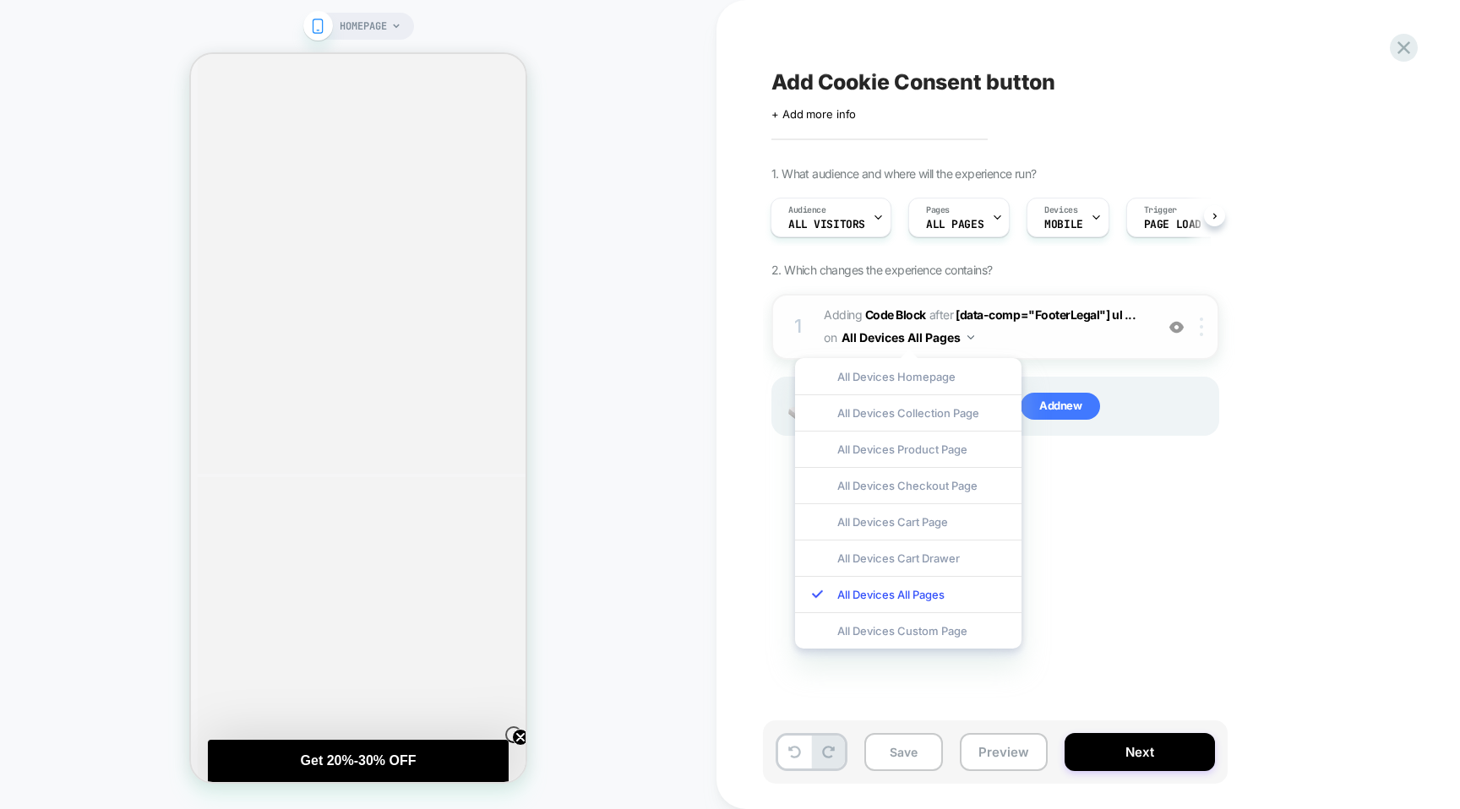
click at [1193, 321] on div at bounding box center [1204, 327] width 28 height 19
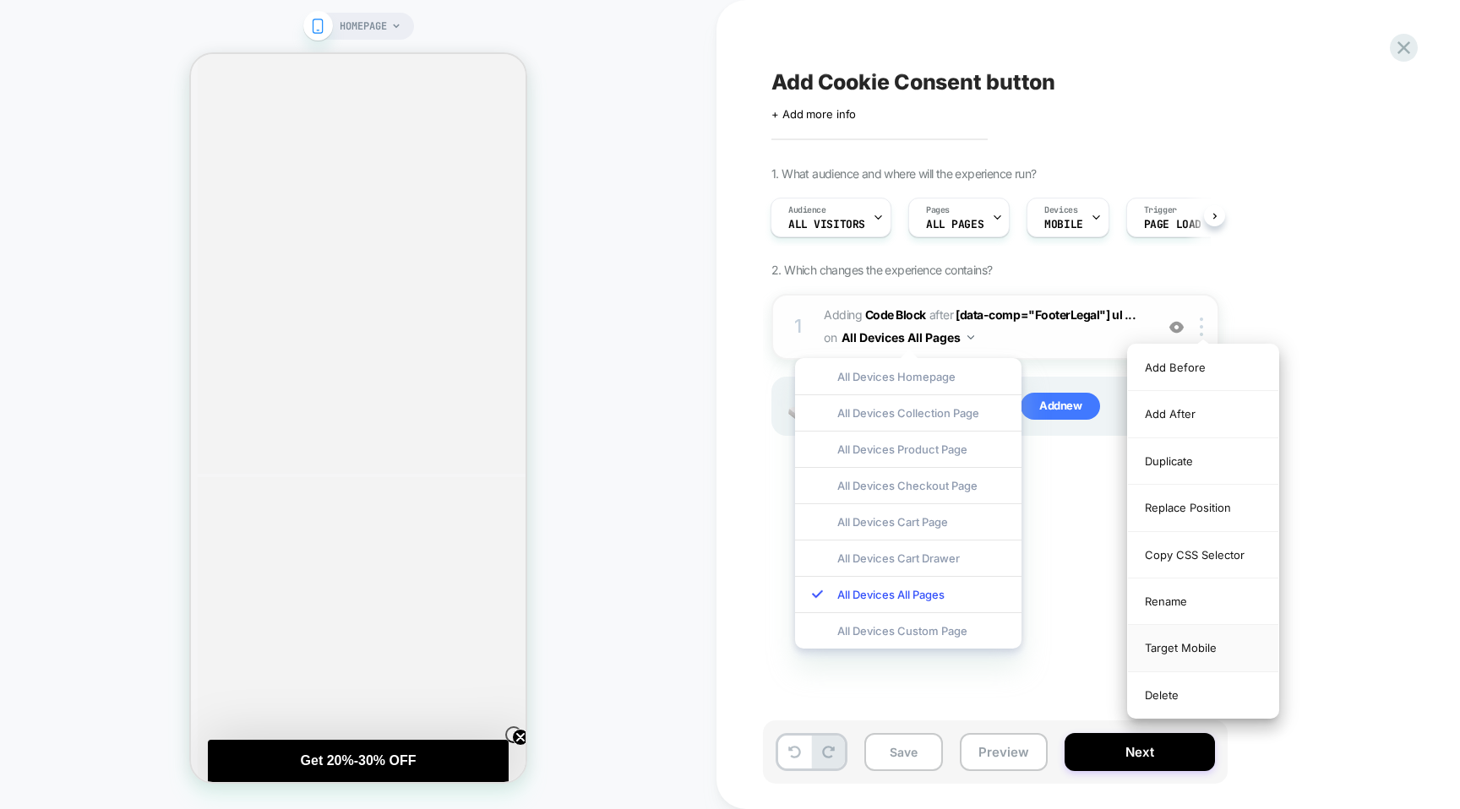
click at [1186, 645] on div "Target Mobile" at bounding box center [1203, 648] width 150 height 46
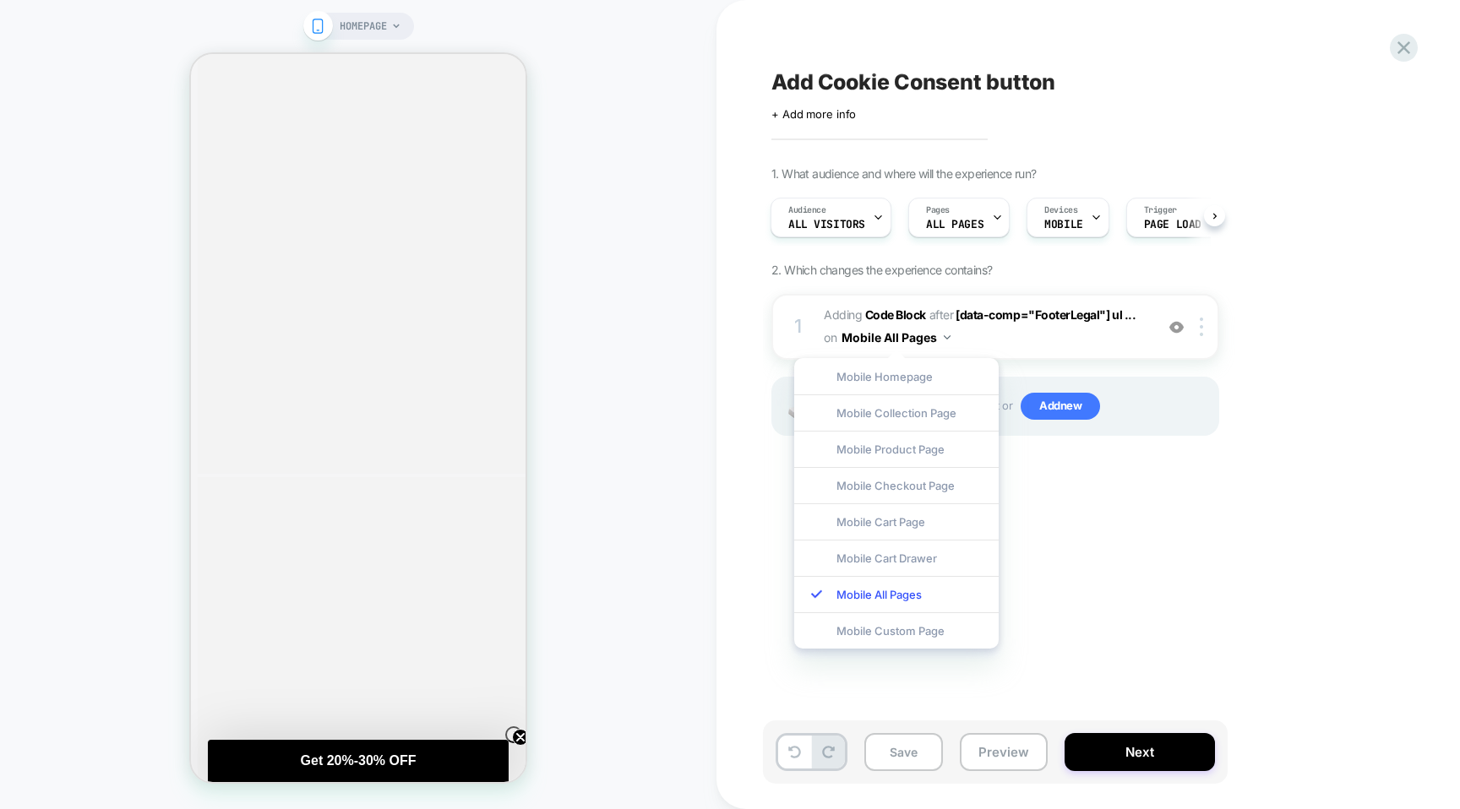
click at [1288, 570] on div "Add Cookie Consent button Click to edit experience details + Add more info 1. W…" at bounding box center [1079, 404] width 633 height 775
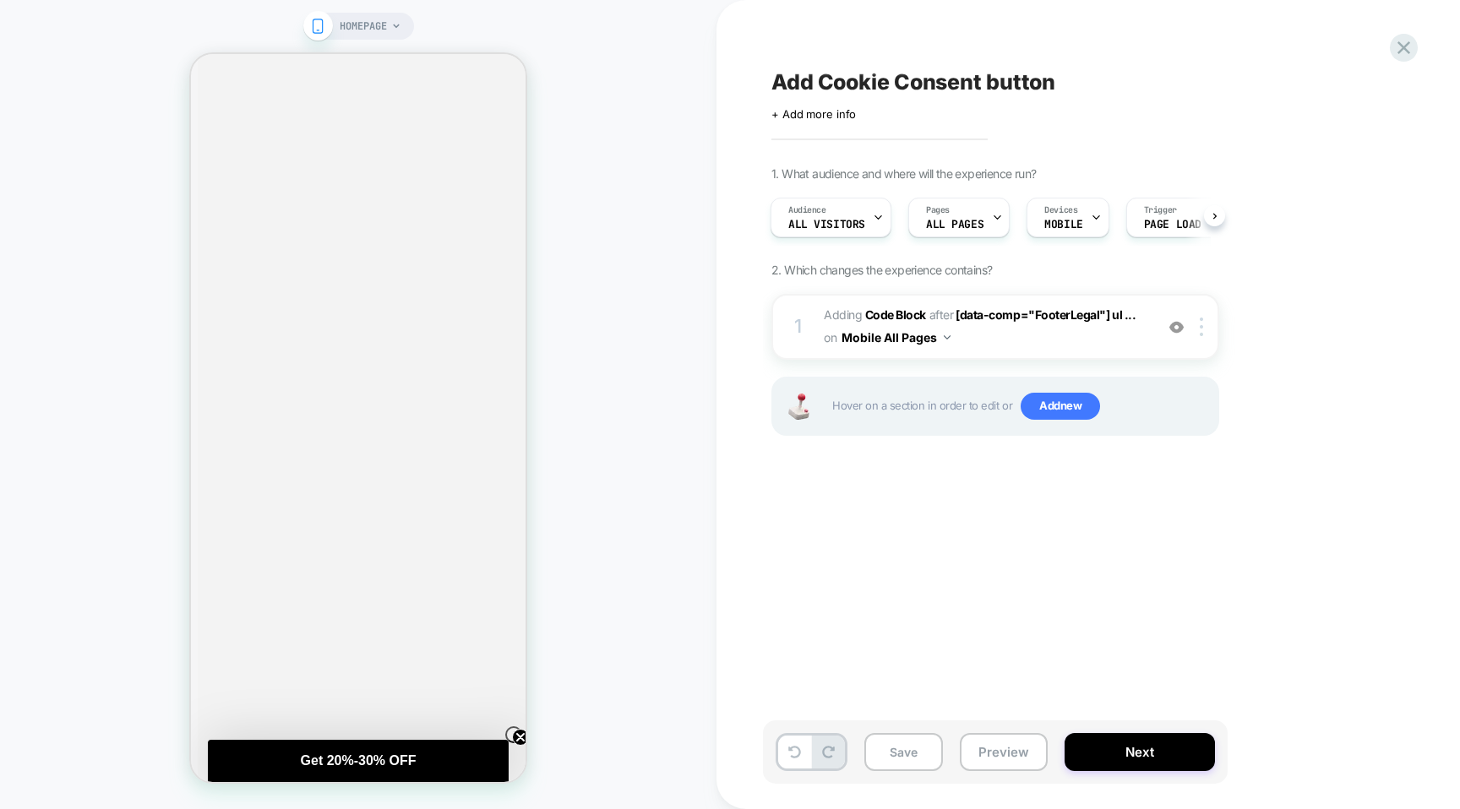
scroll to position [4591, 0]
click at [1050, 417] on span "Add new" at bounding box center [1059, 406] width 79 height 27
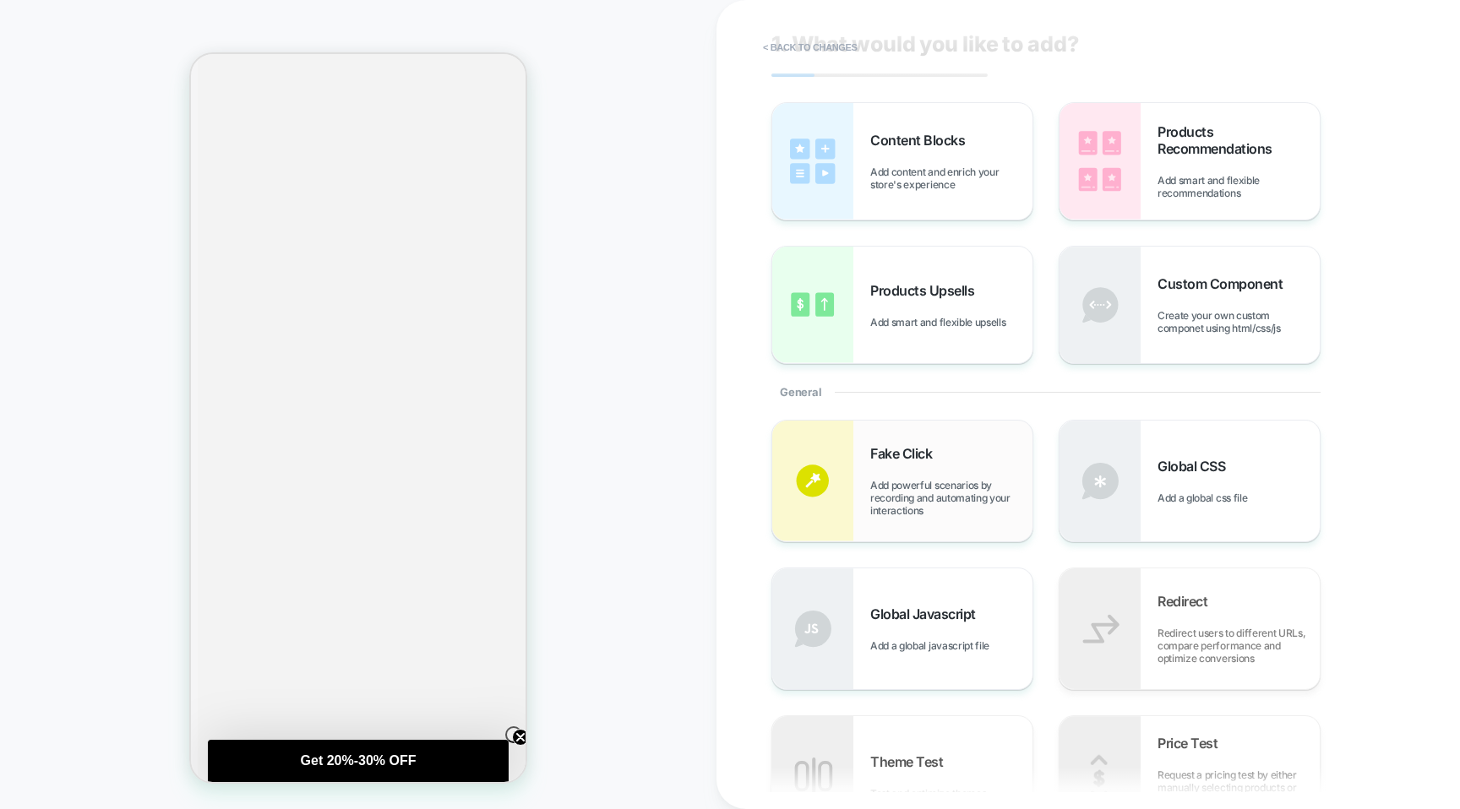
scroll to position [0, 0]
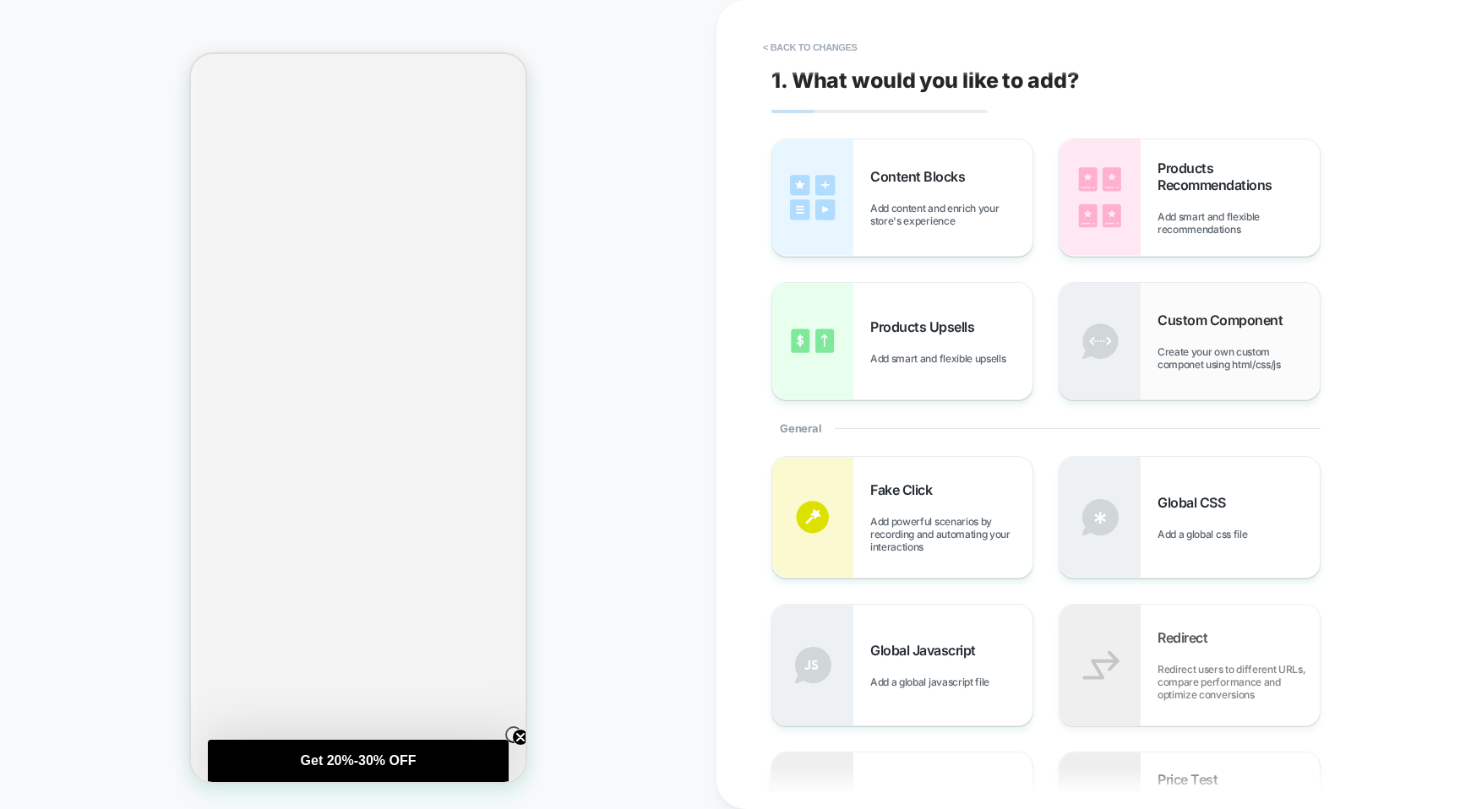
click at [1221, 327] on span "Custom Component" at bounding box center [1223, 320] width 133 height 17
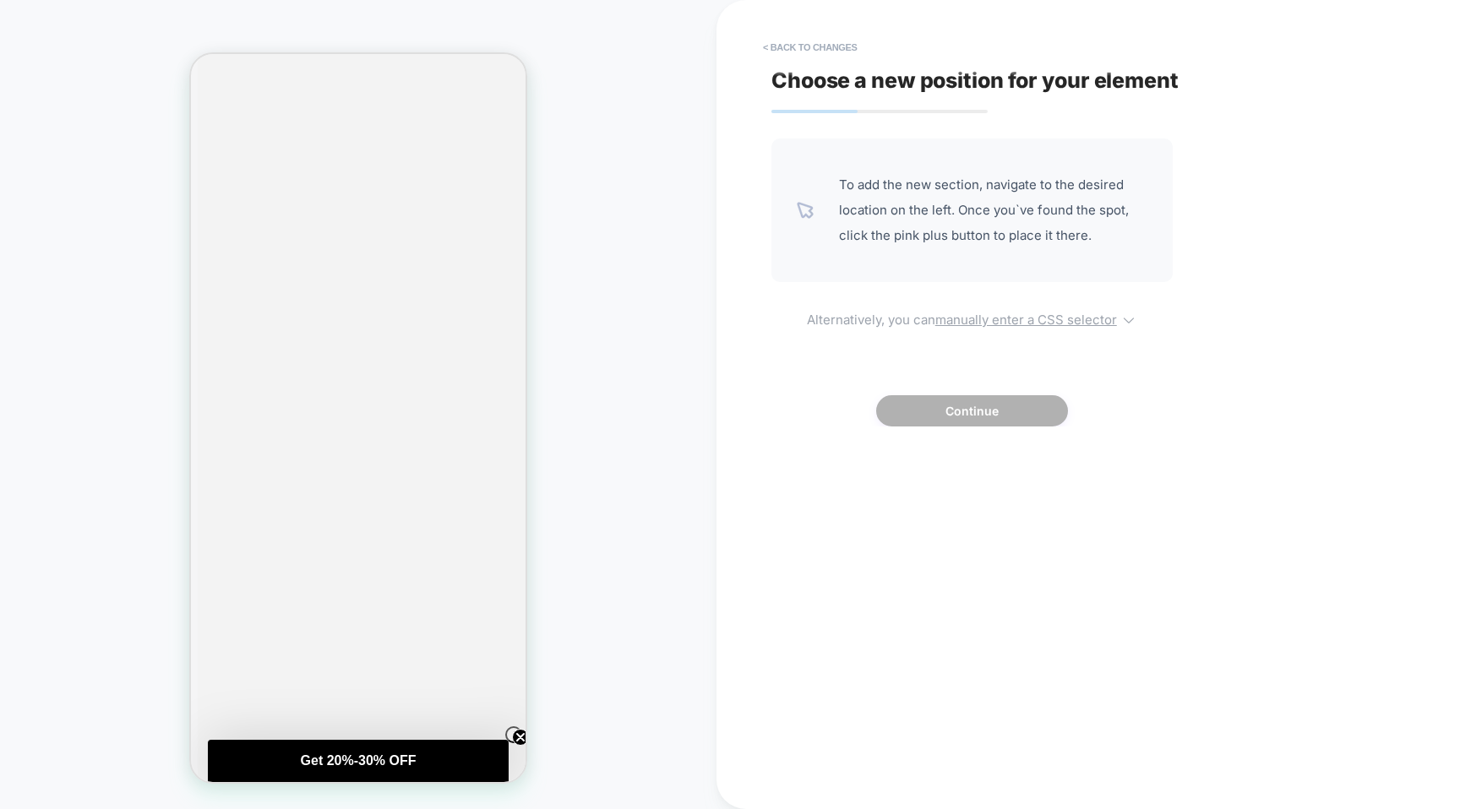
click at [1014, 321] on u "manually enter a CSS selector" at bounding box center [1026, 320] width 182 height 16
select select "*******"
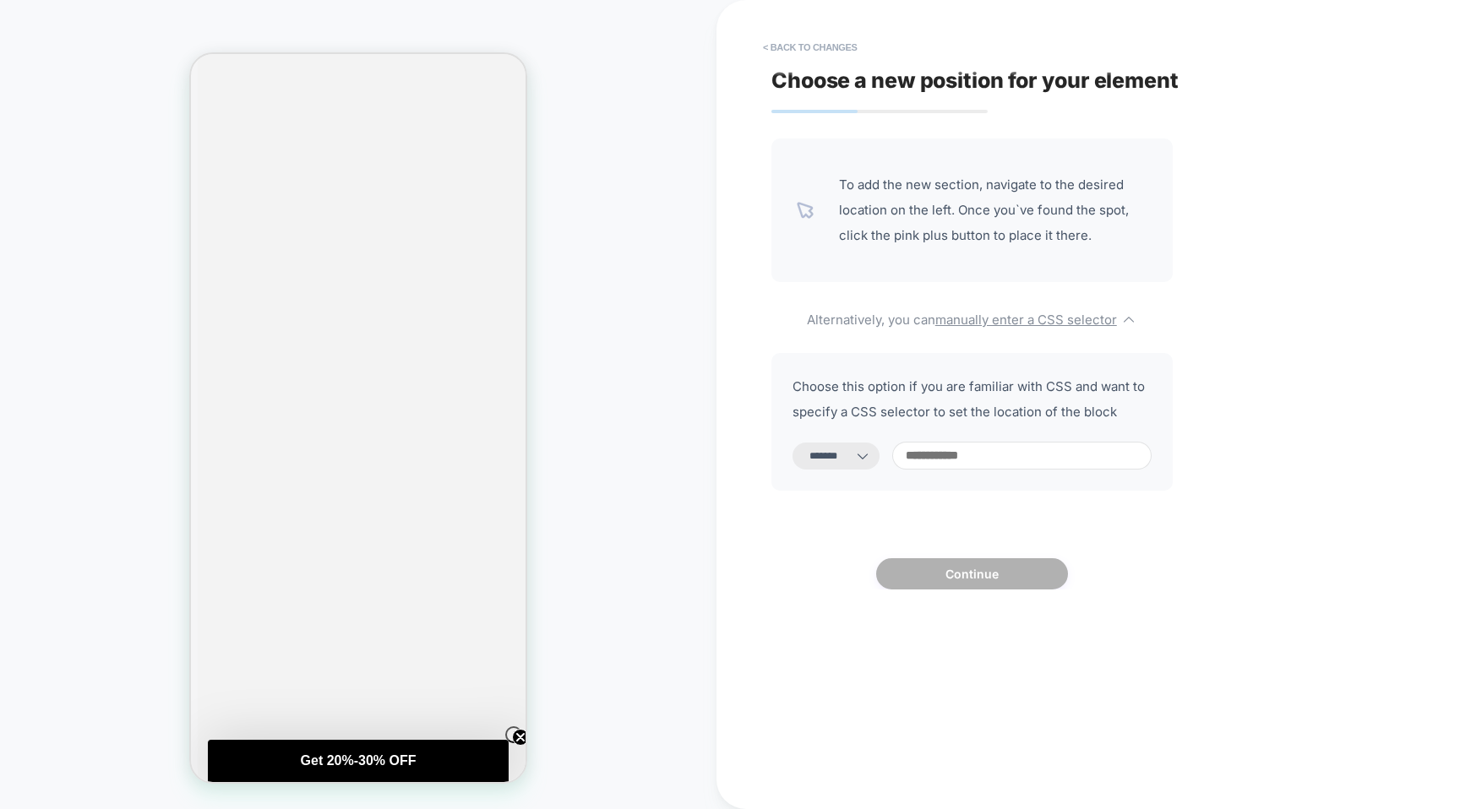
click at [1008, 451] on input at bounding box center [1021, 456] width 259 height 28
paste input "**********"
type input "**********"
select select "*********"
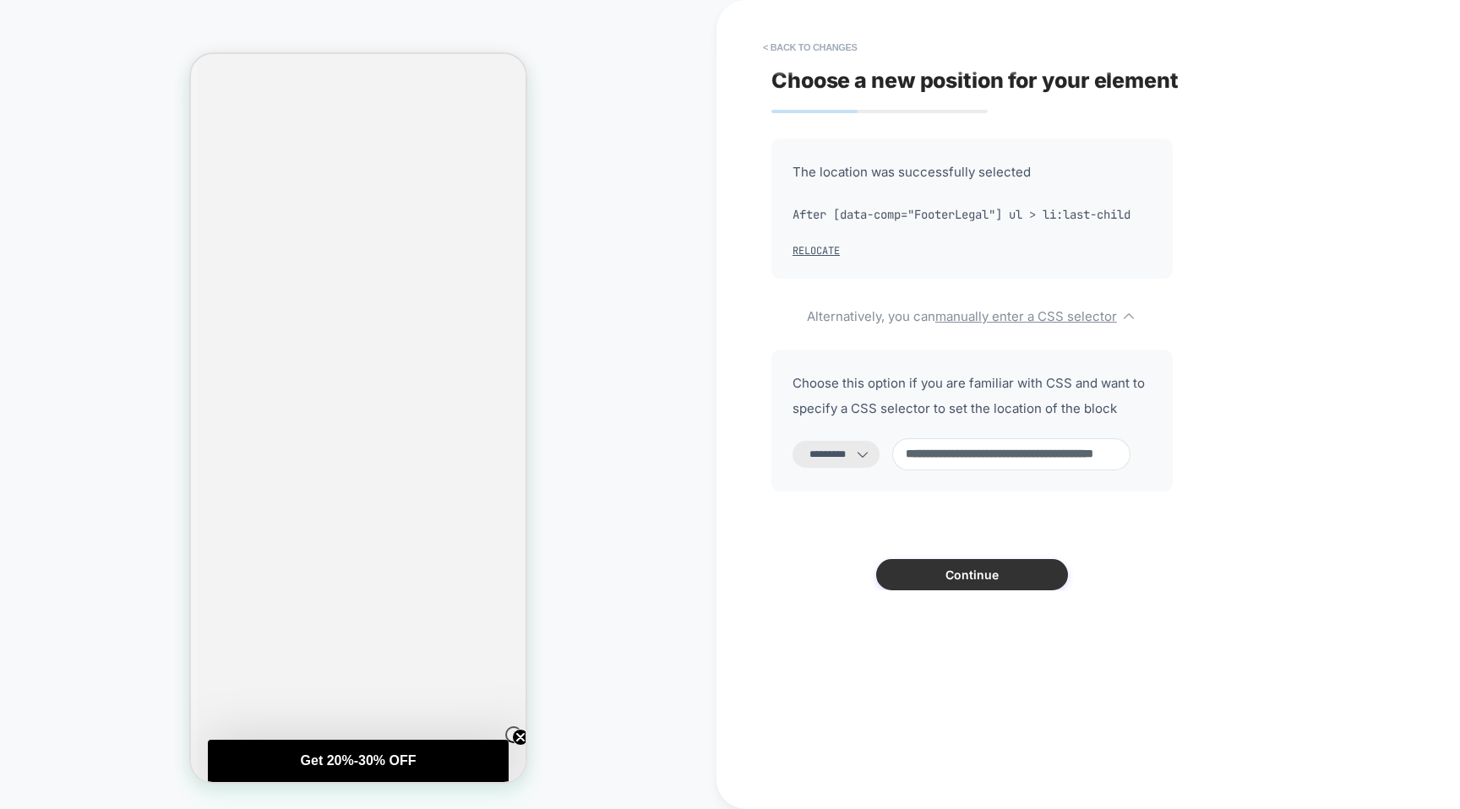
type input "**********"
click at [993, 579] on button "Continue" at bounding box center [972, 574] width 192 height 31
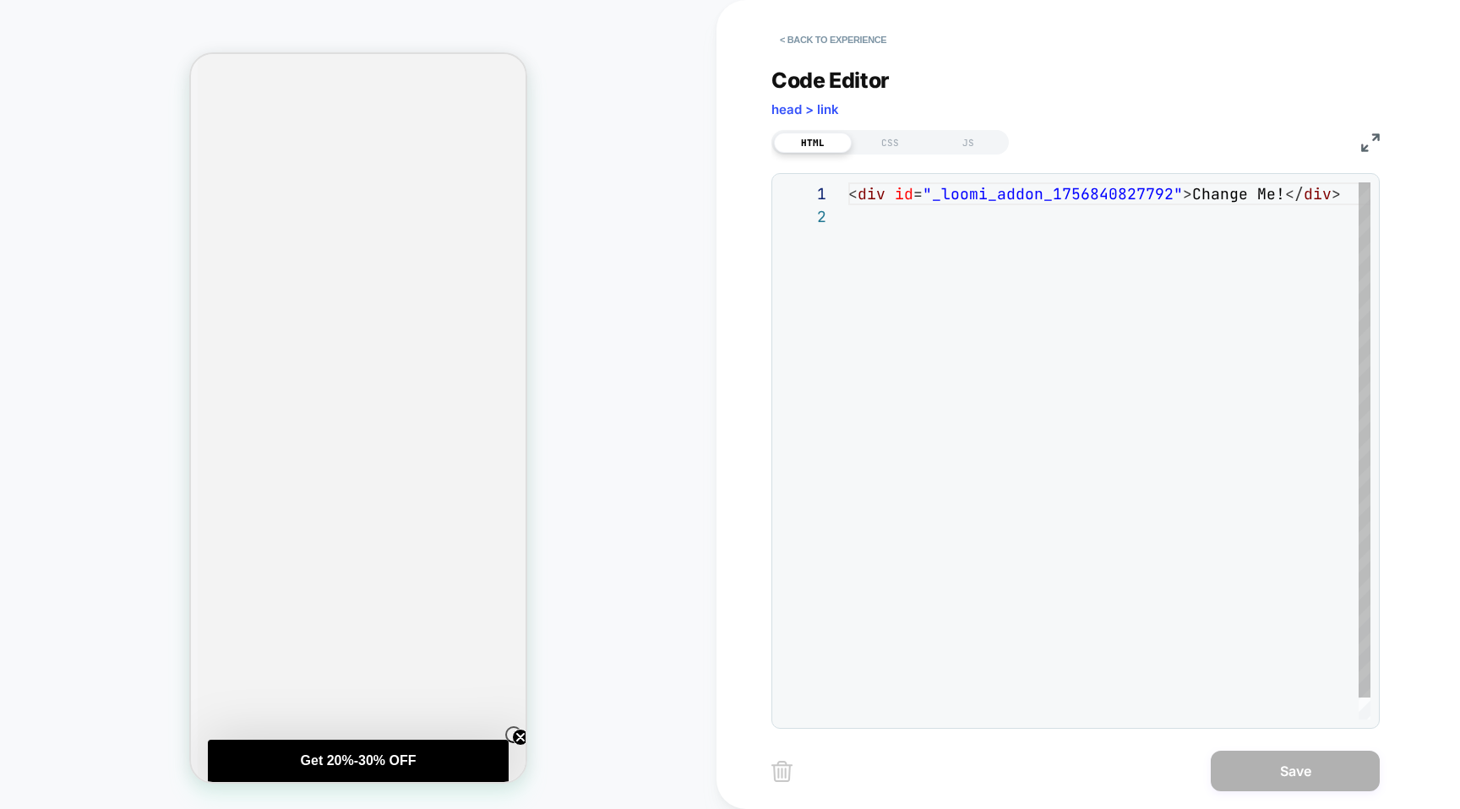
scroll to position [23, 0]
click at [1000, 269] on div "< div id = "_loomi_addon_1756840827792" > Change Me! </ div >" at bounding box center [1113, 462] width 531 height 560
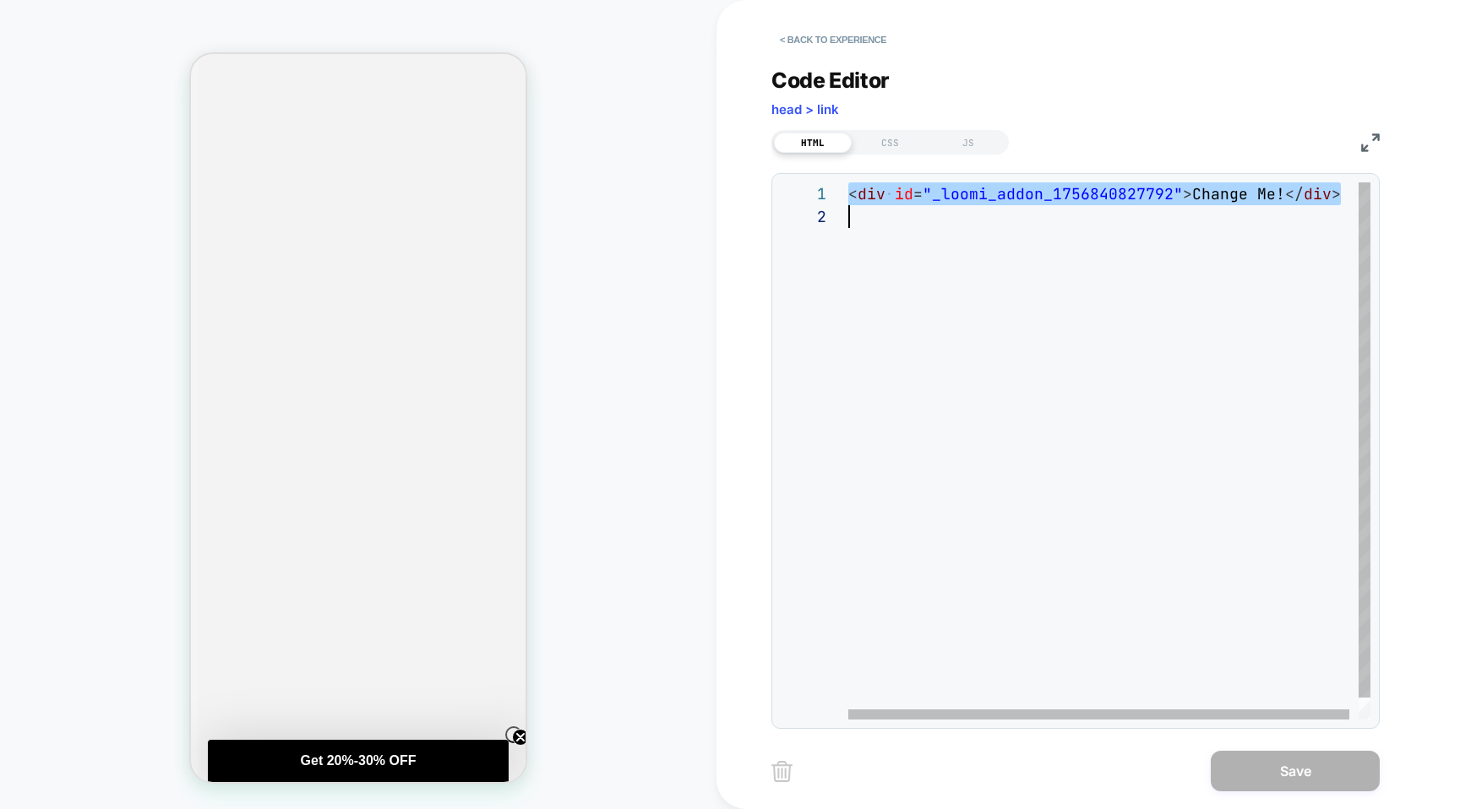
type textarea "*"
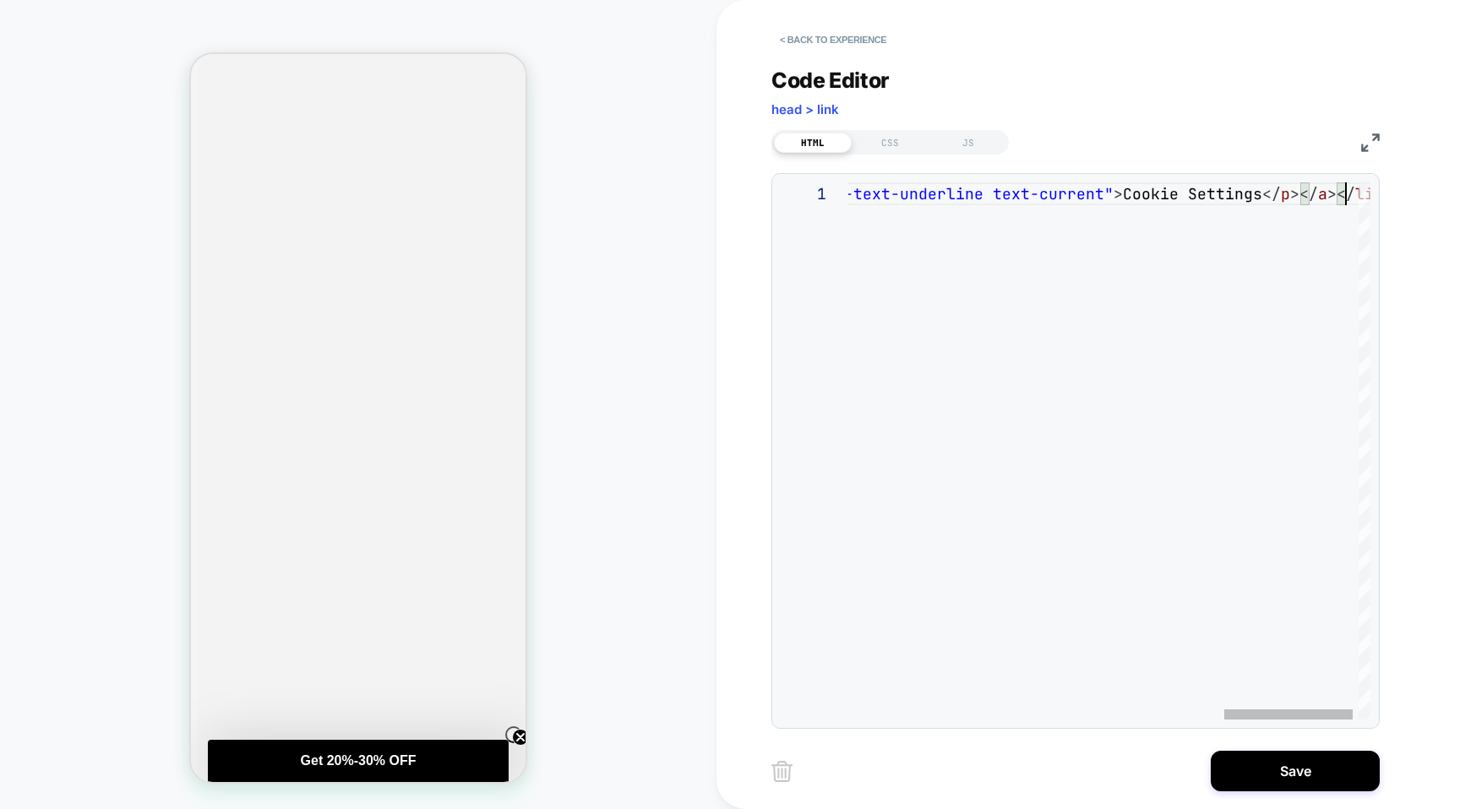
scroll to position [0, 2015]
click at [1085, 209] on div "< li class = "flex" >< p class = "pr-4 block md:block" > | </ p >< a aria-label…" at bounding box center [361, 450] width 2064 height 537
click at [1158, 193] on div "< li class = "flex" >< p class = "pr-4 block md:block" > | </ p >< a aria-label…" at bounding box center [848, 450] width 2064 height 537
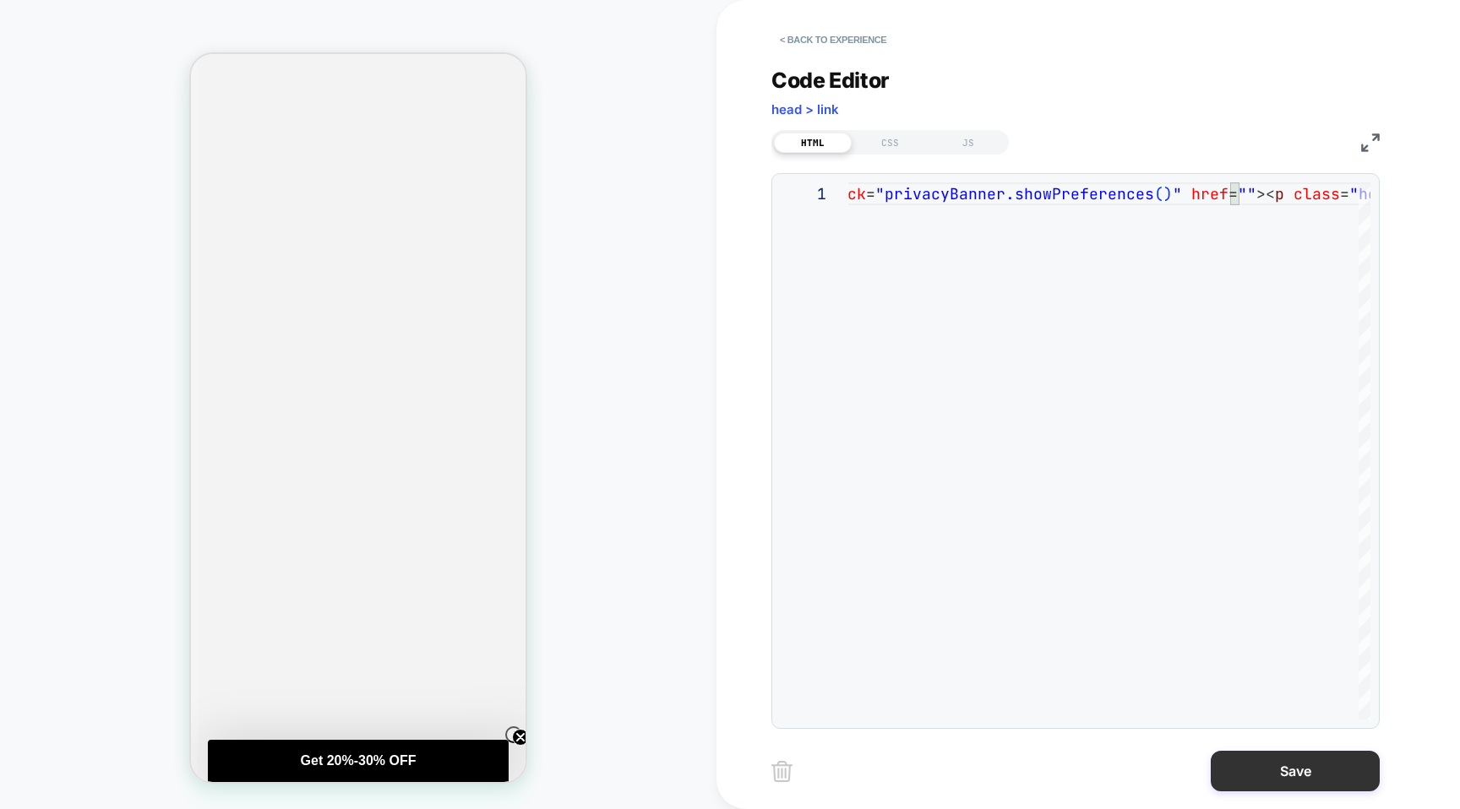
type textarea "**********"
click at [1262, 763] on button "Save" at bounding box center [1294, 771] width 169 height 41
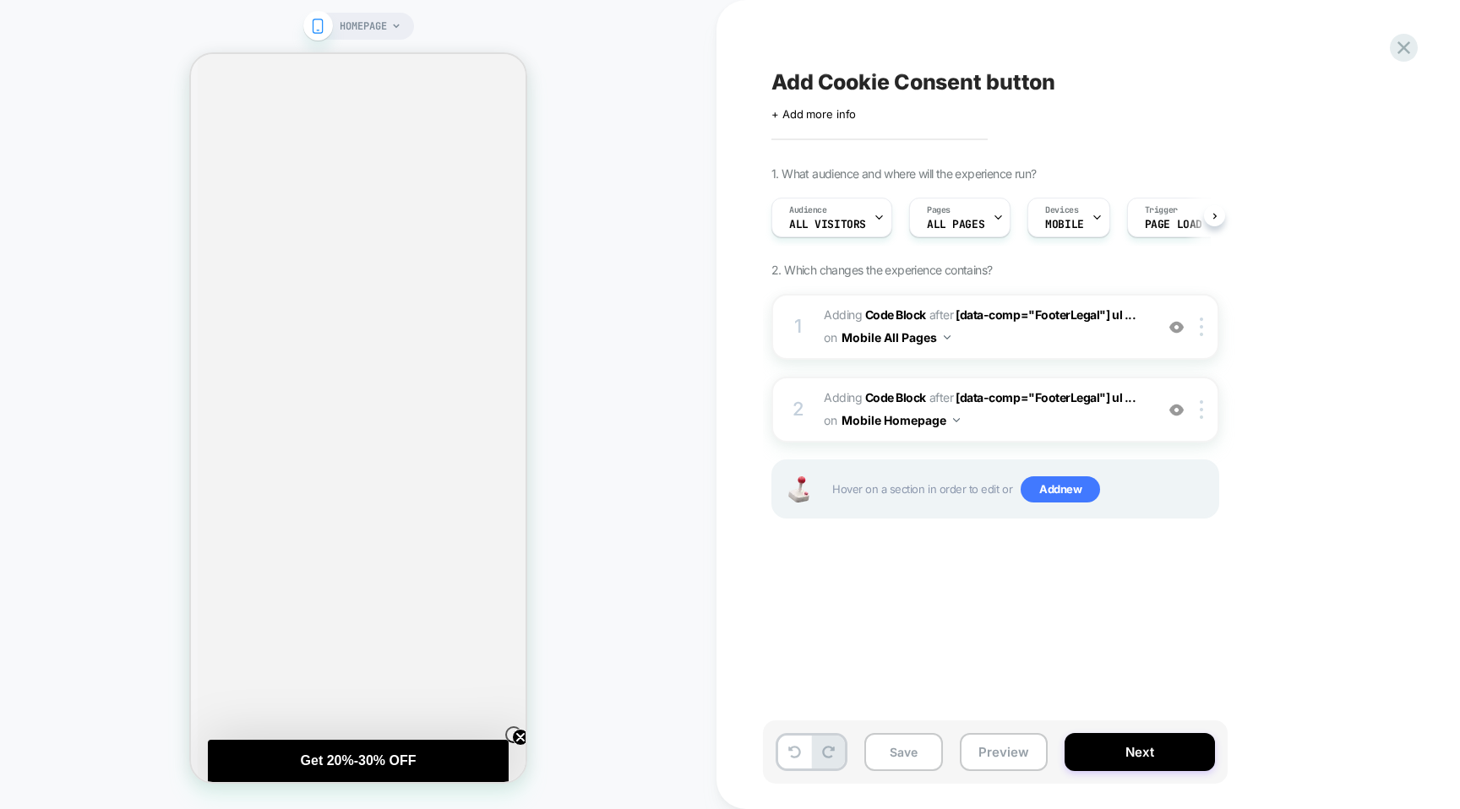
scroll to position [0, 1]
click at [947, 430] on button "Mobile Homepage" at bounding box center [900, 420] width 118 height 24
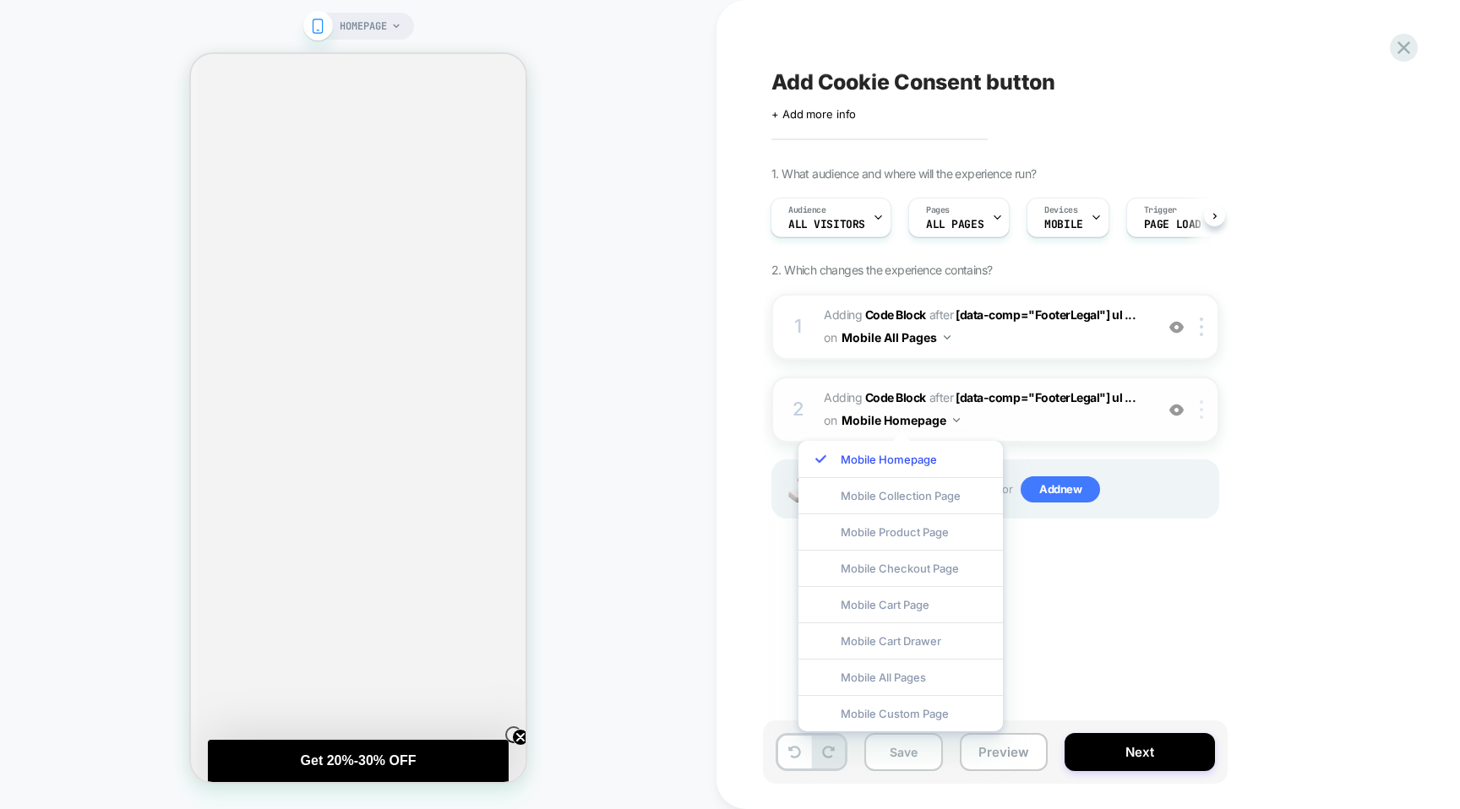
click at [1209, 410] on div at bounding box center [1204, 409] width 28 height 19
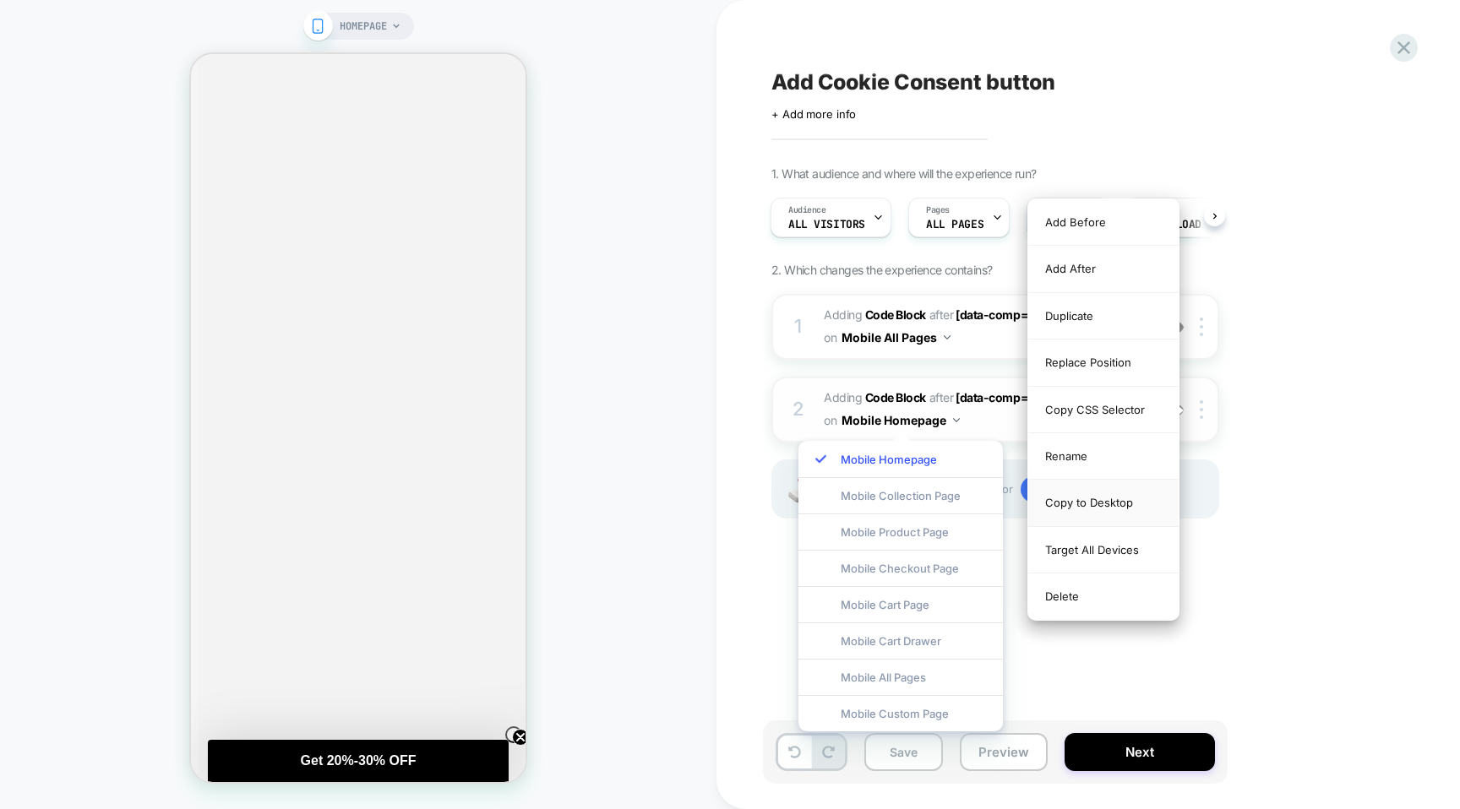
click at [1099, 508] on div "Copy to Desktop" at bounding box center [1103, 503] width 150 height 46
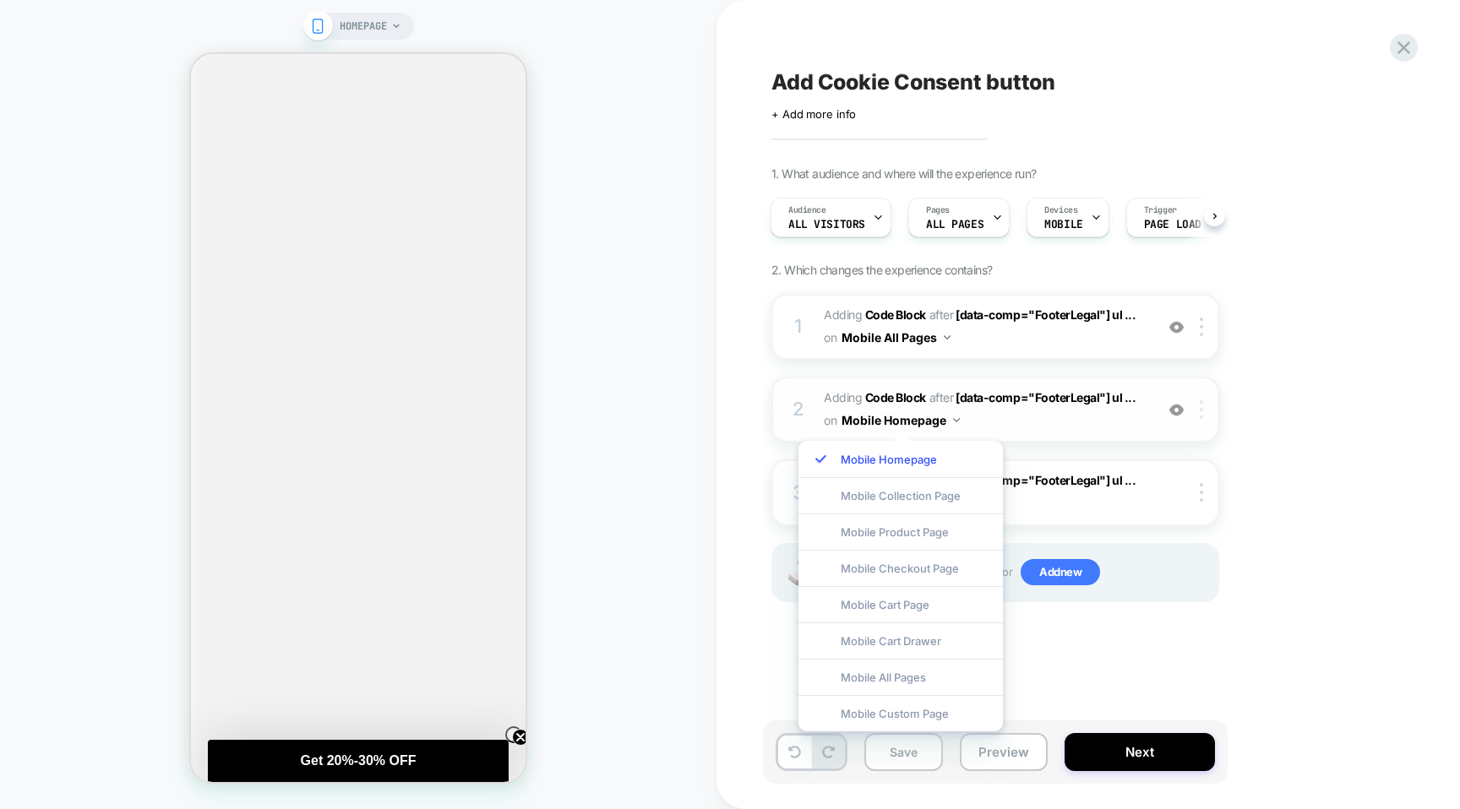
click at [1201, 411] on img at bounding box center [1200, 409] width 3 height 19
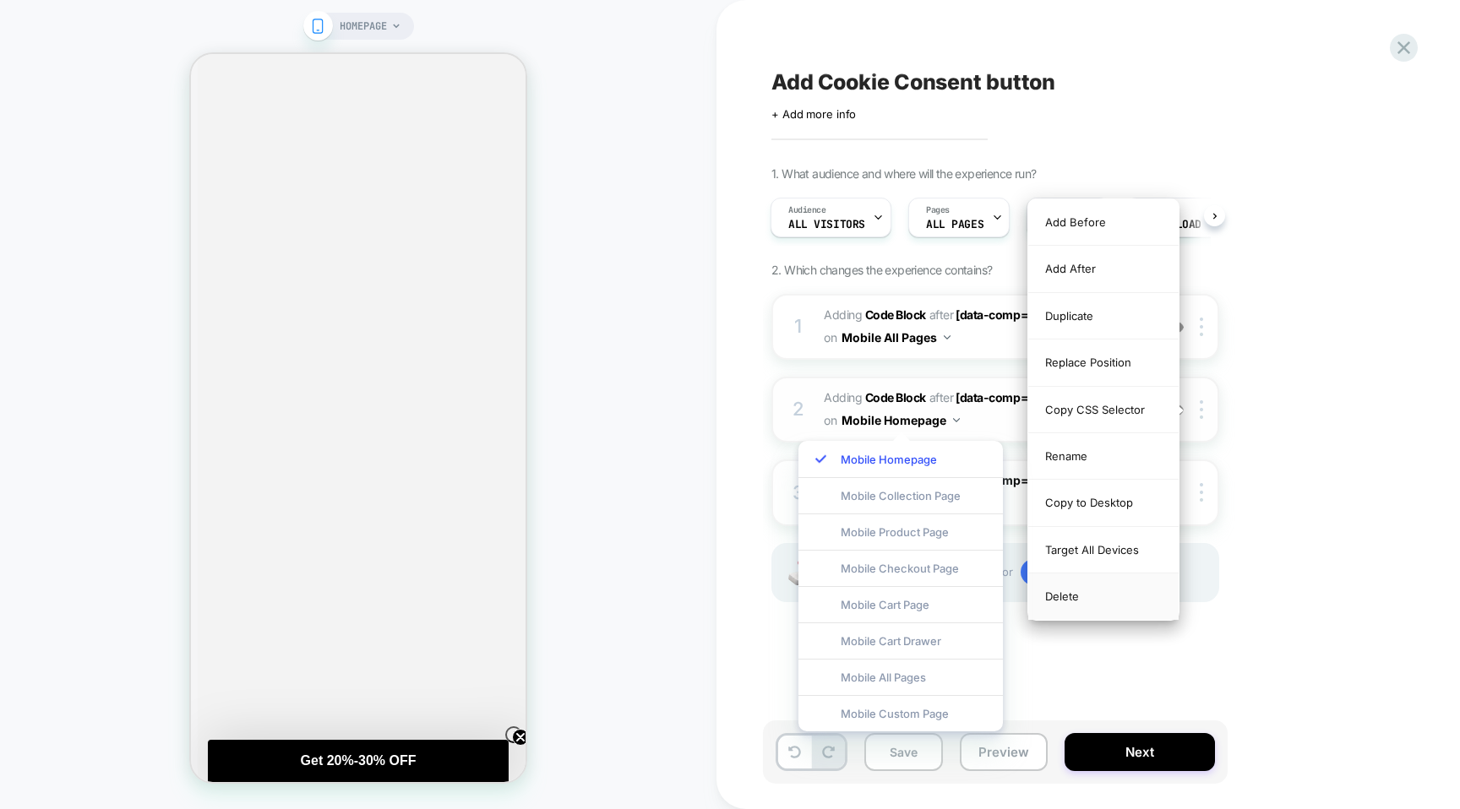
click at [1080, 604] on div "Delete" at bounding box center [1103, 597] width 150 height 46
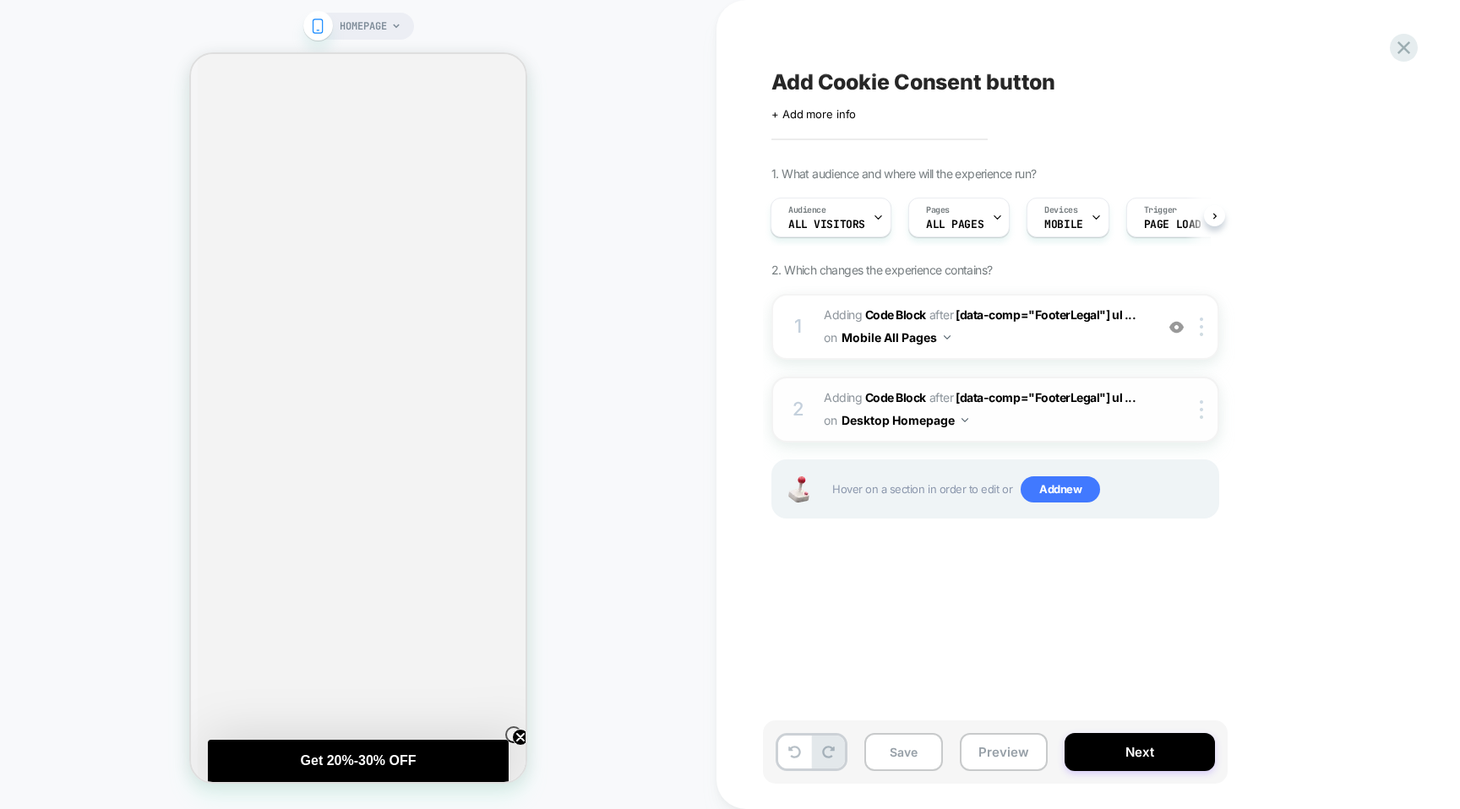
click at [945, 419] on button "Desktop Homepage" at bounding box center [904, 420] width 127 height 24
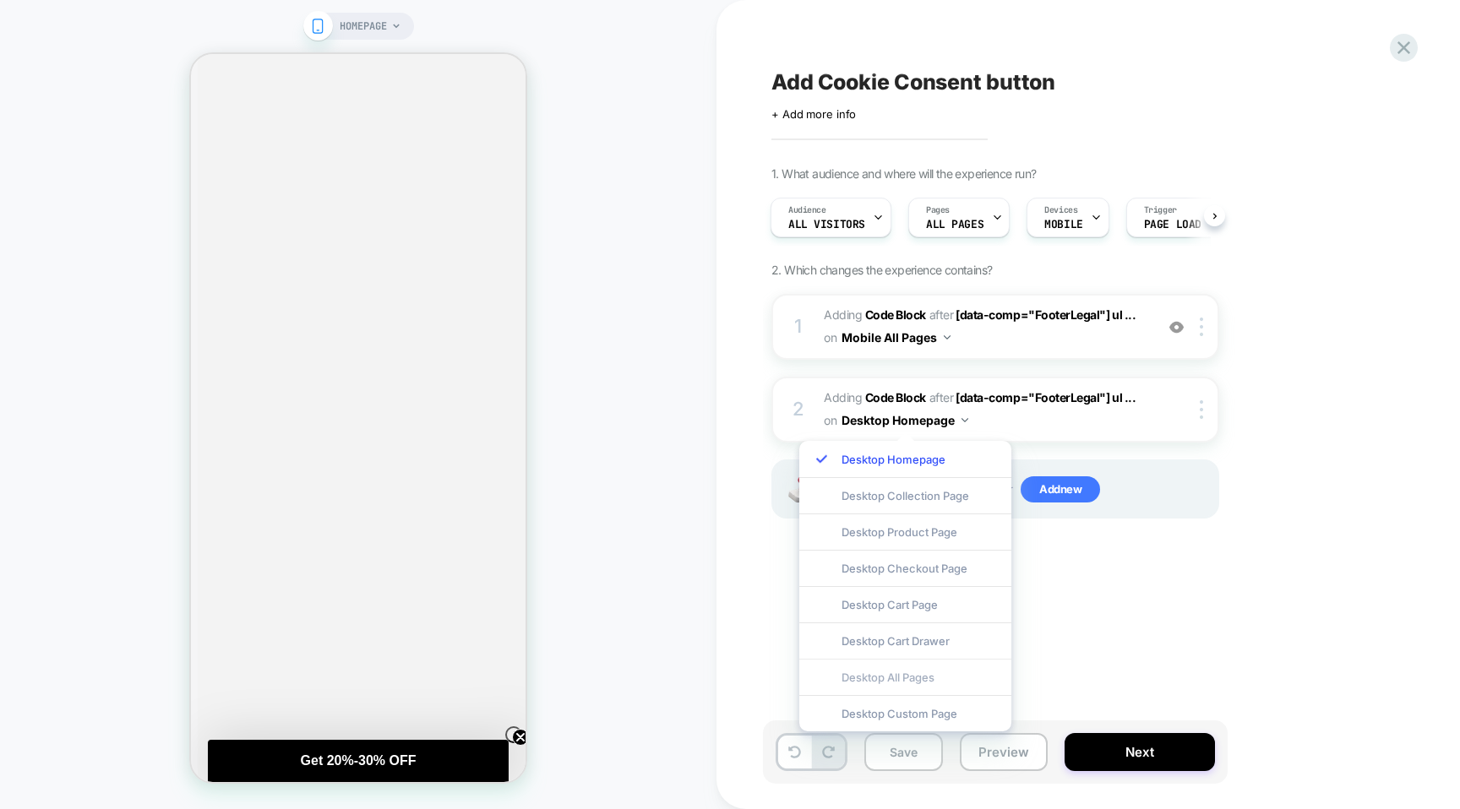
click at [932, 677] on div "Desktop All Pages" at bounding box center [905, 677] width 212 height 36
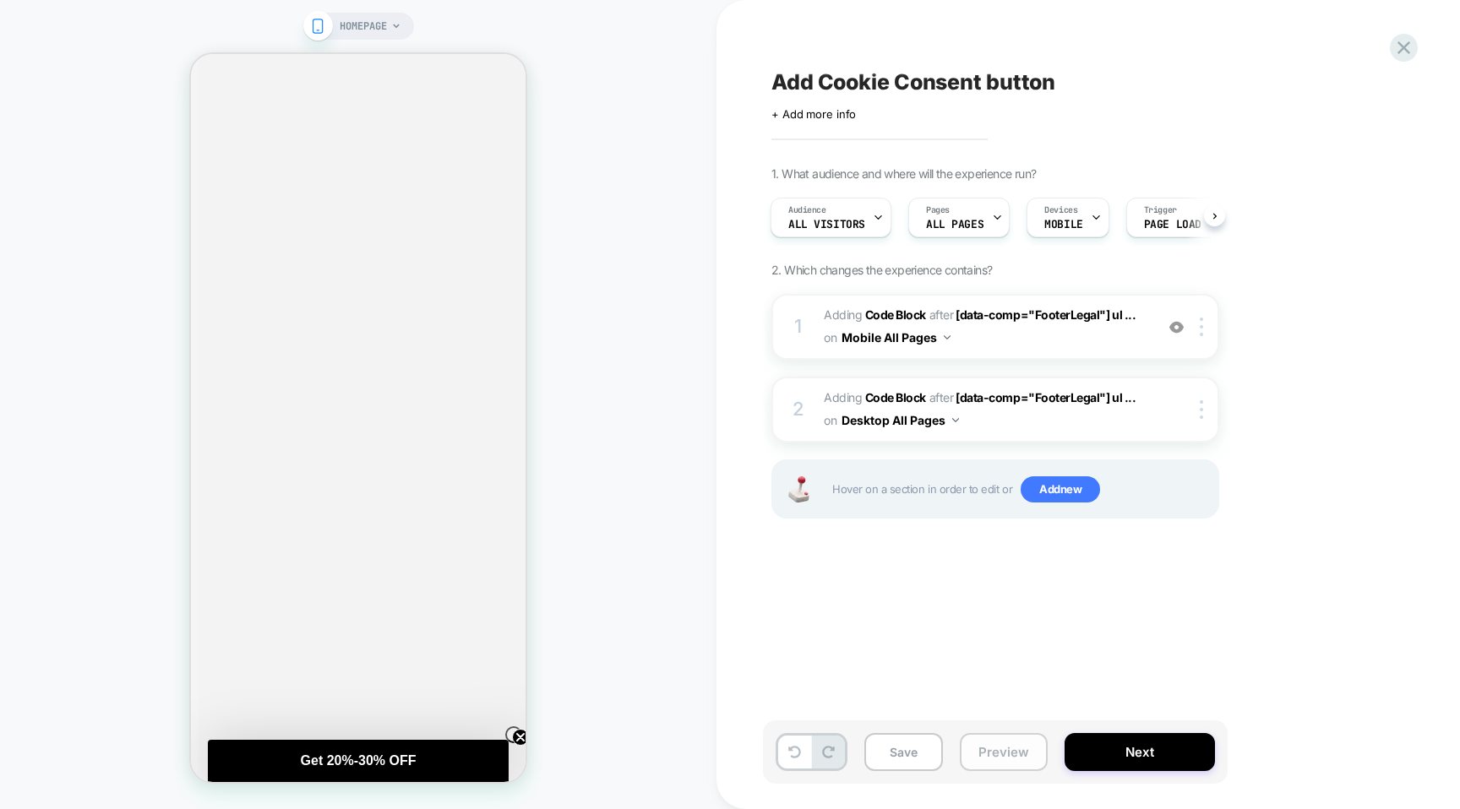
click at [1019, 755] on button "Preview" at bounding box center [1004, 752] width 88 height 38
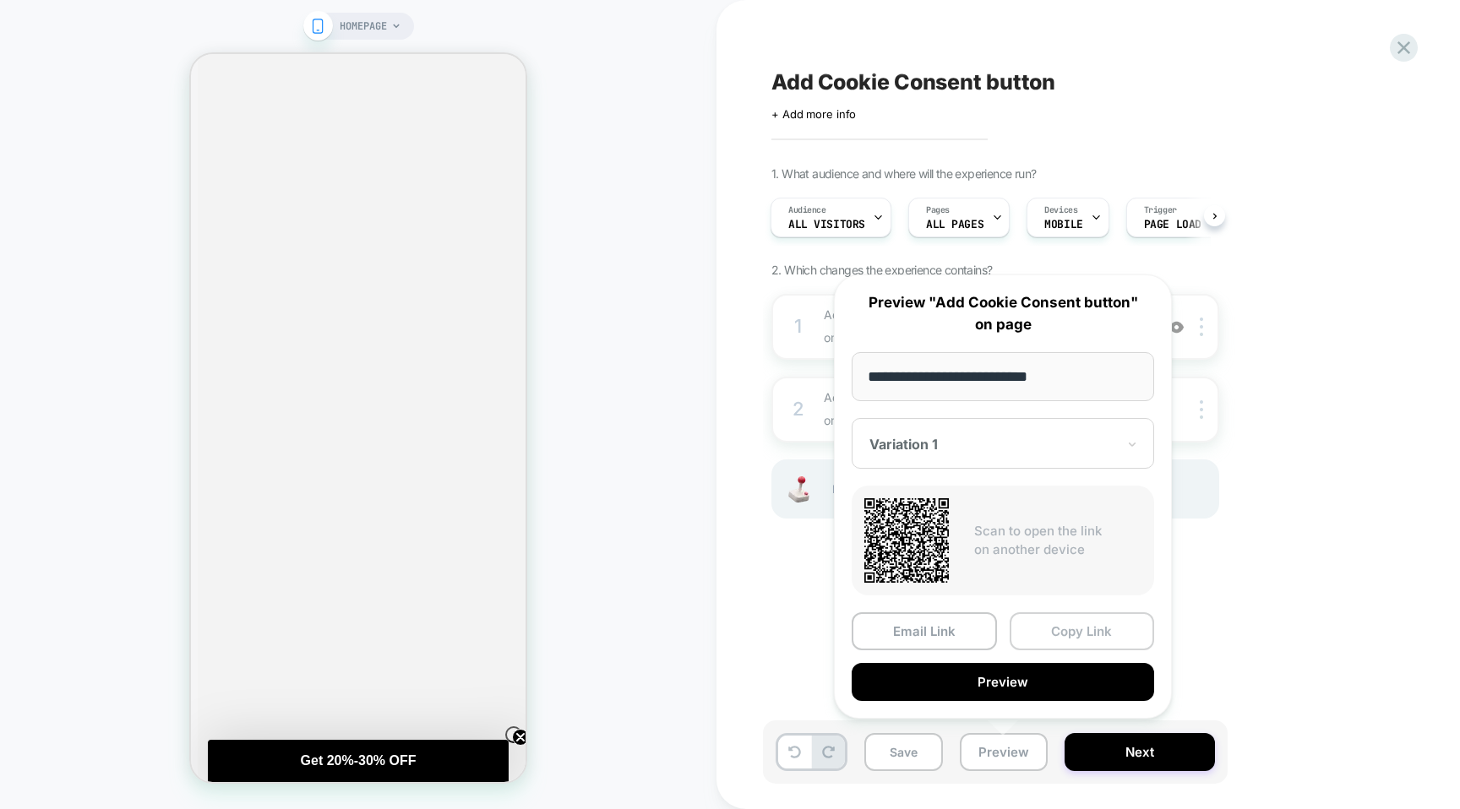
click at [1092, 626] on button "Copy Link" at bounding box center [1081, 631] width 145 height 38
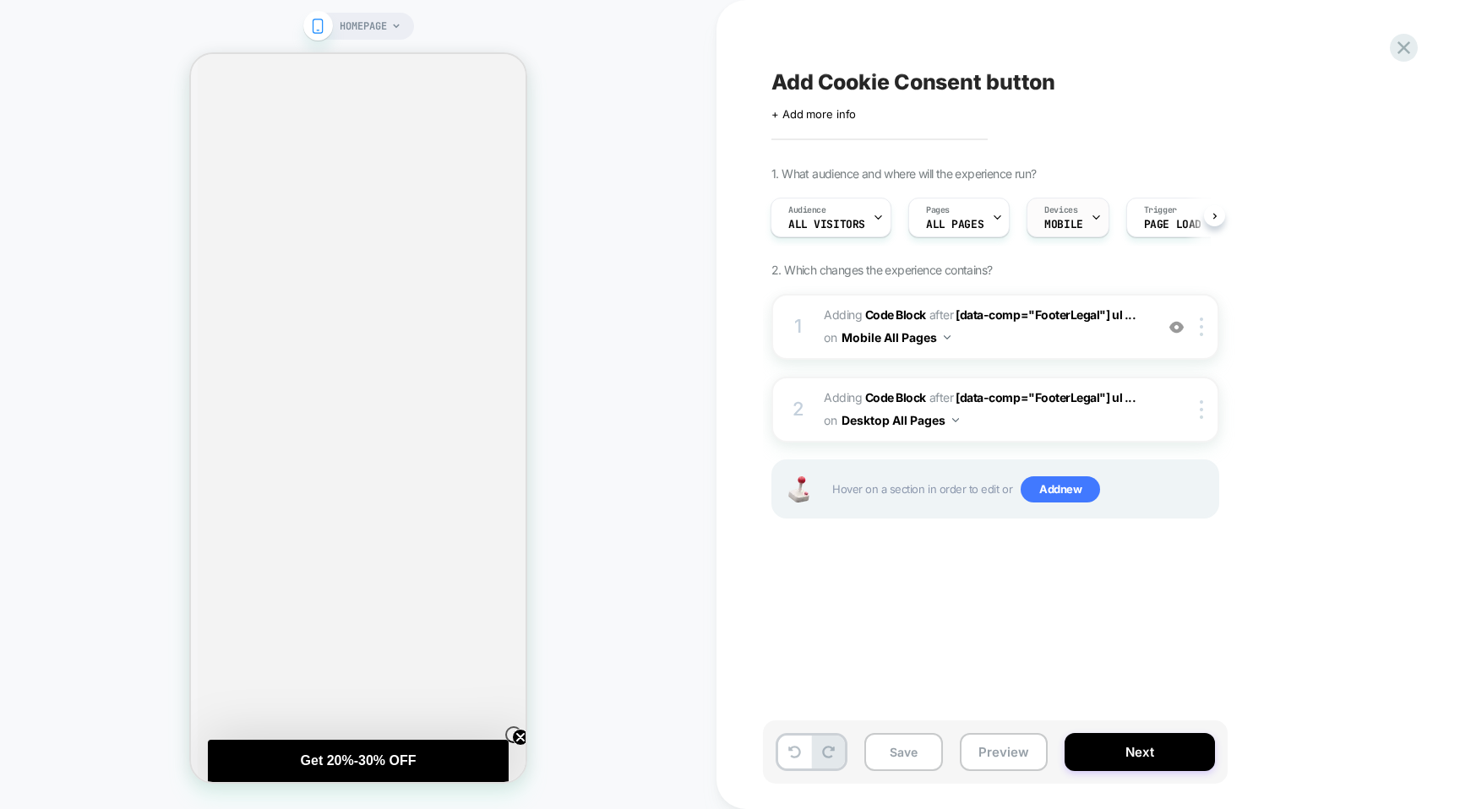
click at [1064, 230] on span "MOBILE" at bounding box center [1063, 225] width 38 height 12
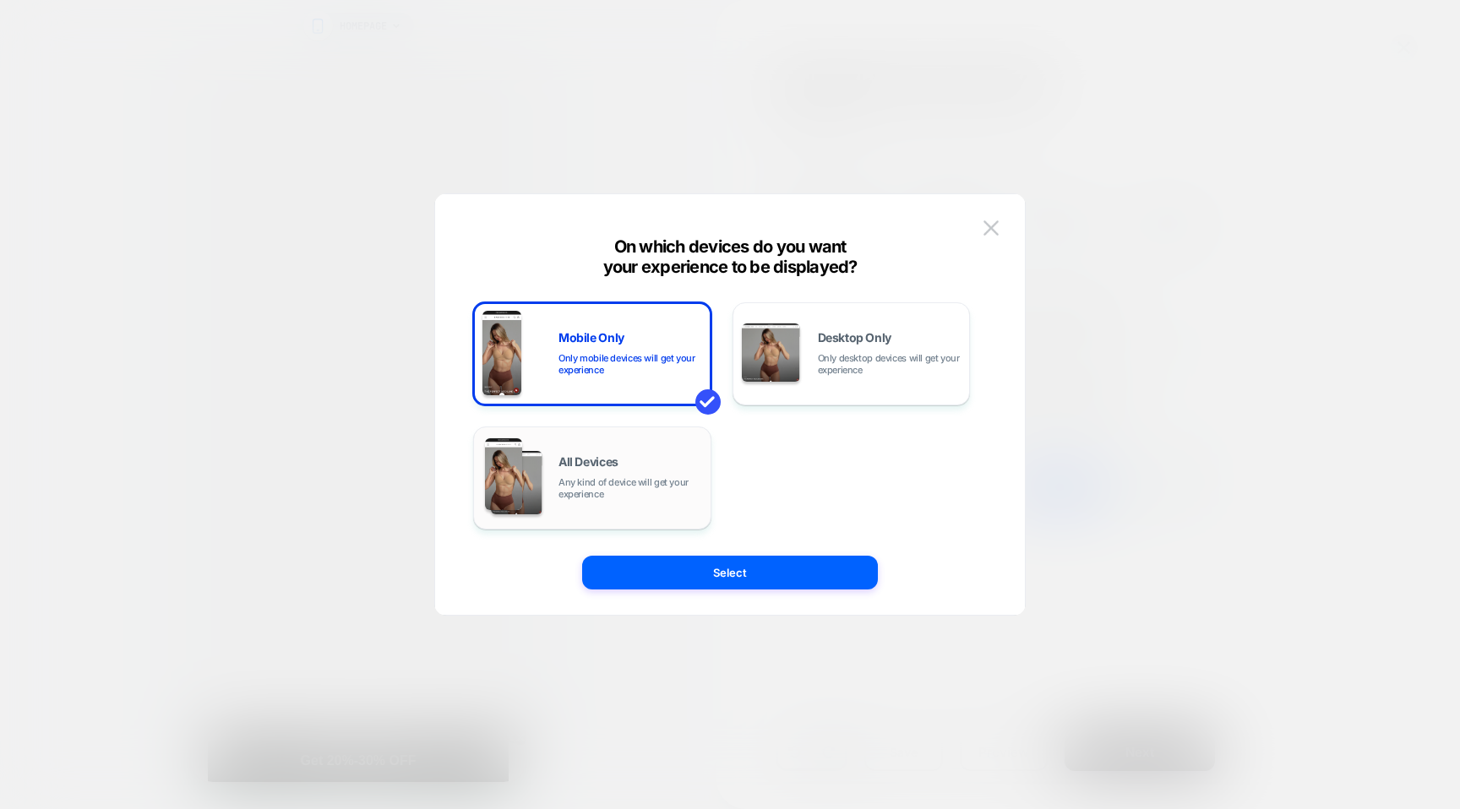
click at [589, 514] on div "All Devices Any kind of device will get your experience" at bounding box center [592, 478] width 220 height 86
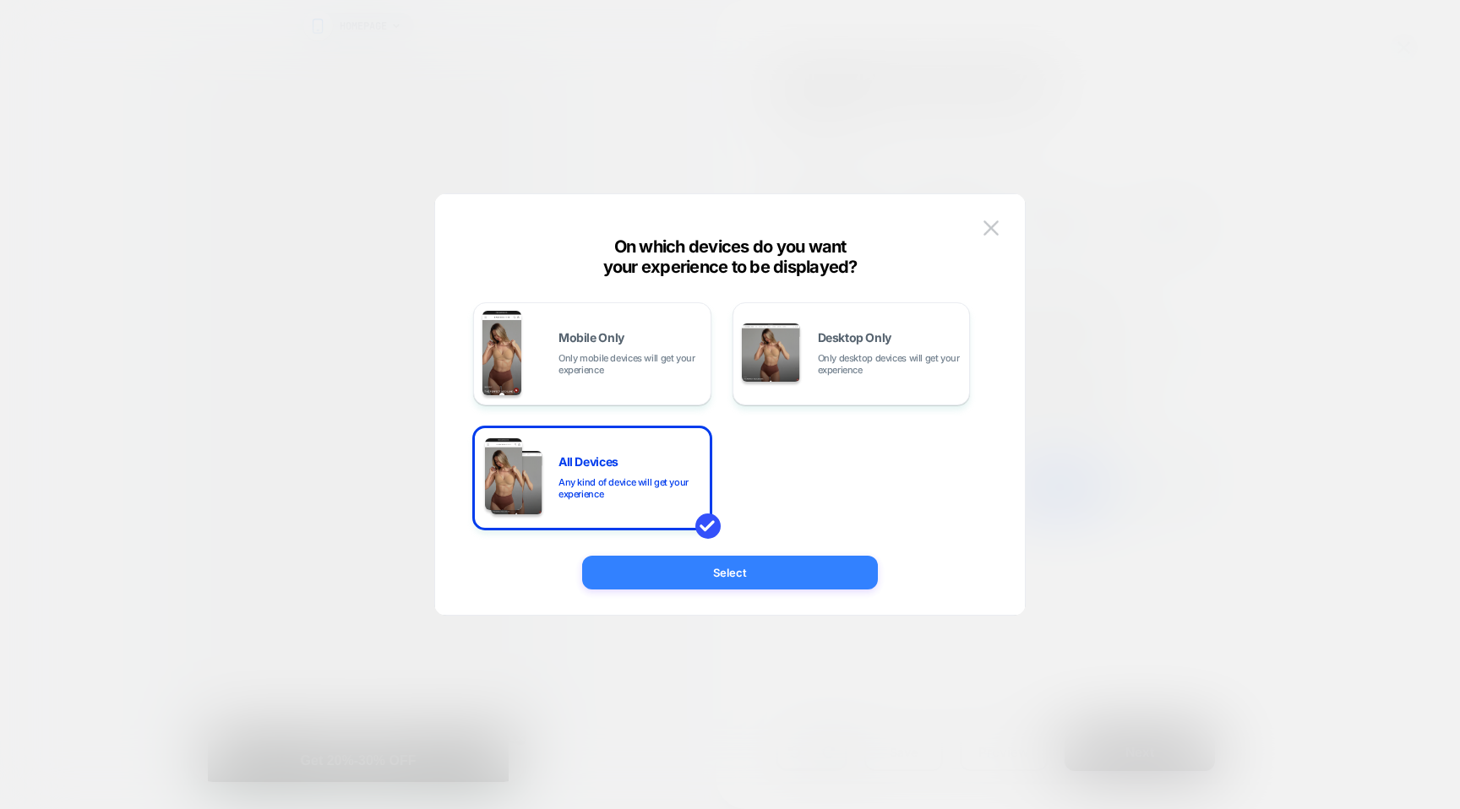
click at [709, 563] on button "Select" at bounding box center [730, 573] width 296 height 34
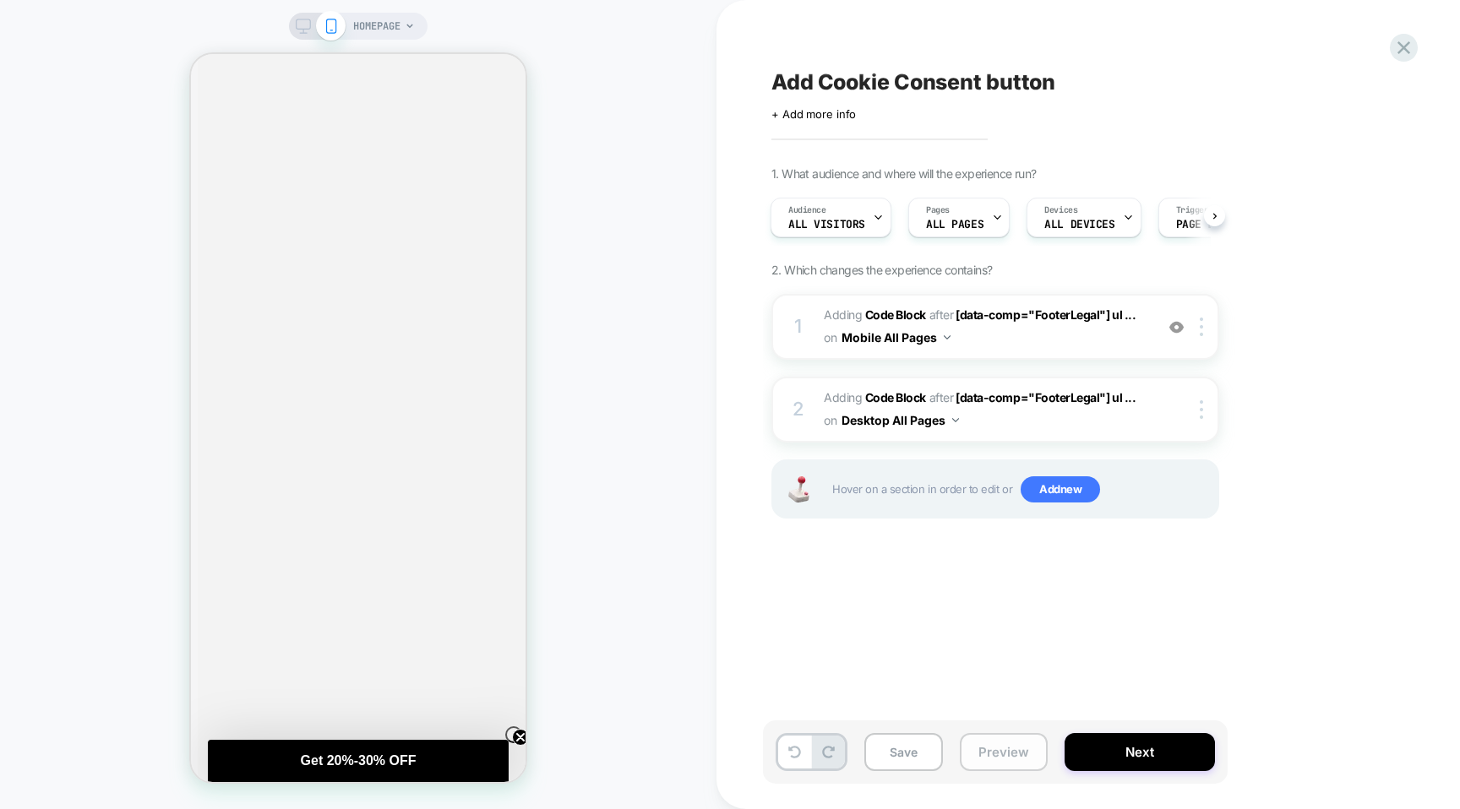
click at [984, 747] on button "Preview" at bounding box center [1004, 752] width 88 height 38
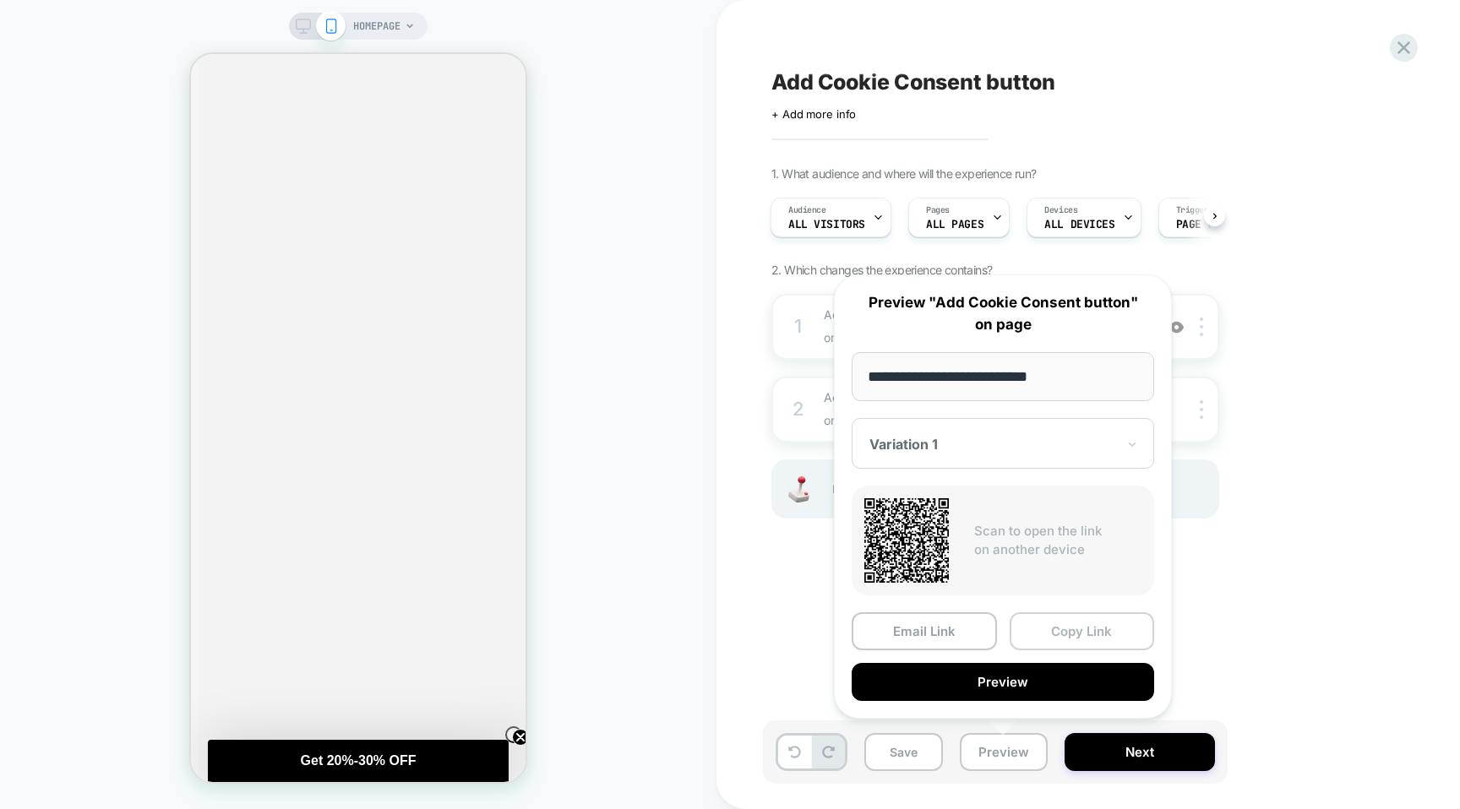
click at [1088, 634] on button "Copy Link" at bounding box center [1081, 631] width 145 height 38
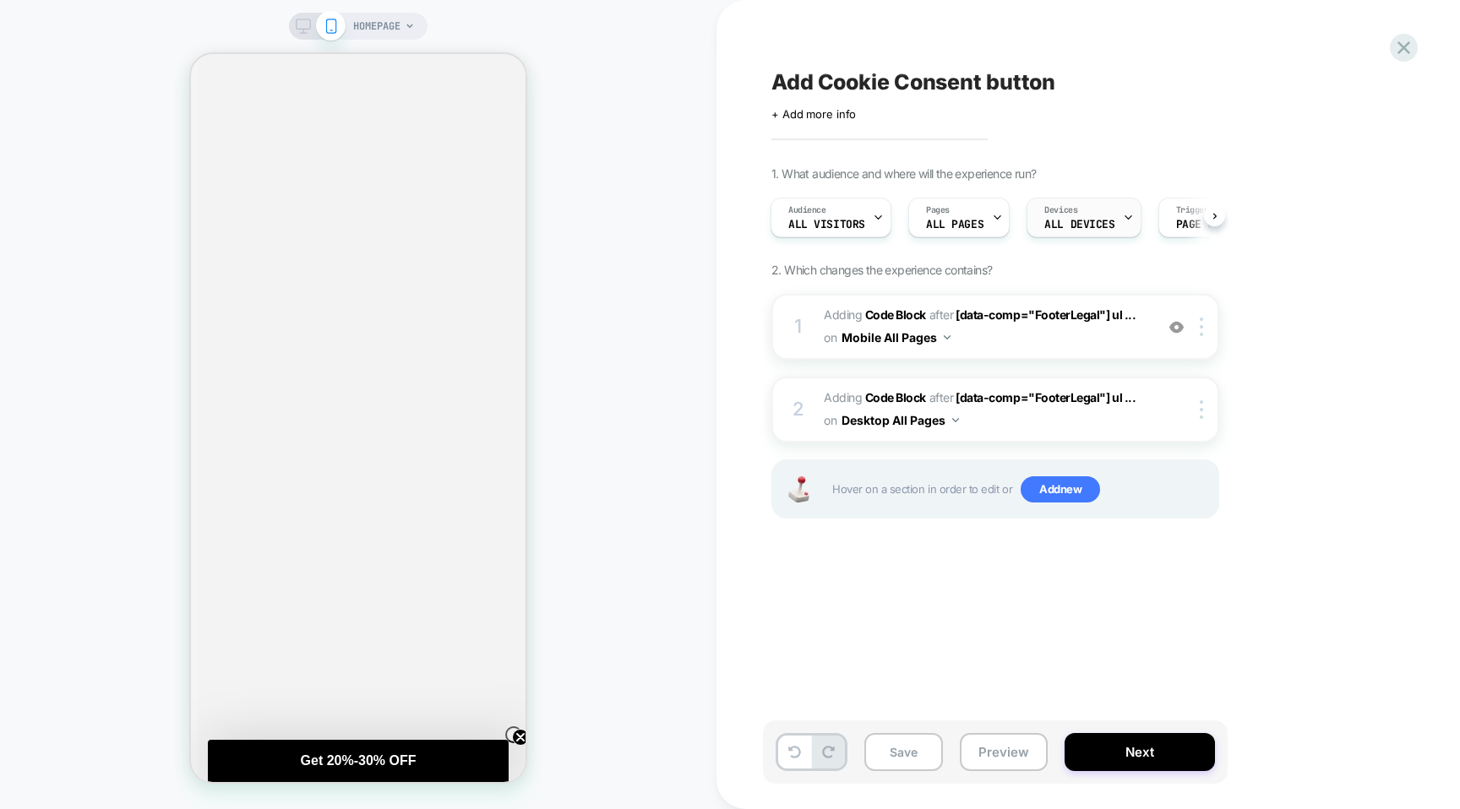
click at [1105, 224] on span "ALL DEVICES" at bounding box center [1079, 225] width 70 height 12
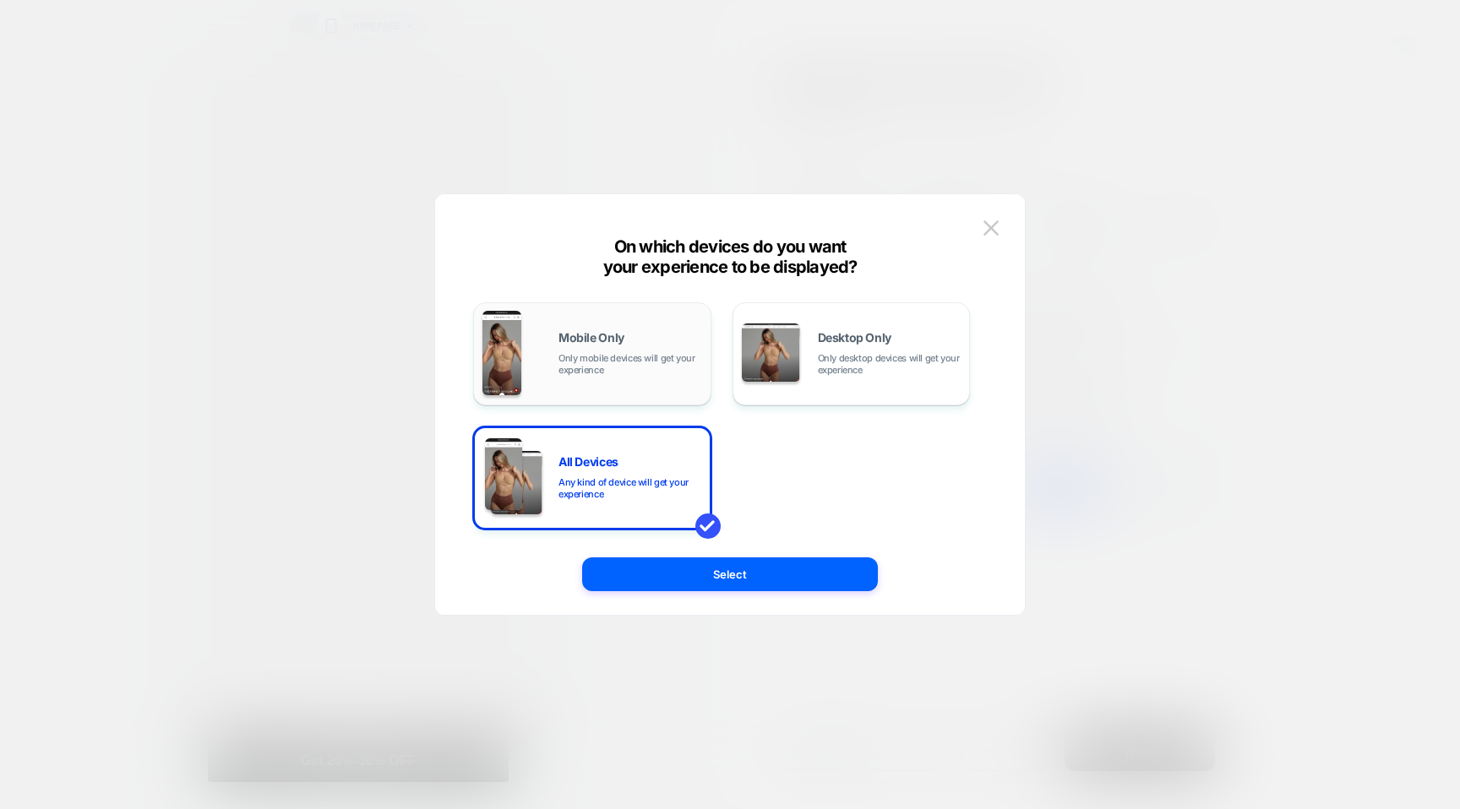
click at [583, 329] on div "Mobile Only Only mobile devices will get your experience" at bounding box center [592, 354] width 220 height 86
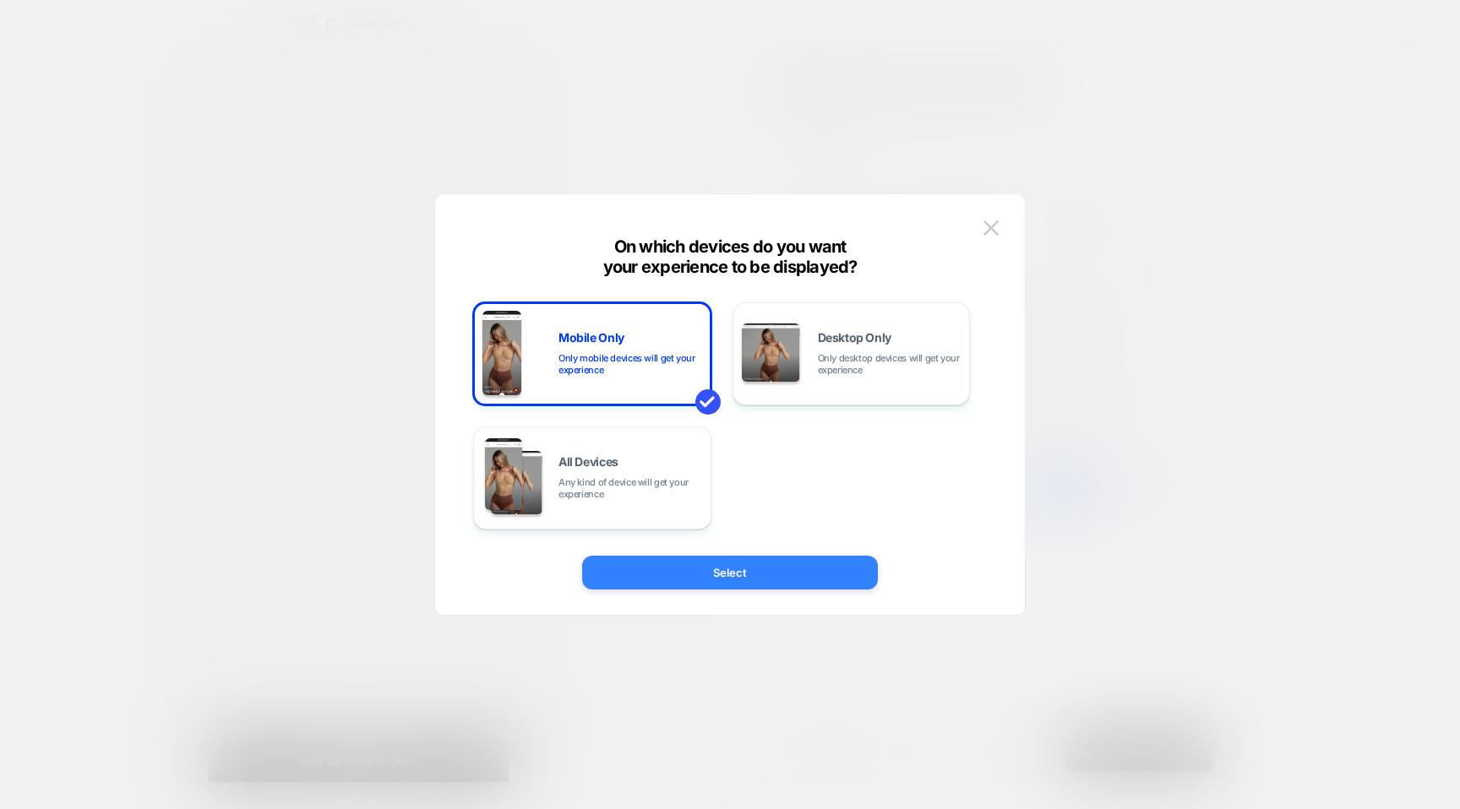
click at [742, 563] on button "Select" at bounding box center [730, 573] width 296 height 34
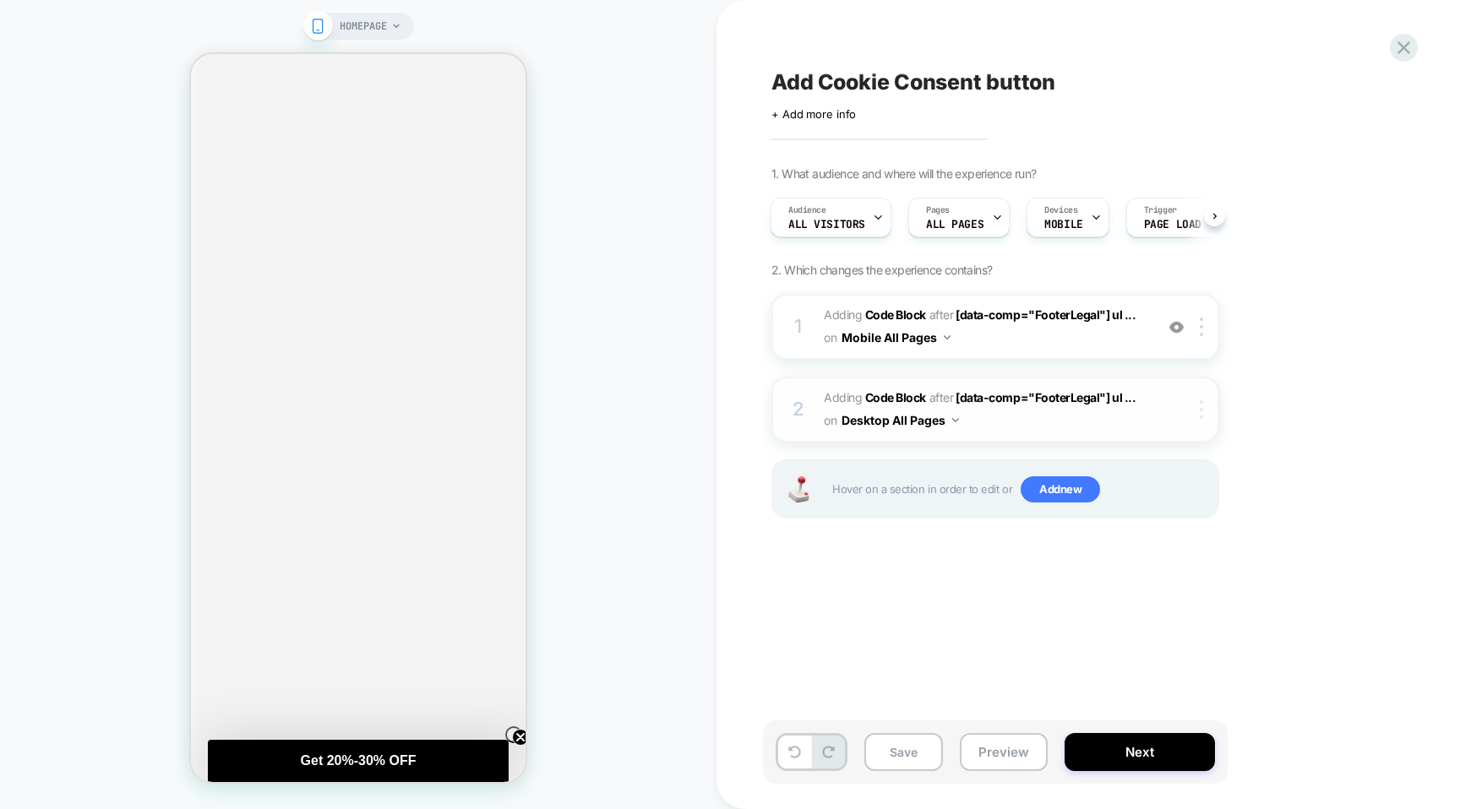
click at [1198, 405] on div at bounding box center [1204, 409] width 28 height 19
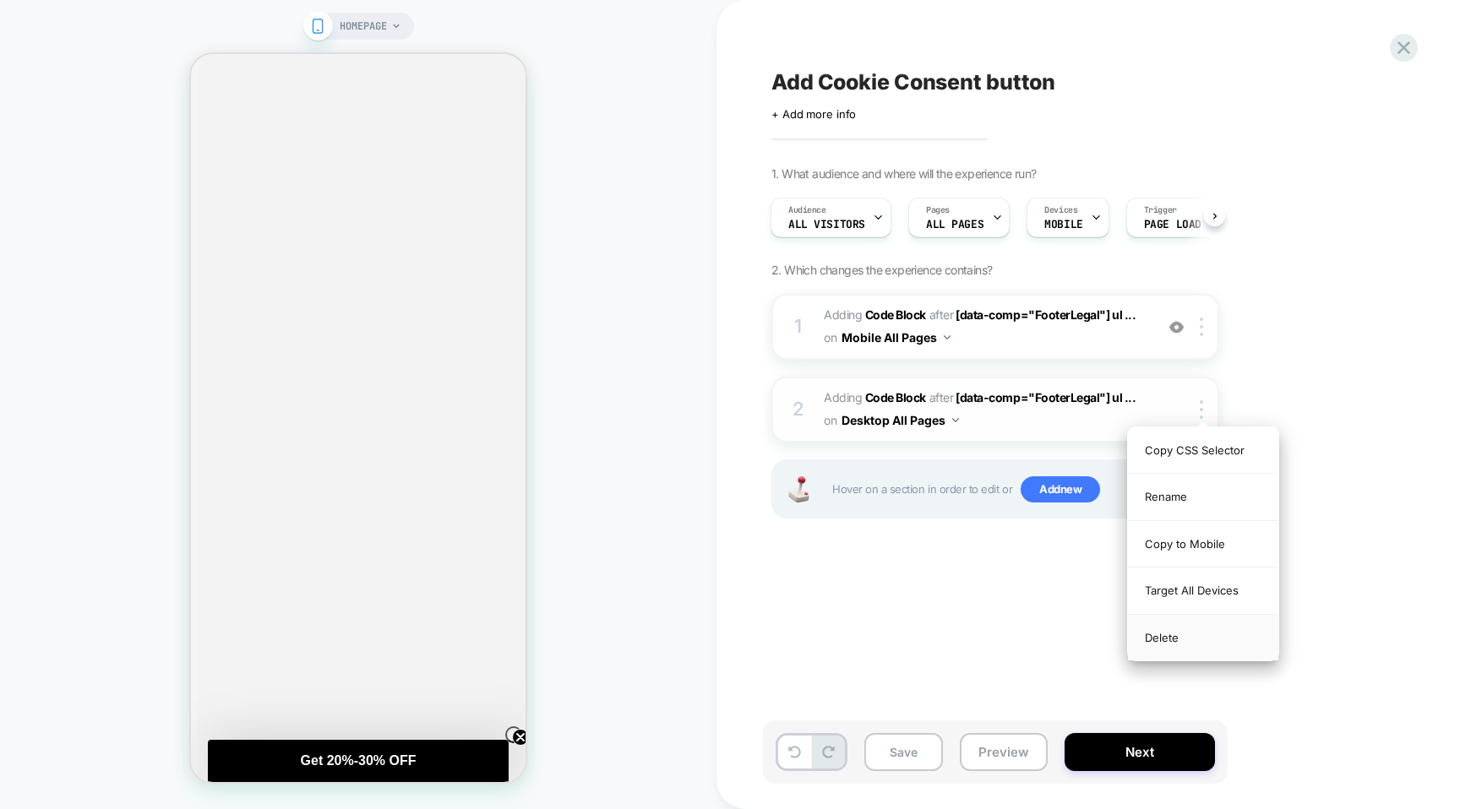
click at [1206, 641] on div "Delete" at bounding box center [1203, 638] width 150 height 46
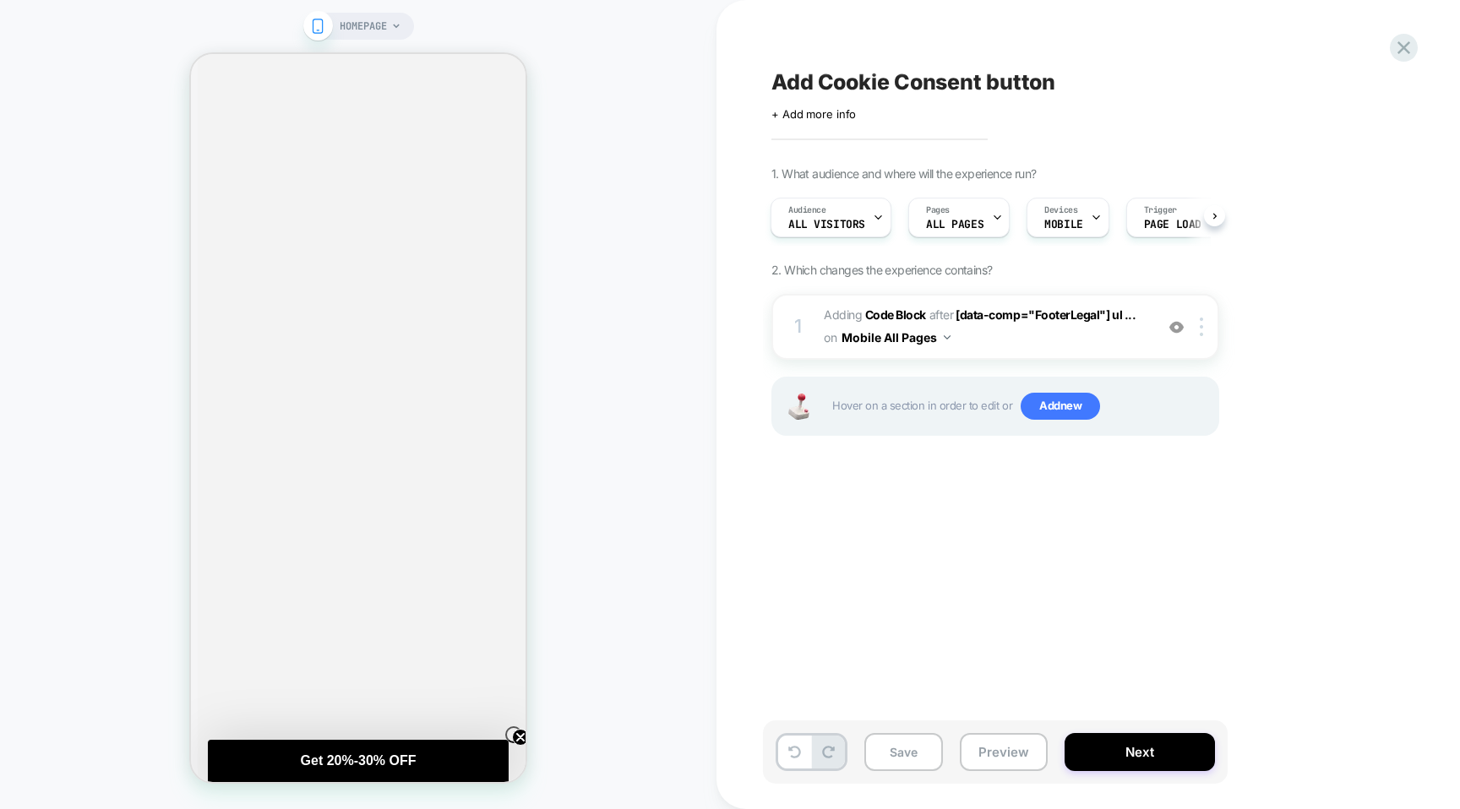
click at [881, 72] on span "Add Cookie Consent button" at bounding box center [913, 81] width 284 height 25
click at [878, 78] on textarea "**********" at bounding box center [961, 81] width 380 height 25
type textarea "**********"
click at [1226, 83] on icon at bounding box center [1228, 82] width 9 height 7
click at [1122, 754] on button "Next" at bounding box center [1139, 752] width 150 height 38
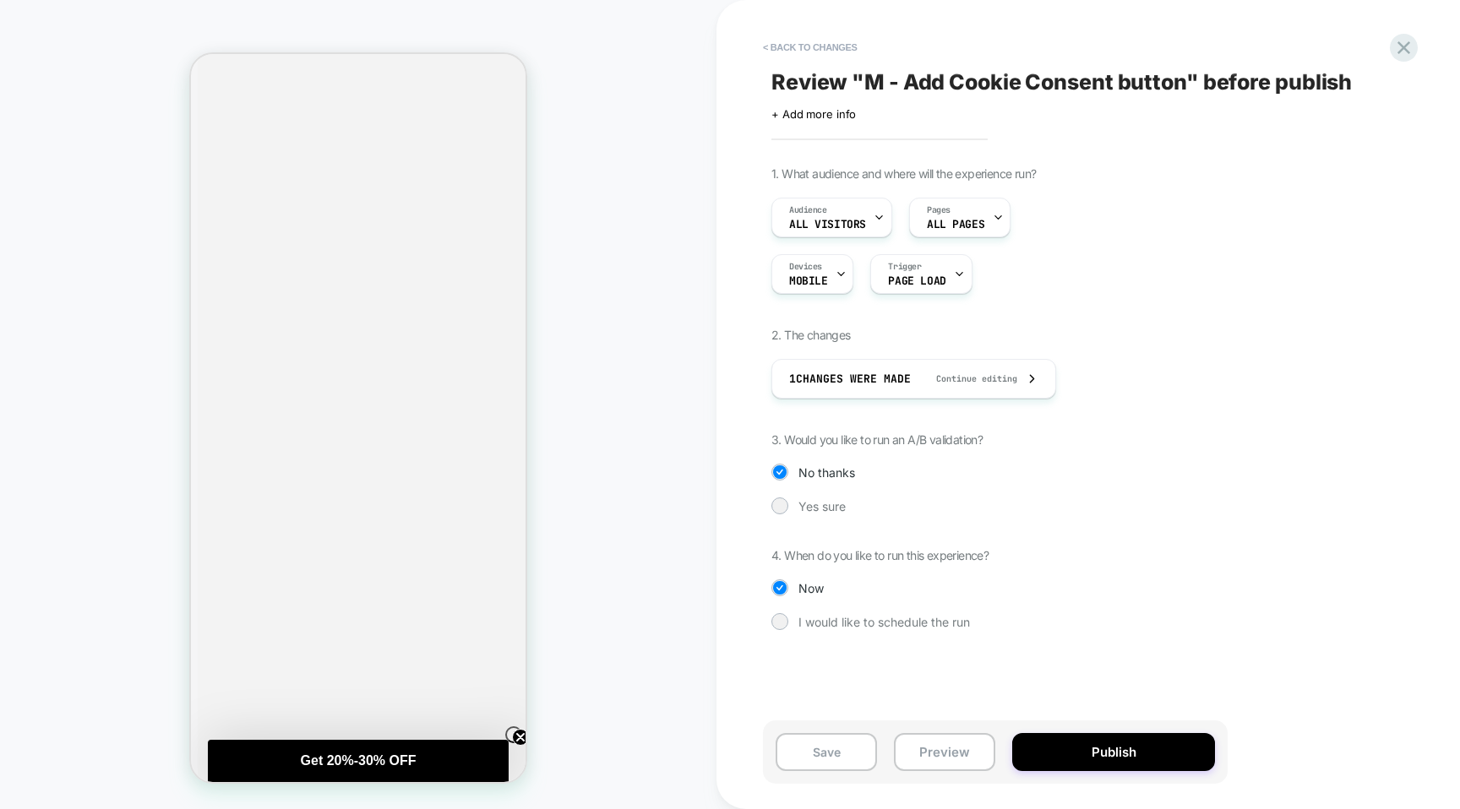
drag, startPoint x: 1102, startPoint y: 757, endPoint x: 533, endPoint y: 639, distance: 581.3
click at [536, 639] on div "HOMEPAGE < Back to changes Review " M - Add Cookie Consent button " before publ…" at bounding box center [730, 404] width 1460 height 809
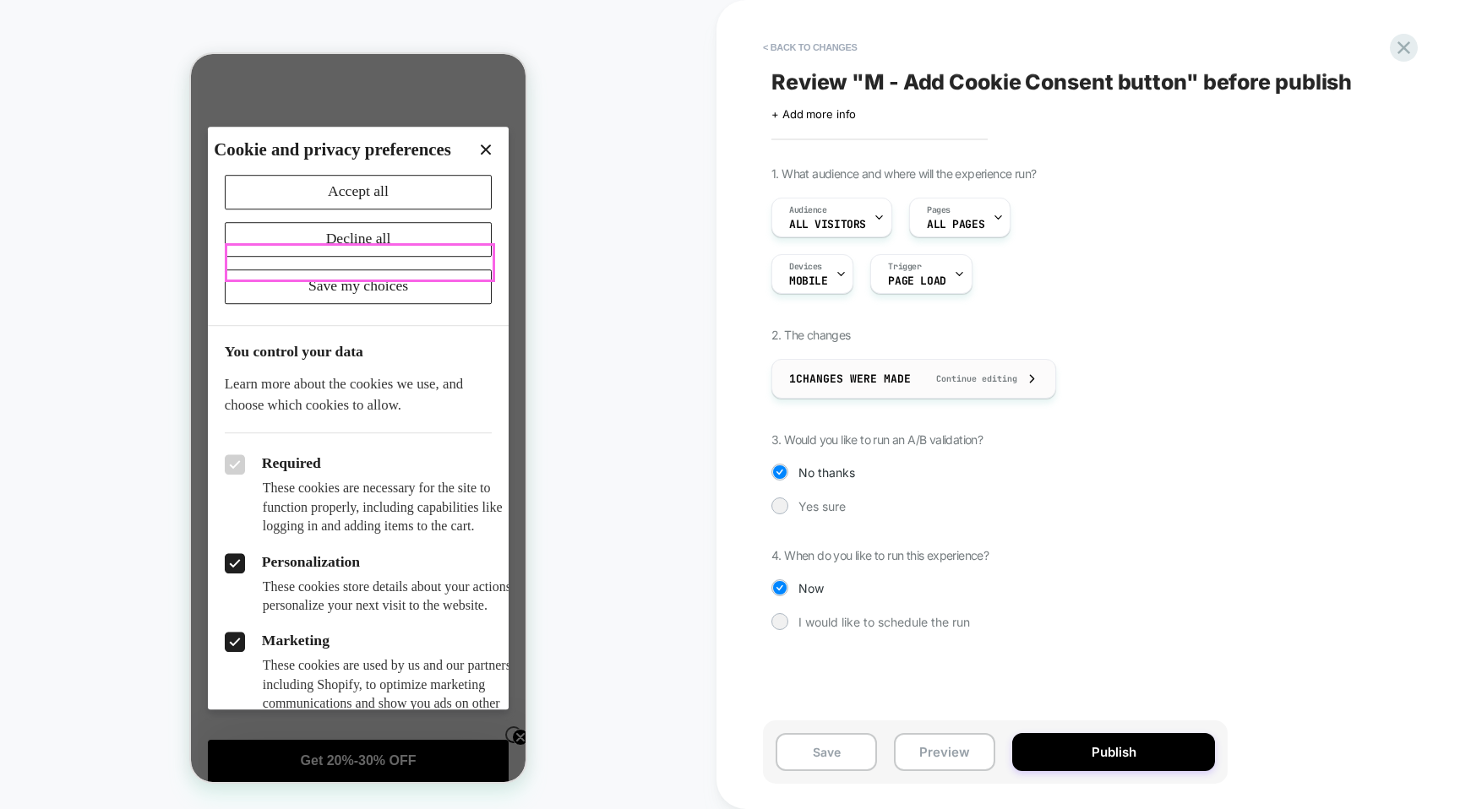
click at [932, 378] on span "Continue editing" at bounding box center [968, 378] width 98 height 11
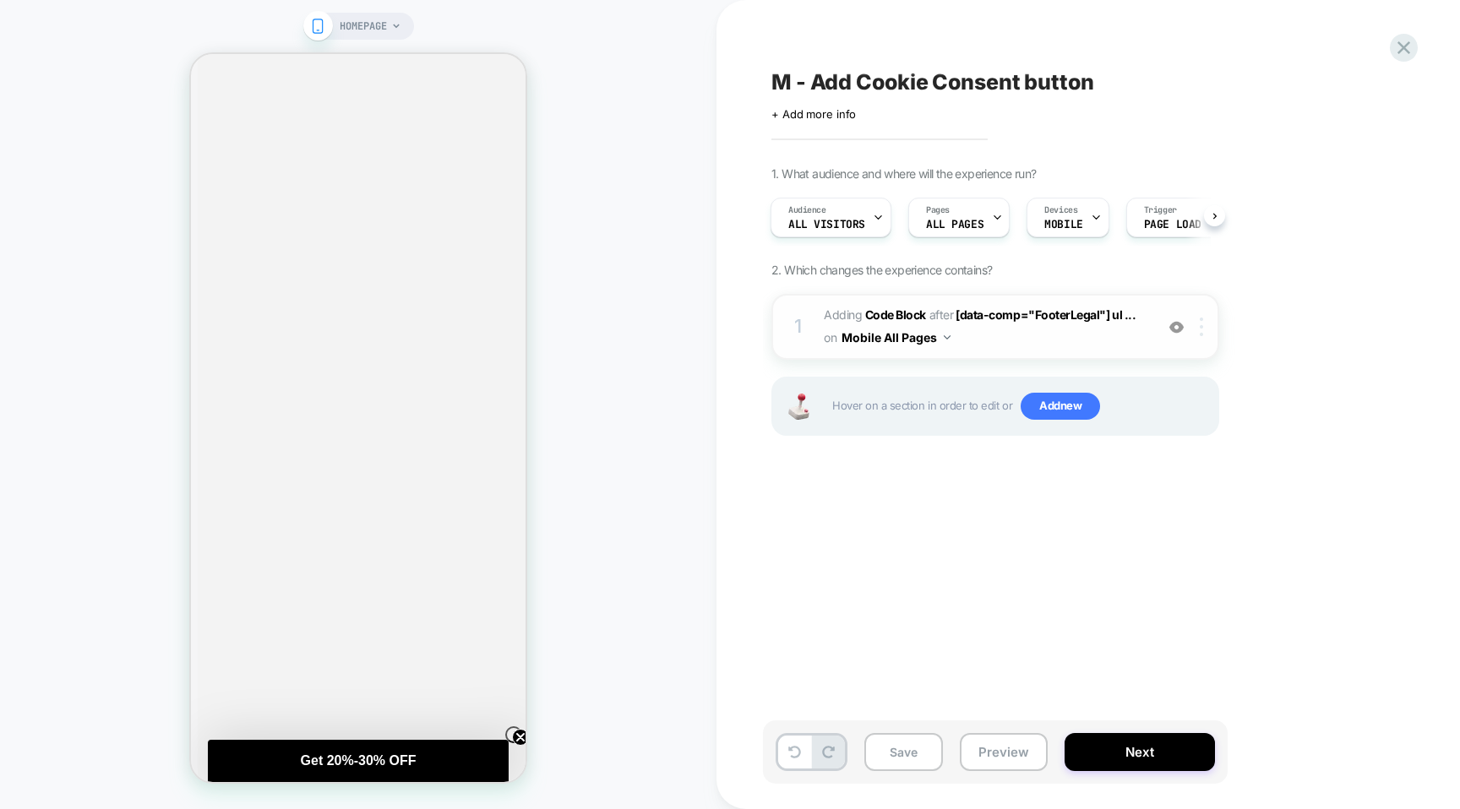
scroll to position [0, 0]
click at [910, 339] on button "Mobile All Pages" at bounding box center [895, 337] width 109 height 24
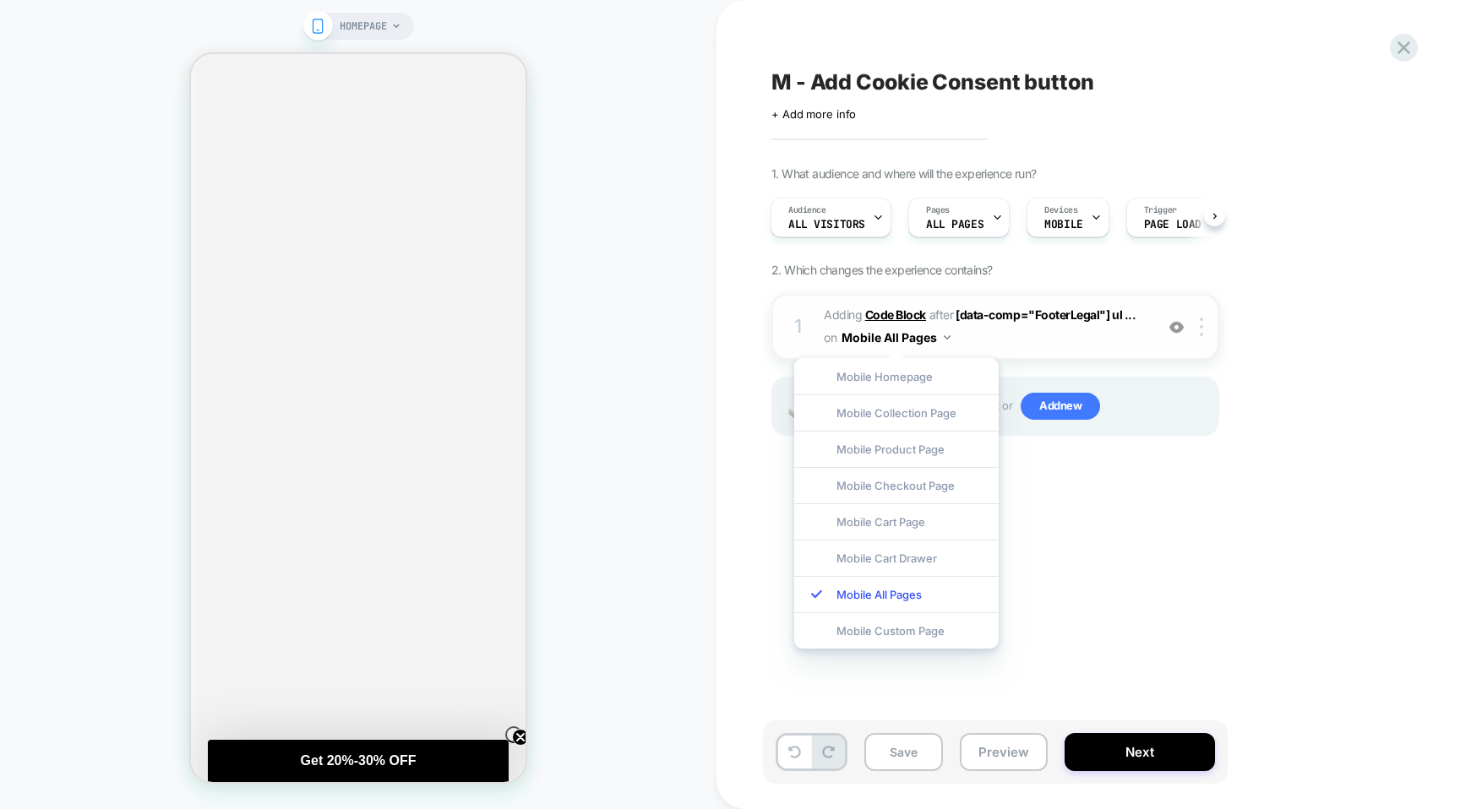
click at [900, 311] on b "Code Block" at bounding box center [895, 314] width 61 height 14
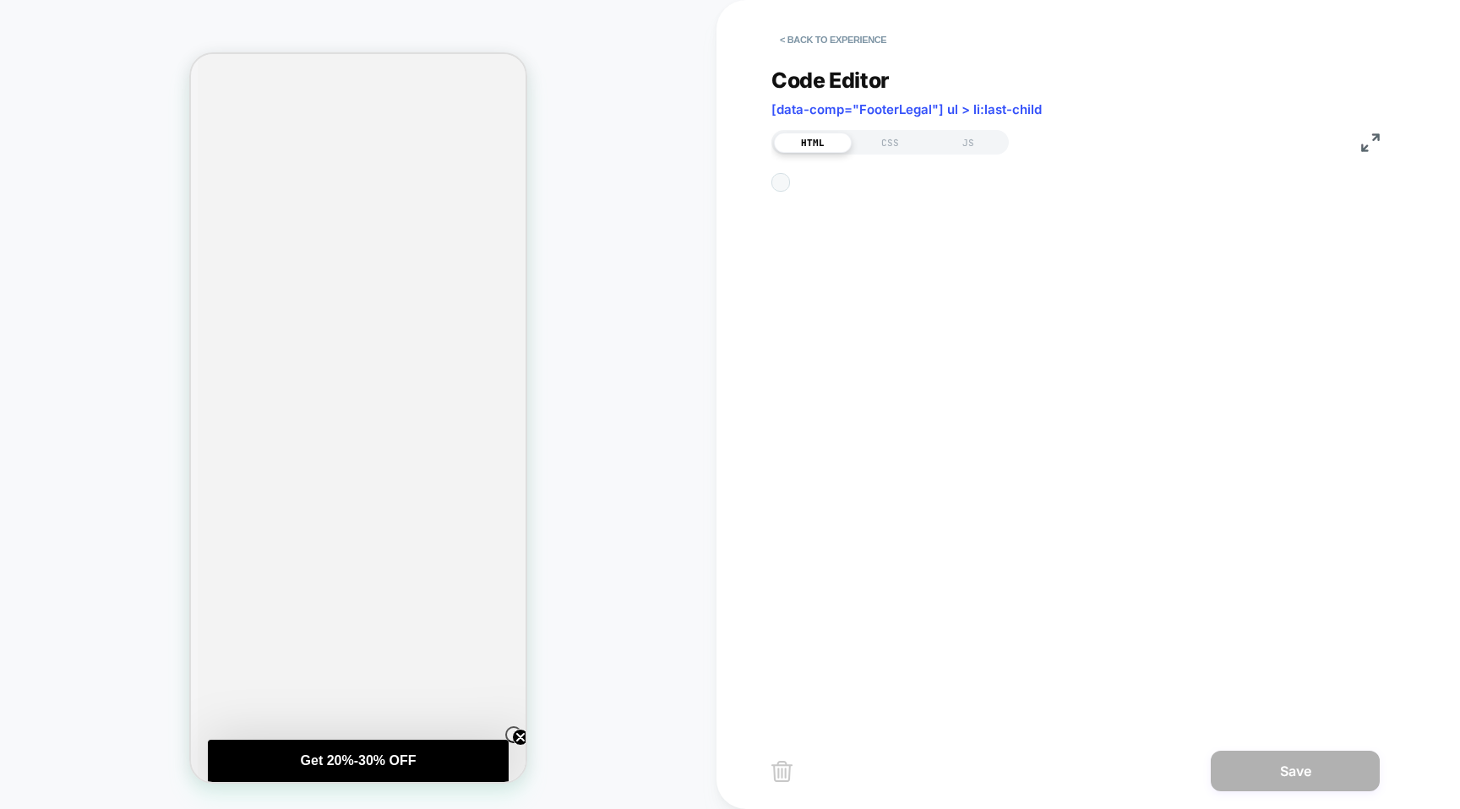
scroll to position [228, 0]
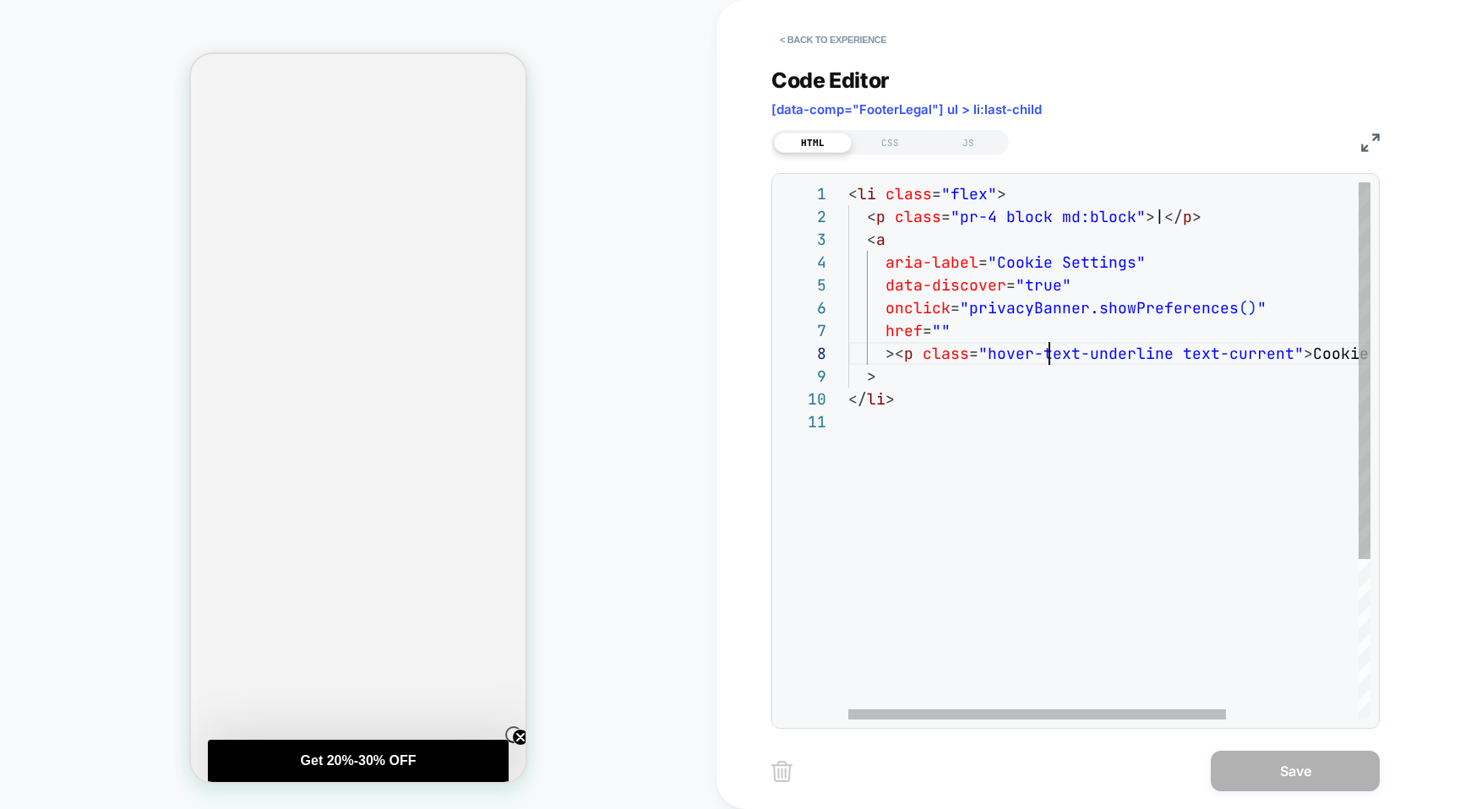
click at [1051, 354] on div "< li class = "flex" > < p class = "pr-4 block md:block" > | </ p > < a aria-lab…" at bounding box center [1200, 564] width 705 height 765
click at [949, 336] on div "< li class = "flex" > < p class = "pr-4 block md:block" > | </ p > < a aria-lab…" at bounding box center [1200, 564] width 705 height 765
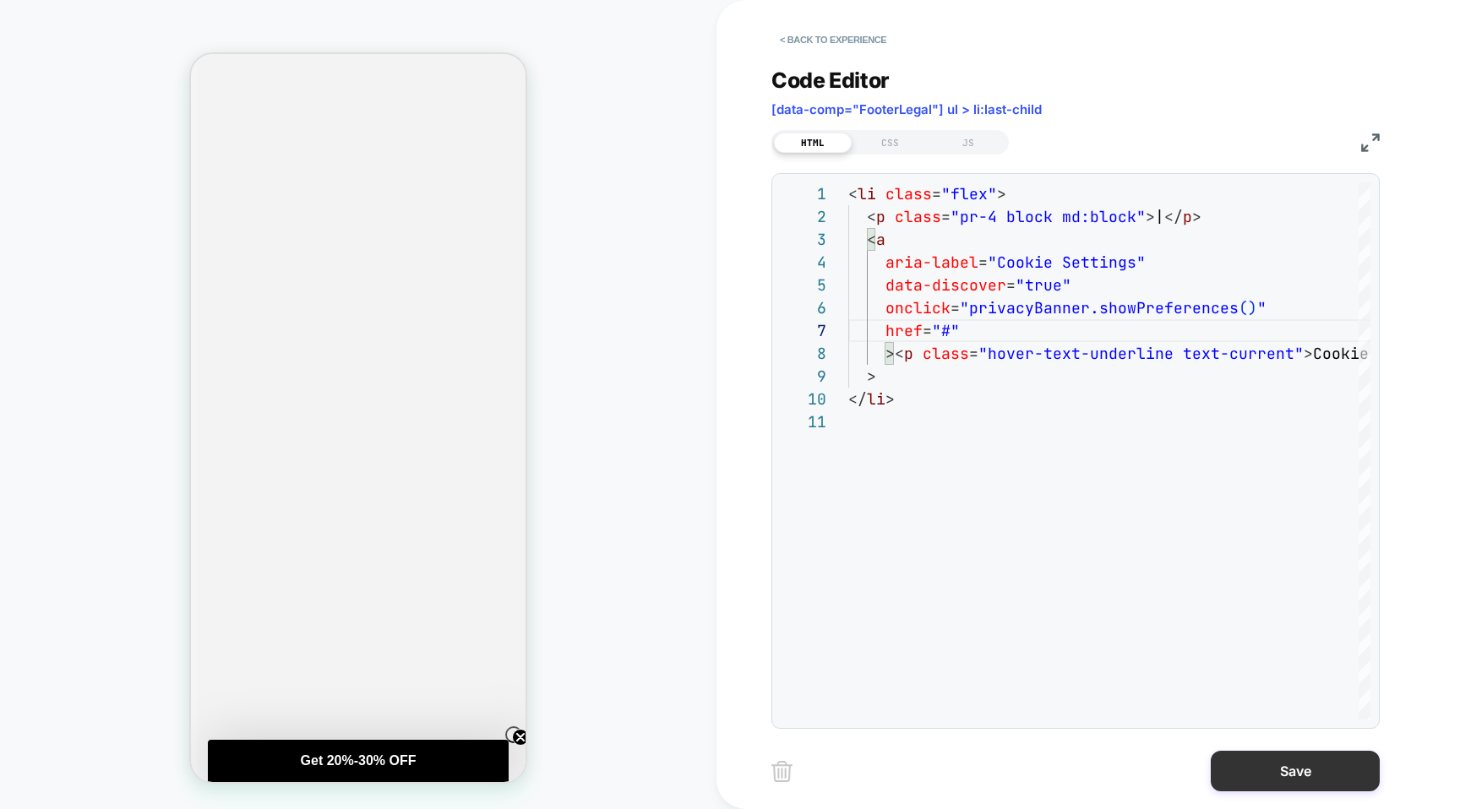
type textarea "**********"
click at [1280, 763] on button "Save" at bounding box center [1294, 771] width 169 height 41
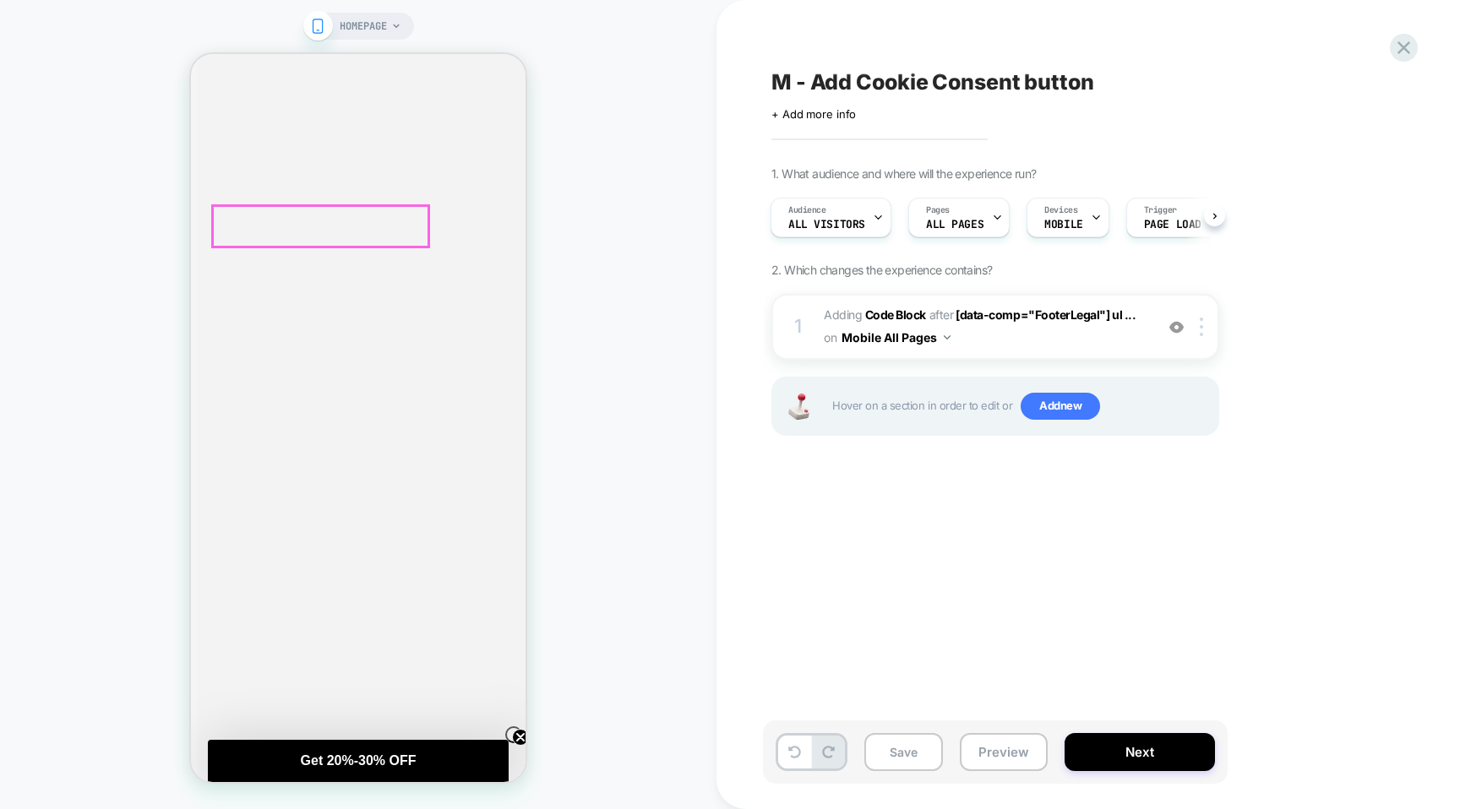
scroll to position [4371, 0]
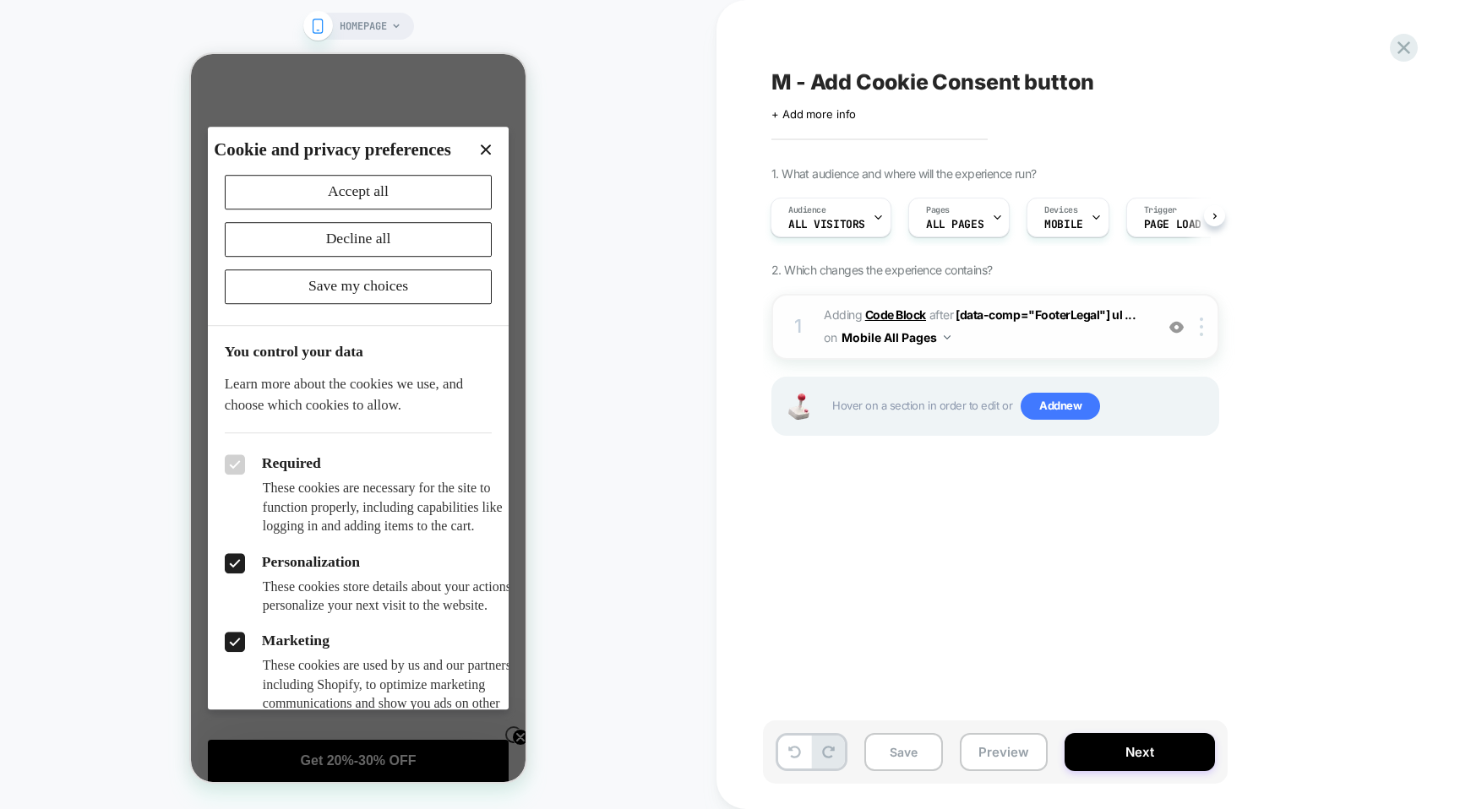
click at [903, 313] on b "Code Block" at bounding box center [895, 314] width 61 height 14
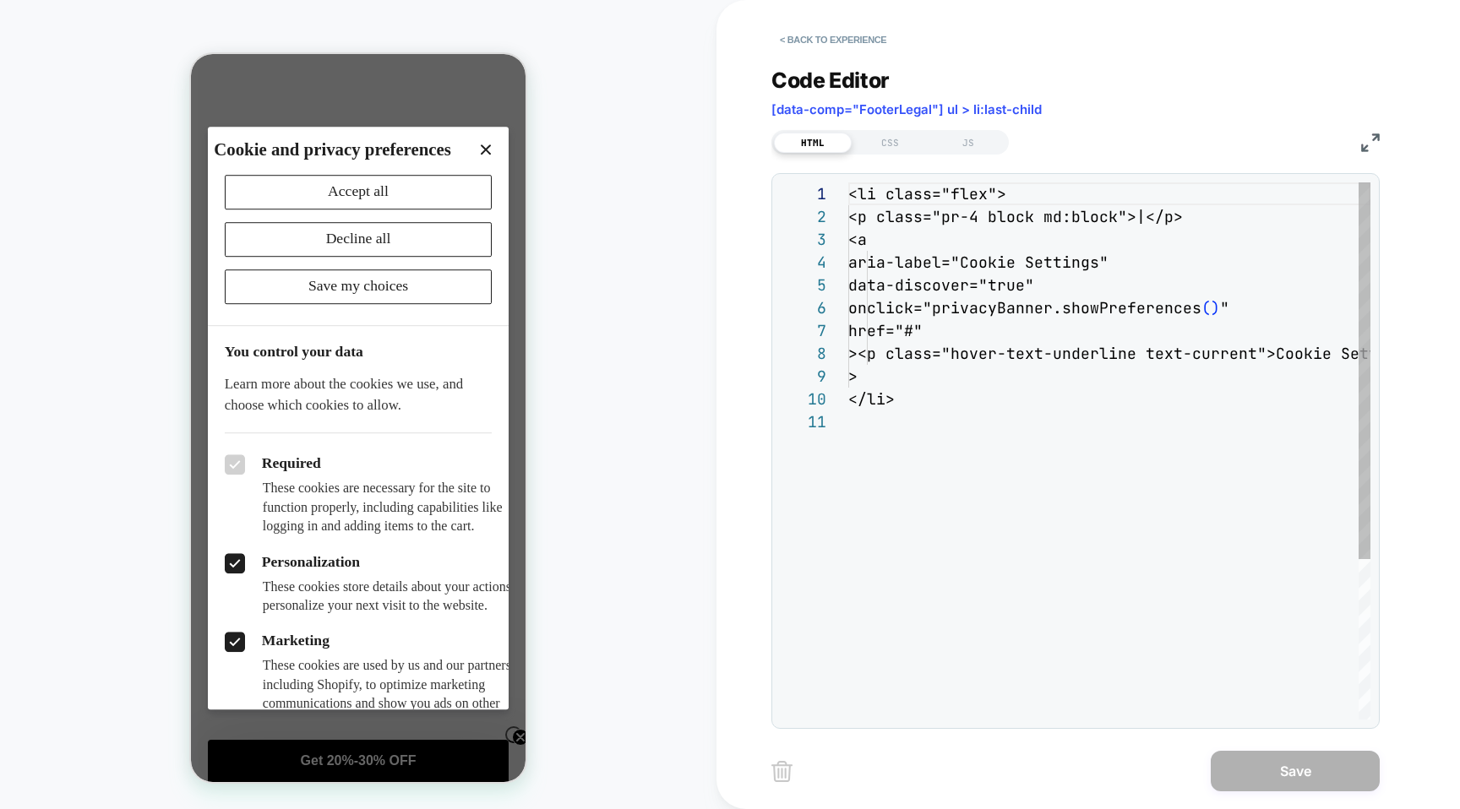
scroll to position [228, 0]
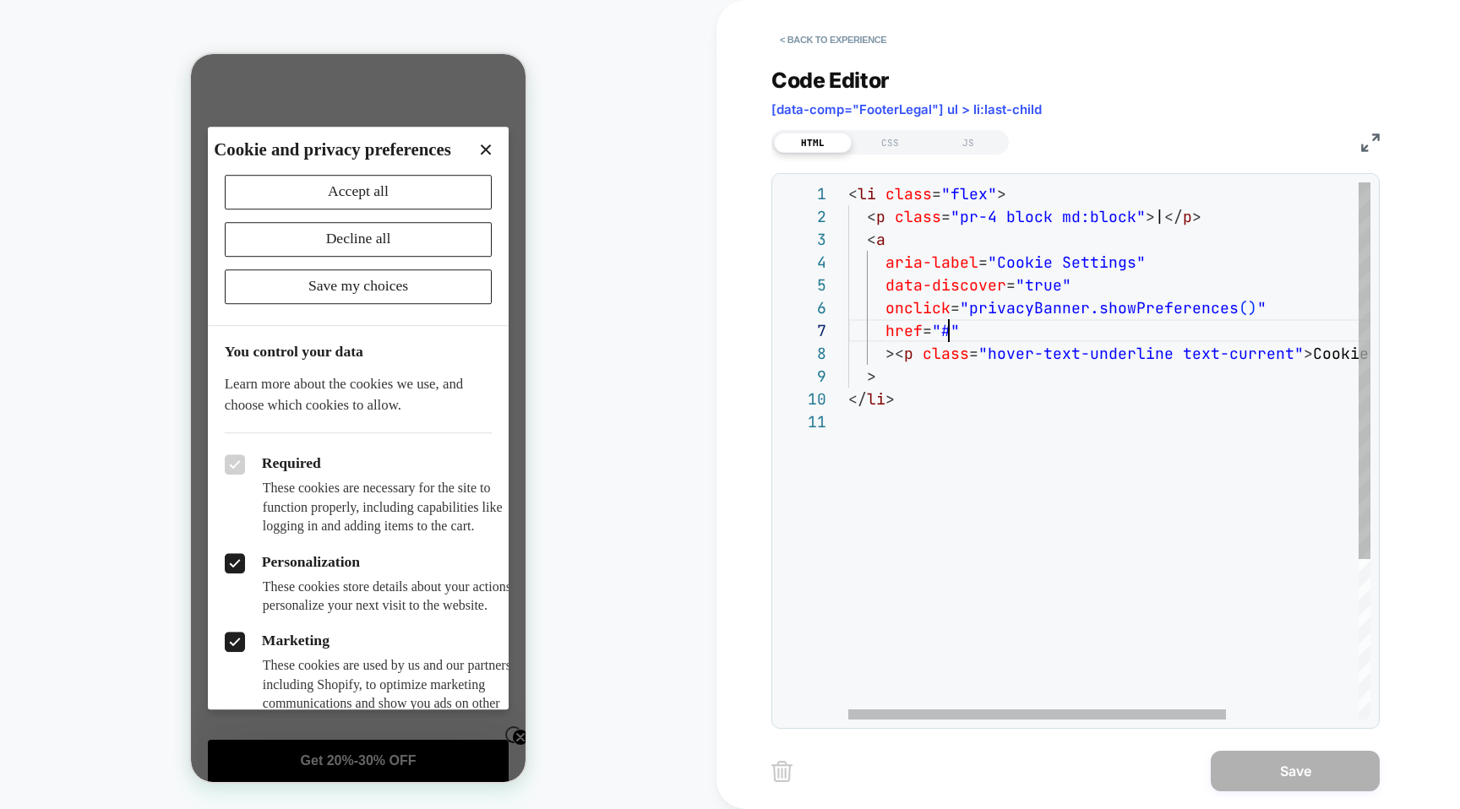
click at [951, 323] on div "< li class = "flex" > < p class = "pr-4 block md:block" > | </ p > < a aria-lab…" at bounding box center [1200, 564] width 705 height 765
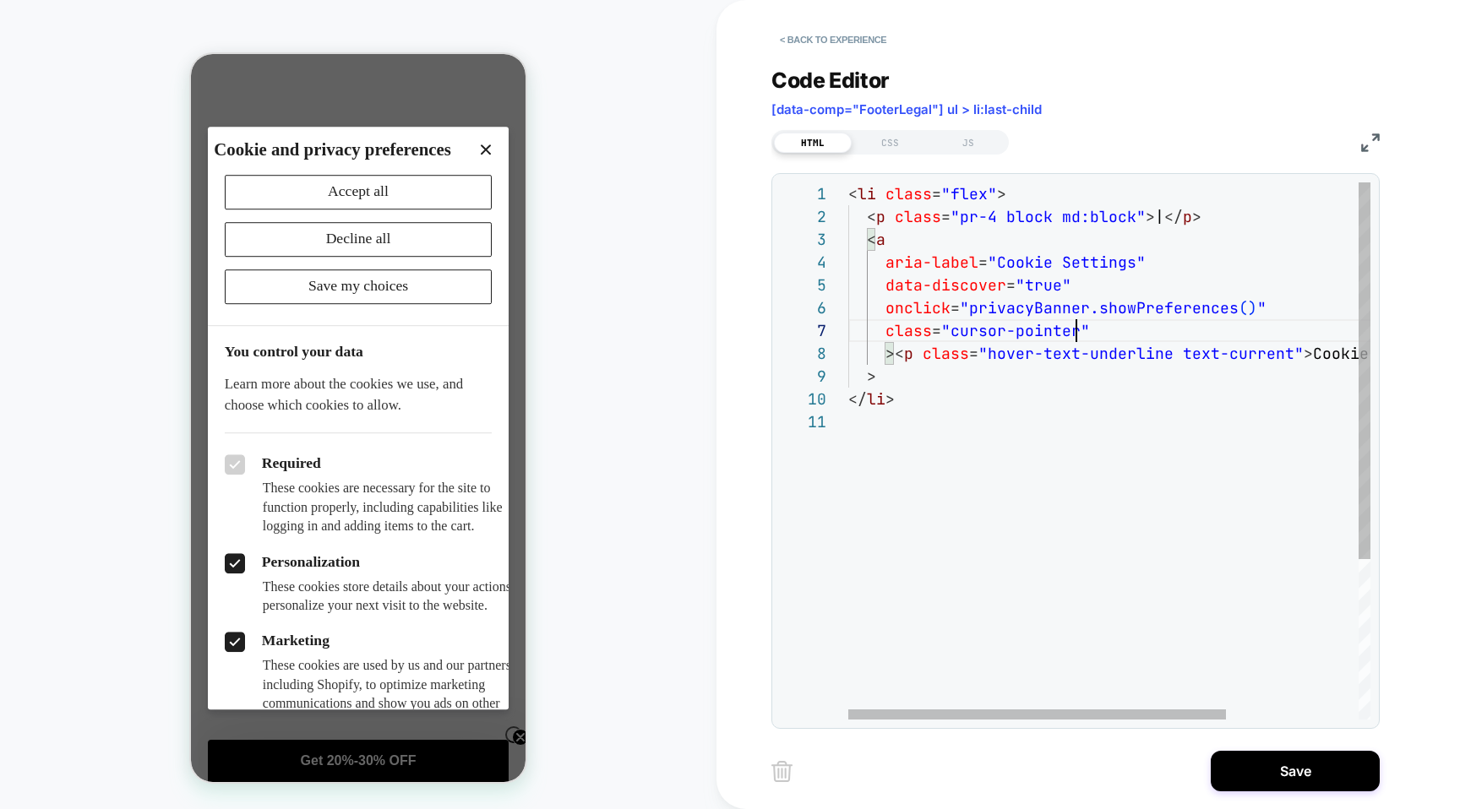
scroll to position [137, 228]
type textarea "**********"
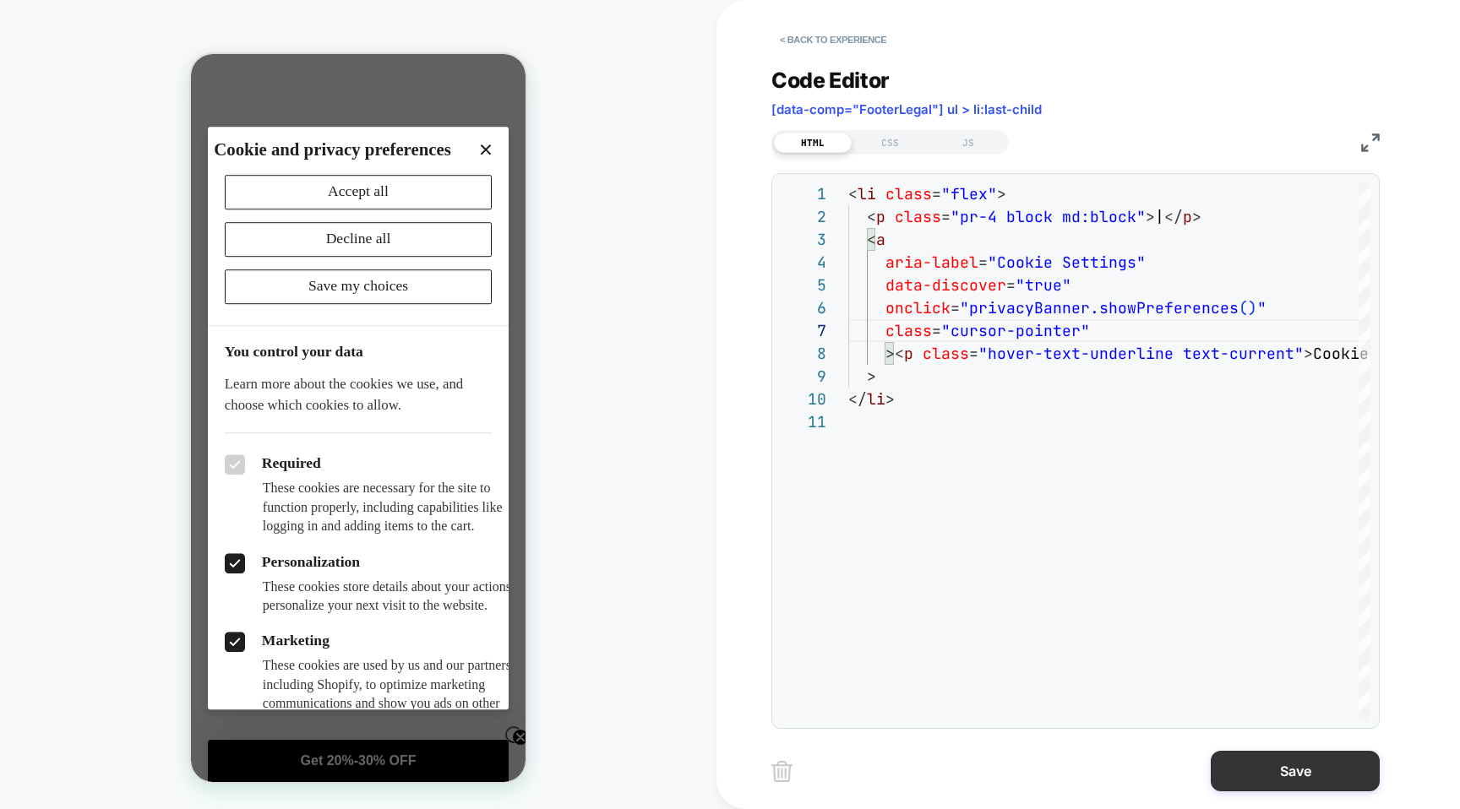
click at [1282, 763] on button "Save" at bounding box center [1294, 771] width 169 height 41
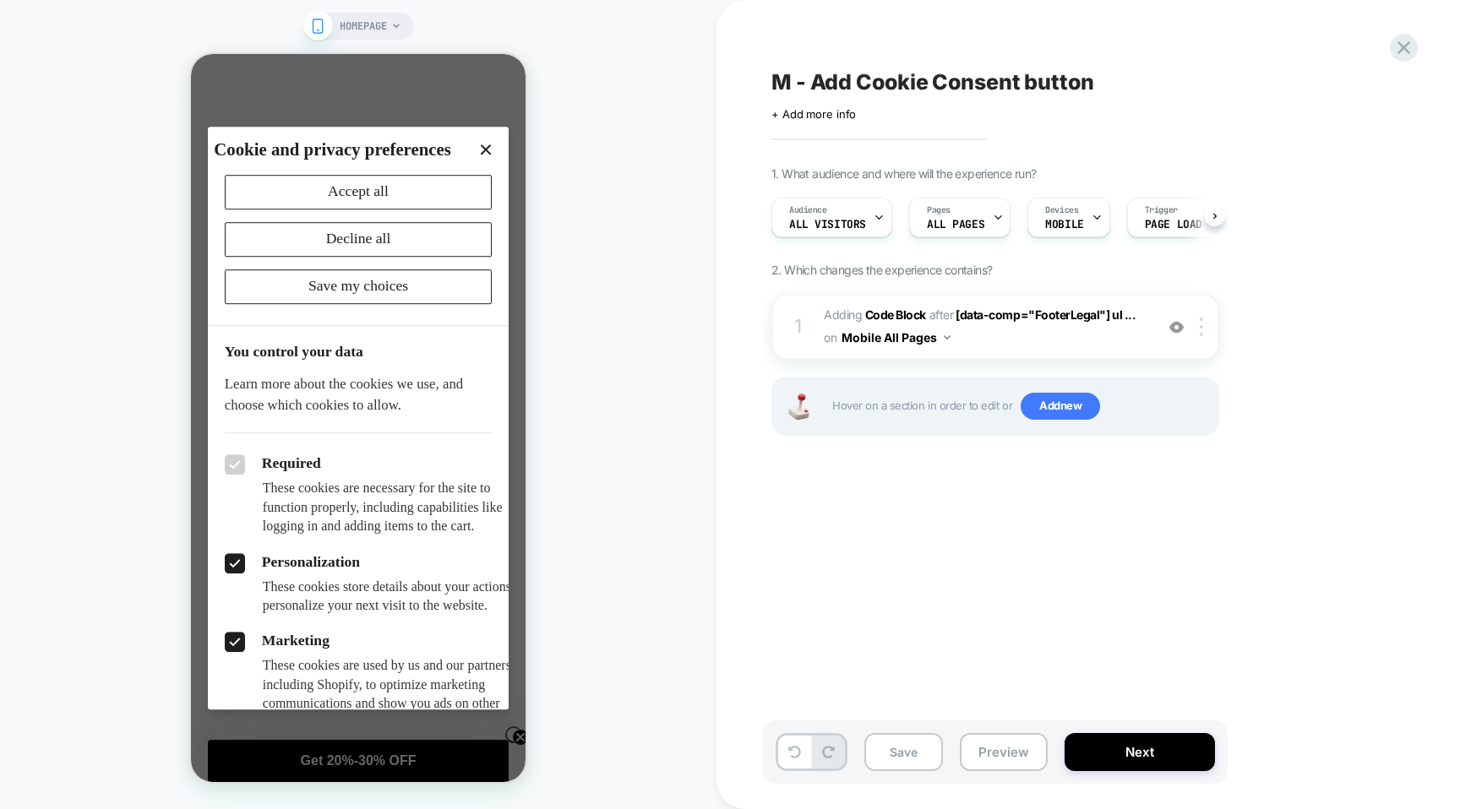
scroll to position [0, 1]
click at [486, 150] on icon "Close dialog" at bounding box center [486, 149] width 10 height 10
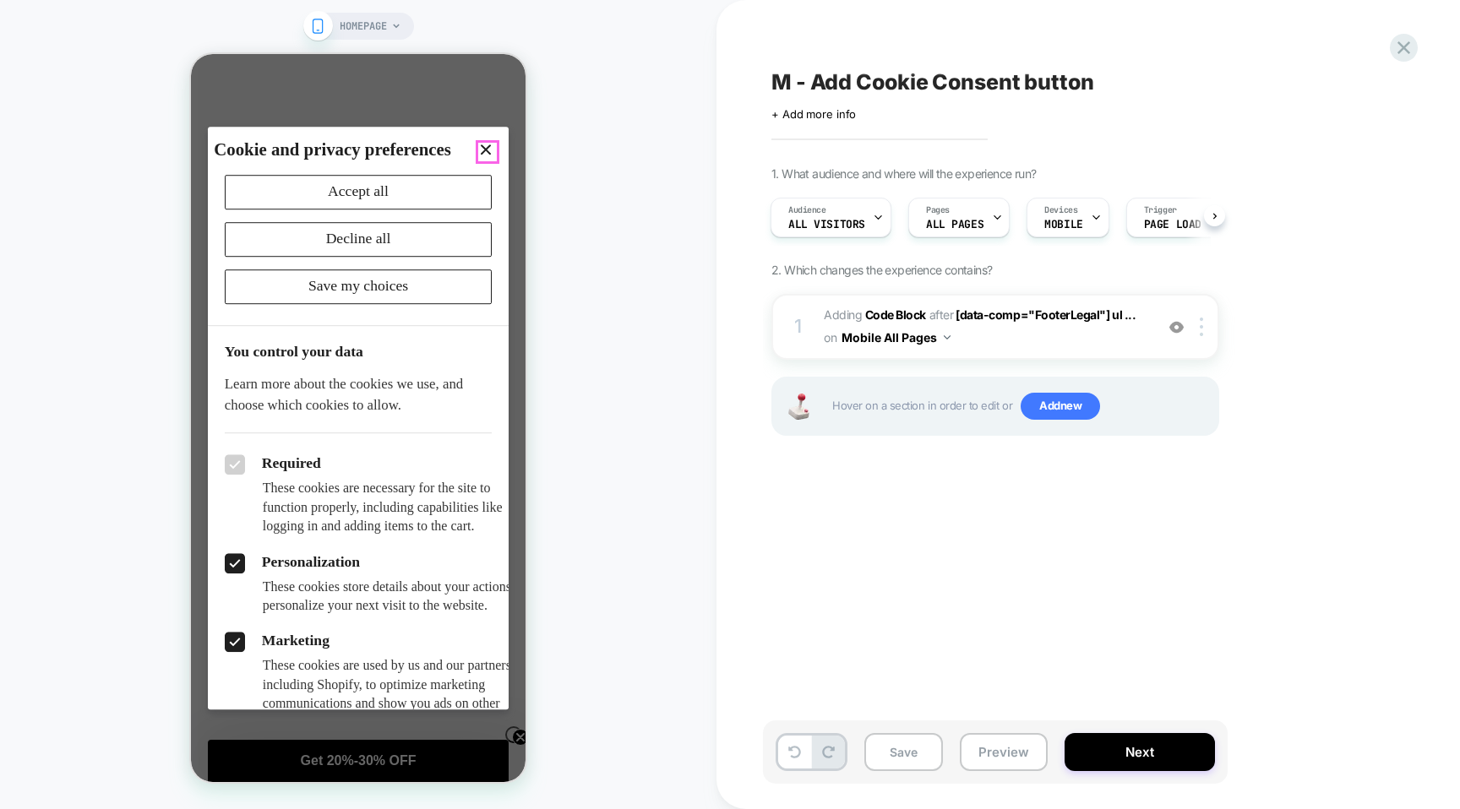
click at [487, 144] on icon "Close dialog" at bounding box center [486, 149] width 10 height 10
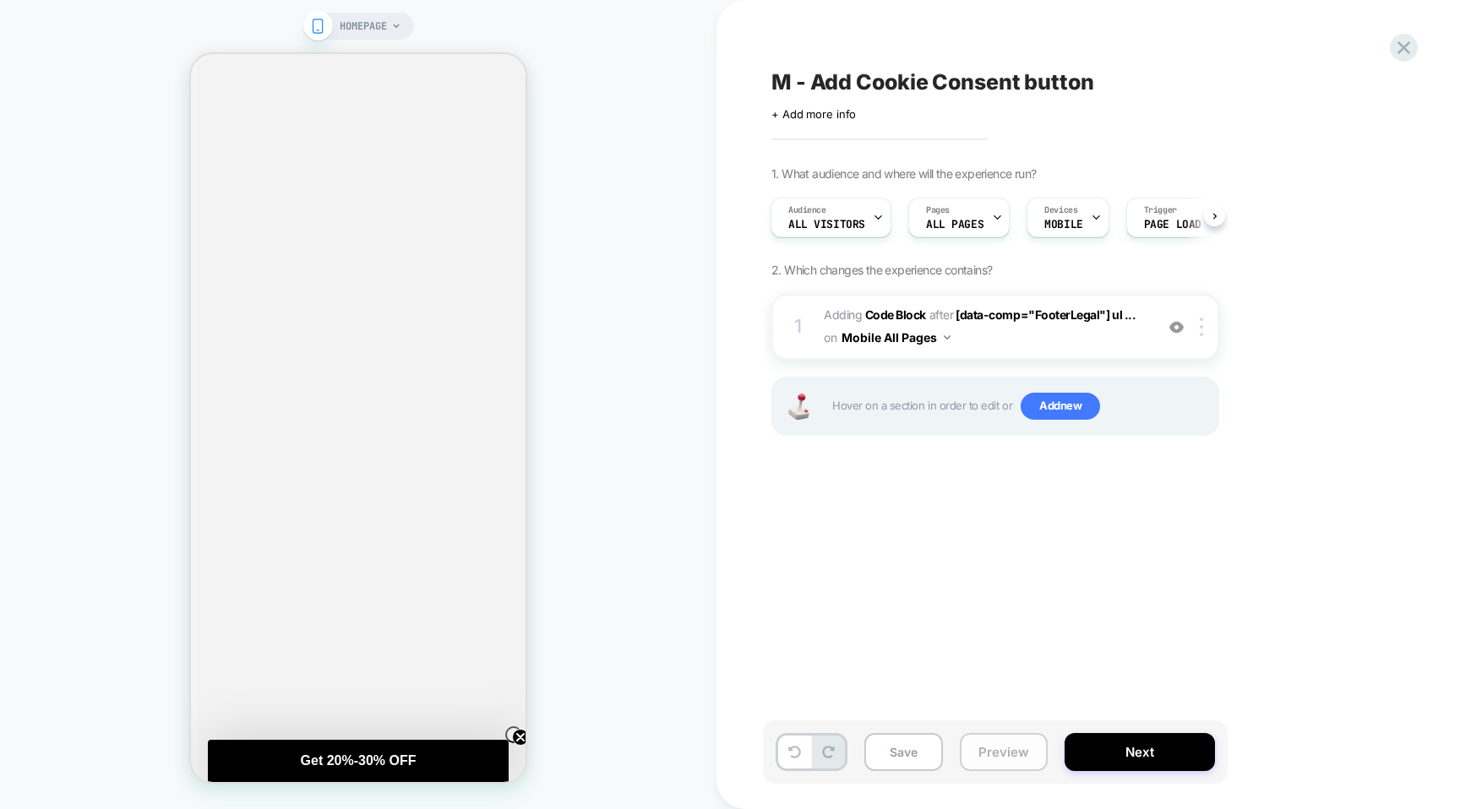
click at [1012, 742] on button "Preview" at bounding box center [1004, 752] width 88 height 38
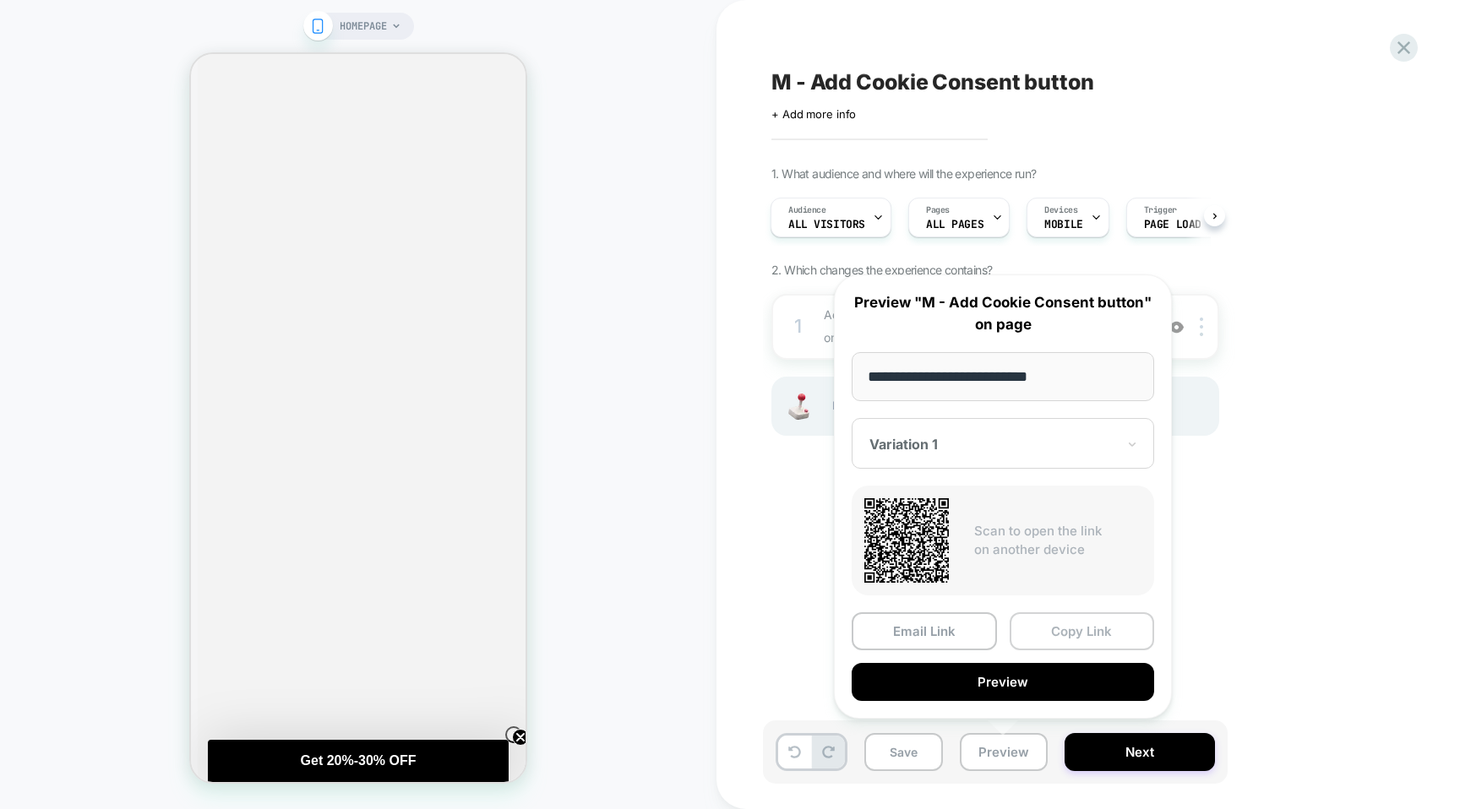
click at [1075, 638] on button "Copy Link" at bounding box center [1081, 631] width 145 height 38
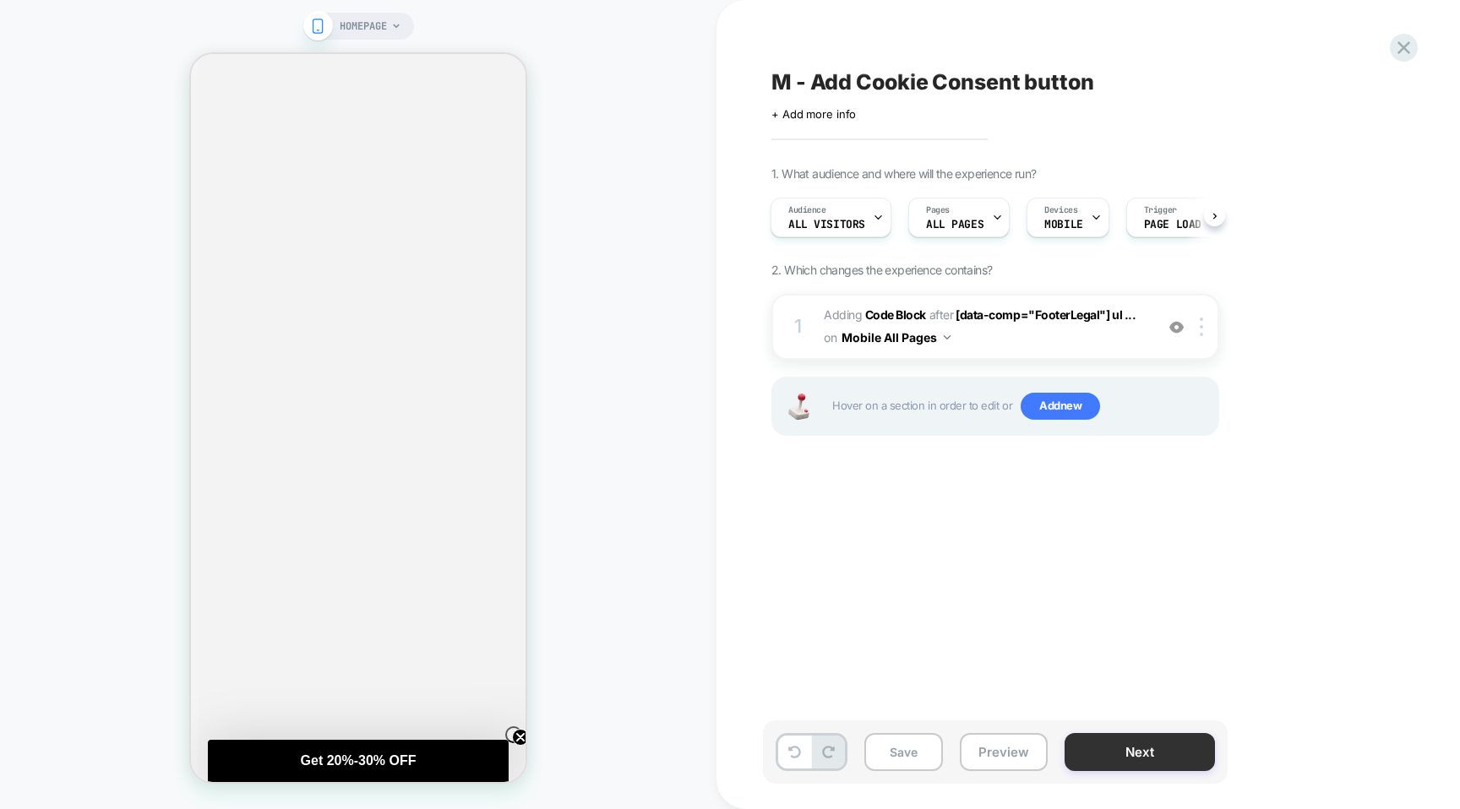
click at [1117, 743] on button "Next" at bounding box center [1139, 752] width 150 height 38
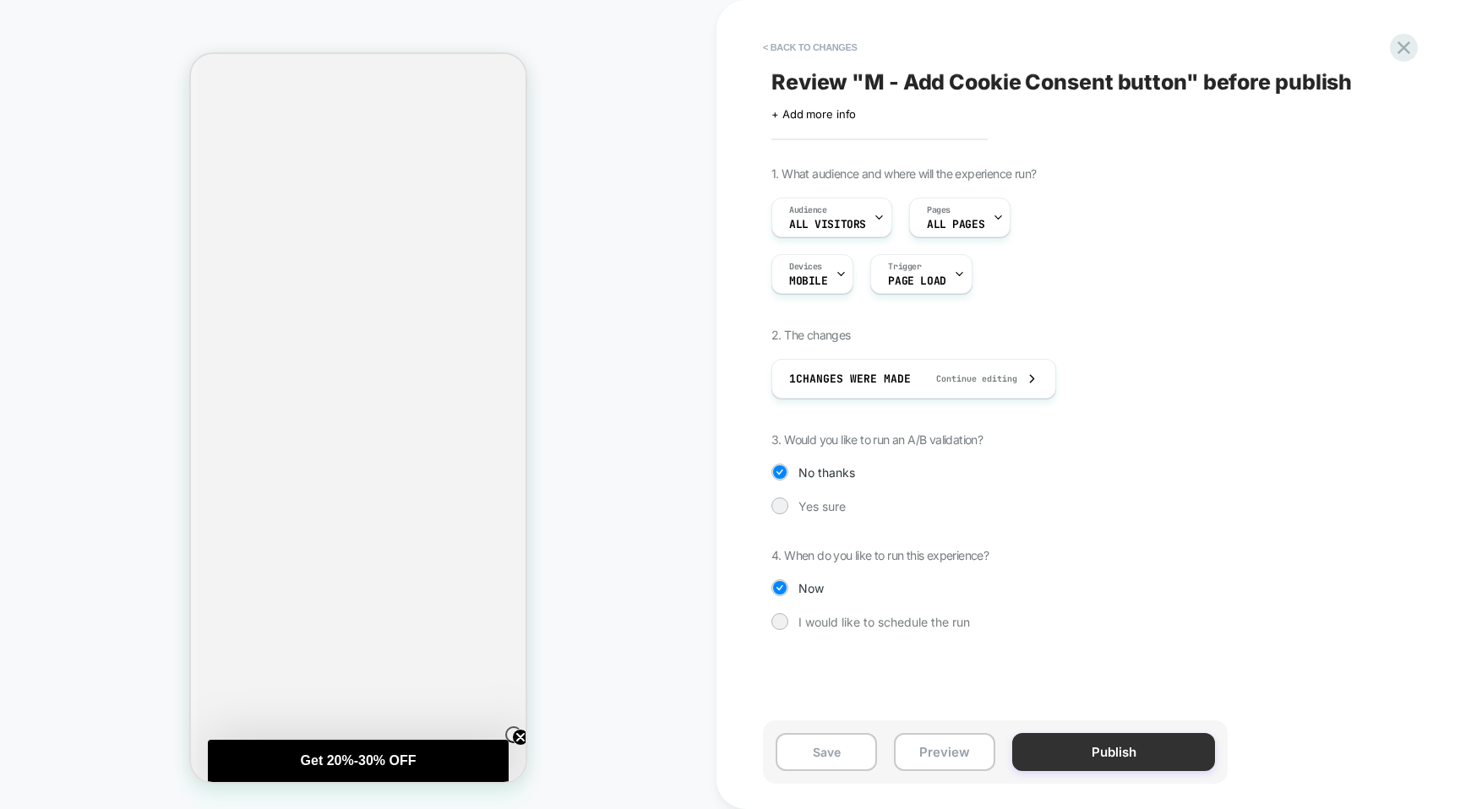
click at [1115, 753] on button "Publish" at bounding box center [1113, 752] width 203 height 38
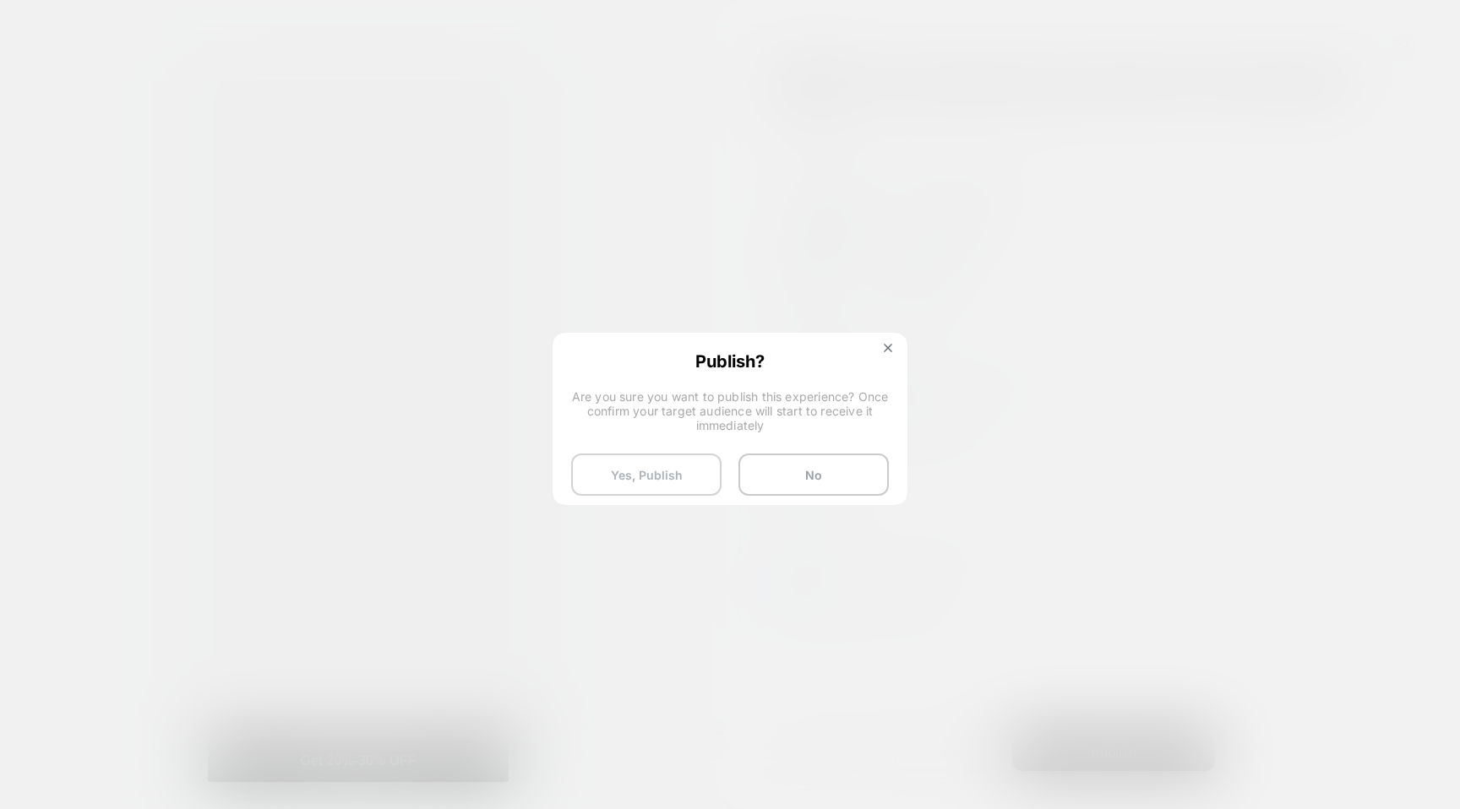
click at [638, 476] on button "Yes, Publish" at bounding box center [646, 475] width 150 height 42
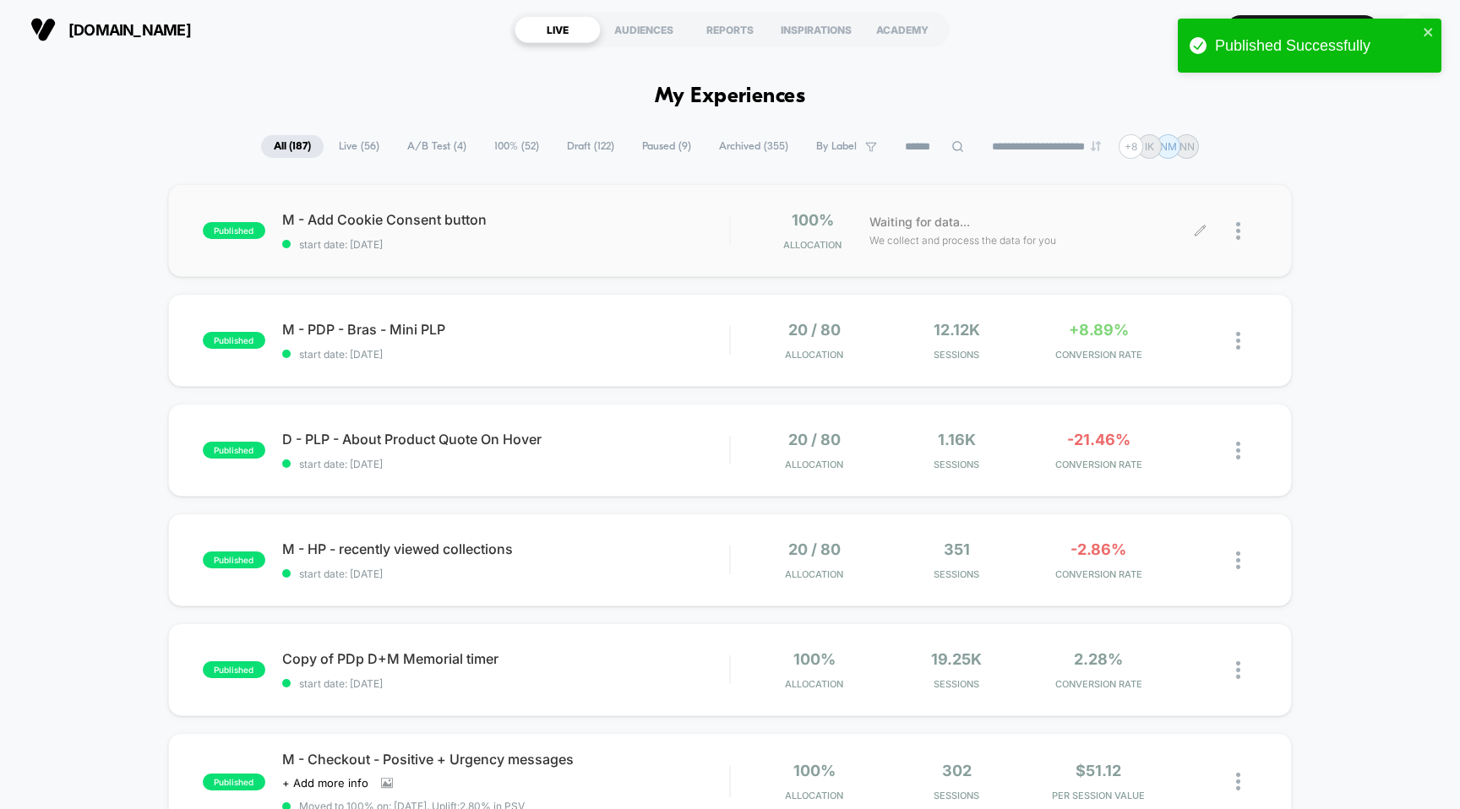
click at [1237, 231] on img at bounding box center [1238, 231] width 4 height 18
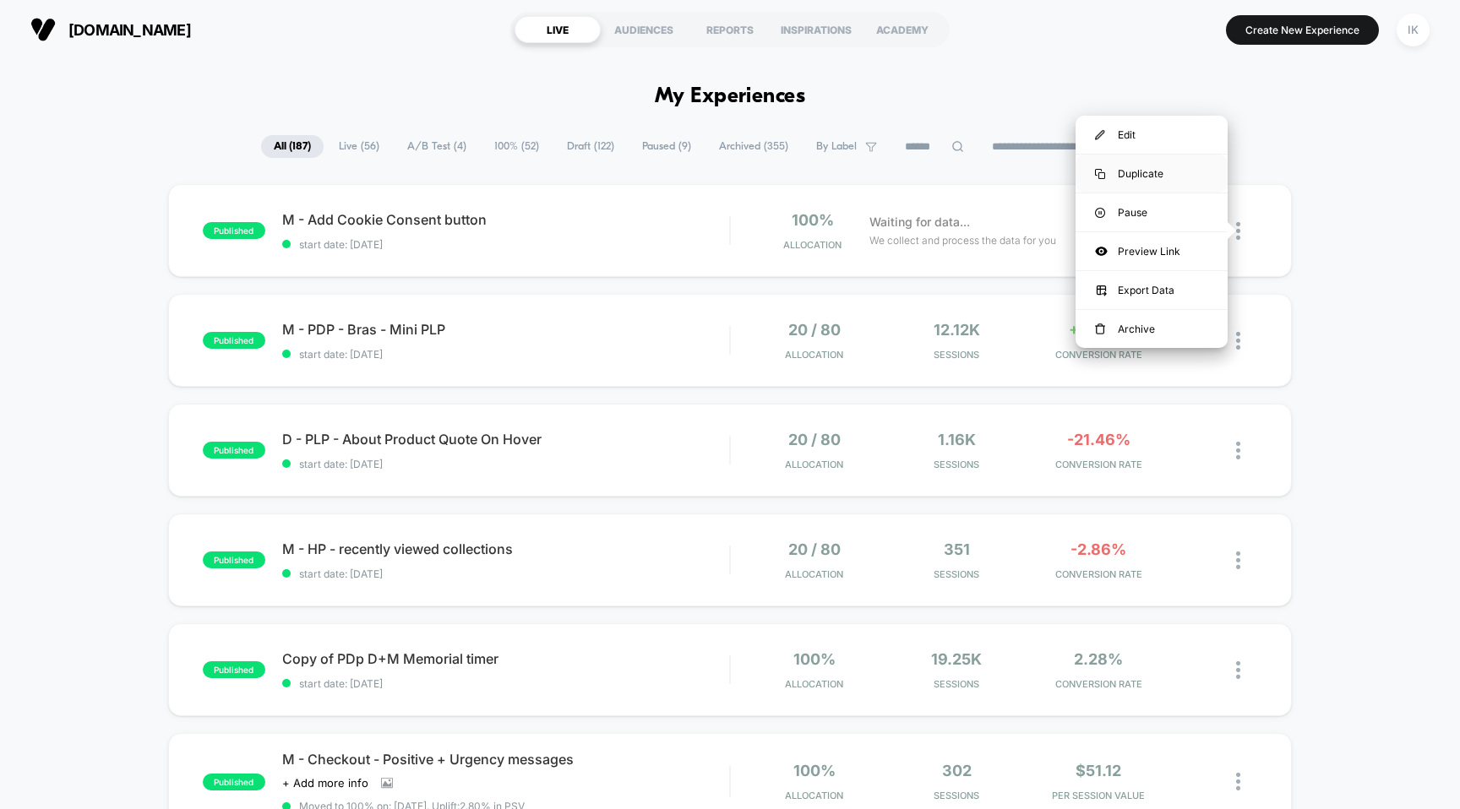
click at [1150, 166] on div "Duplicate" at bounding box center [1151, 174] width 152 height 38
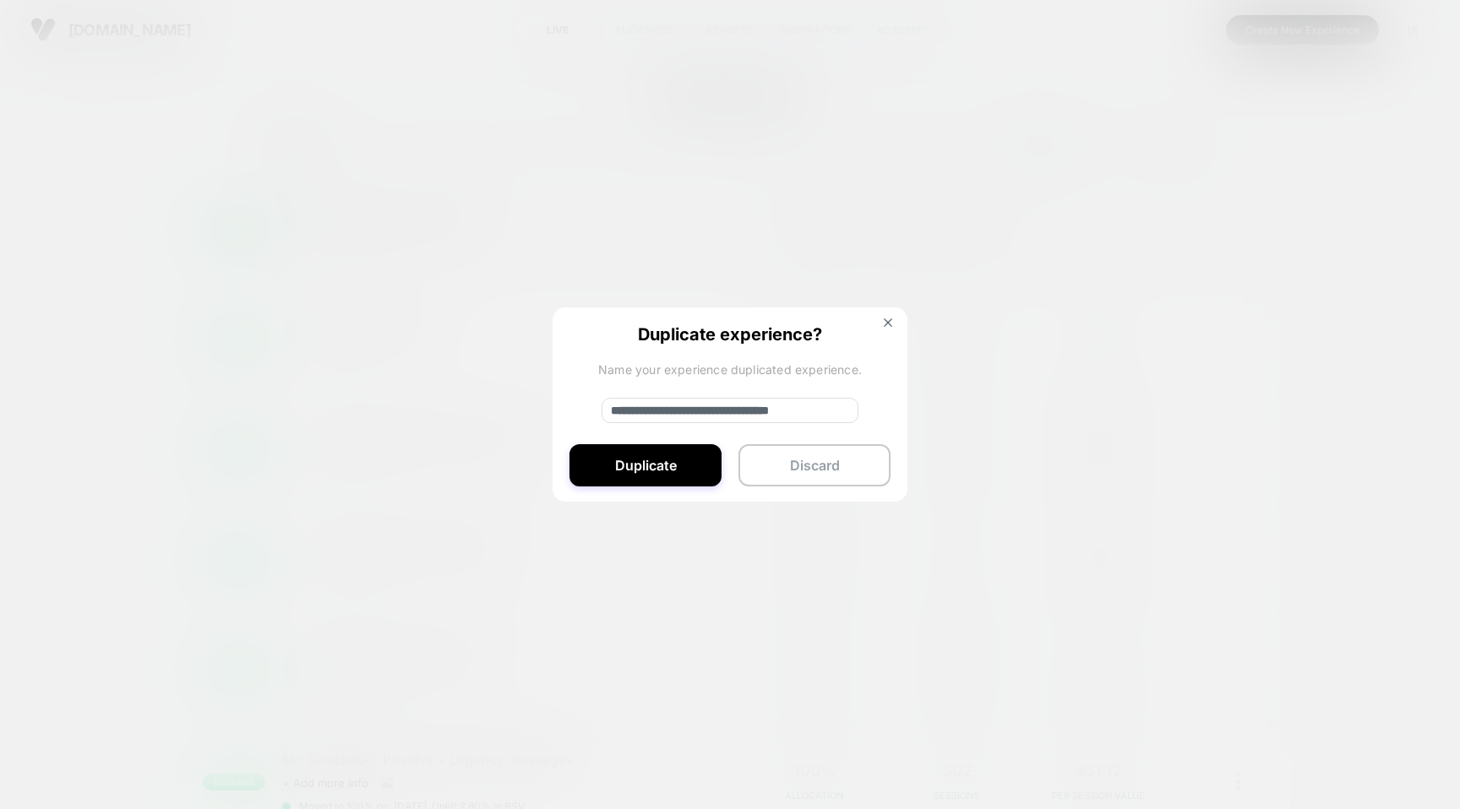
click at [656, 409] on input "**********" at bounding box center [729, 410] width 257 height 25
type input "**********"
click at [653, 471] on button "Duplicate" at bounding box center [645, 465] width 152 height 42
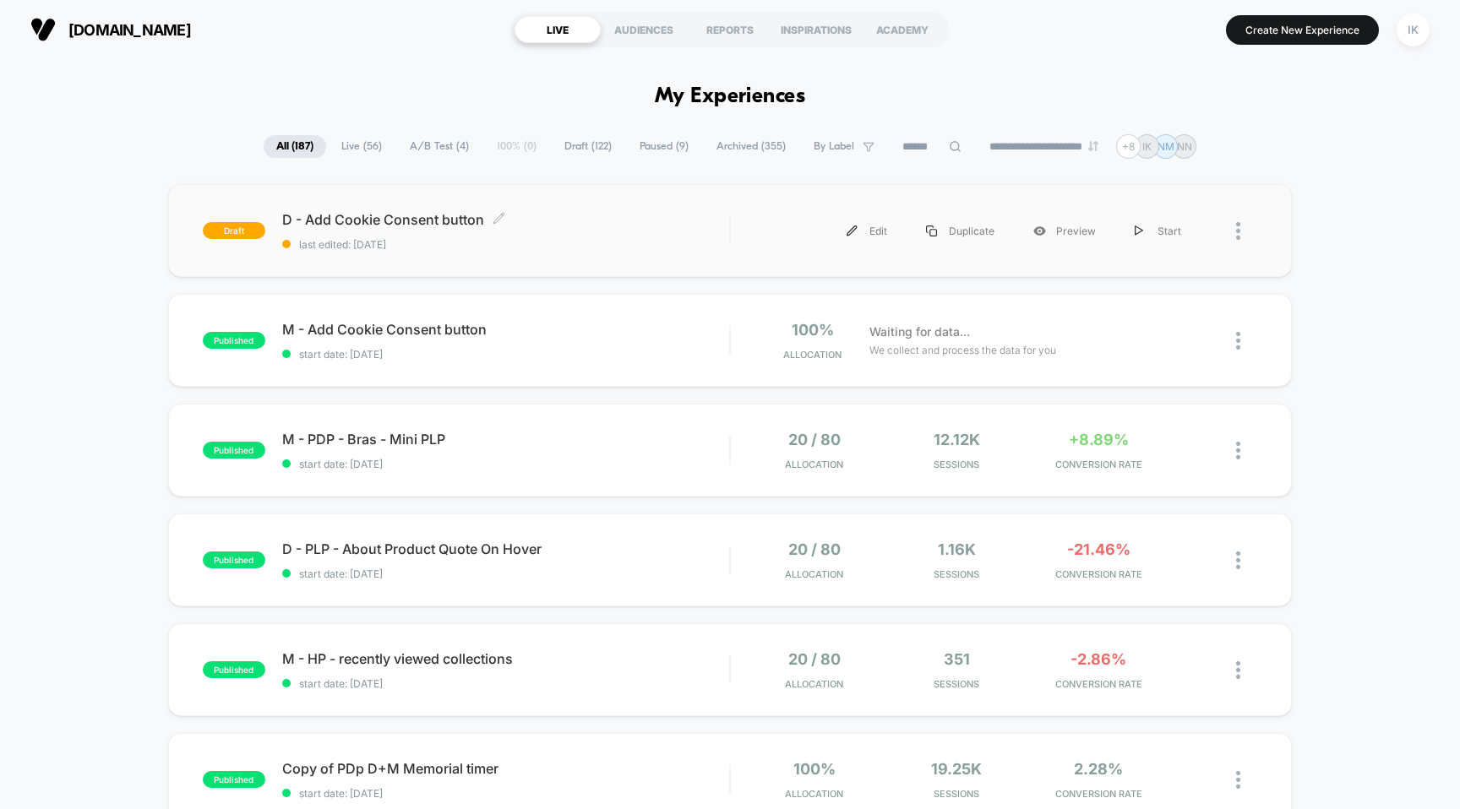
click at [425, 222] on span "D - Add Cookie Consent button Click to edit experience details" at bounding box center [506, 219] width 448 height 17
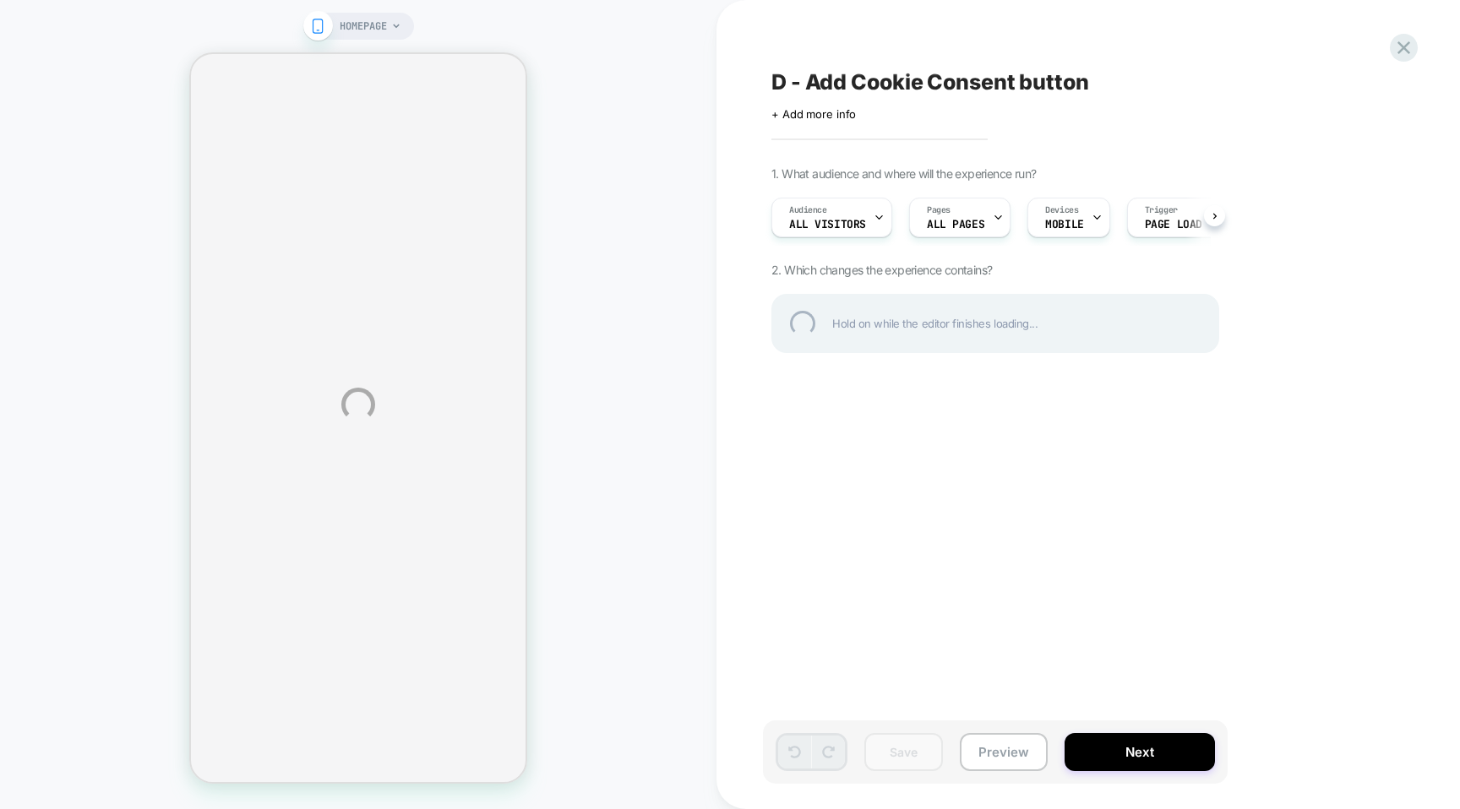
click at [1093, 225] on div "HOMEPAGE D - Add Cookie Consent button Click to edit experience details + Add m…" at bounding box center [730, 404] width 1460 height 809
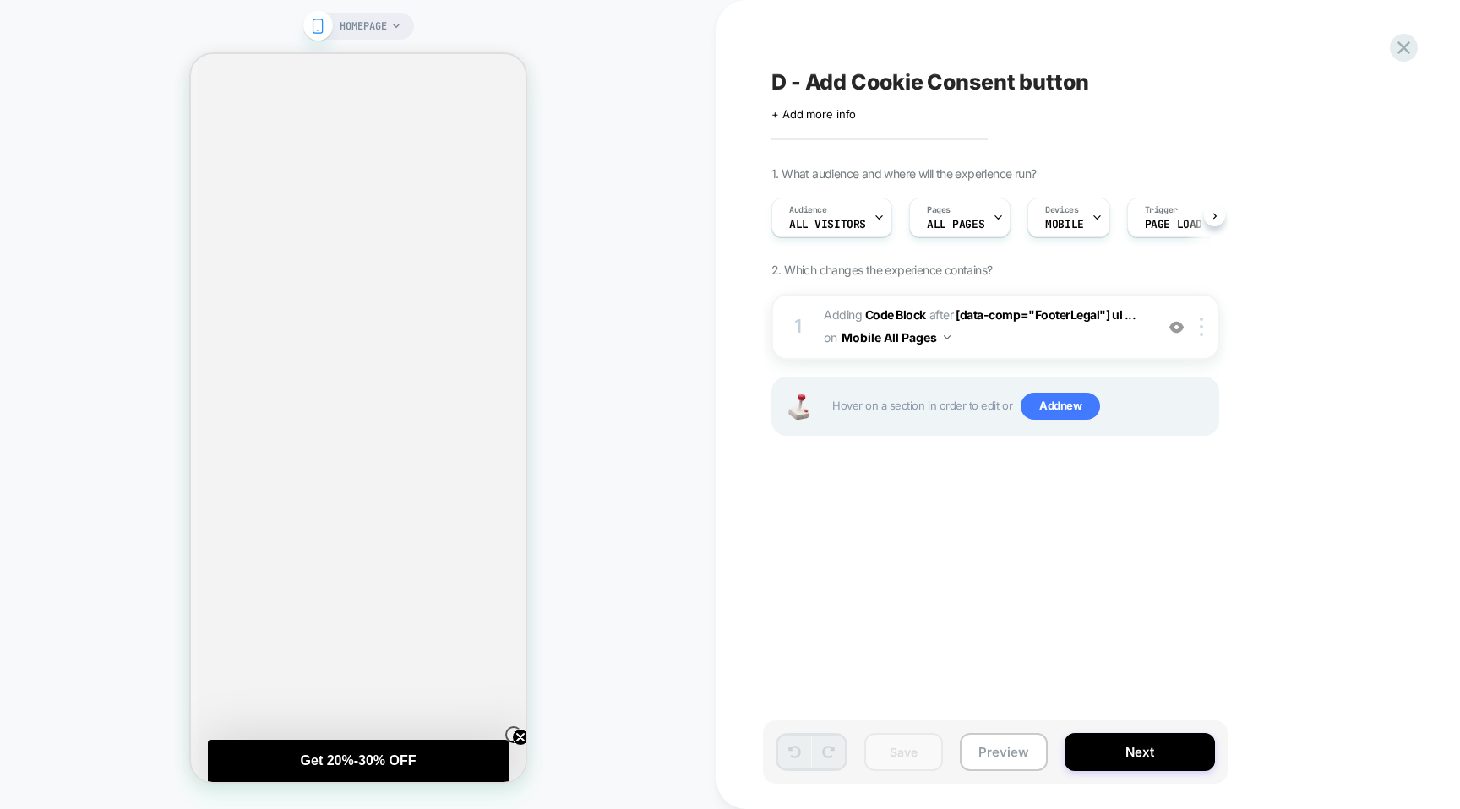
scroll to position [0, 1]
click at [1093, 222] on icon at bounding box center [1095, 217] width 11 height 11
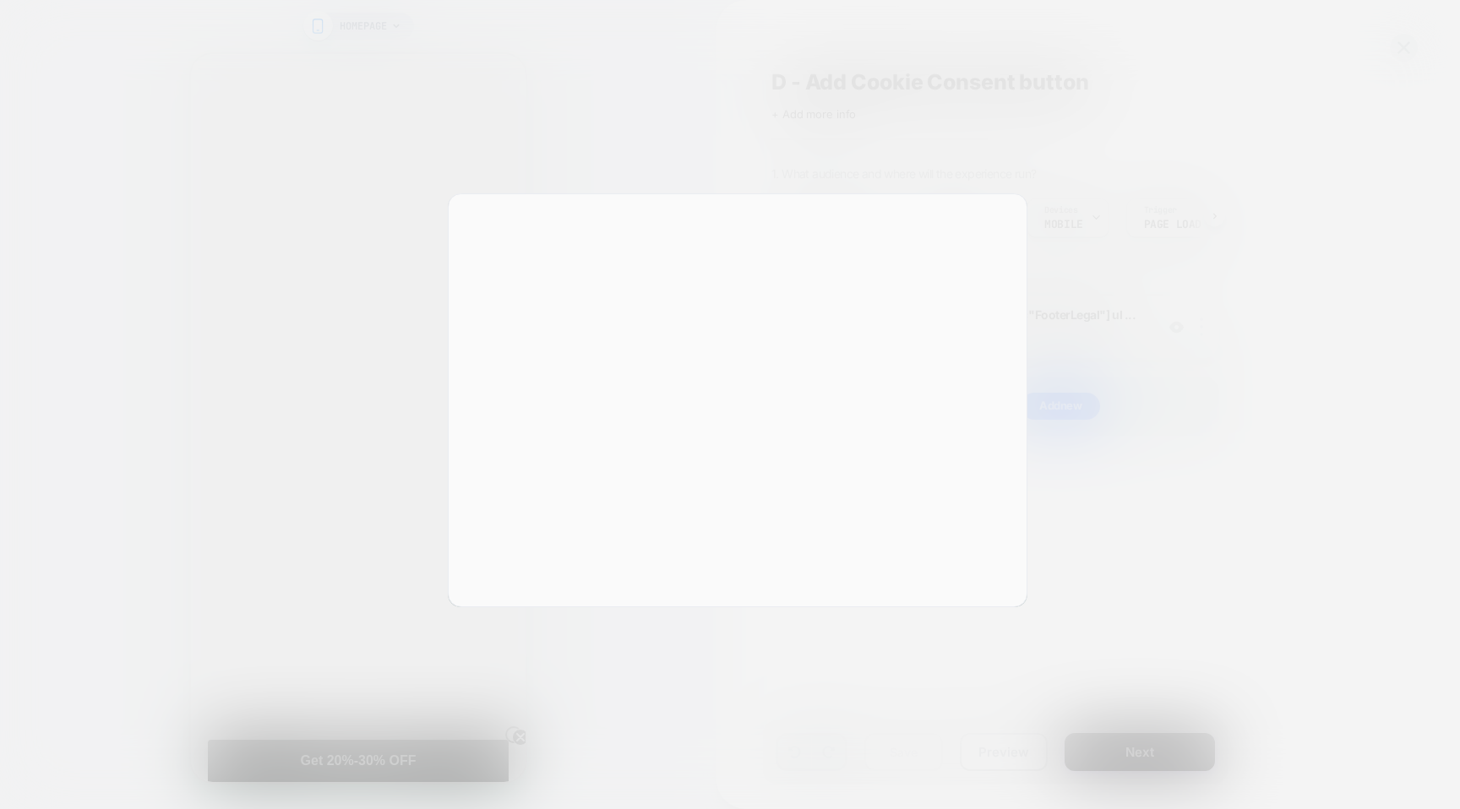
scroll to position [4102, 0]
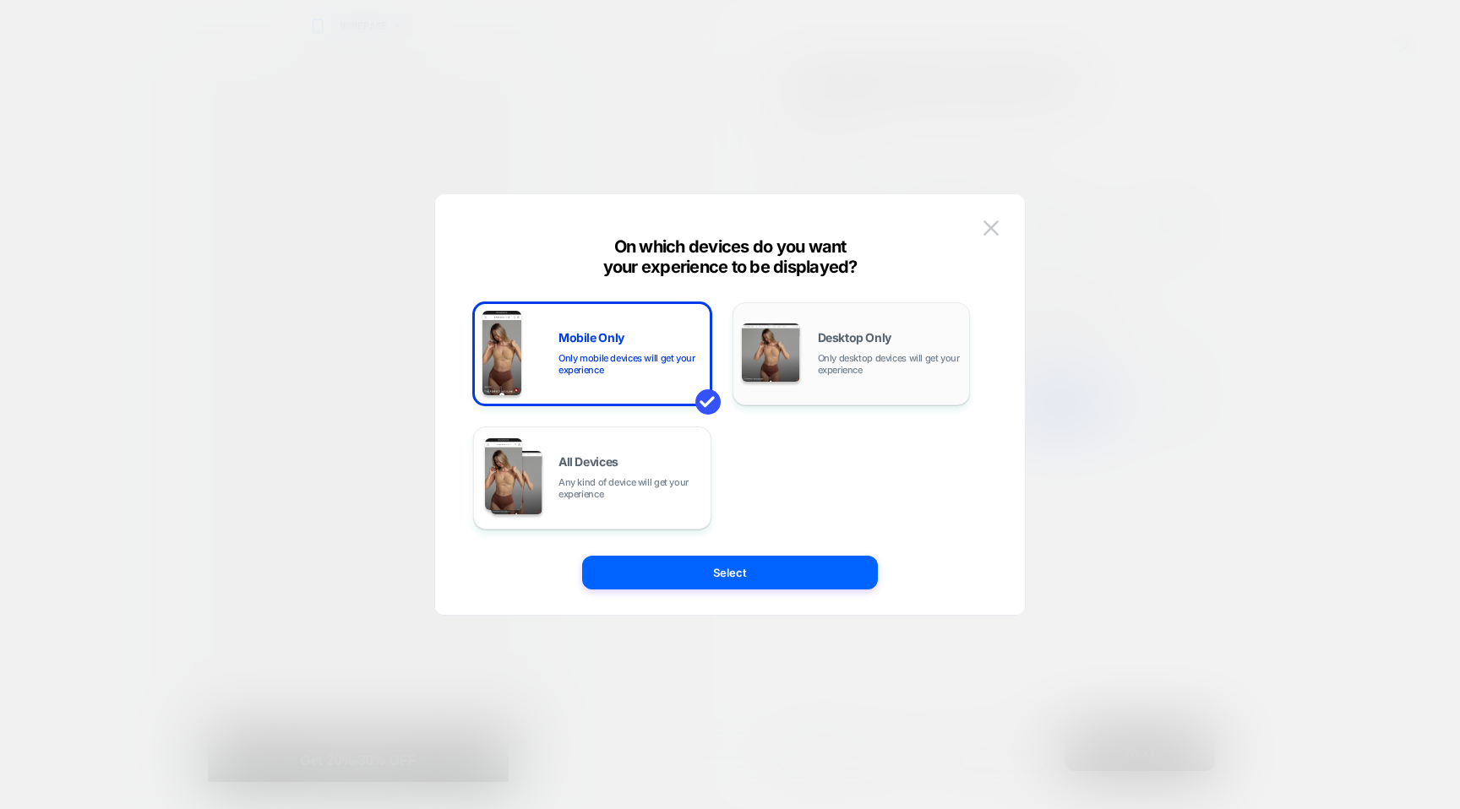
click at [890, 346] on div "Desktop Only Only desktop devices will get your experience" at bounding box center [890, 354] width 144 height 44
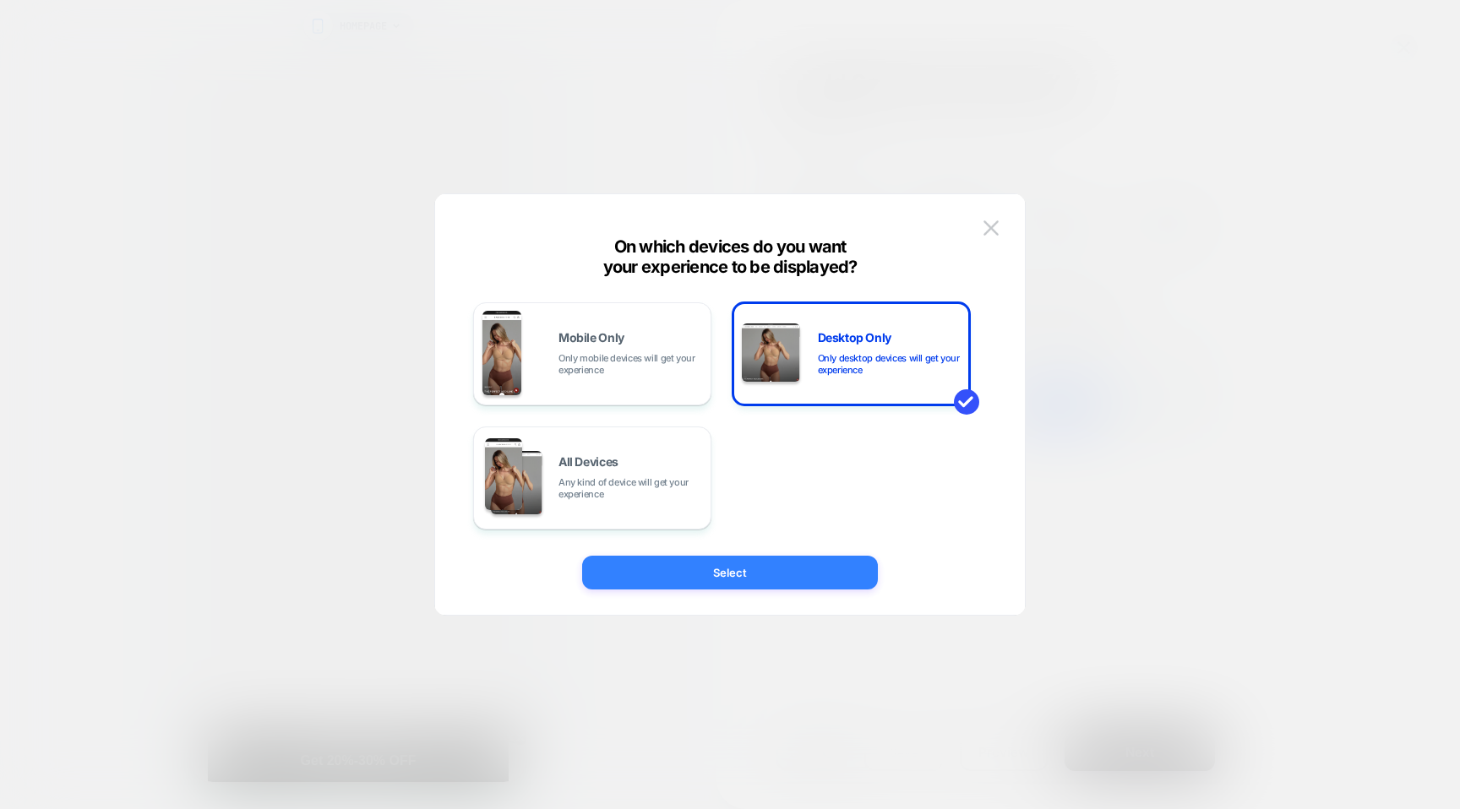
click at [727, 572] on button "Select" at bounding box center [730, 573] width 296 height 34
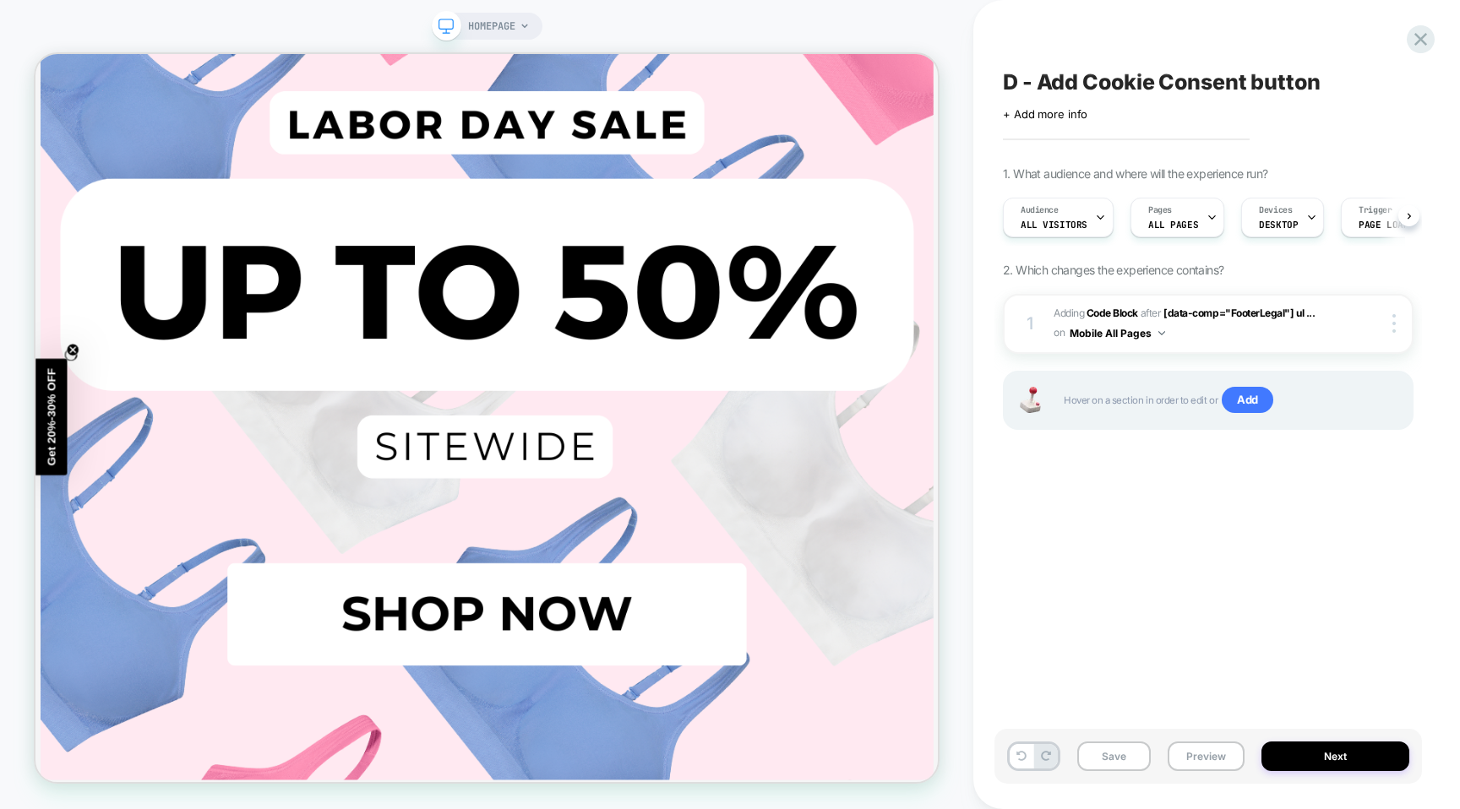
scroll to position [0, 1]
click at [1152, 334] on button "Mobile All Pages" at bounding box center [1116, 333] width 95 height 21
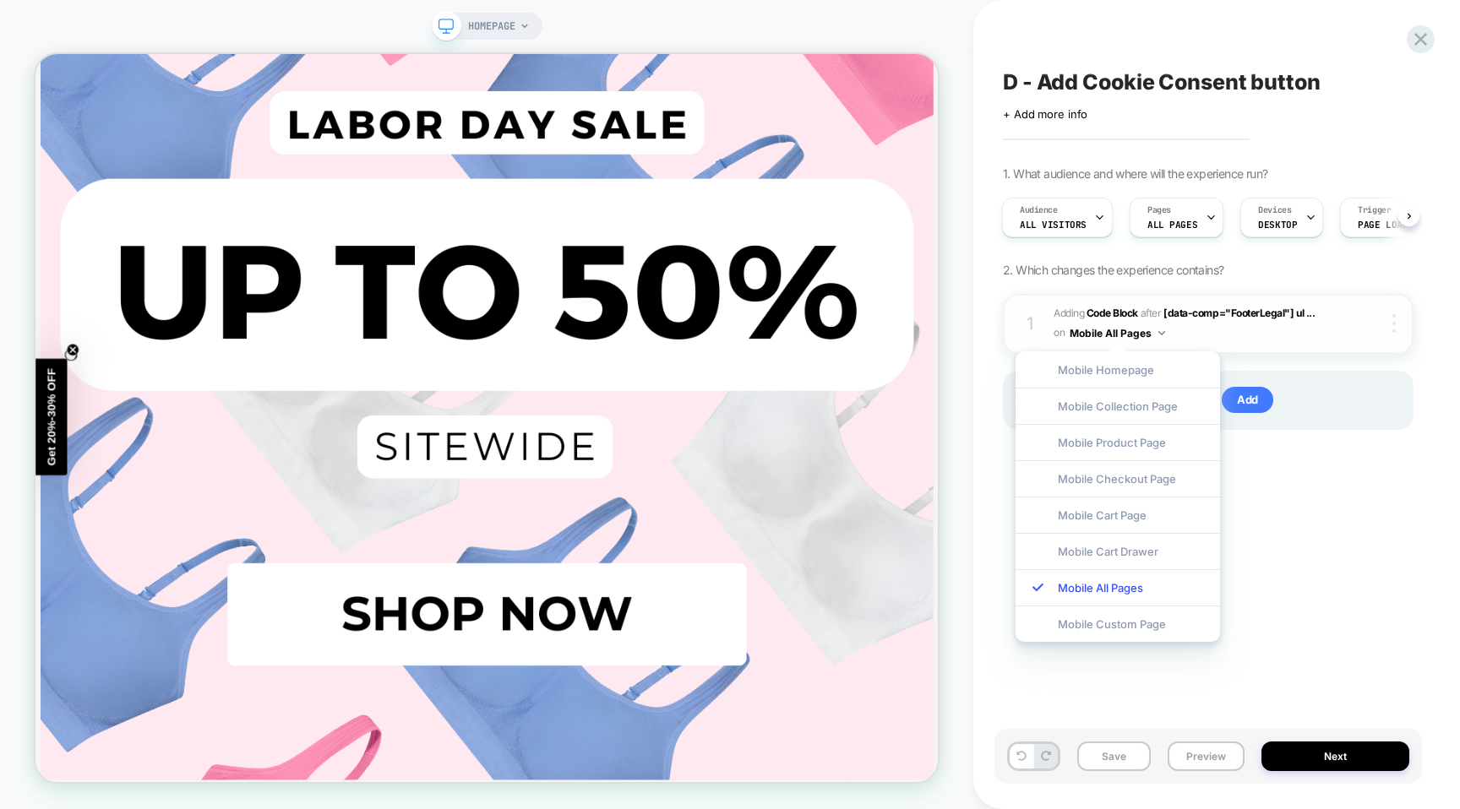
click at [1392, 319] on img at bounding box center [1393, 323] width 3 height 19
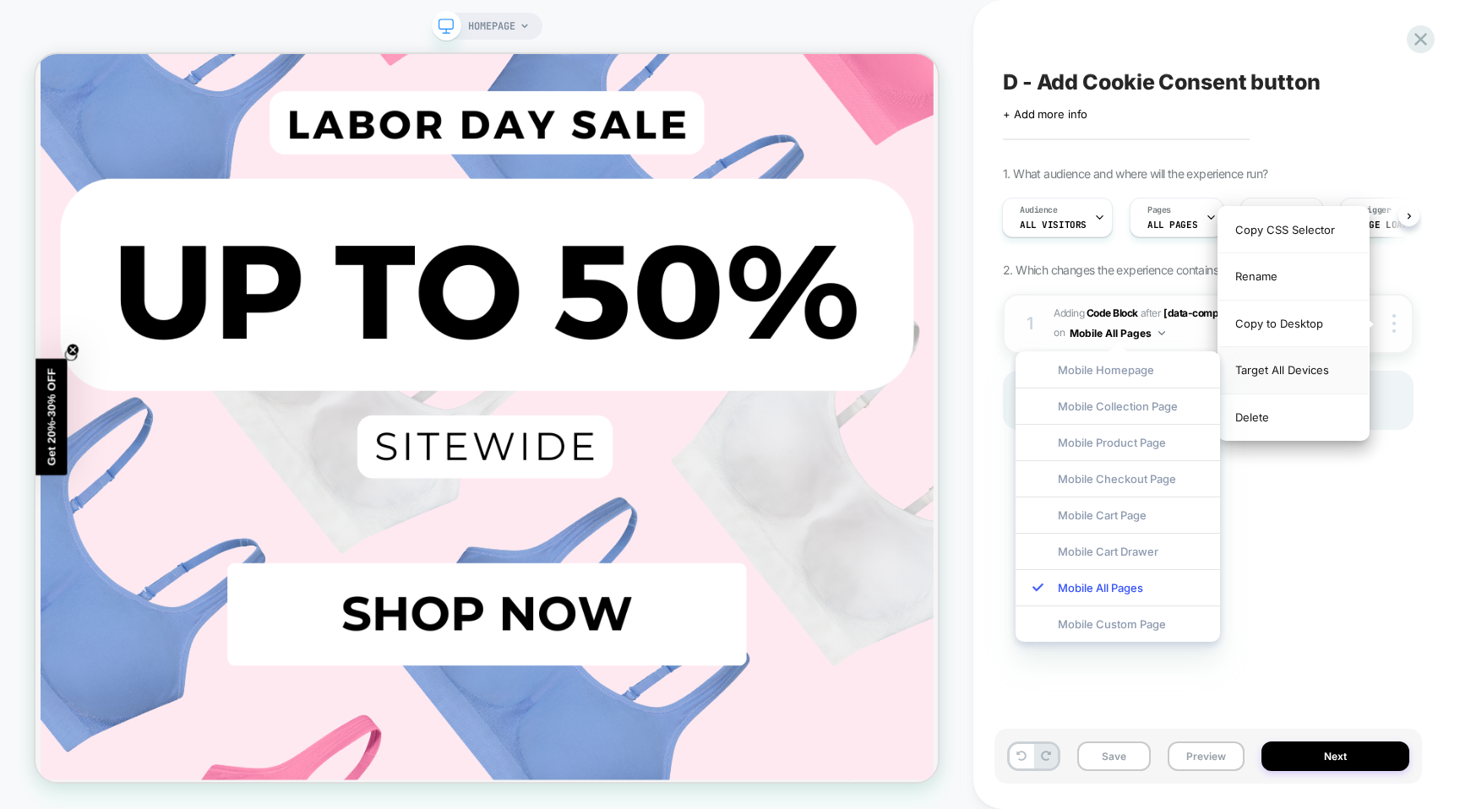
click at [1288, 368] on div "Target All Devices" at bounding box center [1293, 370] width 150 height 46
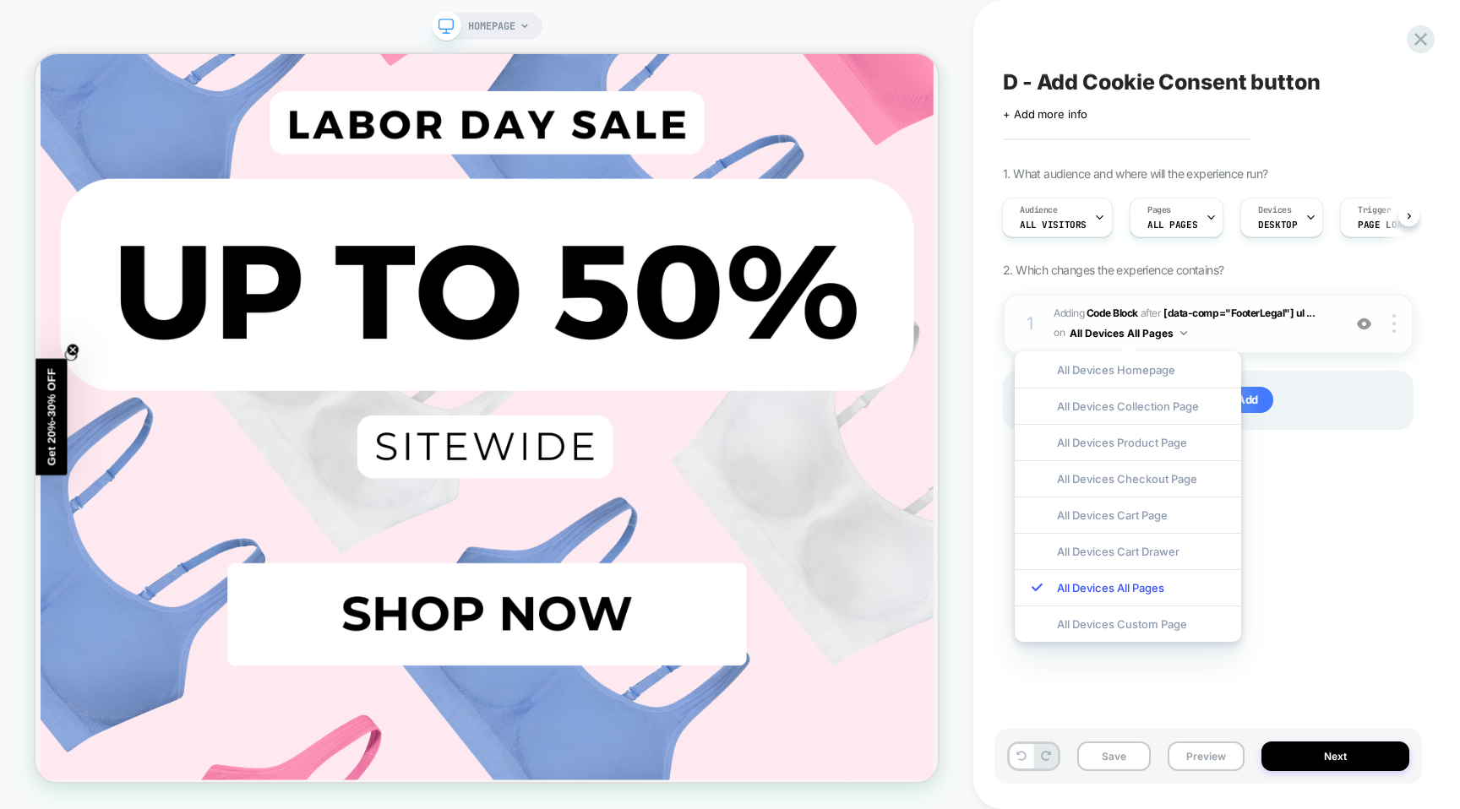
click at [1172, 334] on button "All Devices All Pages" at bounding box center [1127, 333] width 117 height 21
click at [1389, 329] on div at bounding box center [1396, 323] width 32 height 19
click at [1388, 331] on div at bounding box center [1396, 323] width 32 height 19
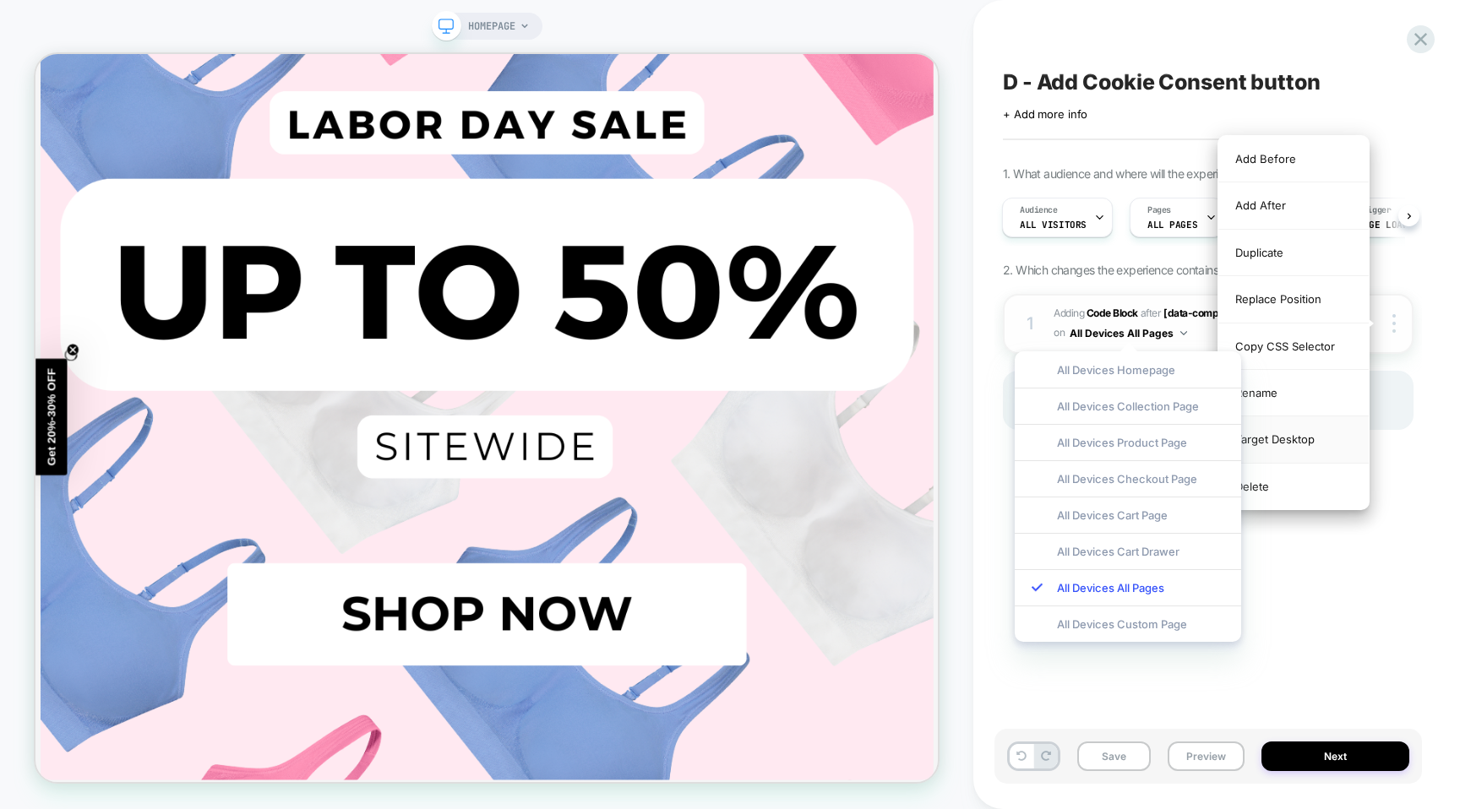
click at [1304, 443] on div "Target Desktop" at bounding box center [1293, 439] width 150 height 46
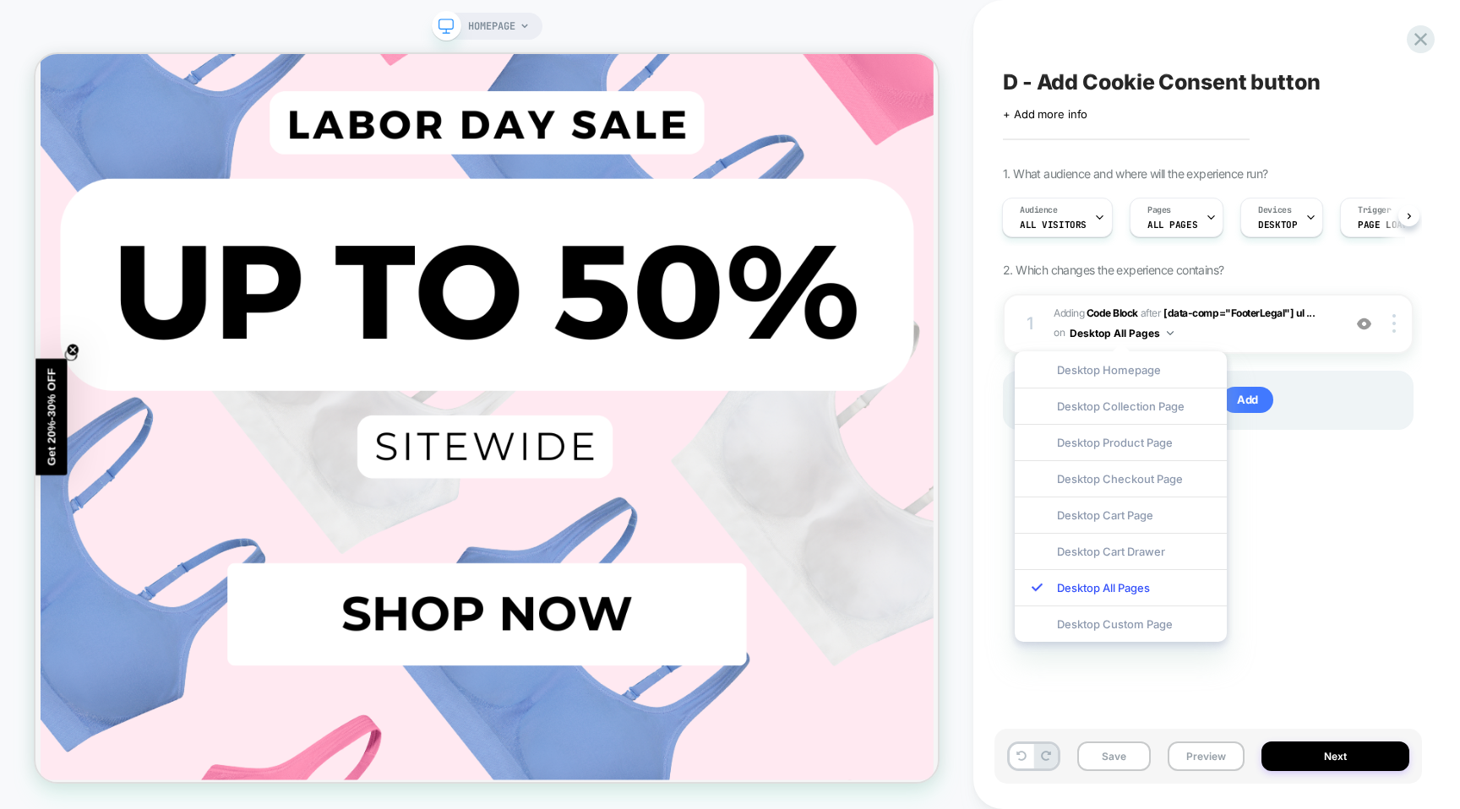
click at [1294, 492] on div "D - Add Cookie Consent button Click to edit experience details + Add more info …" at bounding box center [1207, 404] width 427 height 775
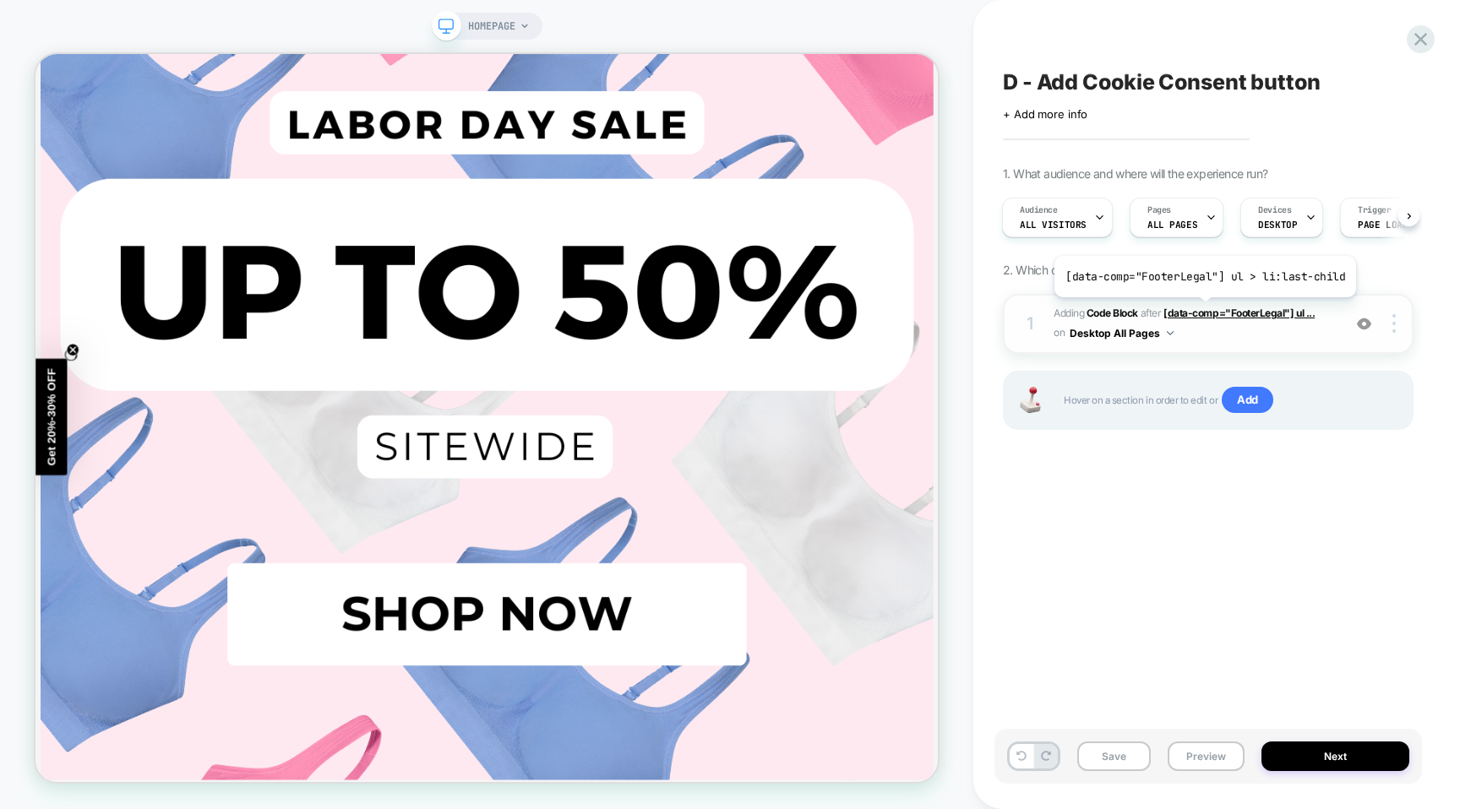
click at [1201, 310] on span "[data-comp="FooterLegal"] ul ..." at bounding box center [1238, 313] width 151 height 13
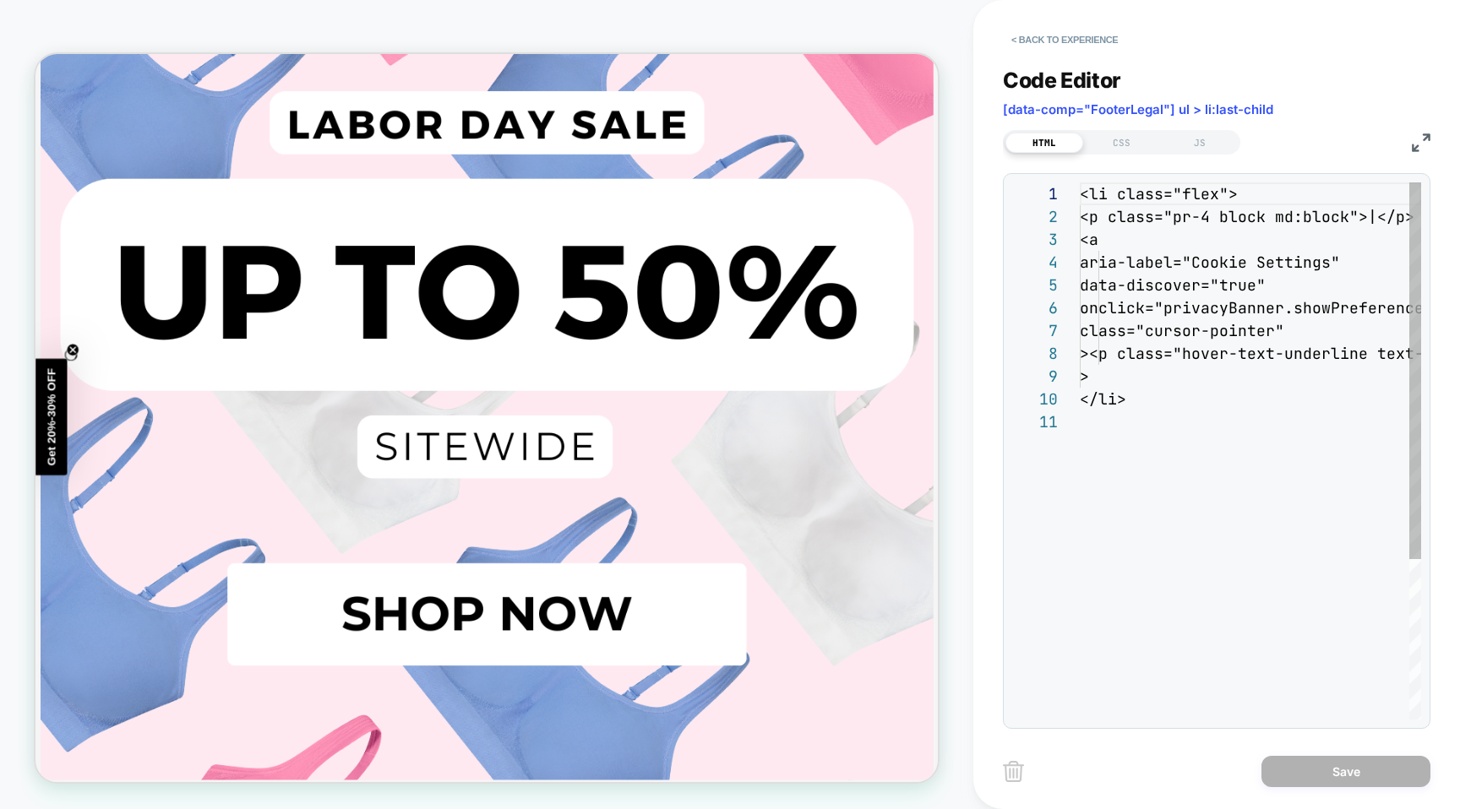
scroll to position [228, 0]
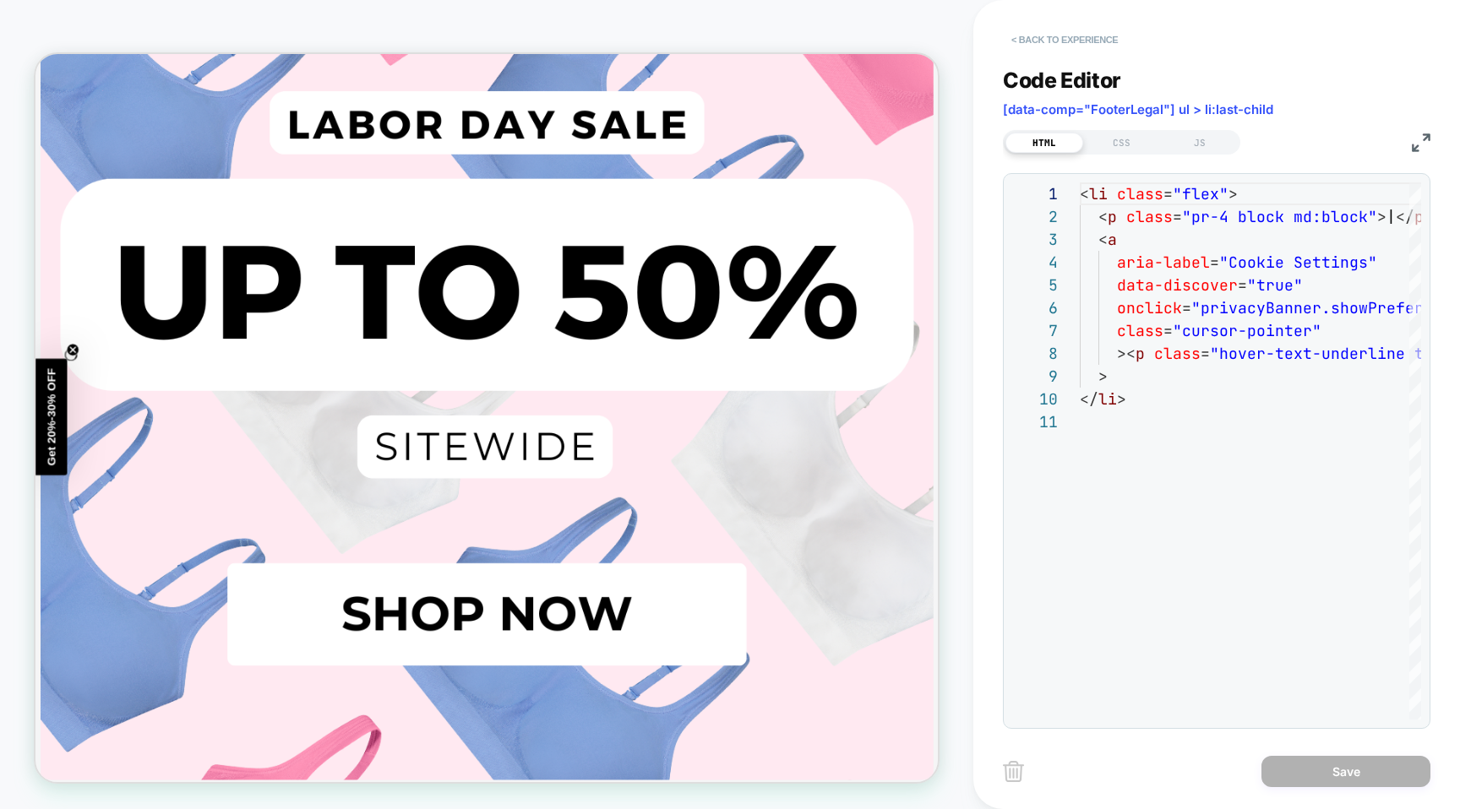
click at [1052, 39] on button "< Back to experience" at bounding box center [1064, 39] width 123 height 27
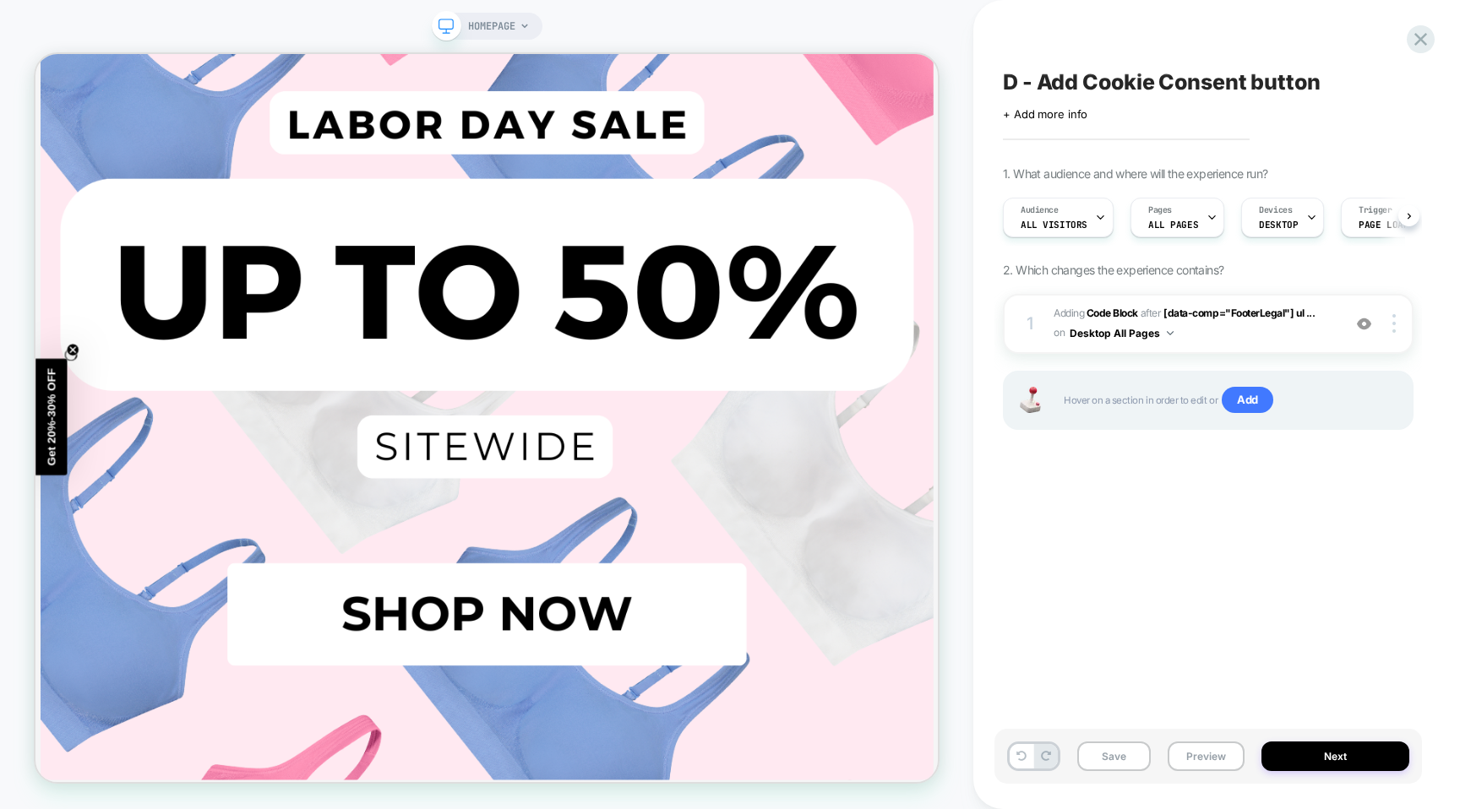
scroll to position [0, 1]
click at [1394, 327] on img at bounding box center [1393, 323] width 3 height 19
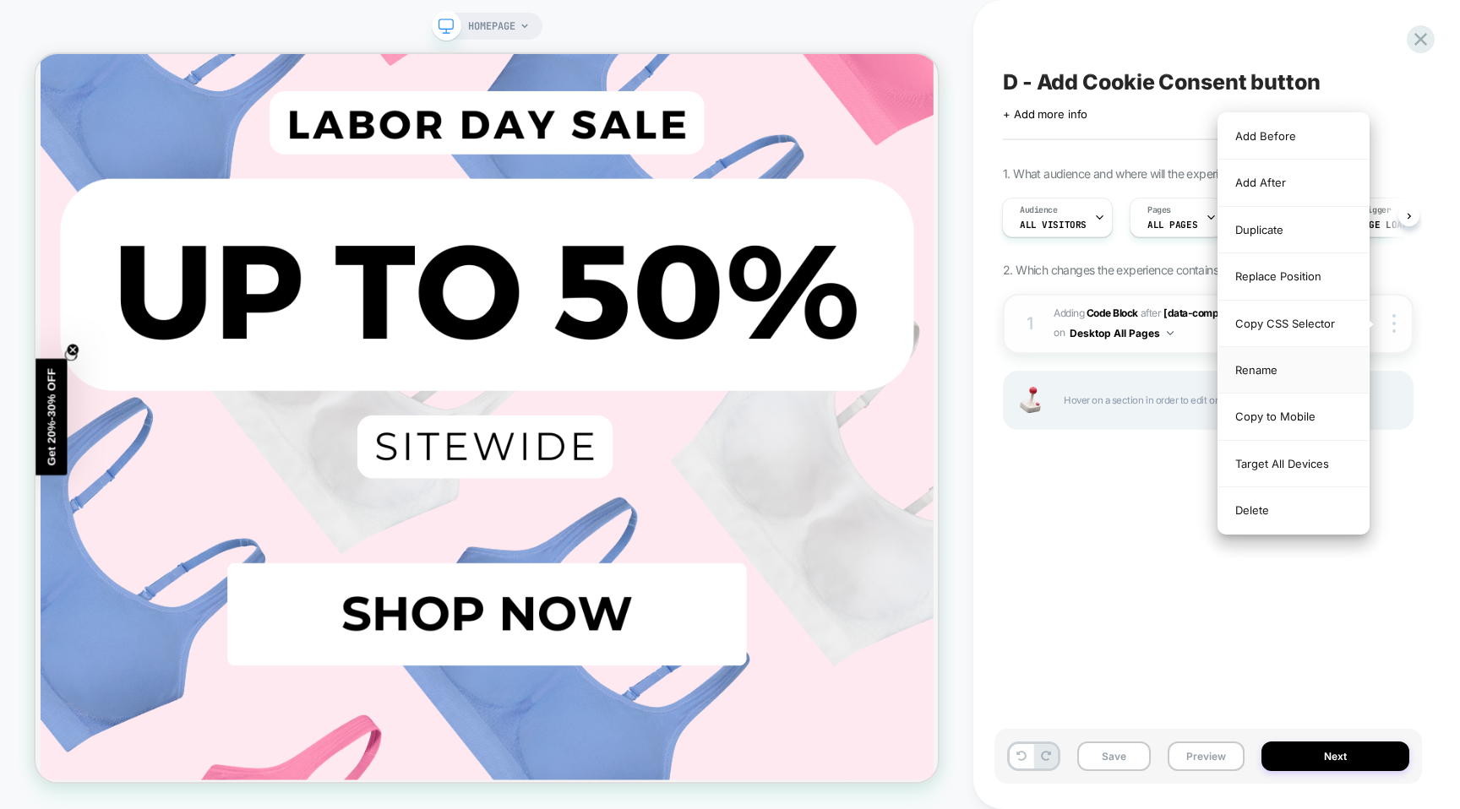
click at [1285, 374] on div "Rename" at bounding box center [1293, 370] width 150 height 46
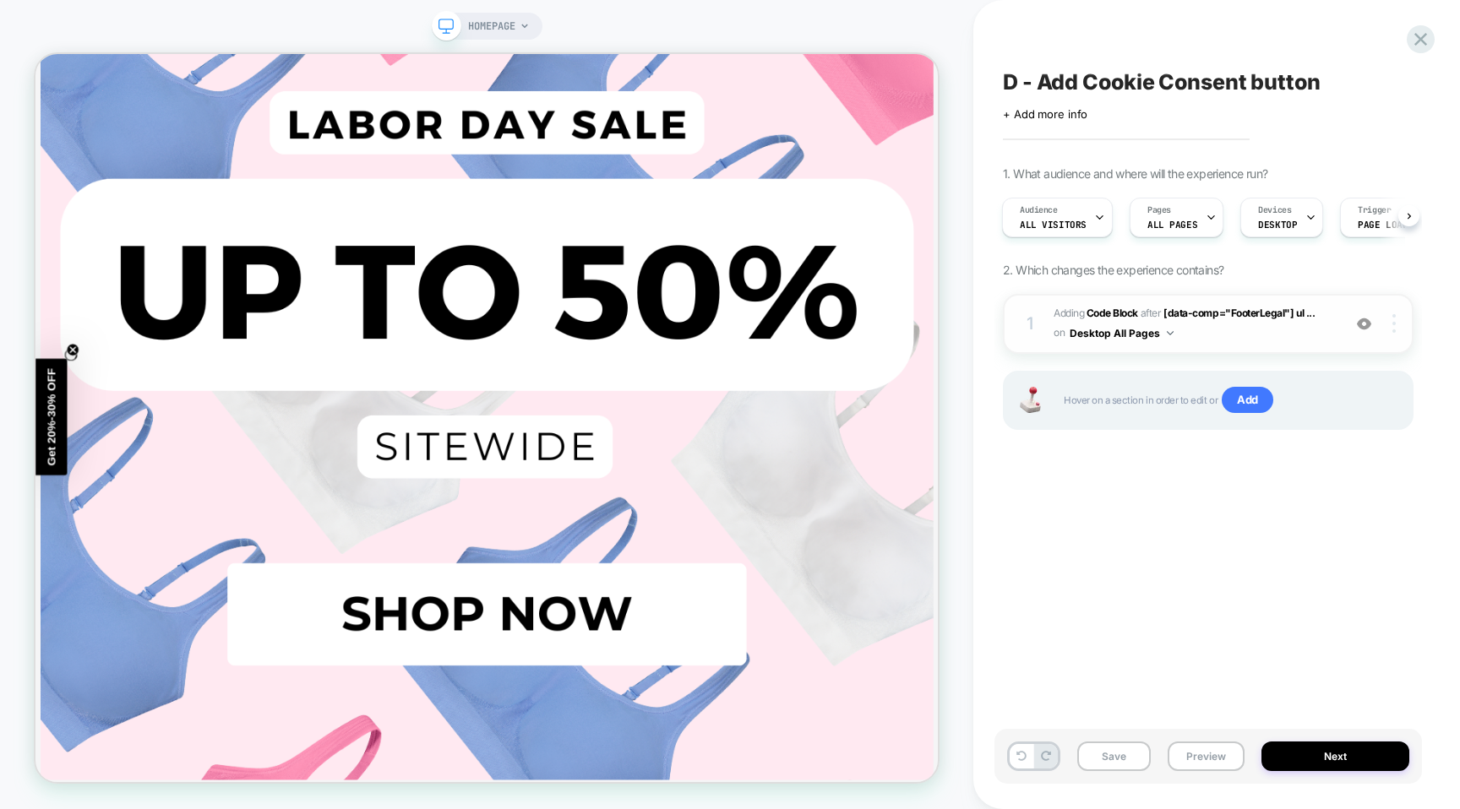
click at [1393, 321] on img at bounding box center [1393, 323] width 3 height 19
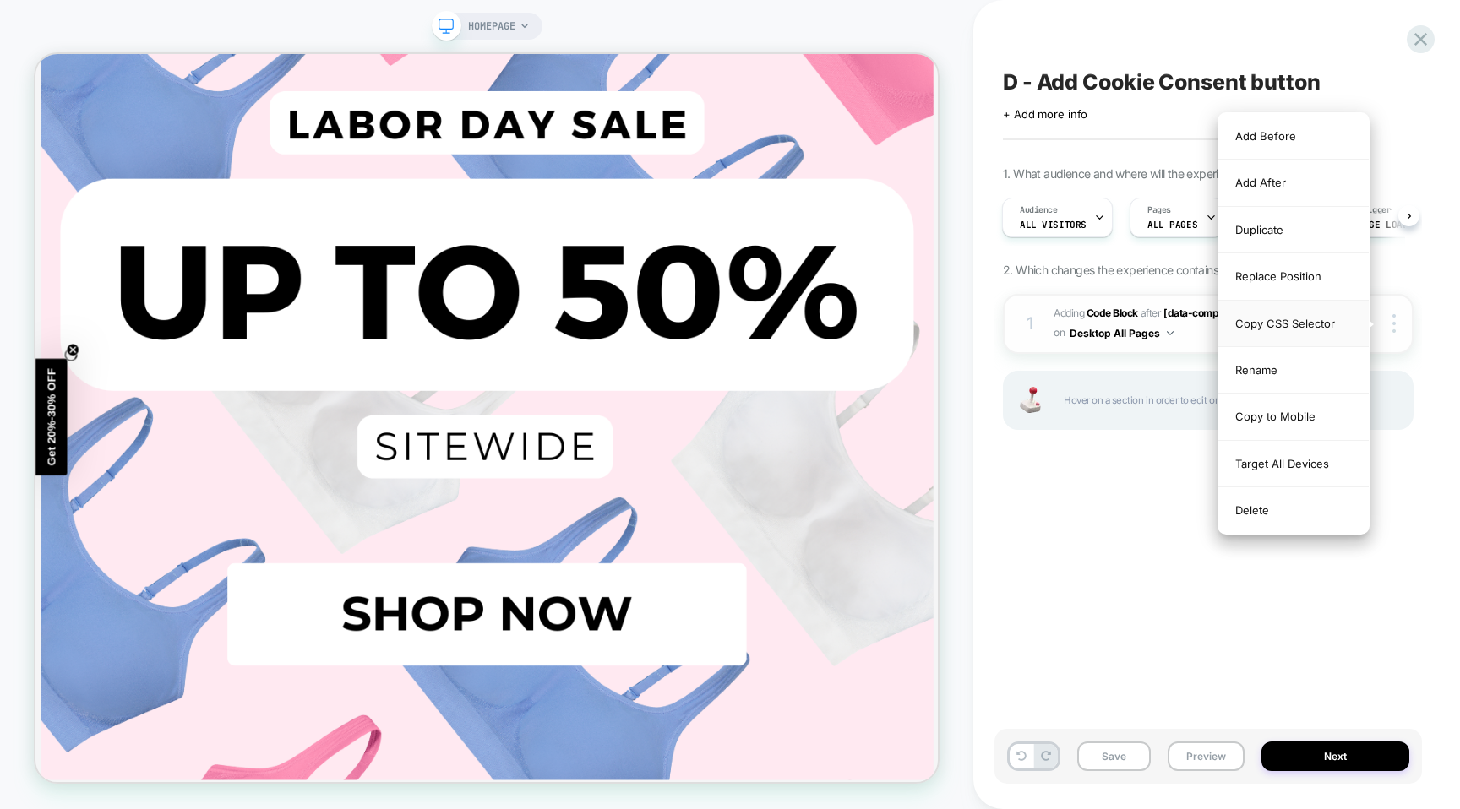
click at [1270, 323] on div "Copy CSS Selector" at bounding box center [1293, 324] width 150 height 46
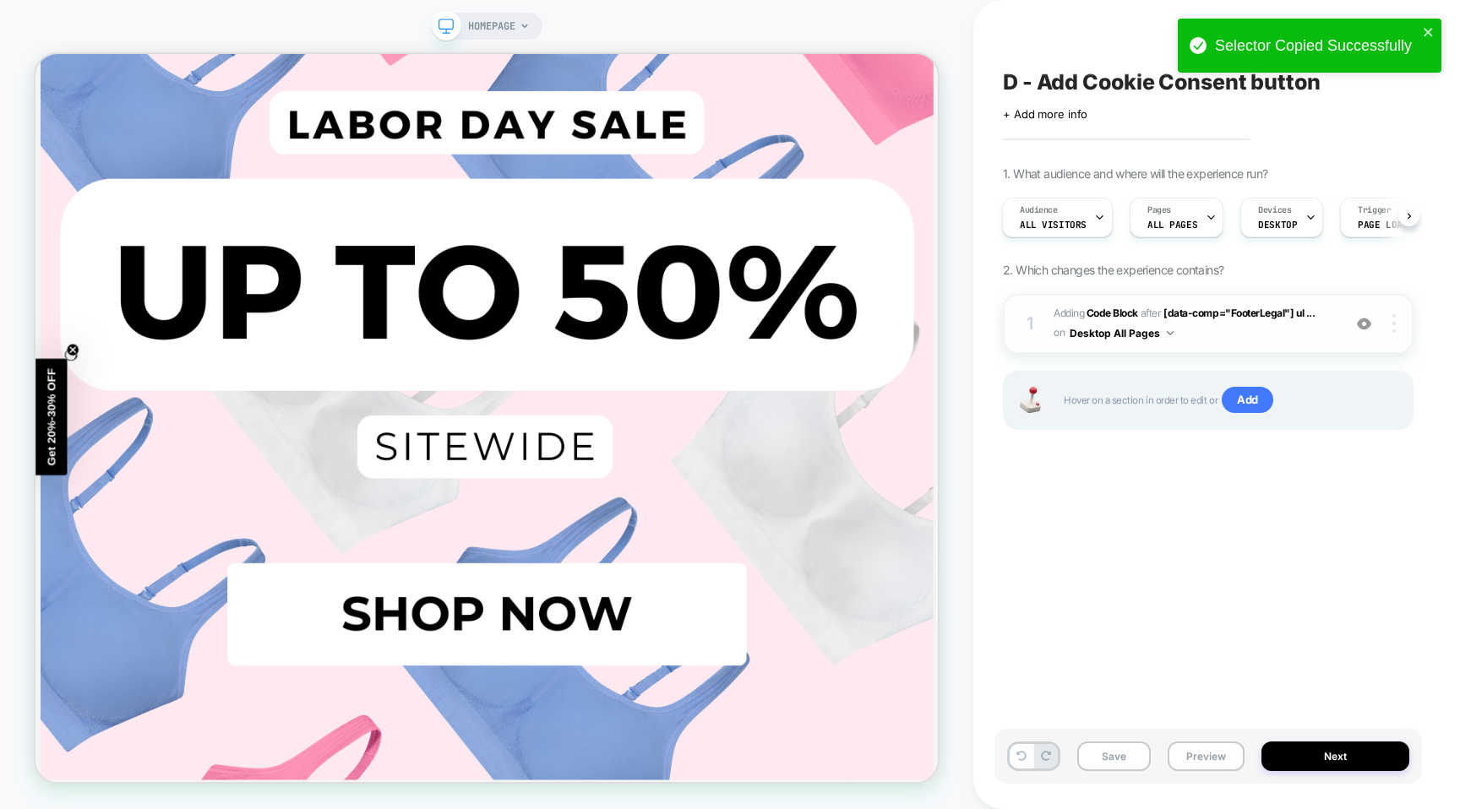
click at [1392, 329] on img at bounding box center [1393, 323] width 3 height 19
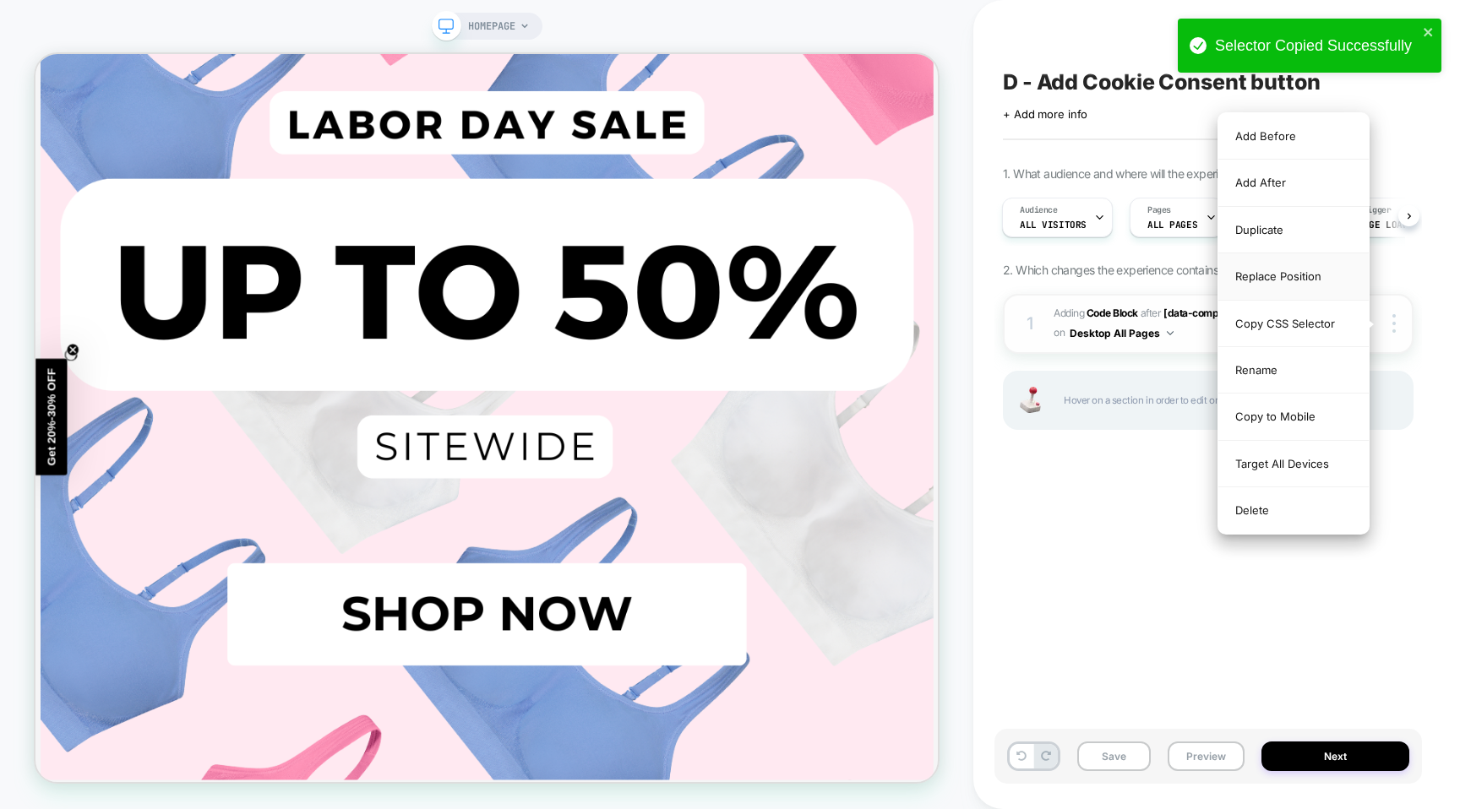
click at [1288, 275] on div "Replace Position" at bounding box center [1293, 276] width 150 height 46
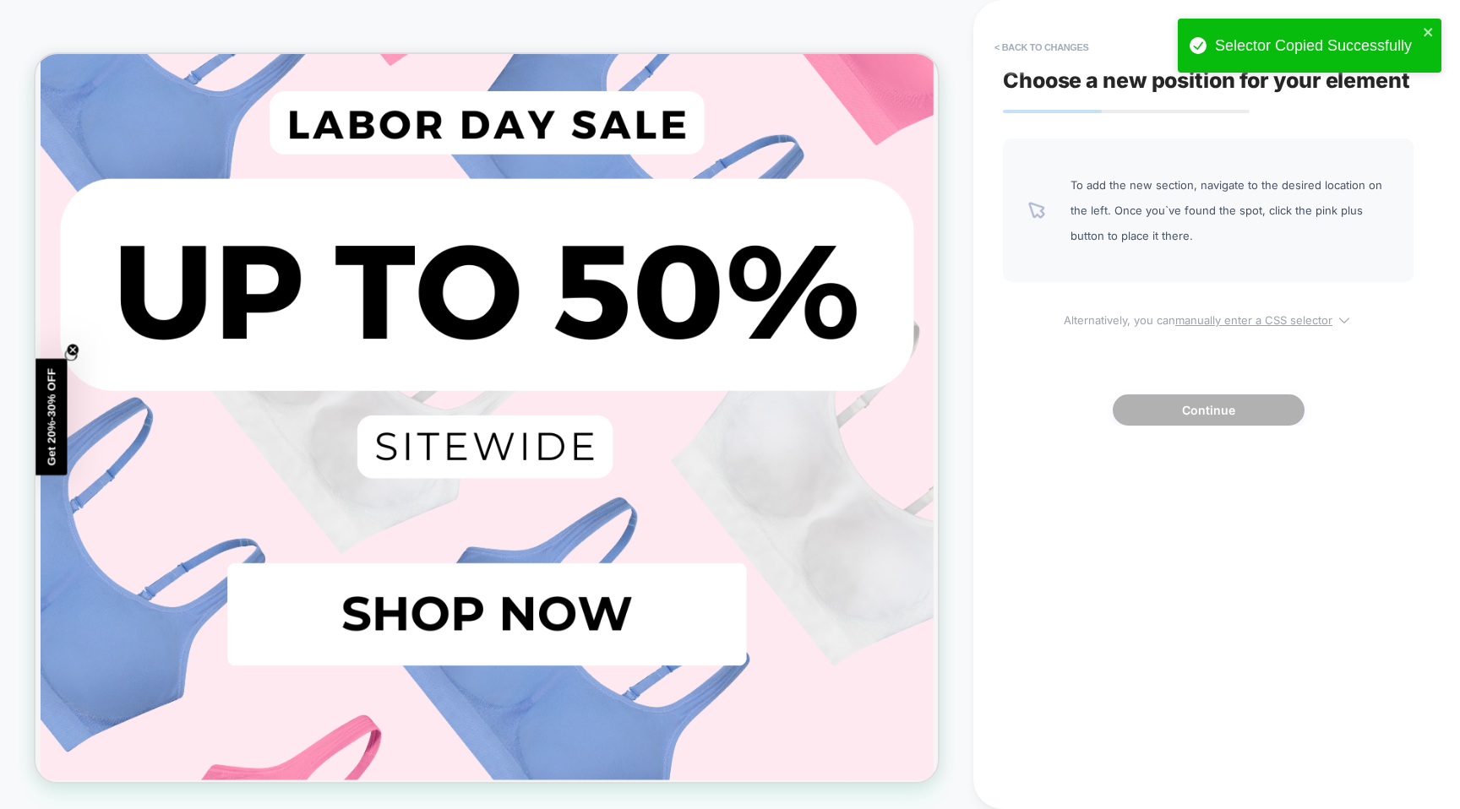
click at [1301, 323] on u "manually enter a CSS selector" at bounding box center [1253, 320] width 157 height 14
select select "*******"
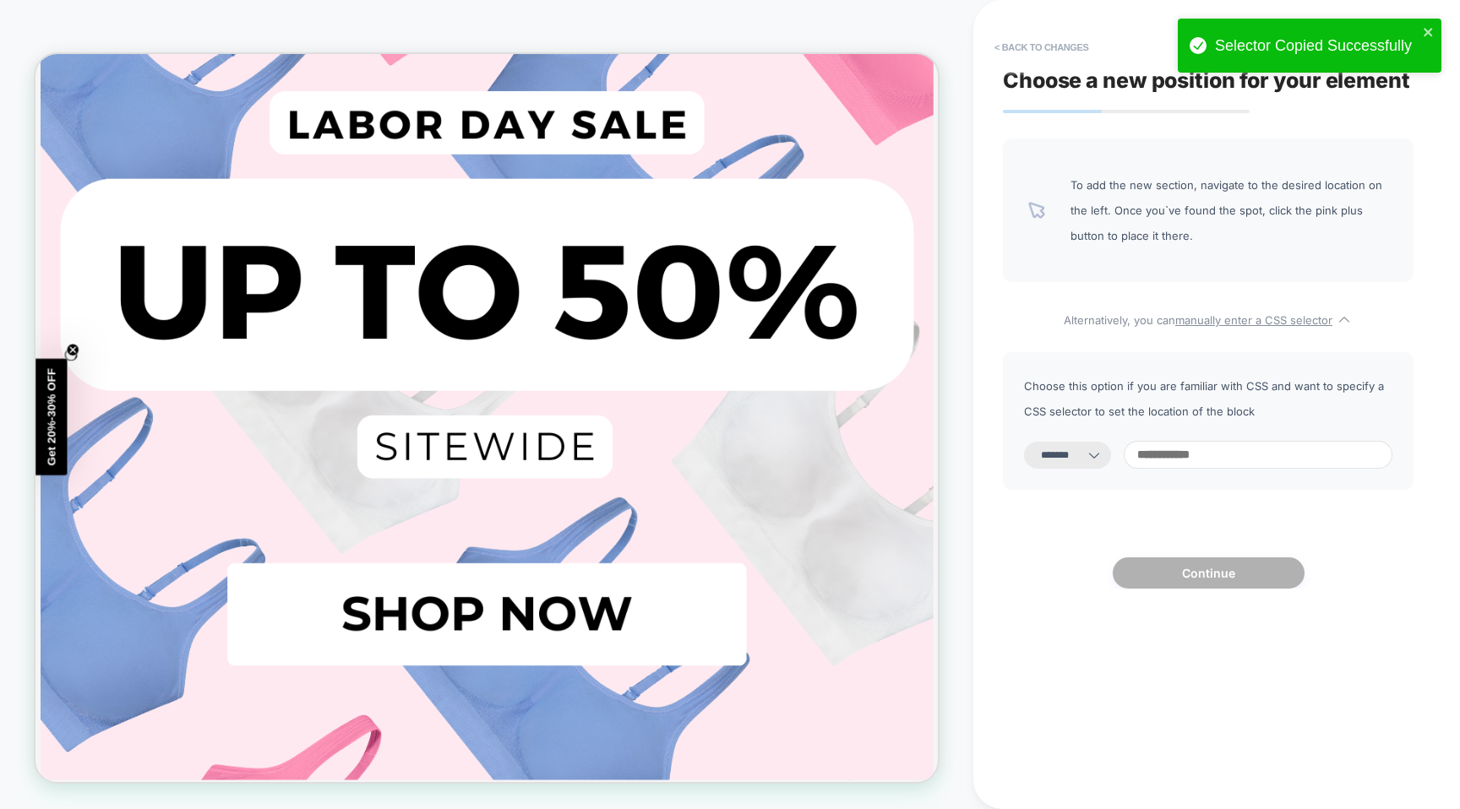
click at [1195, 469] on input at bounding box center [1257, 455] width 269 height 28
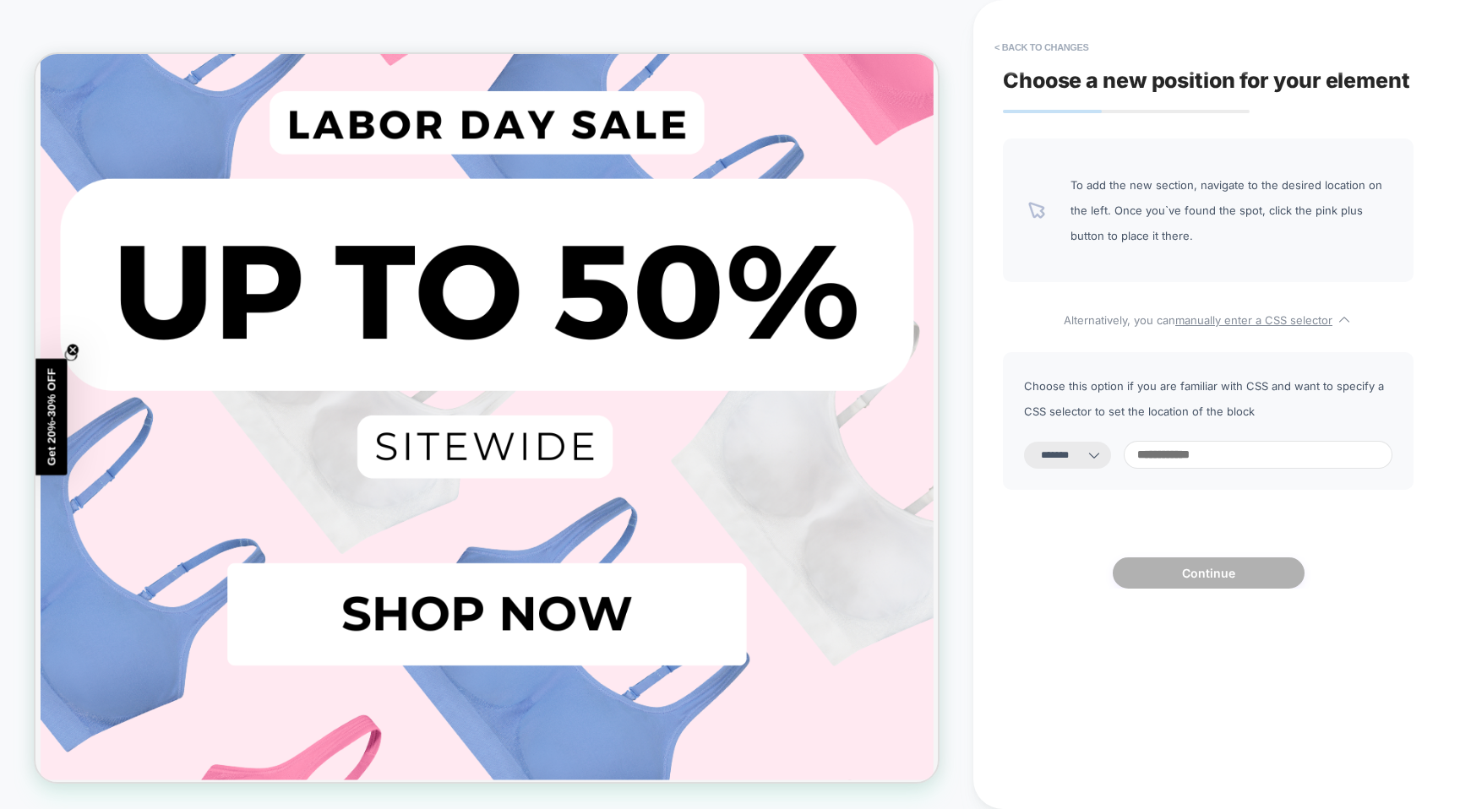
paste input "**********"
type input "**********"
select select "*********"
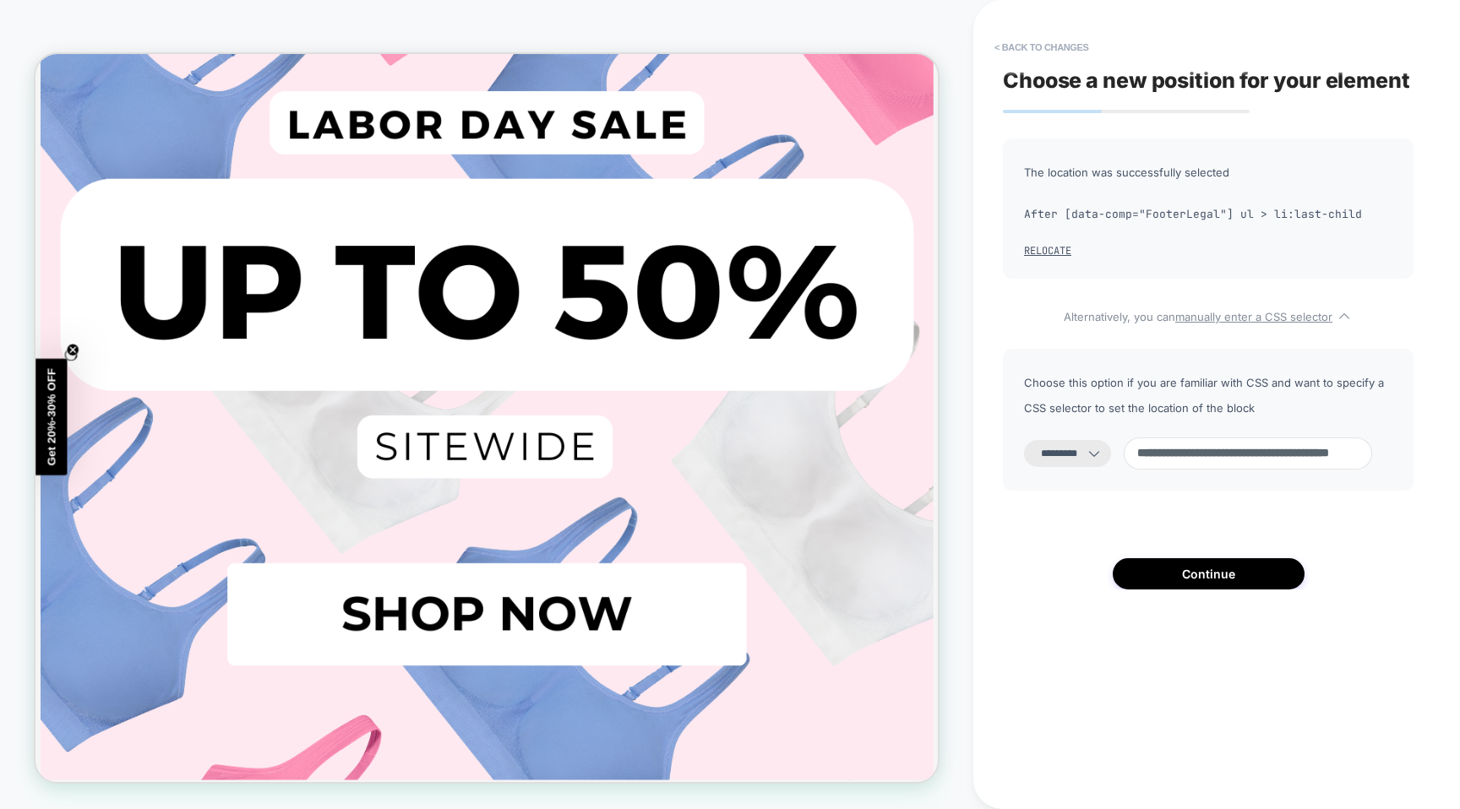
scroll to position [0, 0]
paste input "**********"
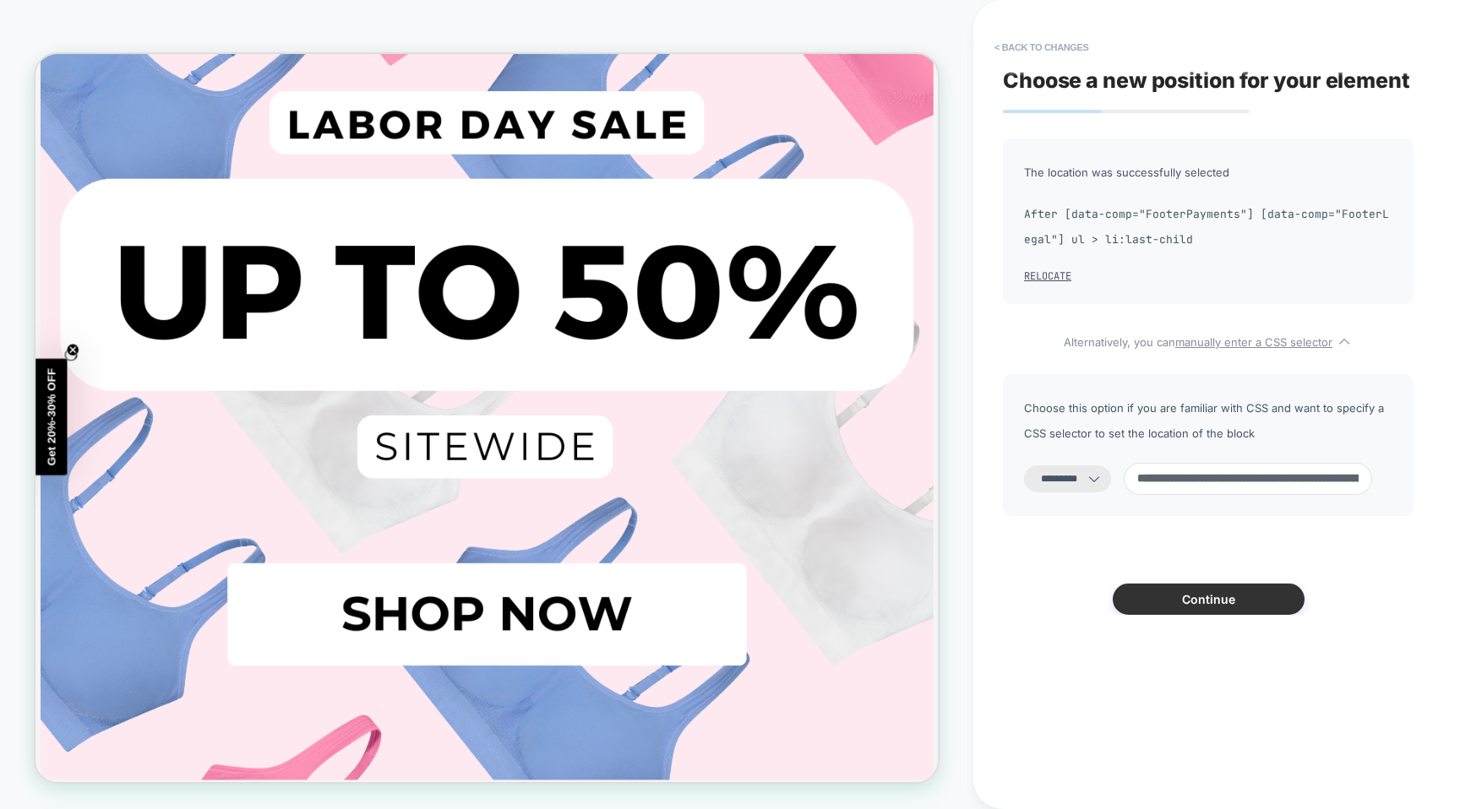
type input "**********"
click at [1193, 597] on button "Continue" at bounding box center [1208, 599] width 192 height 31
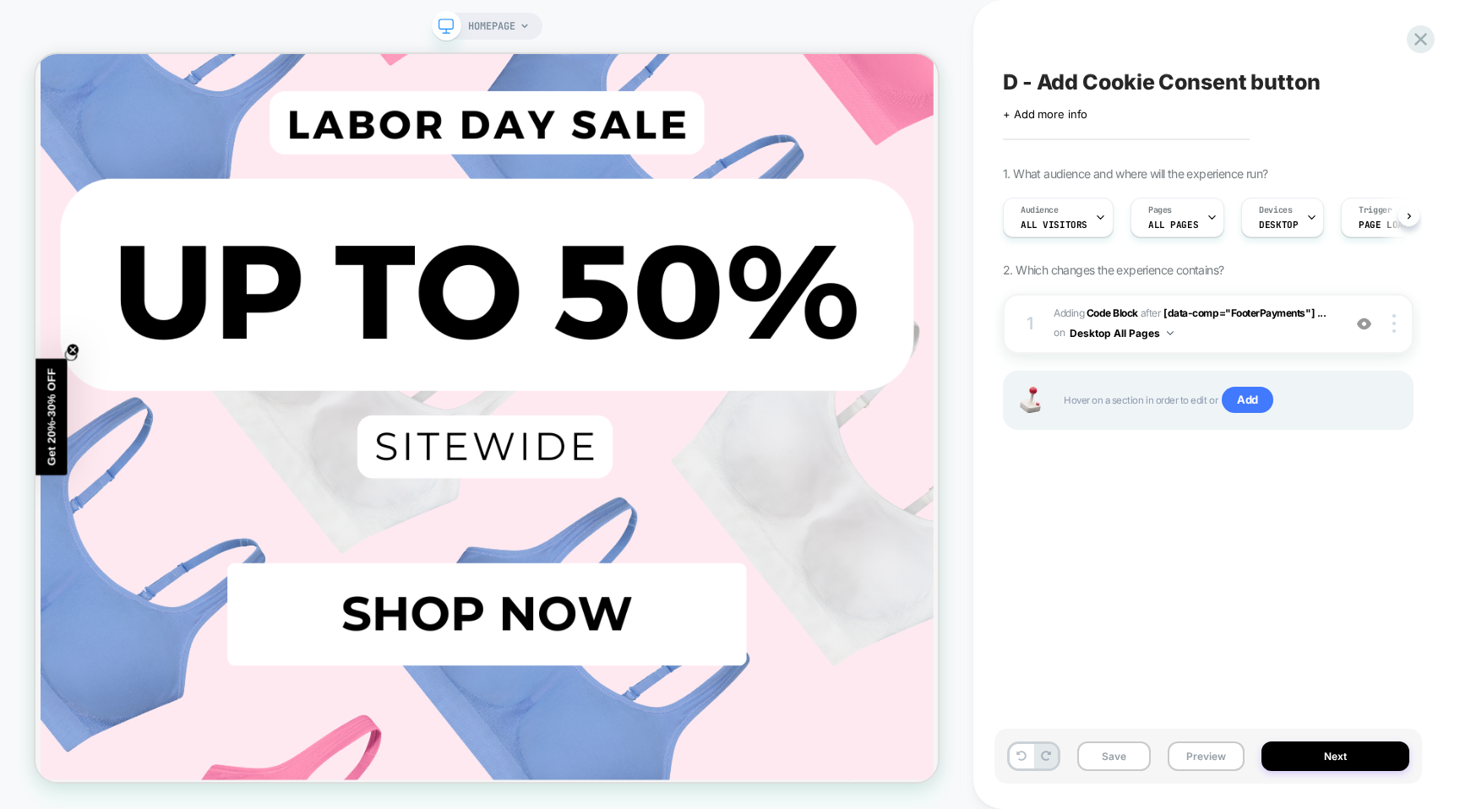
scroll to position [0, 1]
click at [1196, 754] on button "Preview" at bounding box center [1205, 757] width 77 height 30
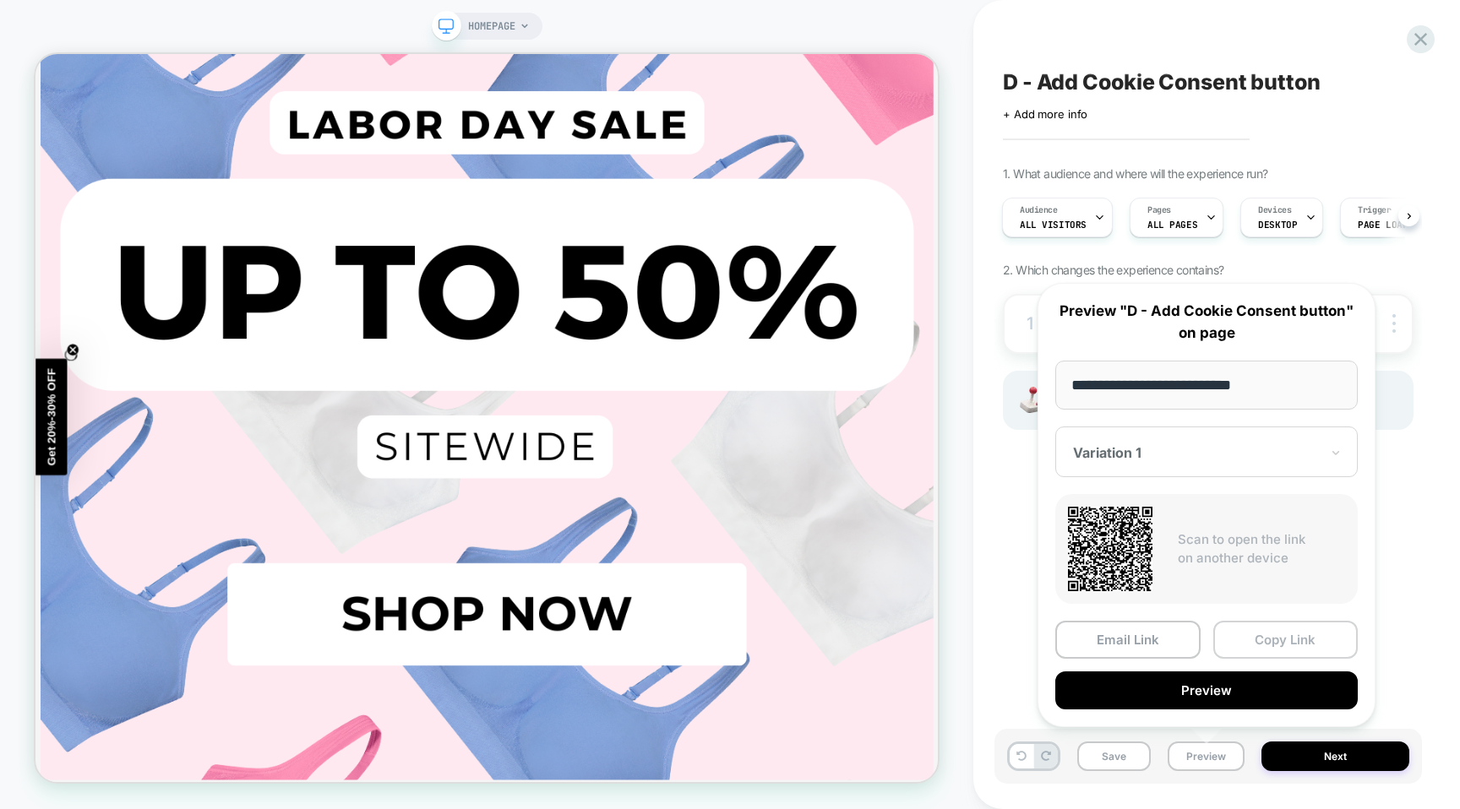
click at [1301, 643] on button "Copy Link" at bounding box center [1285, 640] width 145 height 38
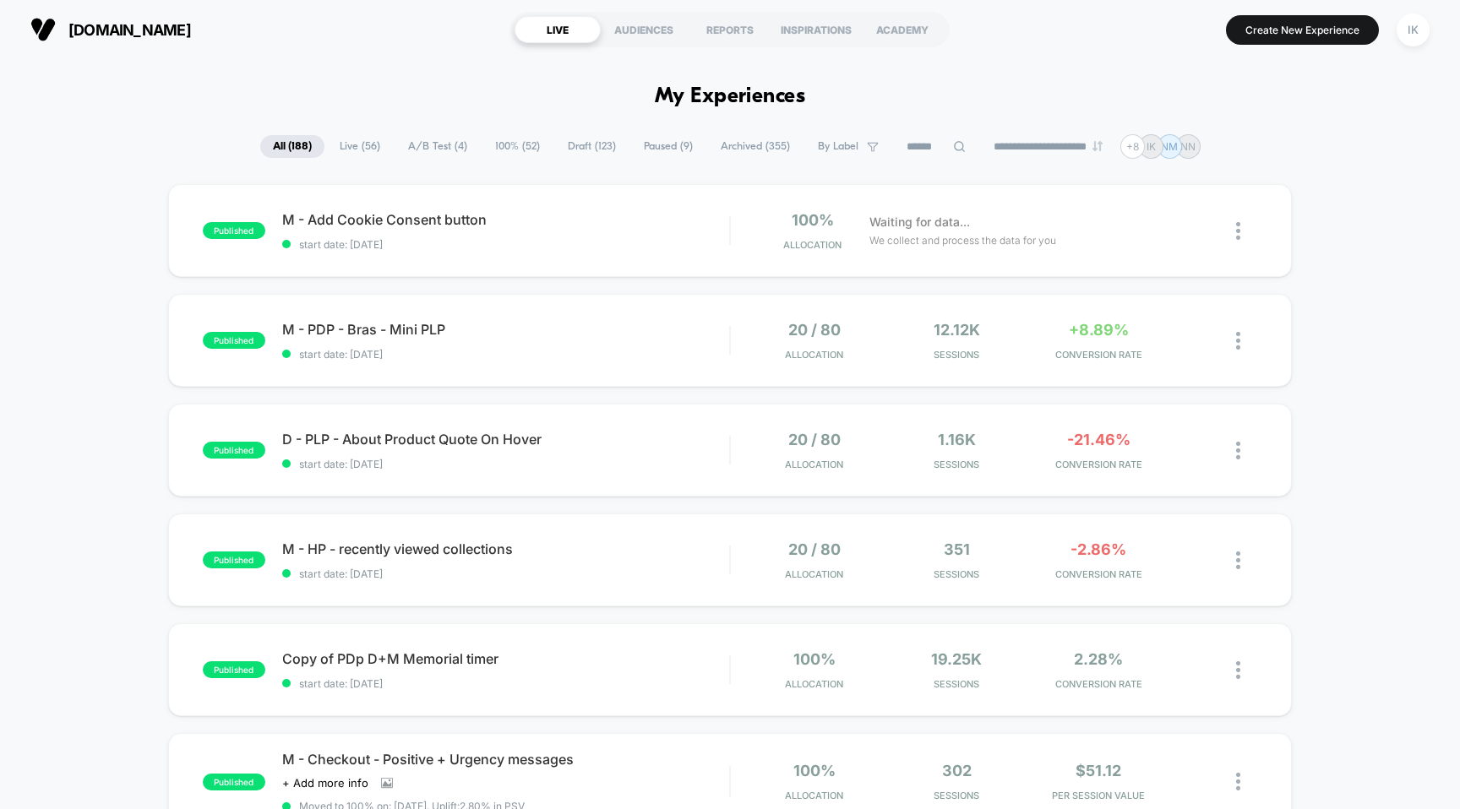
click at [953, 146] on icon at bounding box center [959, 146] width 13 height 13
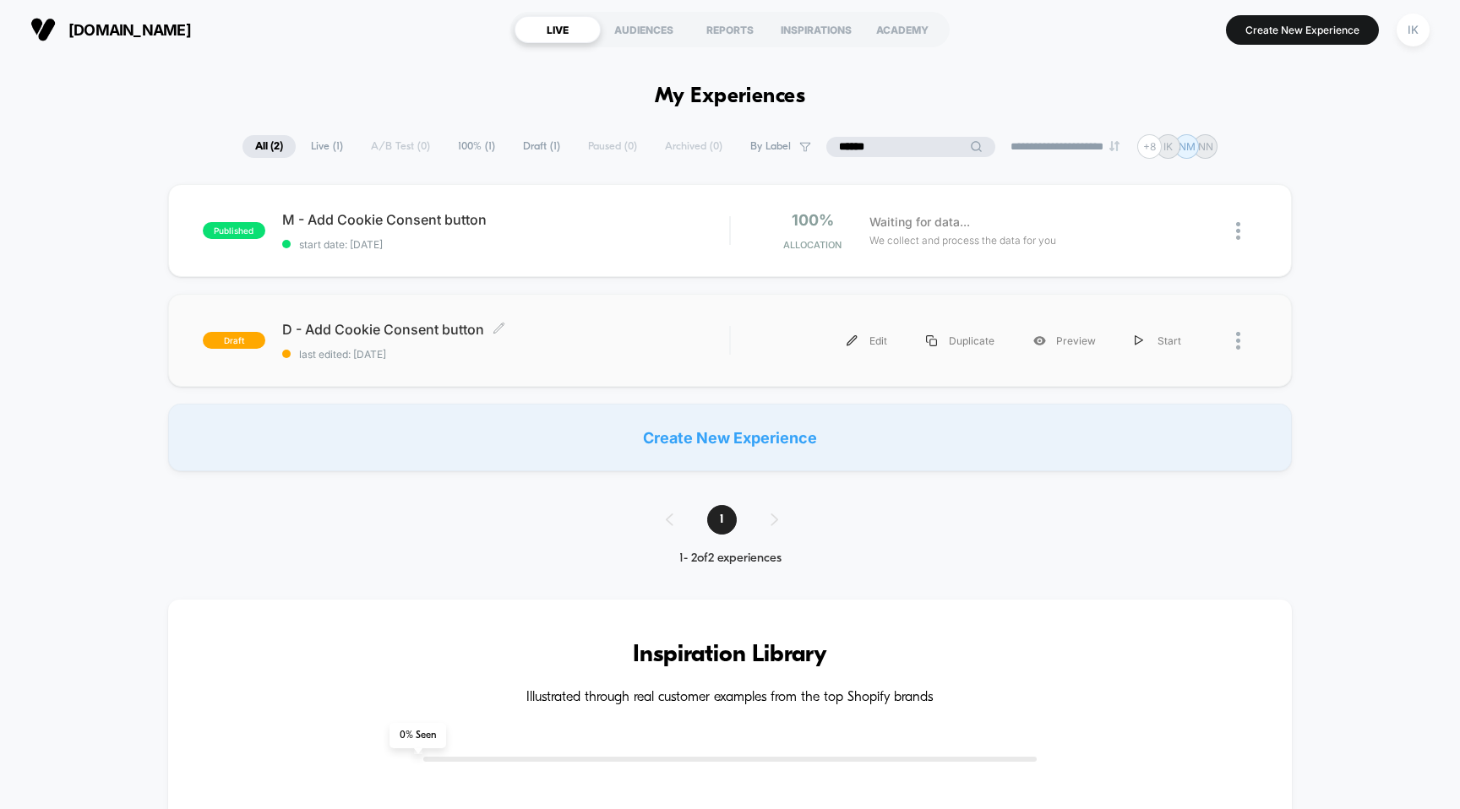
type input "******"
click at [441, 325] on span "D - Add Cookie Consent button Click to edit experience details" at bounding box center [506, 329] width 448 height 17
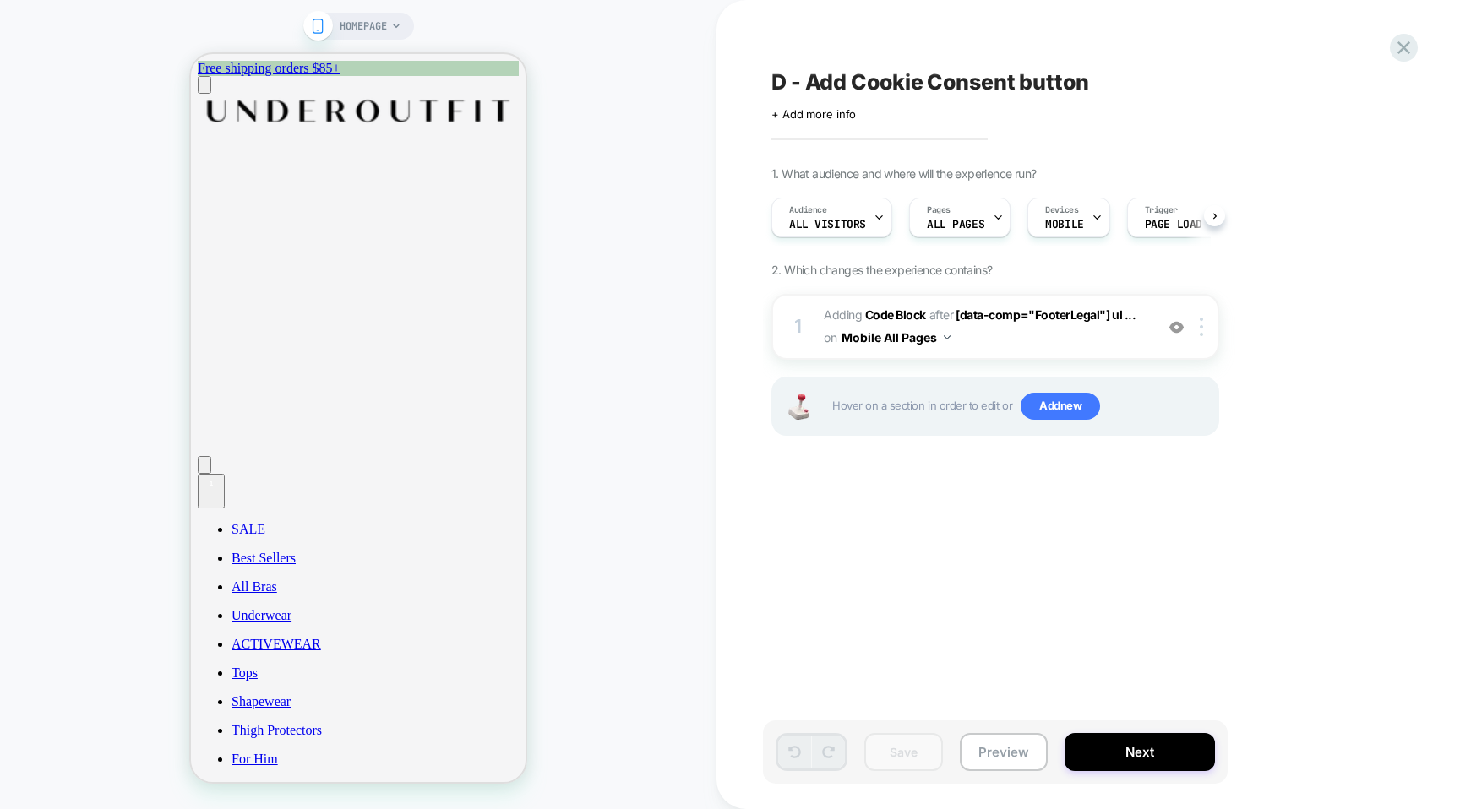
scroll to position [0, 1]
click at [1090, 223] on div at bounding box center [1095, 217] width 11 height 38
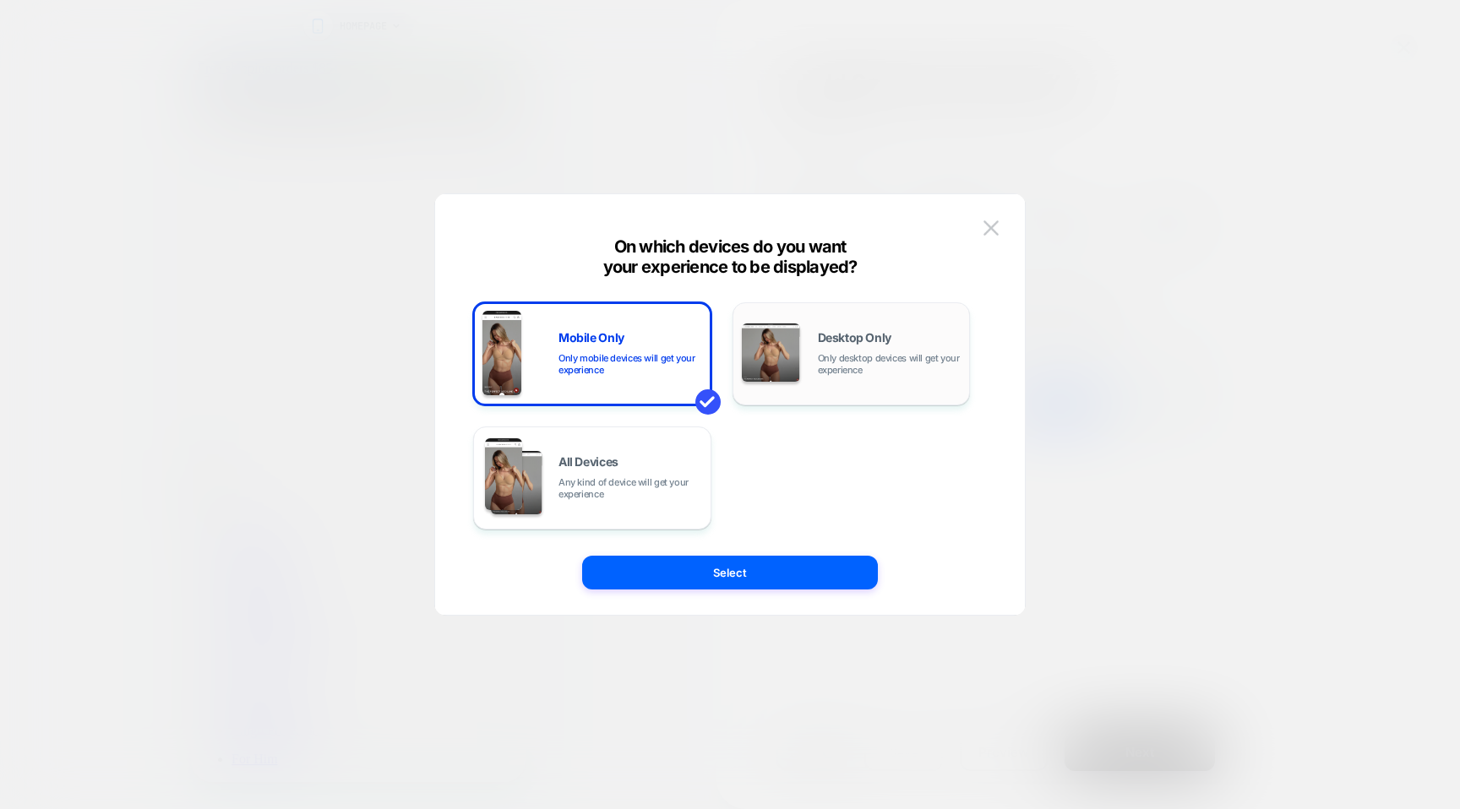
click at [916, 371] on span "Only desktop devices will get your experience" at bounding box center [890, 364] width 144 height 24
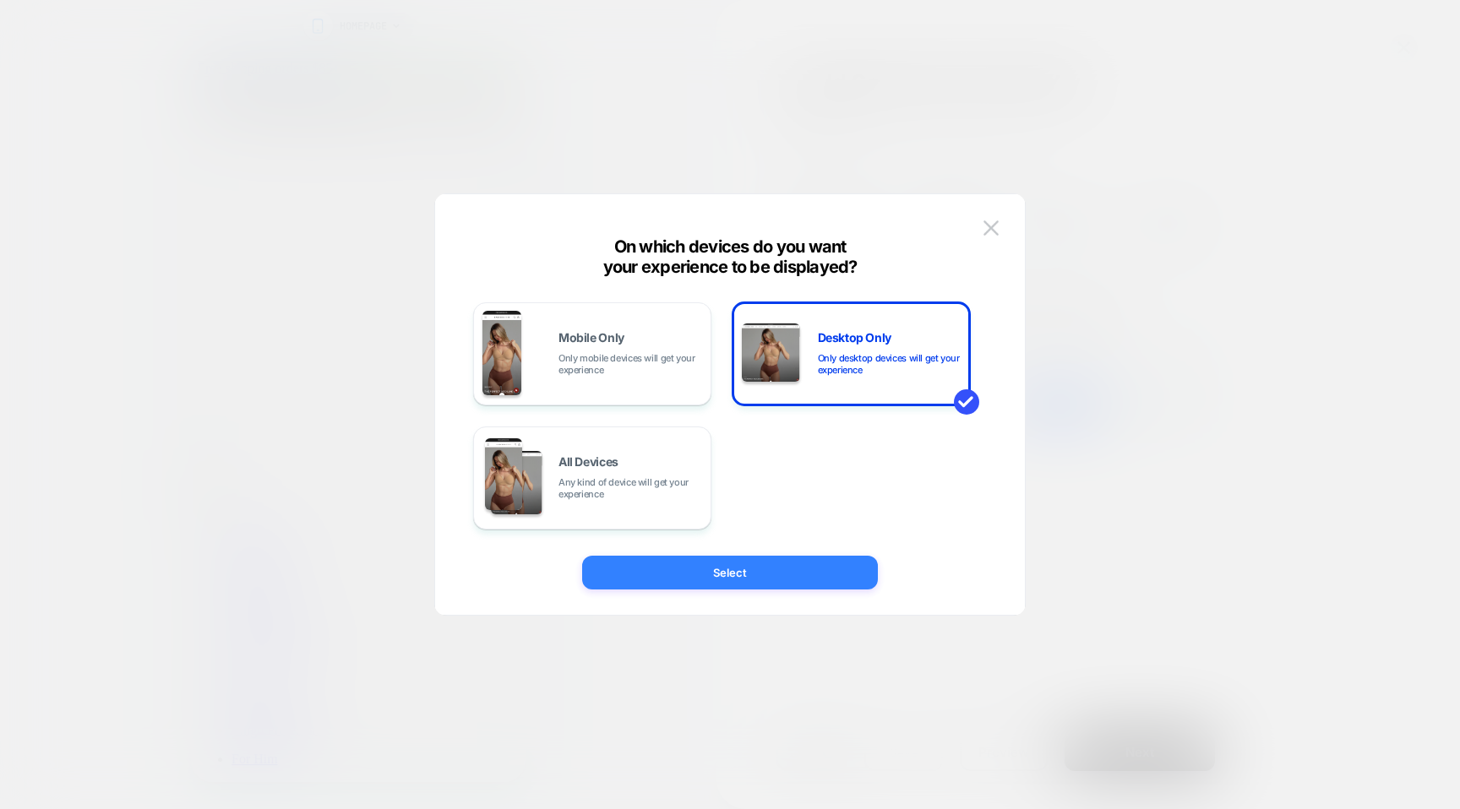
click at [748, 561] on button "Select" at bounding box center [730, 573] width 296 height 34
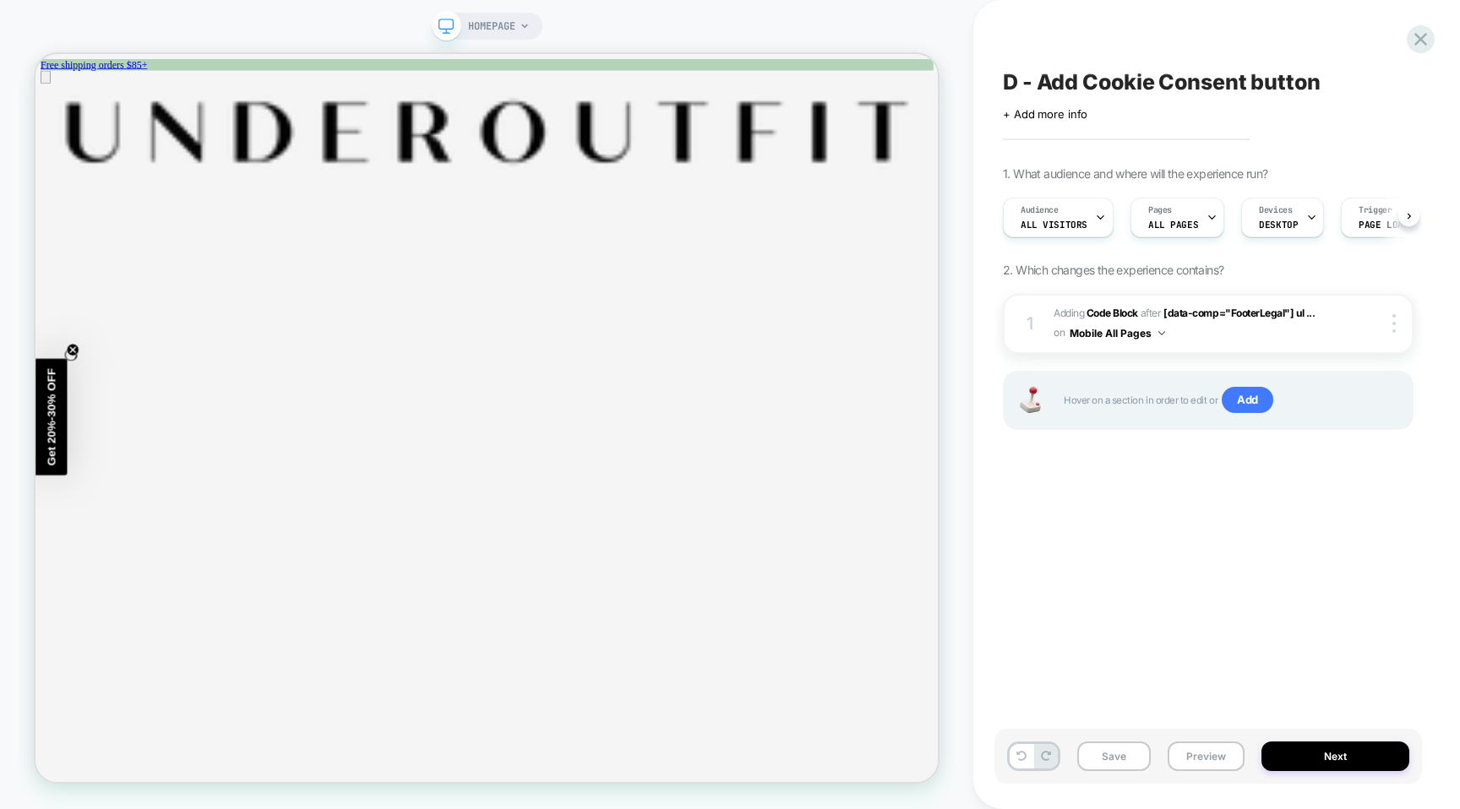
scroll to position [0, 1]
click at [1395, 319] on img at bounding box center [1393, 323] width 3 height 19
click at [1199, 319] on span "Adding Code Block AFTER [data-comp="FooterLegal"] ul ... [data-comp="FooterLega…" at bounding box center [1193, 324] width 280 height 40
click at [1191, 314] on span "[data-comp="FooterLegal"] ul ..." at bounding box center [1238, 313] width 151 height 13
click at [1248, 313] on span "[data-comp="FooterLegal"] ul ..." at bounding box center [1238, 313] width 151 height 13
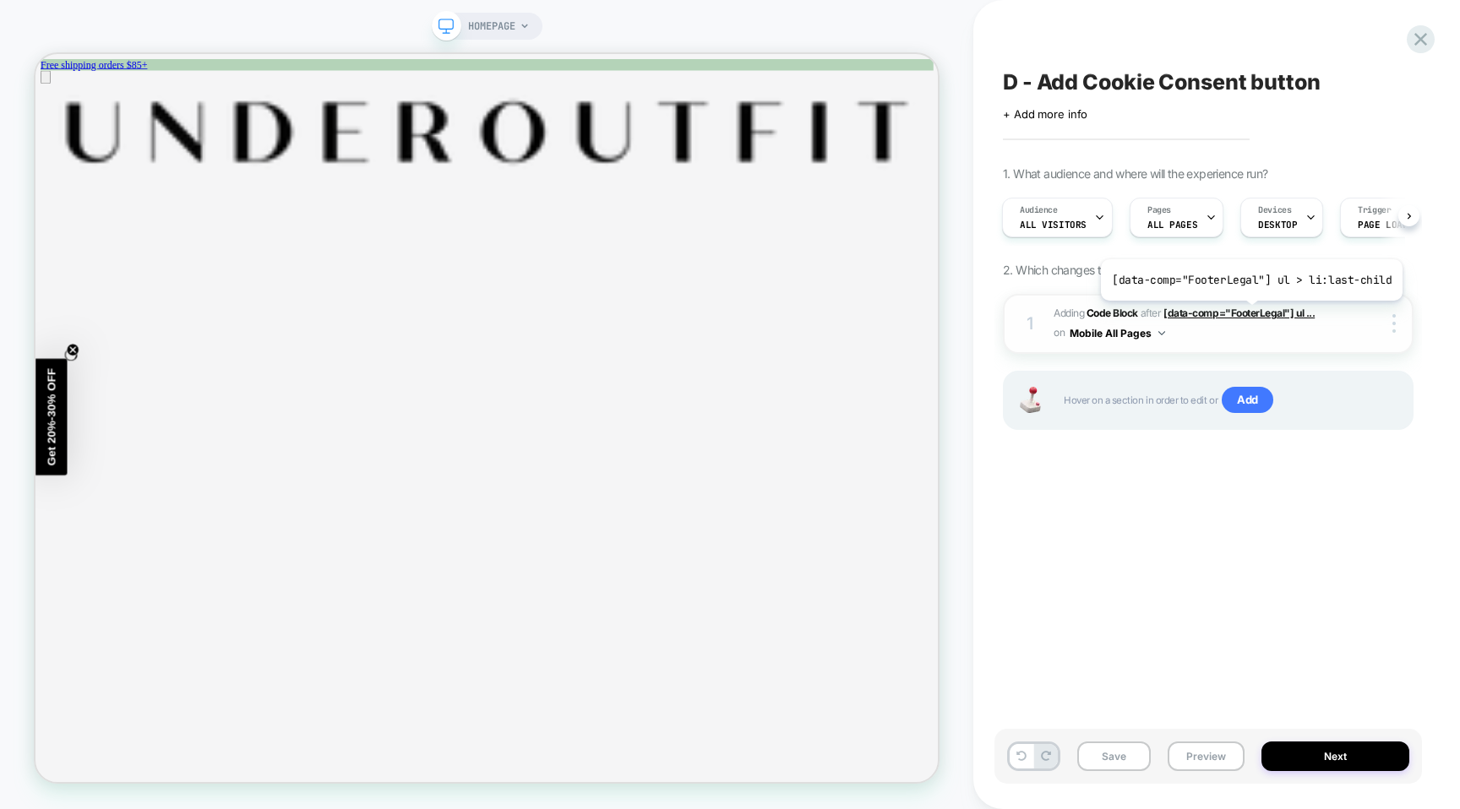
click at [1248, 313] on span "[data-comp="FooterLegal"] ul ..." at bounding box center [1238, 313] width 151 height 13
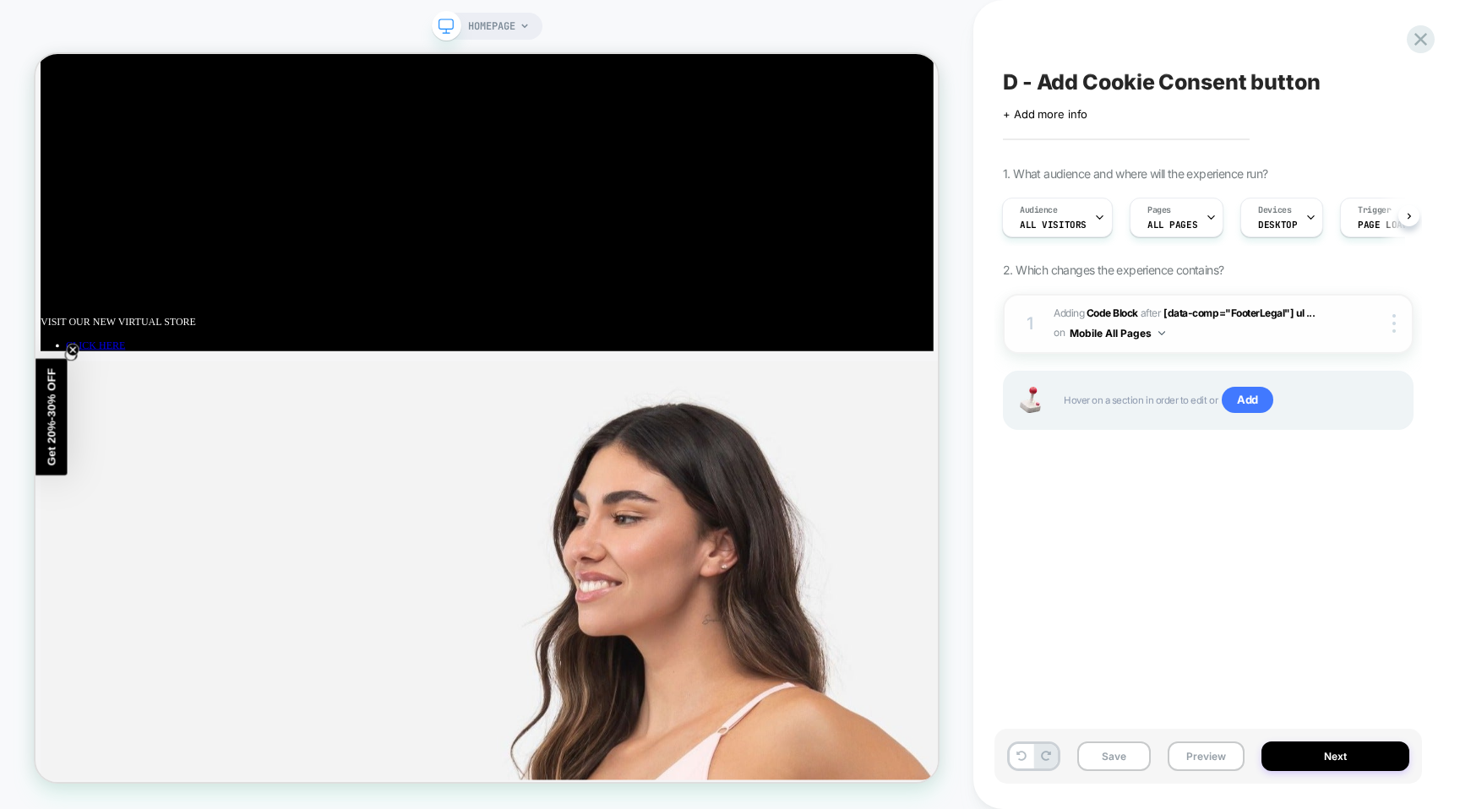
scroll to position [3338, 0]
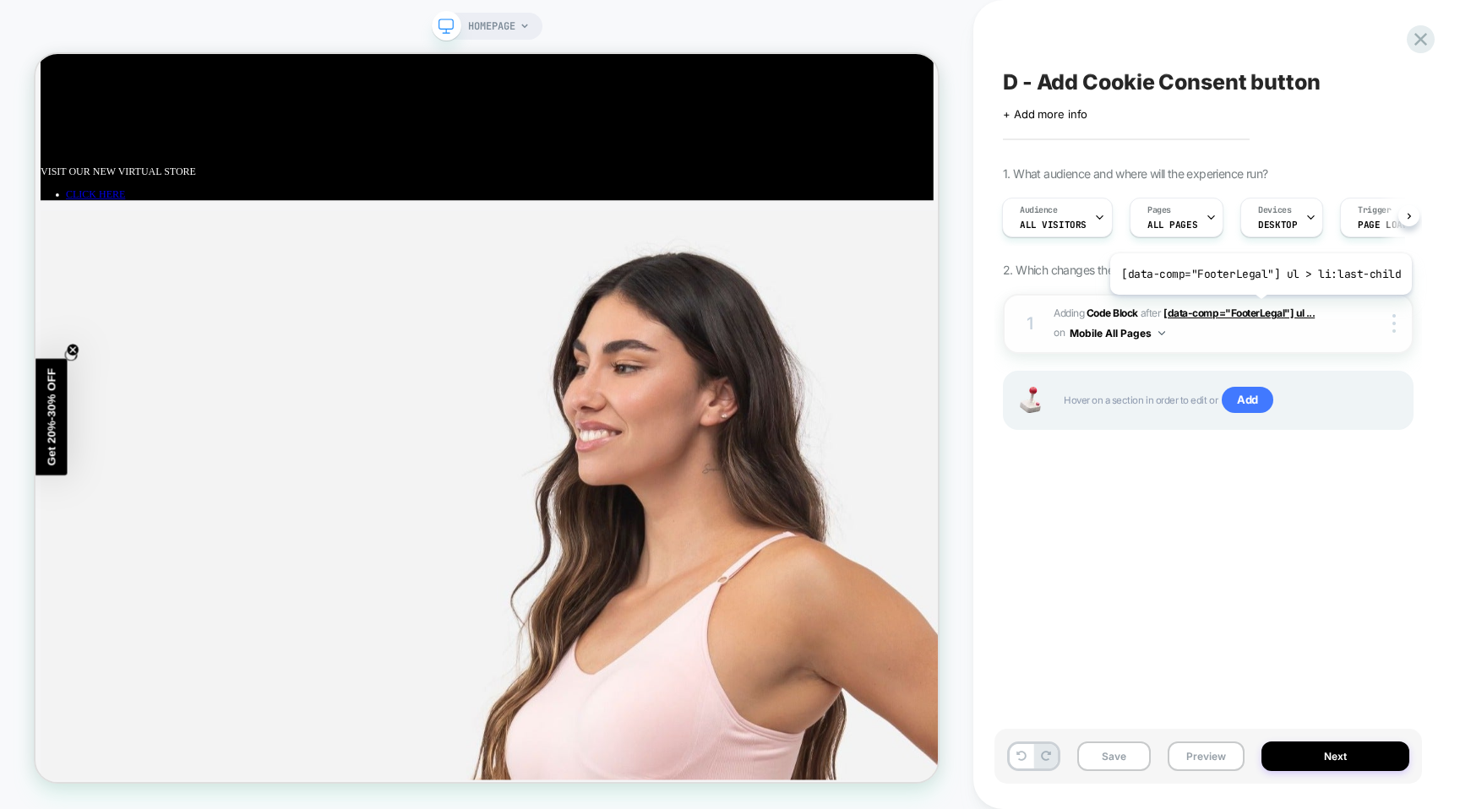
click at [1256, 307] on span "[data-comp="FooterLegal"] ul ..." at bounding box center [1238, 313] width 151 height 13
click at [1200, 332] on span "Adding Code Block AFTER [data-comp="FooterLegal"] ul ... [data-comp="FooterLega…" at bounding box center [1193, 324] width 280 height 40
click at [1128, 335] on button "Mobile All Pages" at bounding box center [1116, 333] width 95 height 21
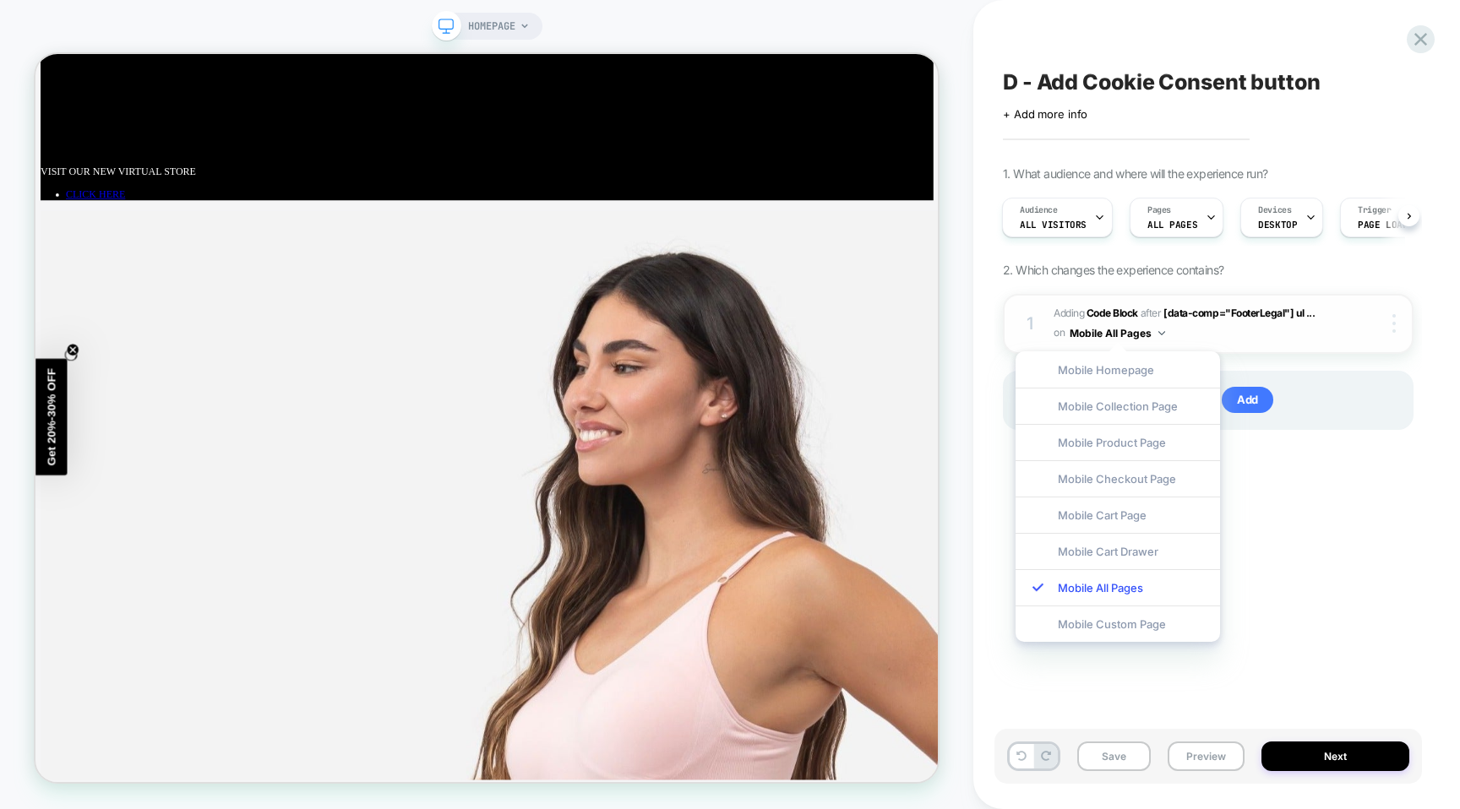
click at [1393, 327] on img at bounding box center [1393, 323] width 3 height 19
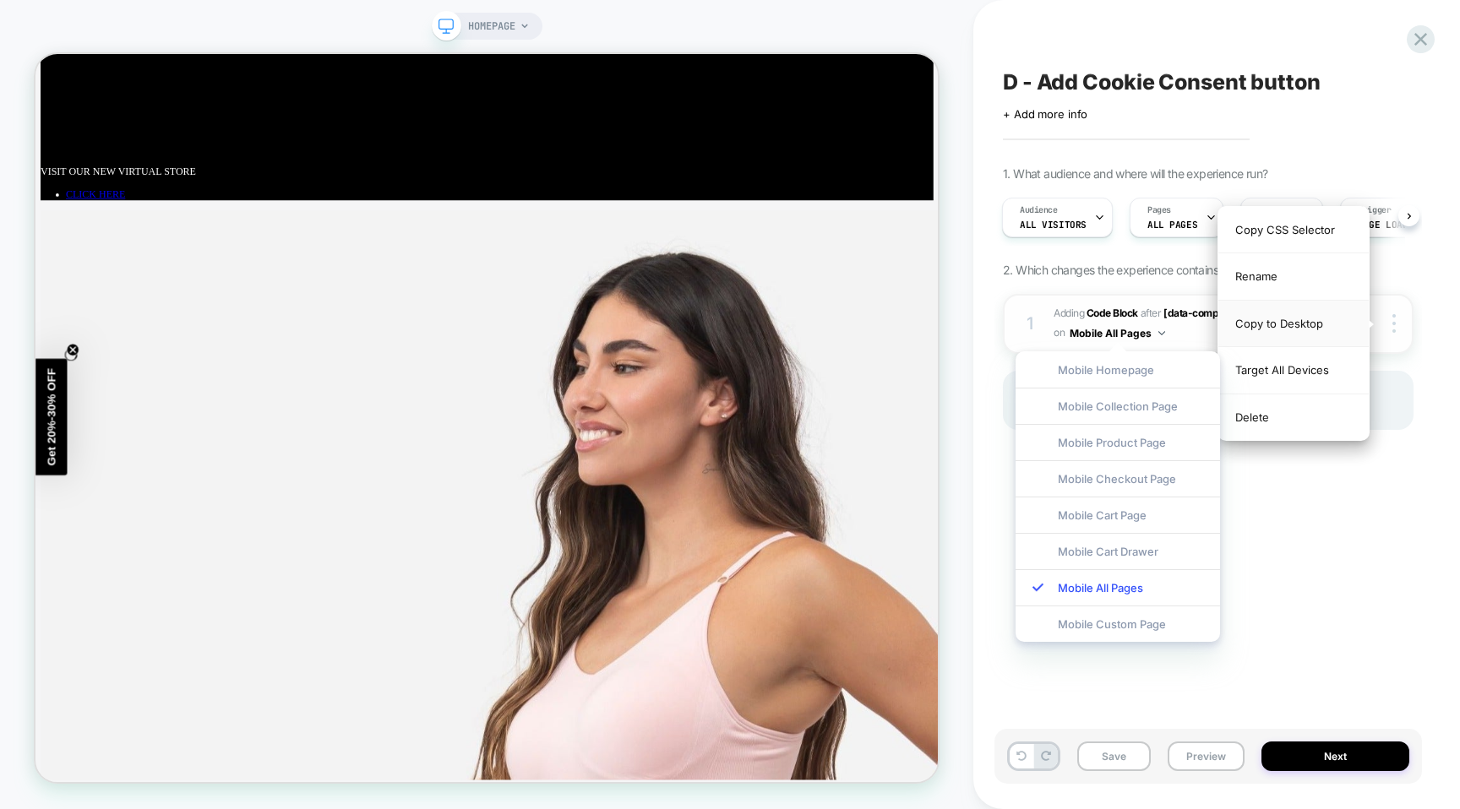
click at [1300, 327] on div "Copy to Desktop" at bounding box center [1293, 324] width 150 height 46
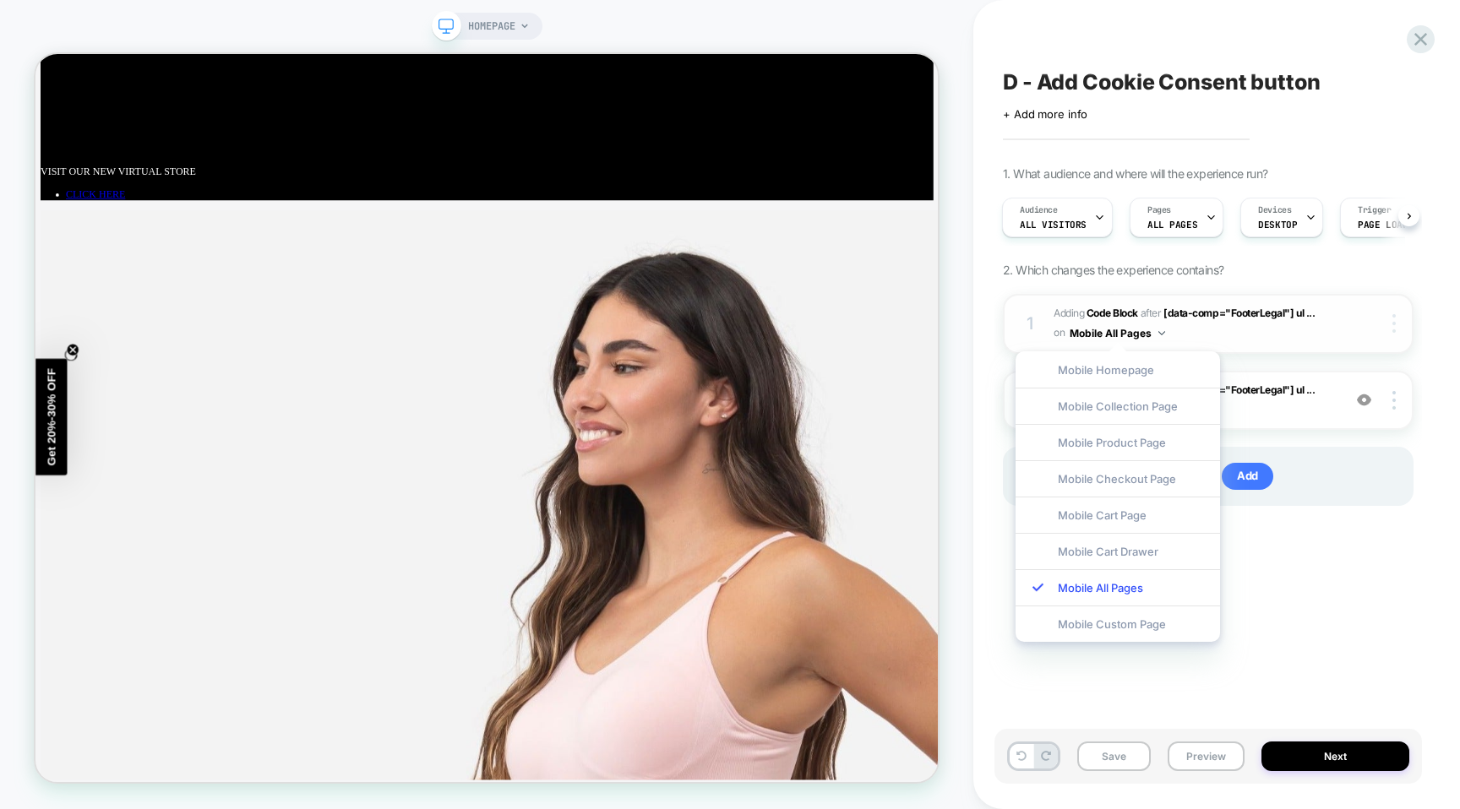
click at [1390, 325] on div at bounding box center [1396, 323] width 32 height 19
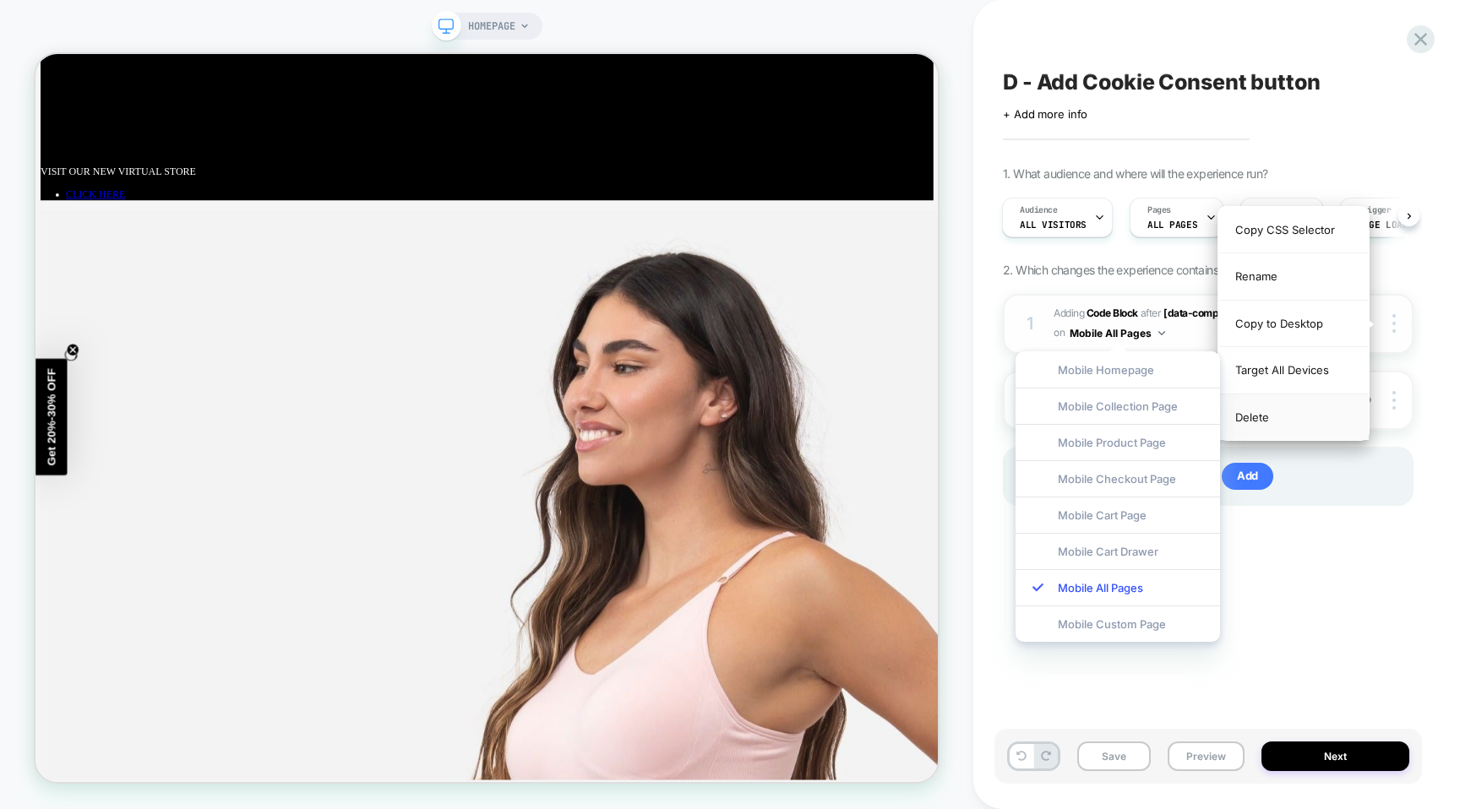
click at [1283, 417] on div "Delete" at bounding box center [1293, 417] width 150 height 46
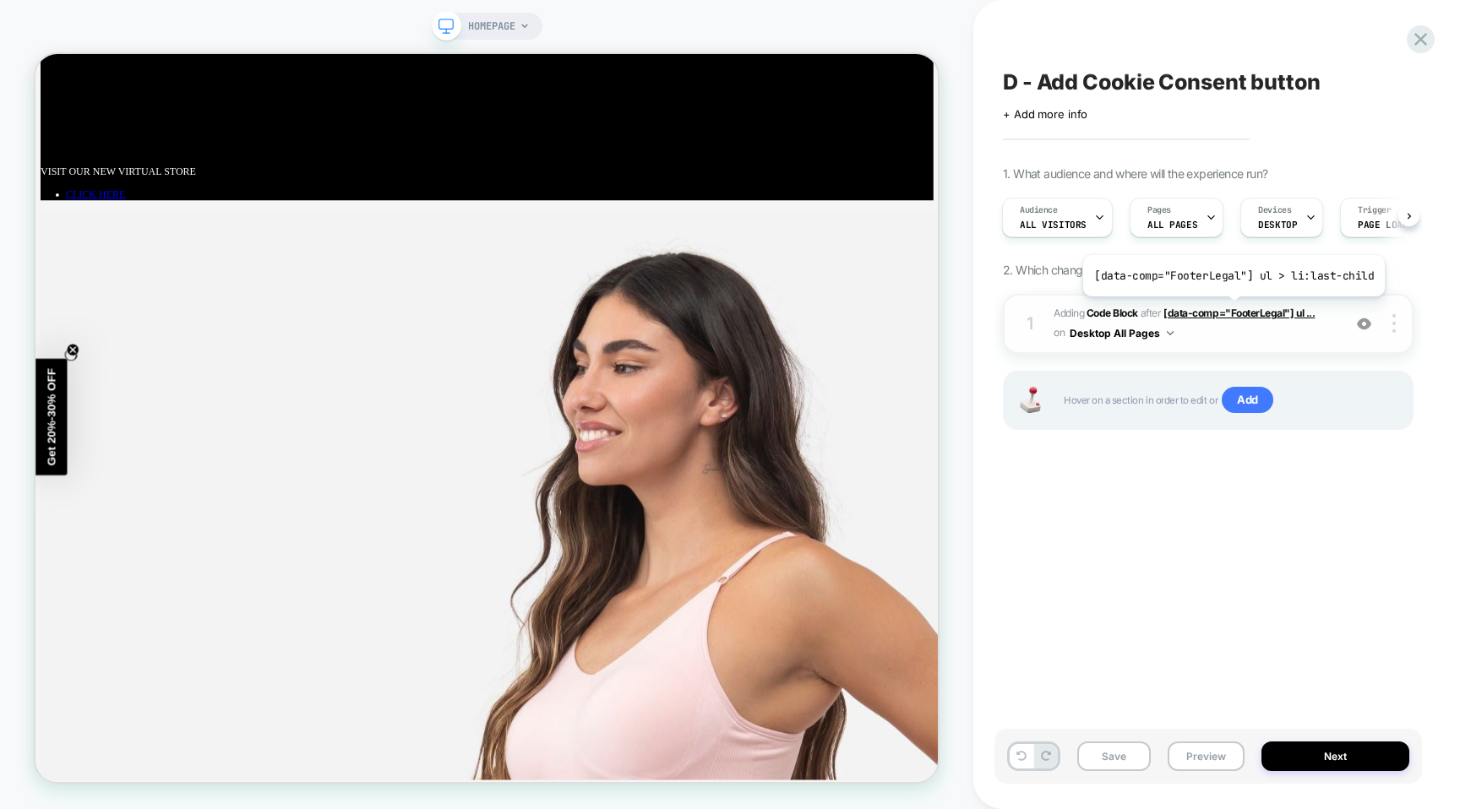
click at [1230, 309] on span "[data-comp="FooterLegal"] ul ..." at bounding box center [1238, 313] width 151 height 13
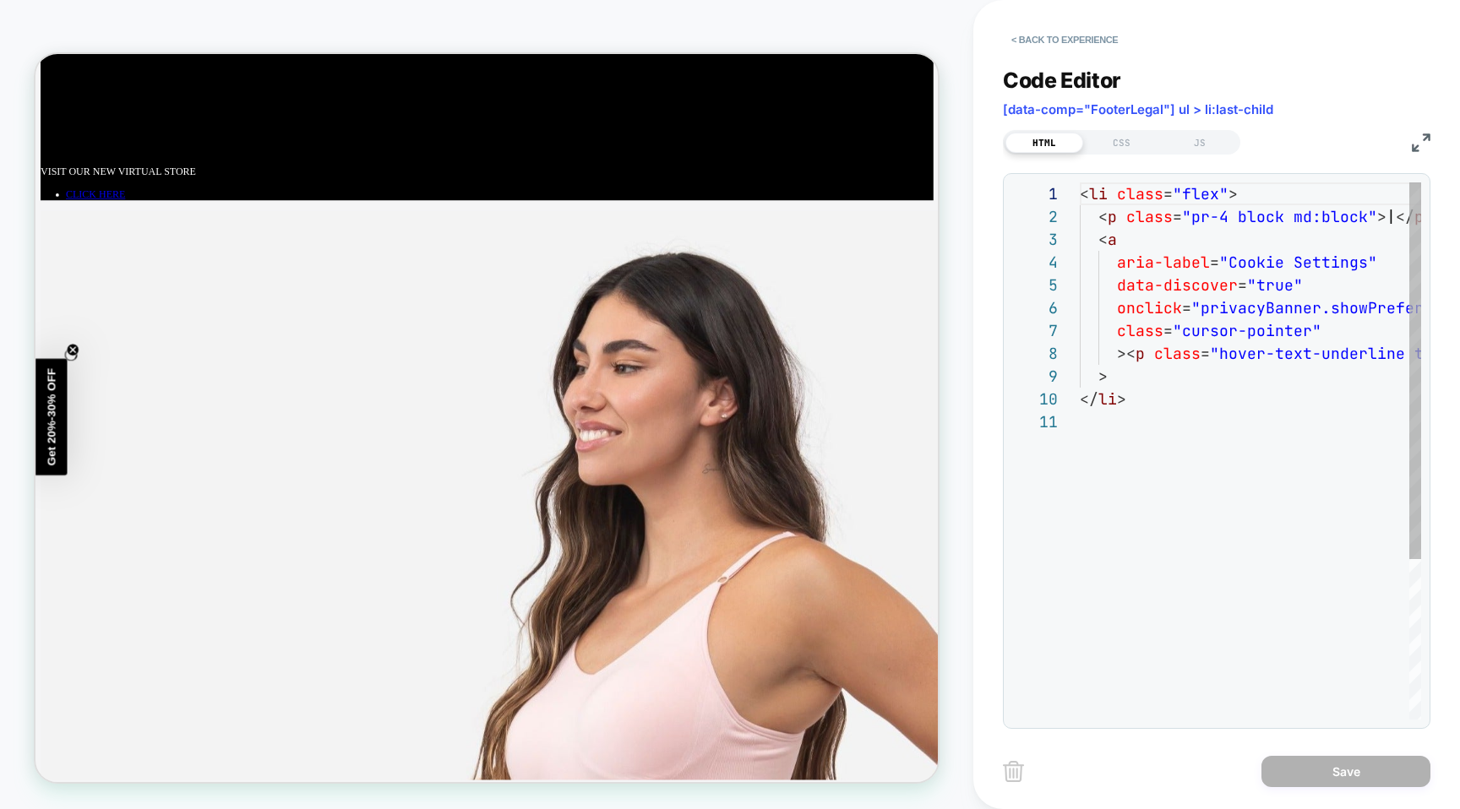
scroll to position [228, 0]
click at [1090, 110] on span "[data-comp="FooterLegal"] ul > li:last-child" at bounding box center [1138, 109] width 270 height 16
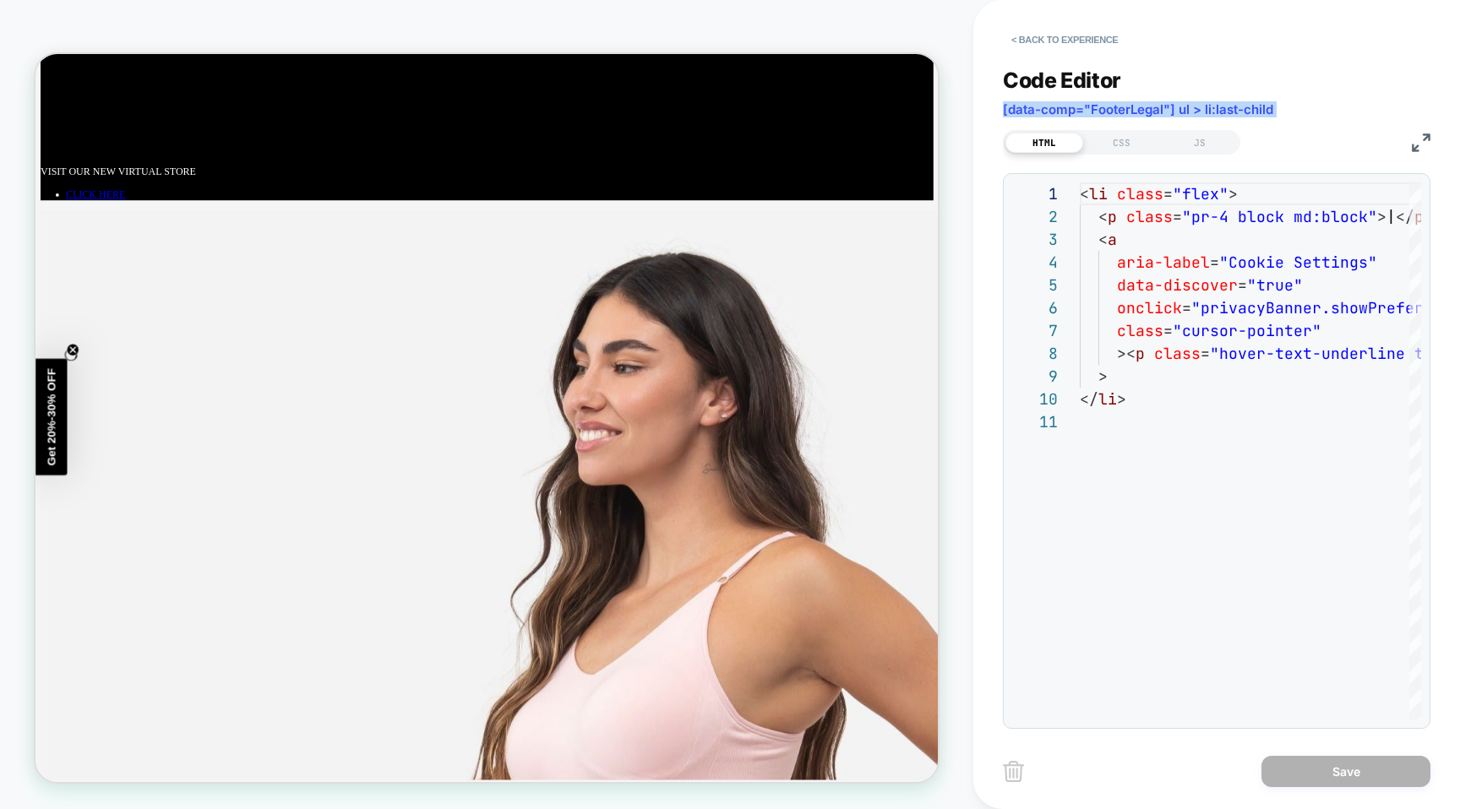
click at [1090, 110] on span "[data-comp="FooterLegal"] ul > li:last-child" at bounding box center [1138, 109] width 270 height 16
click at [1085, 39] on button "< Back to experience" at bounding box center [1064, 39] width 123 height 27
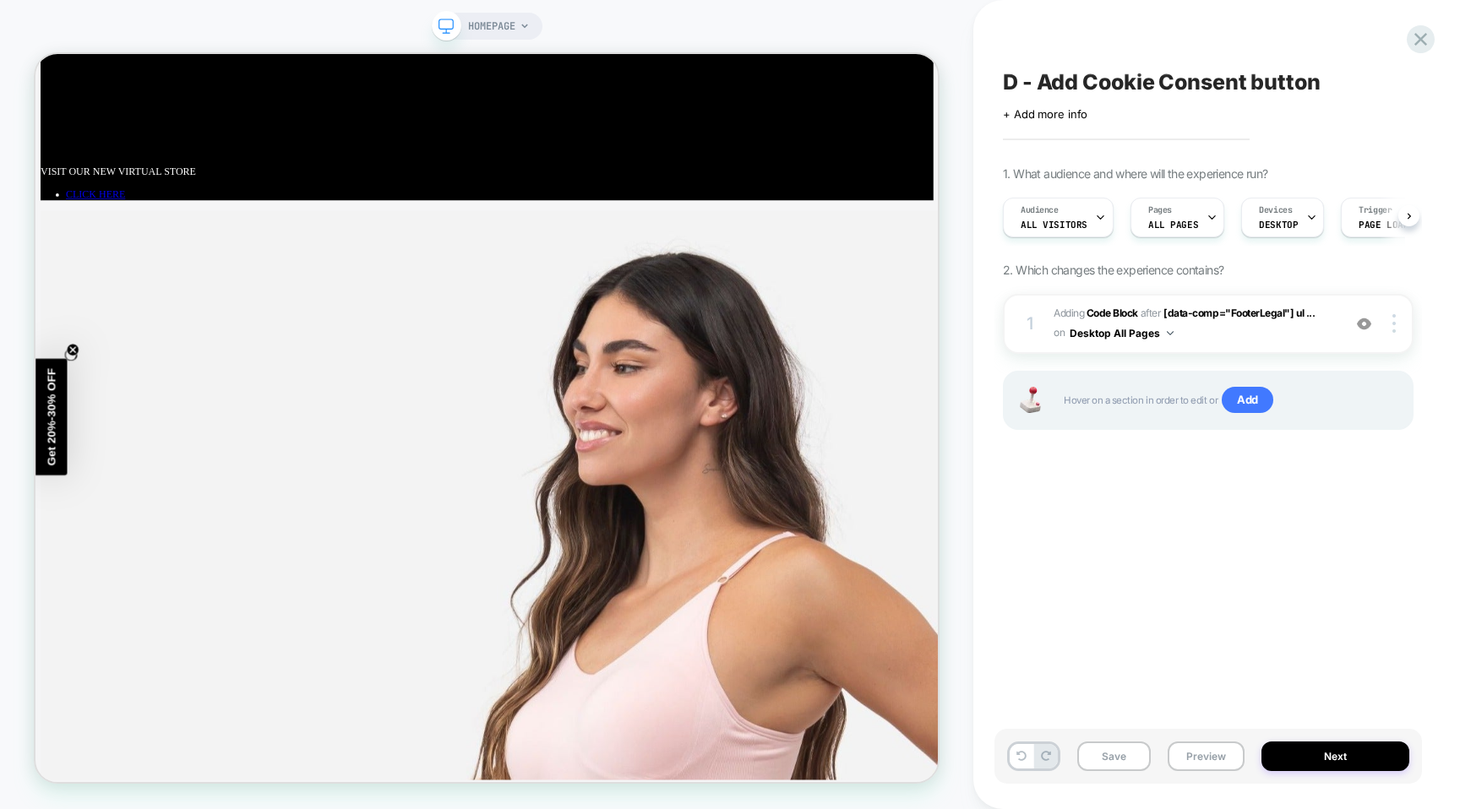
scroll to position [0, 1]
click at [1392, 323] on img at bounding box center [1393, 323] width 3 height 19
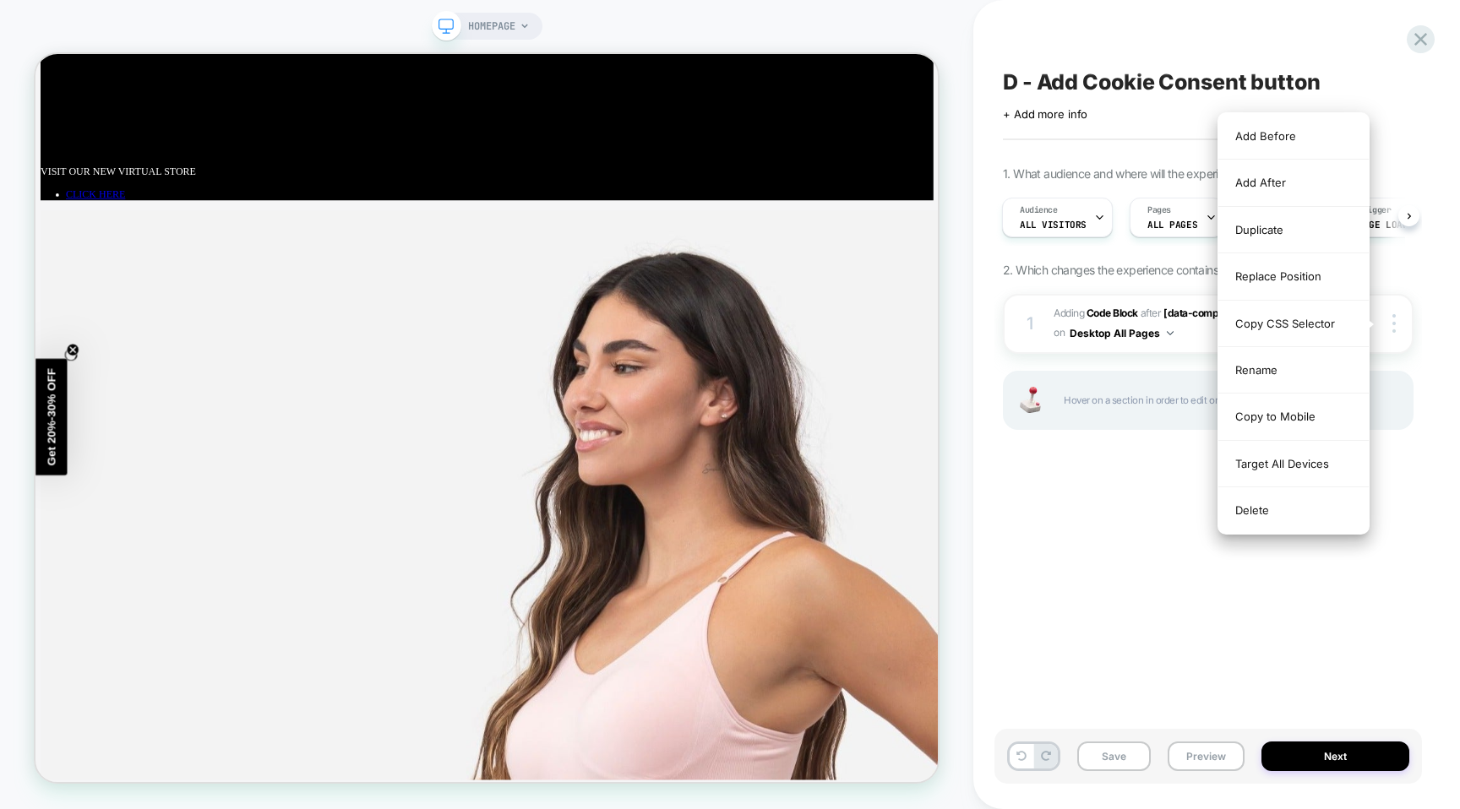
scroll to position [3356, 0]
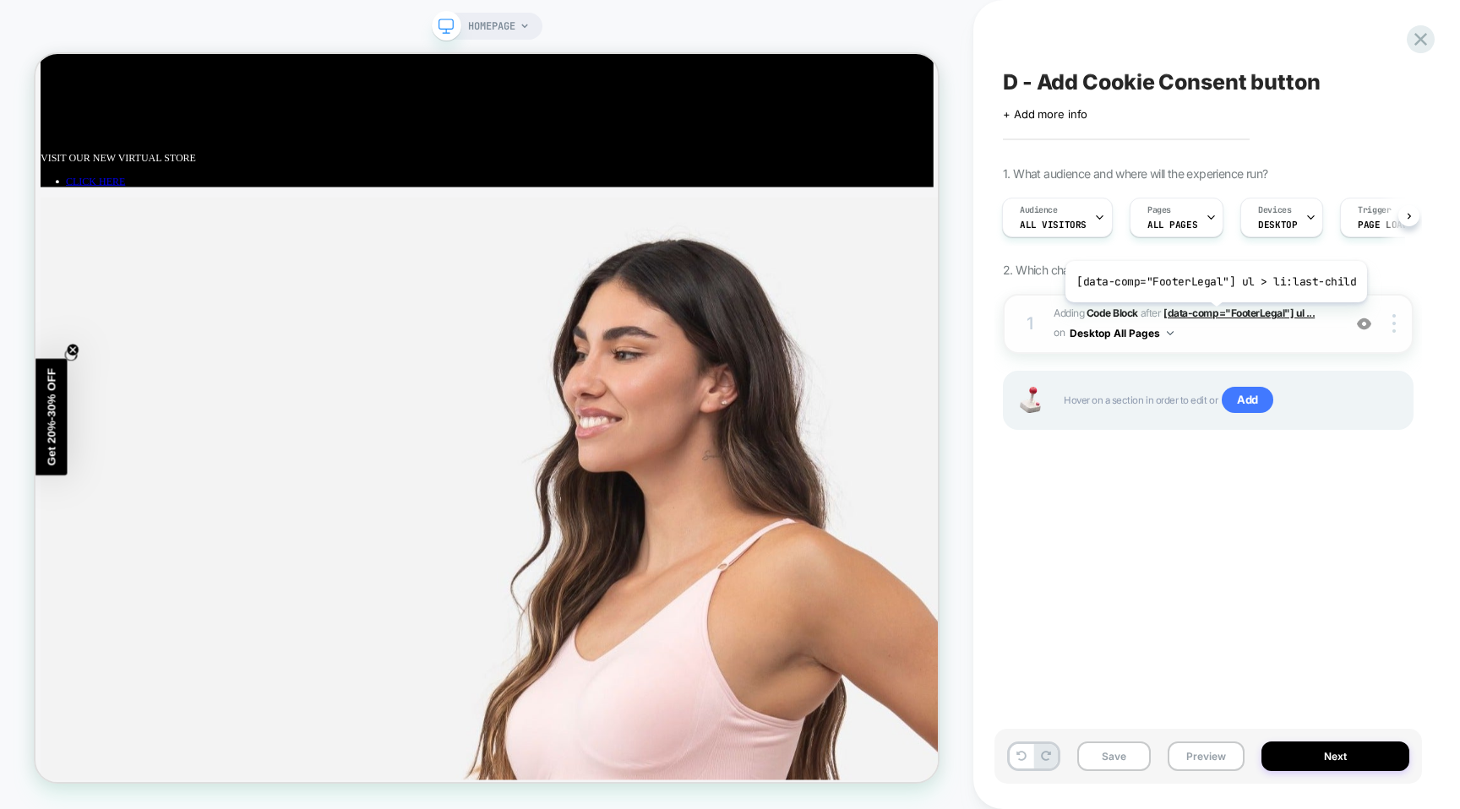
click at [1212, 315] on span "[data-comp="FooterLegal"] ul ..." at bounding box center [1238, 313] width 151 height 13
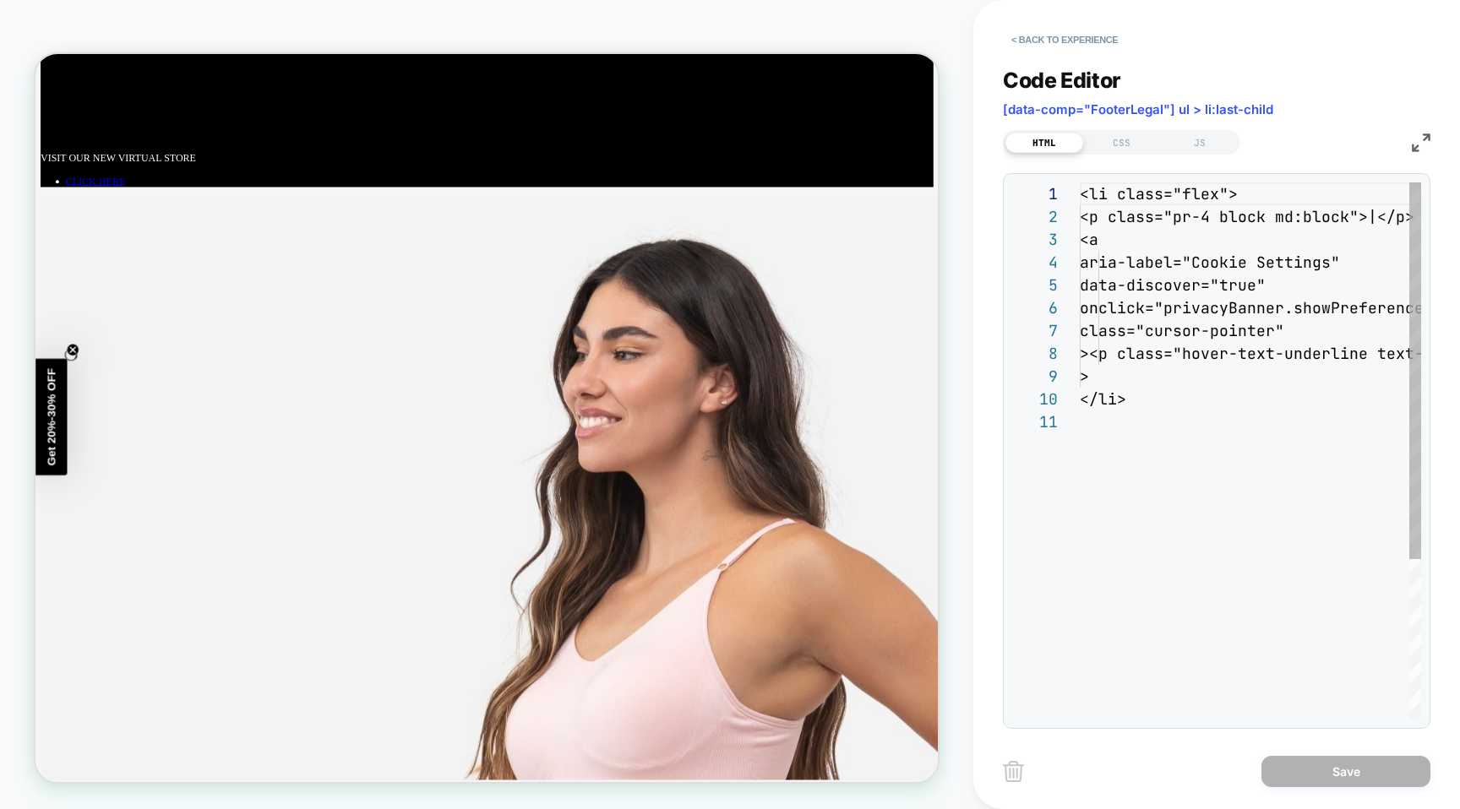
scroll to position [228, 0]
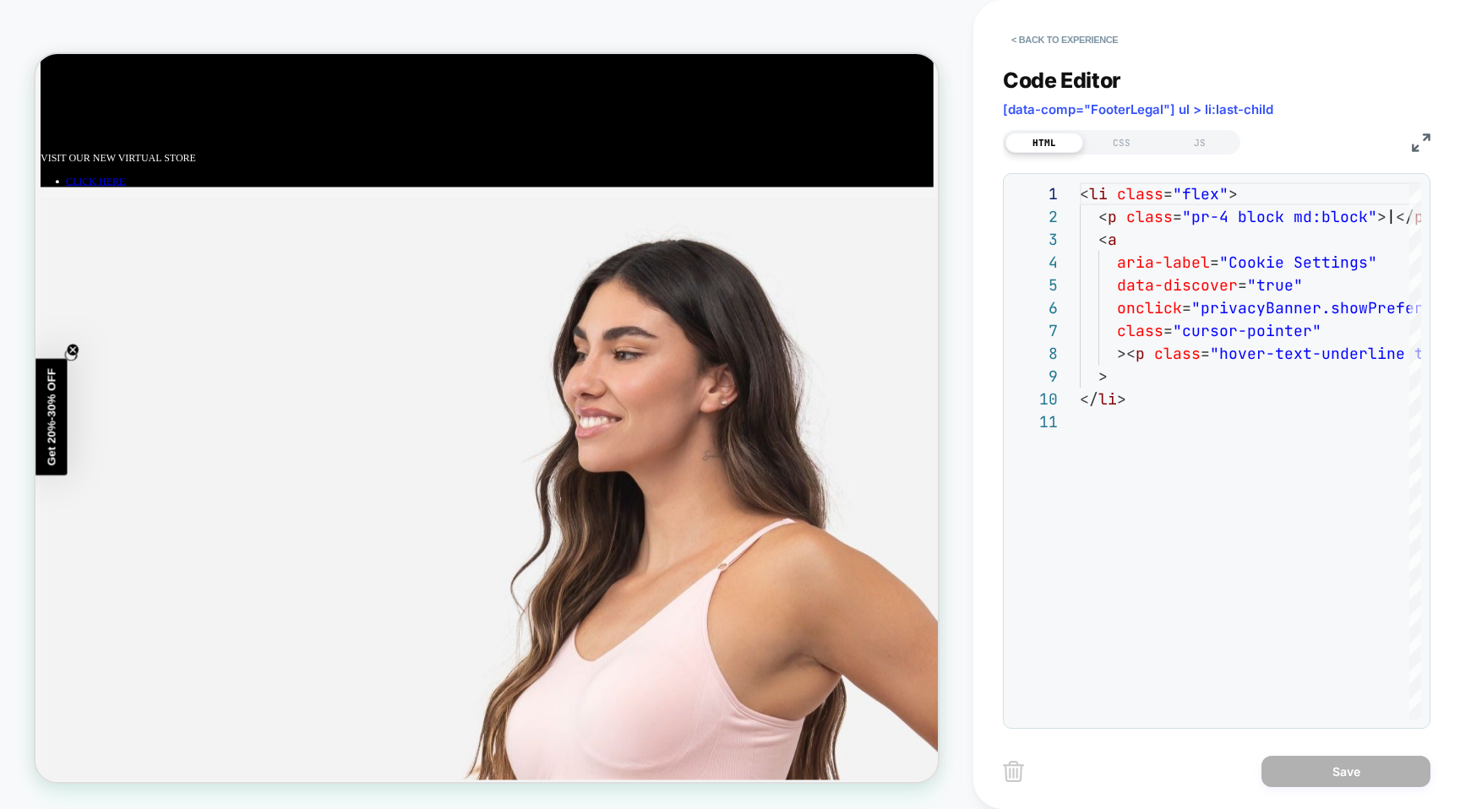
click at [1177, 111] on span "[data-comp="FooterLegal"] ul > li:last-child" at bounding box center [1138, 109] width 270 height 16
click at [1015, 34] on button "< Back to experience" at bounding box center [1064, 39] width 123 height 27
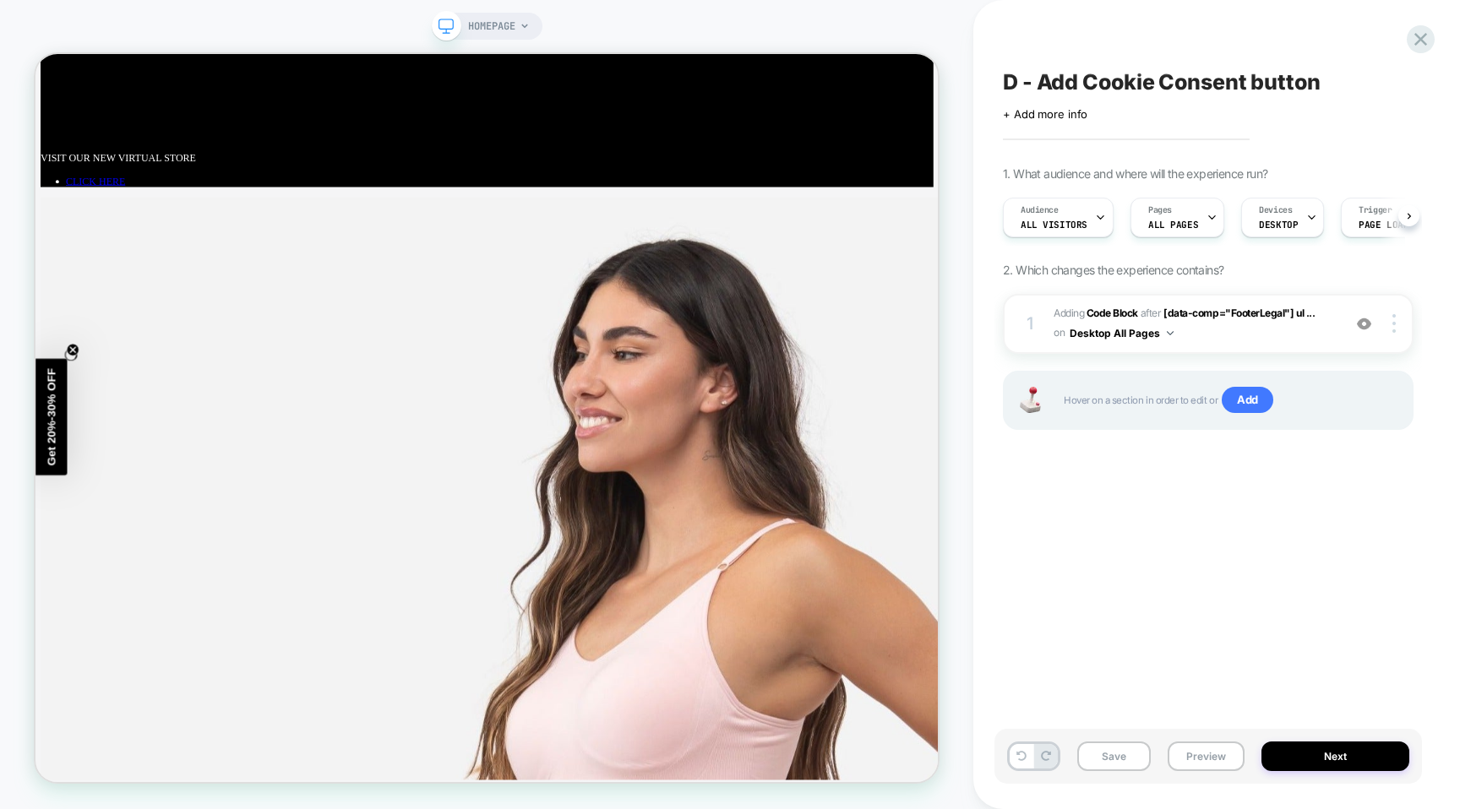
scroll to position [0, 1]
click at [1393, 324] on img at bounding box center [1393, 323] width 3 height 19
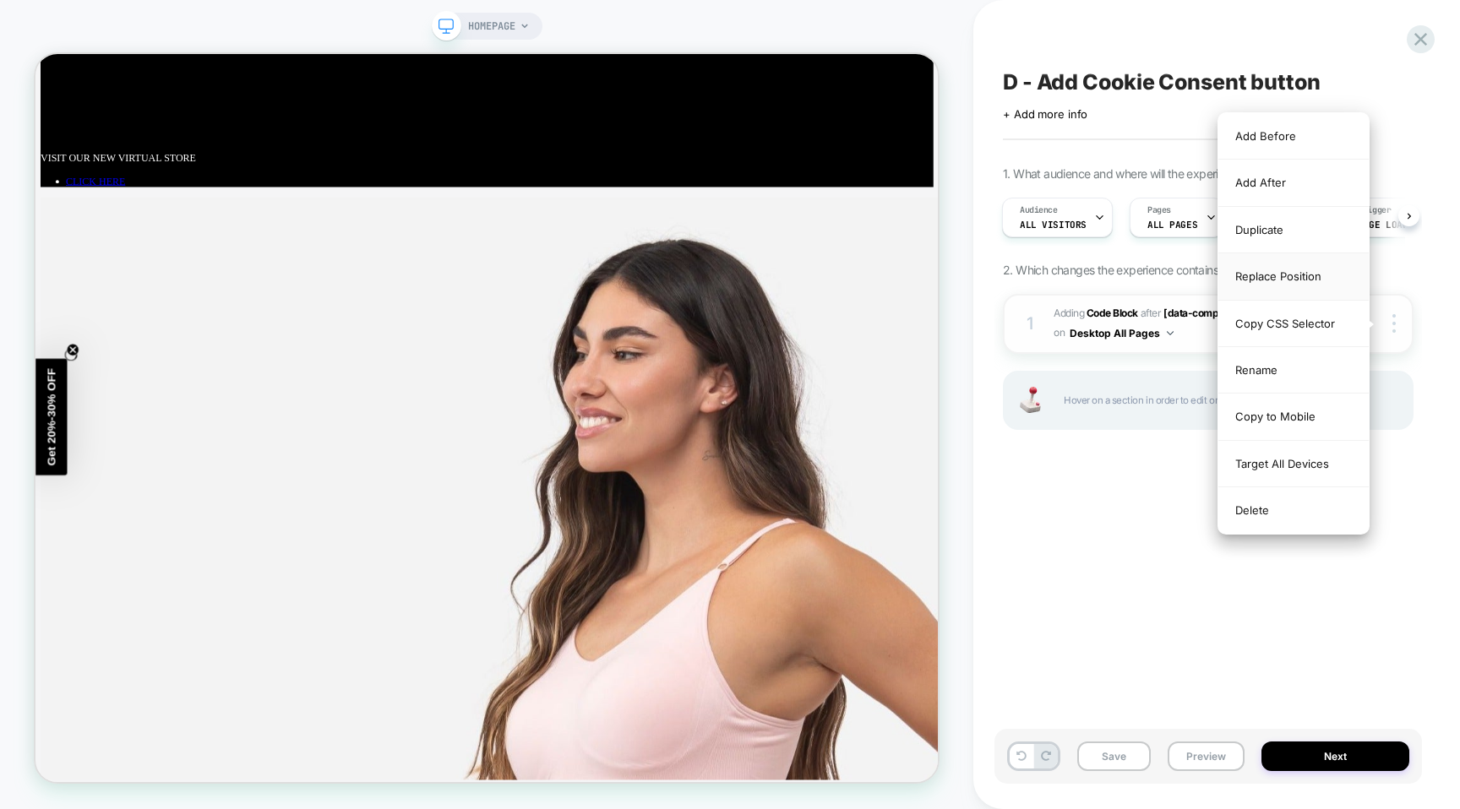
click at [1279, 281] on div "Replace Position" at bounding box center [1293, 276] width 150 height 46
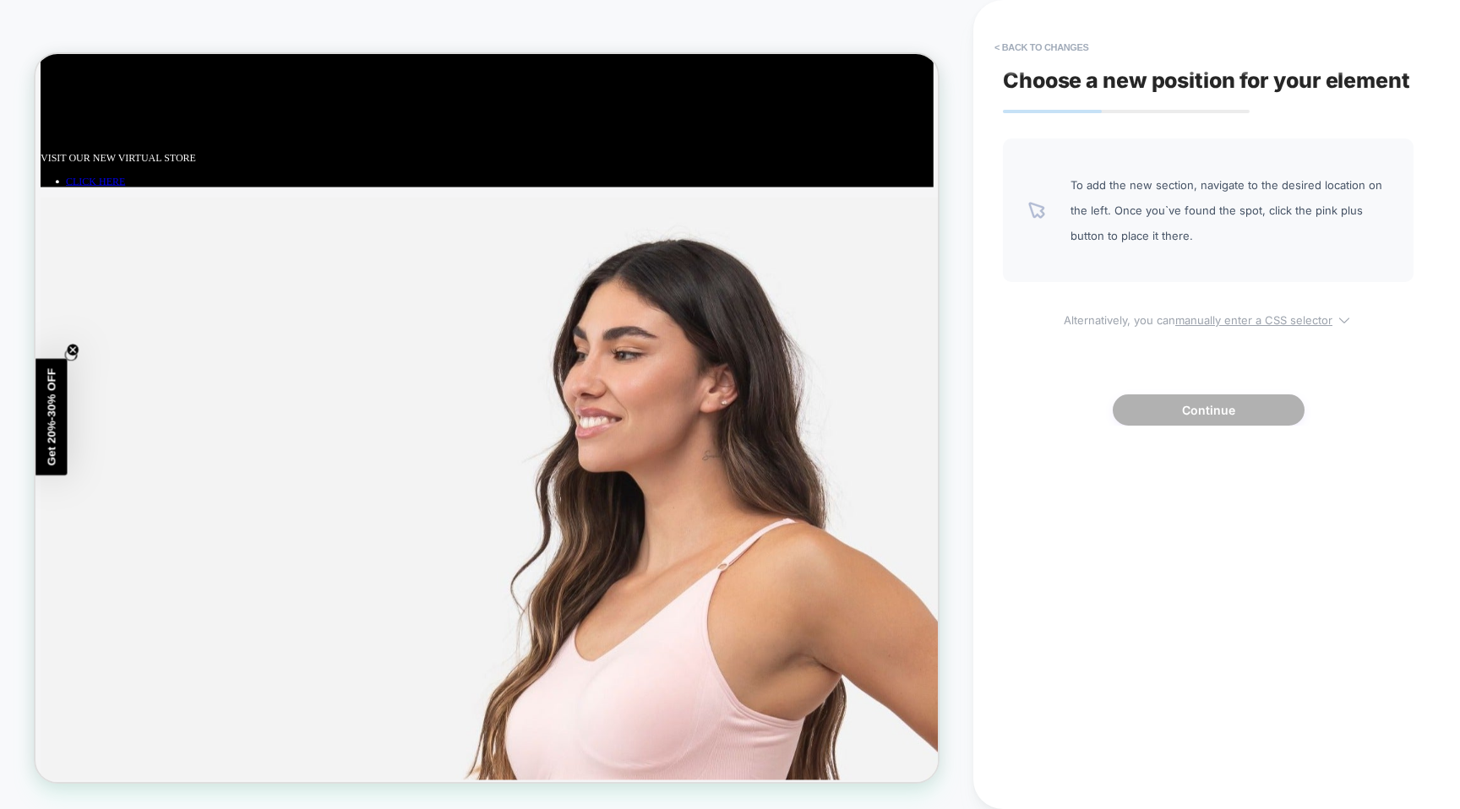
click at [1301, 323] on u "manually enter a CSS selector" at bounding box center [1253, 320] width 157 height 14
select select "*******"
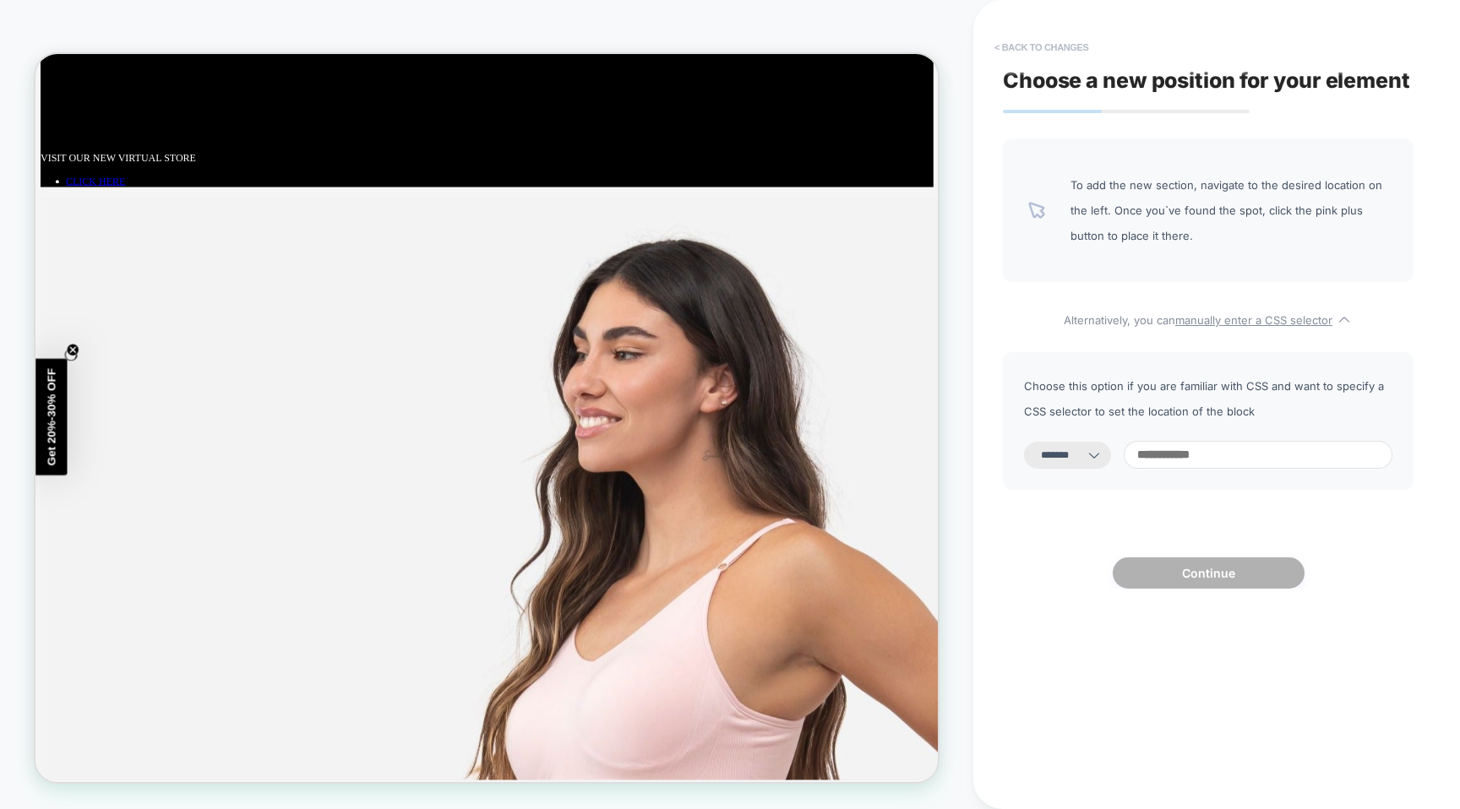
click at [1023, 50] on button "< Back to changes" at bounding box center [1041, 47] width 111 height 27
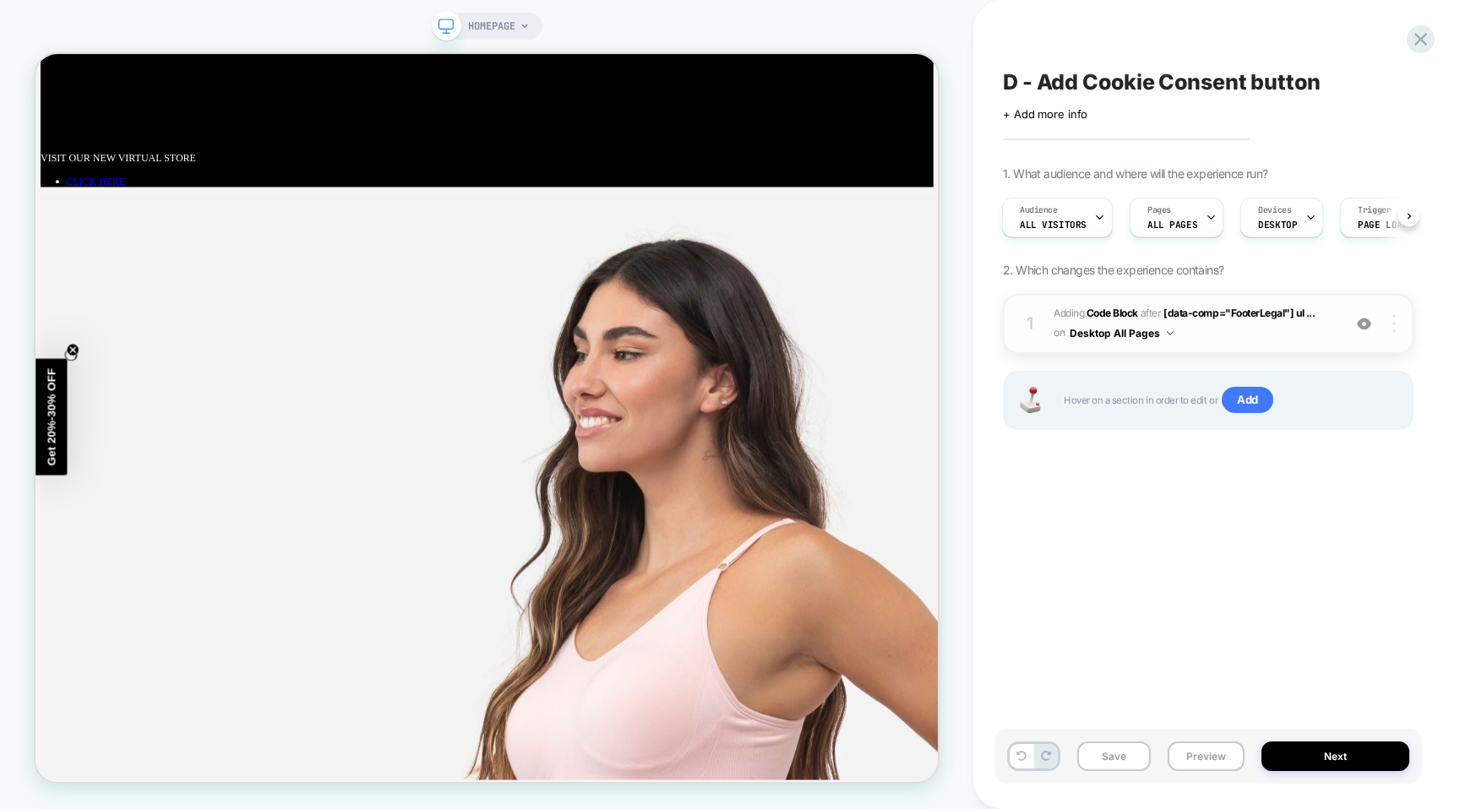
click at [1389, 328] on div at bounding box center [1396, 323] width 32 height 19
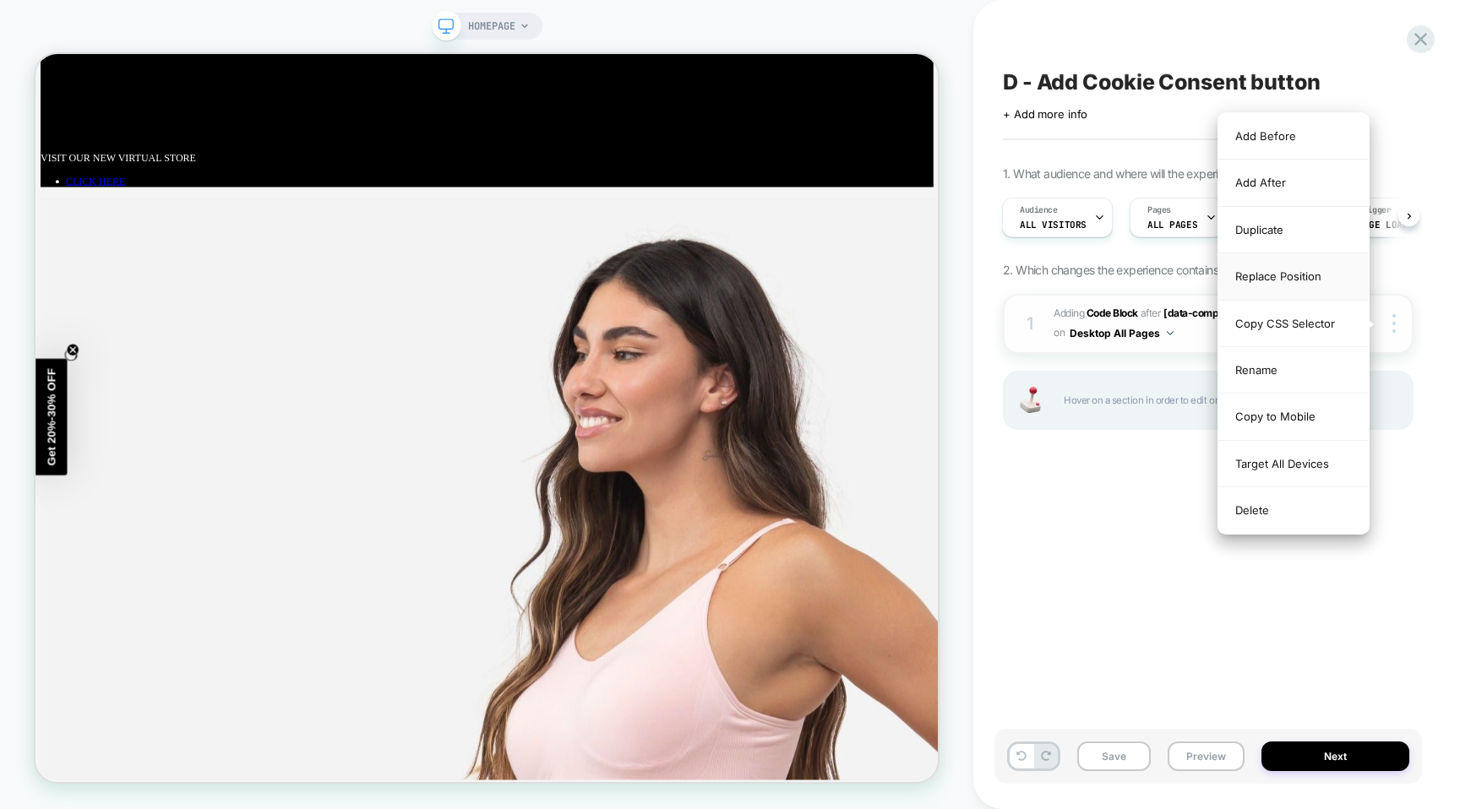
click at [1294, 286] on div "Replace Position" at bounding box center [1293, 276] width 150 height 46
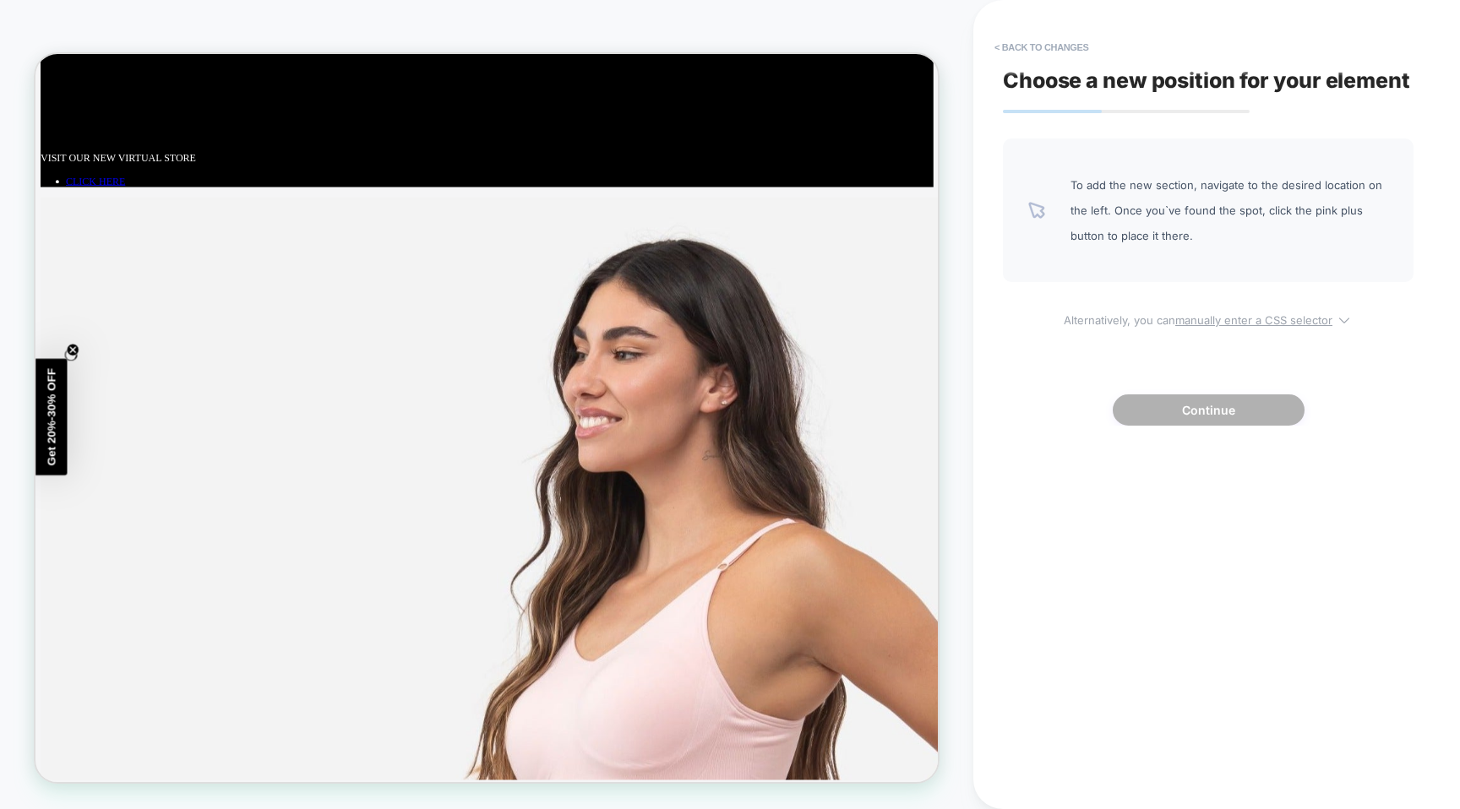
click at [1243, 318] on u "manually enter a CSS selector" at bounding box center [1253, 320] width 157 height 14
select select "*******"
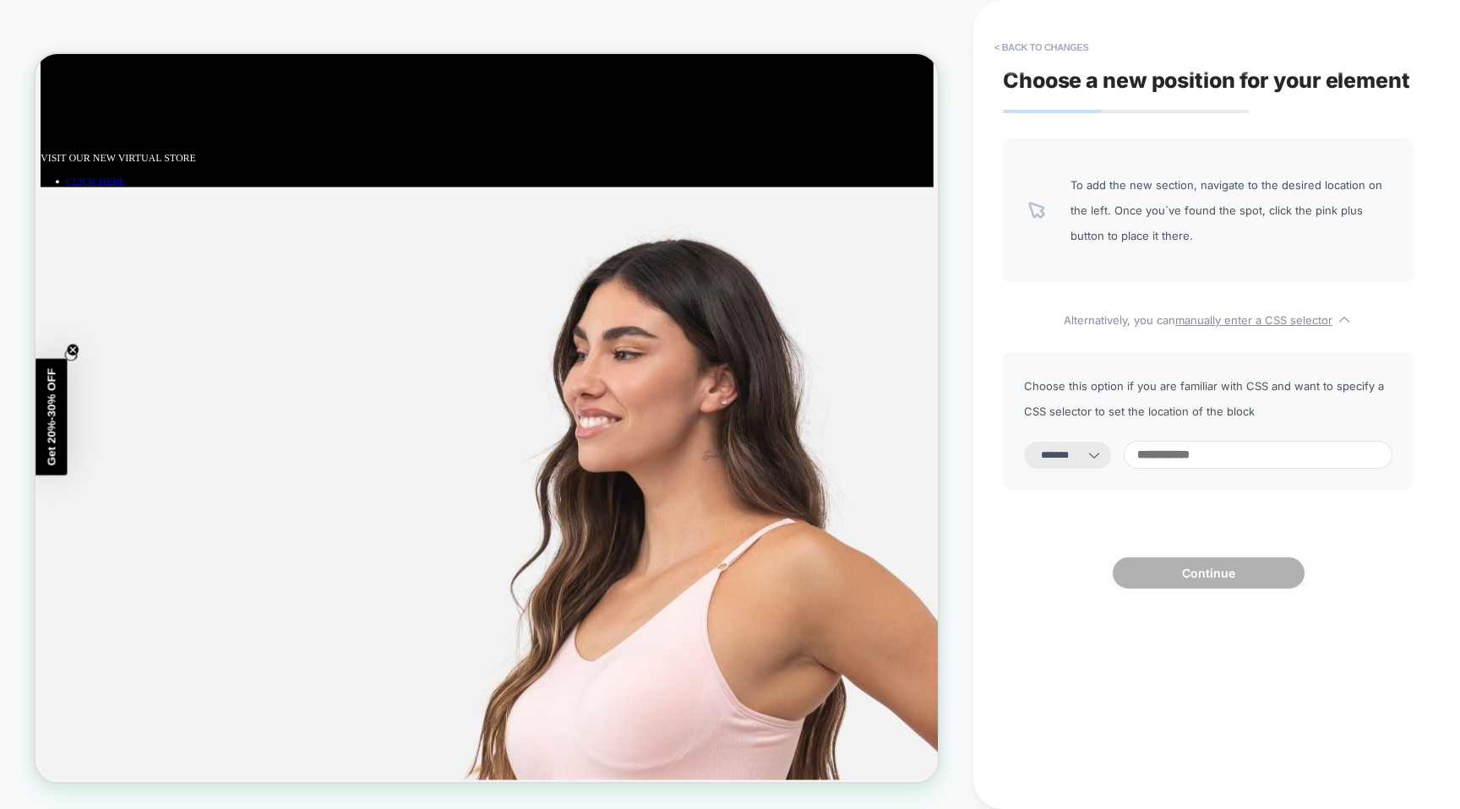
click at [1200, 466] on input at bounding box center [1257, 455] width 269 height 28
paste input "**********"
type input "**********"
select select "*********"
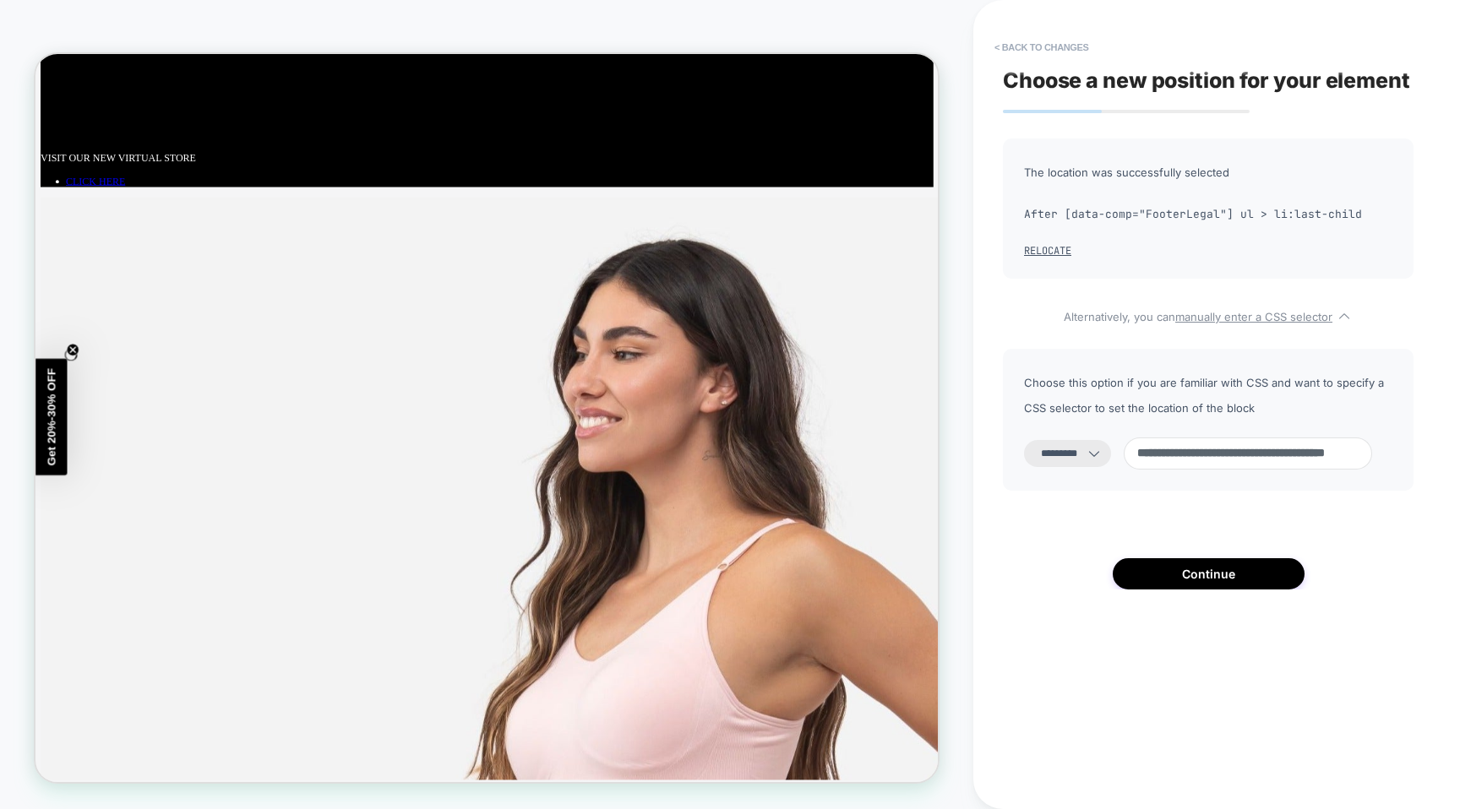
paste input "**********"
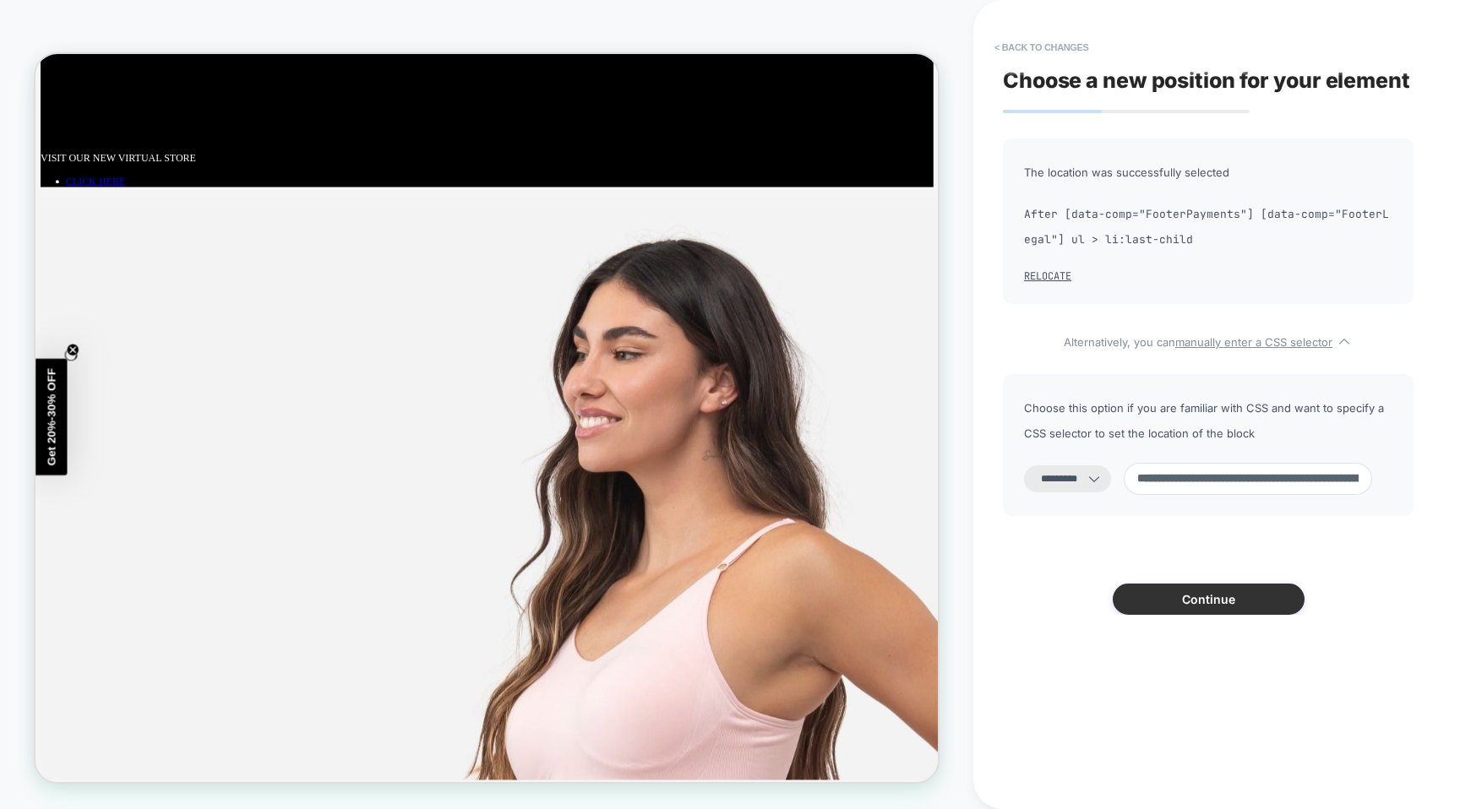
type input "**********"
click at [1182, 595] on button "Continue" at bounding box center [1208, 599] width 192 height 31
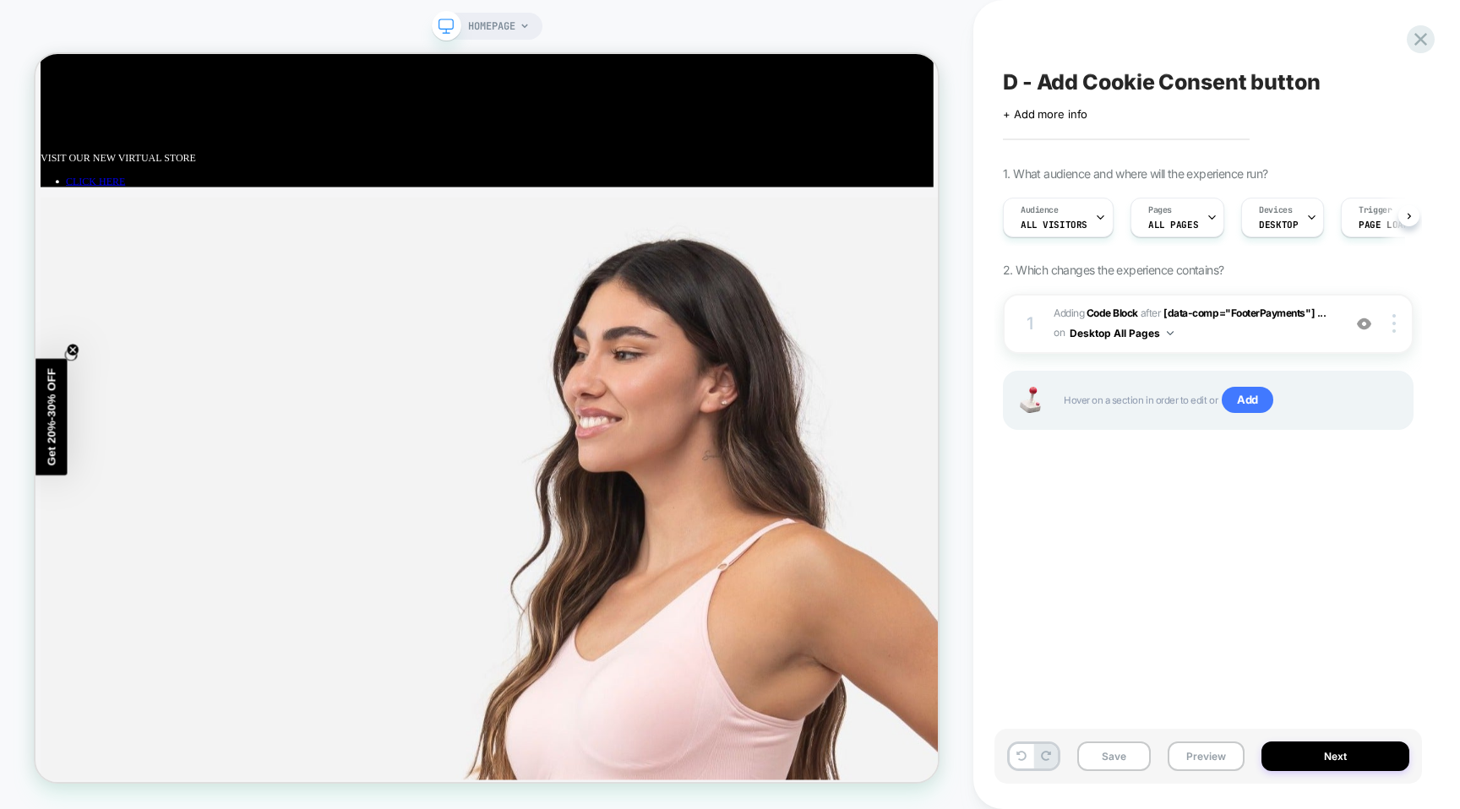
scroll to position [0, 1]
click at [1330, 747] on button "Next" at bounding box center [1335, 757] width 148 height 30
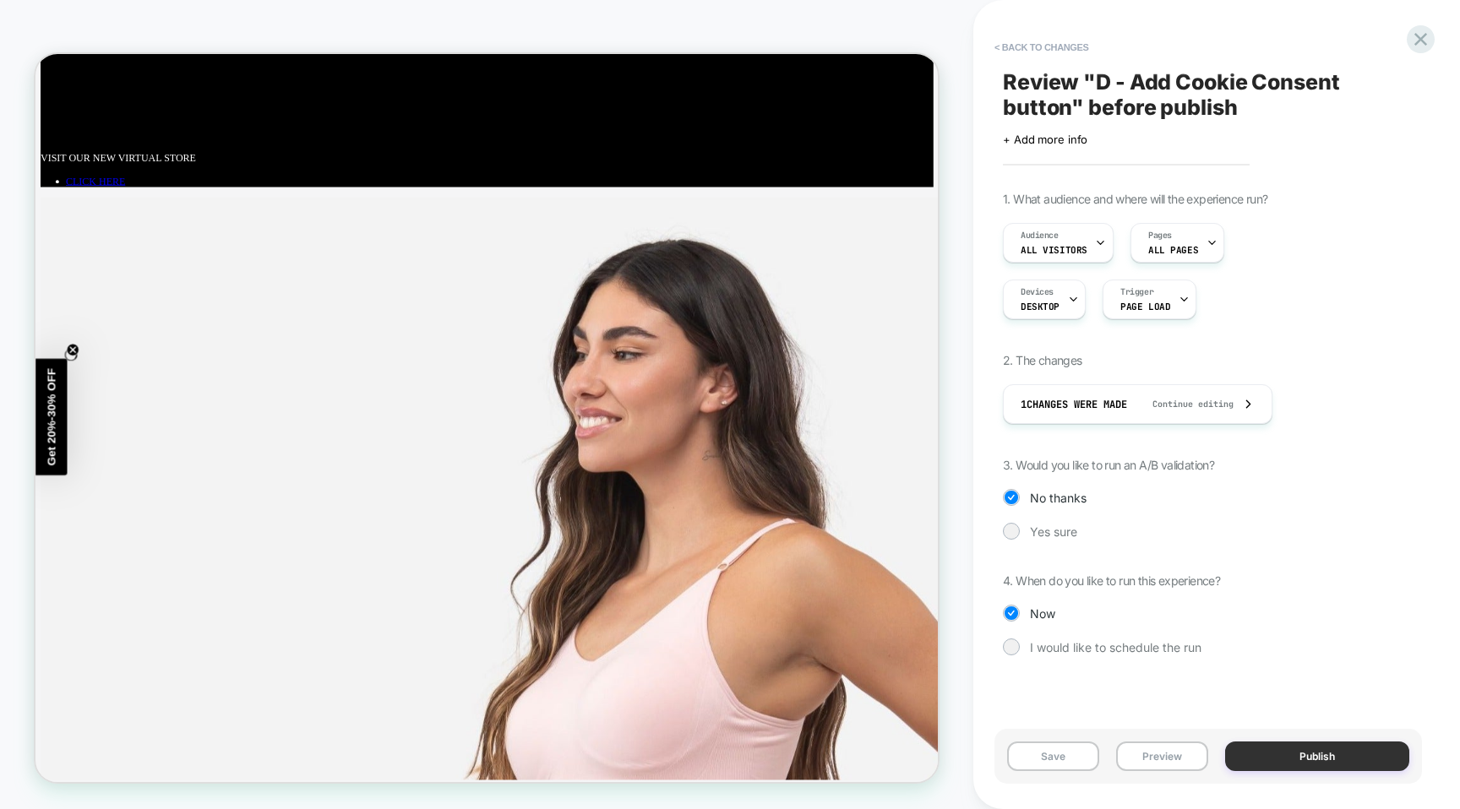
click at [1332, 753] on button "Publish" at bounding box center [1317, 757] width 184 height 30
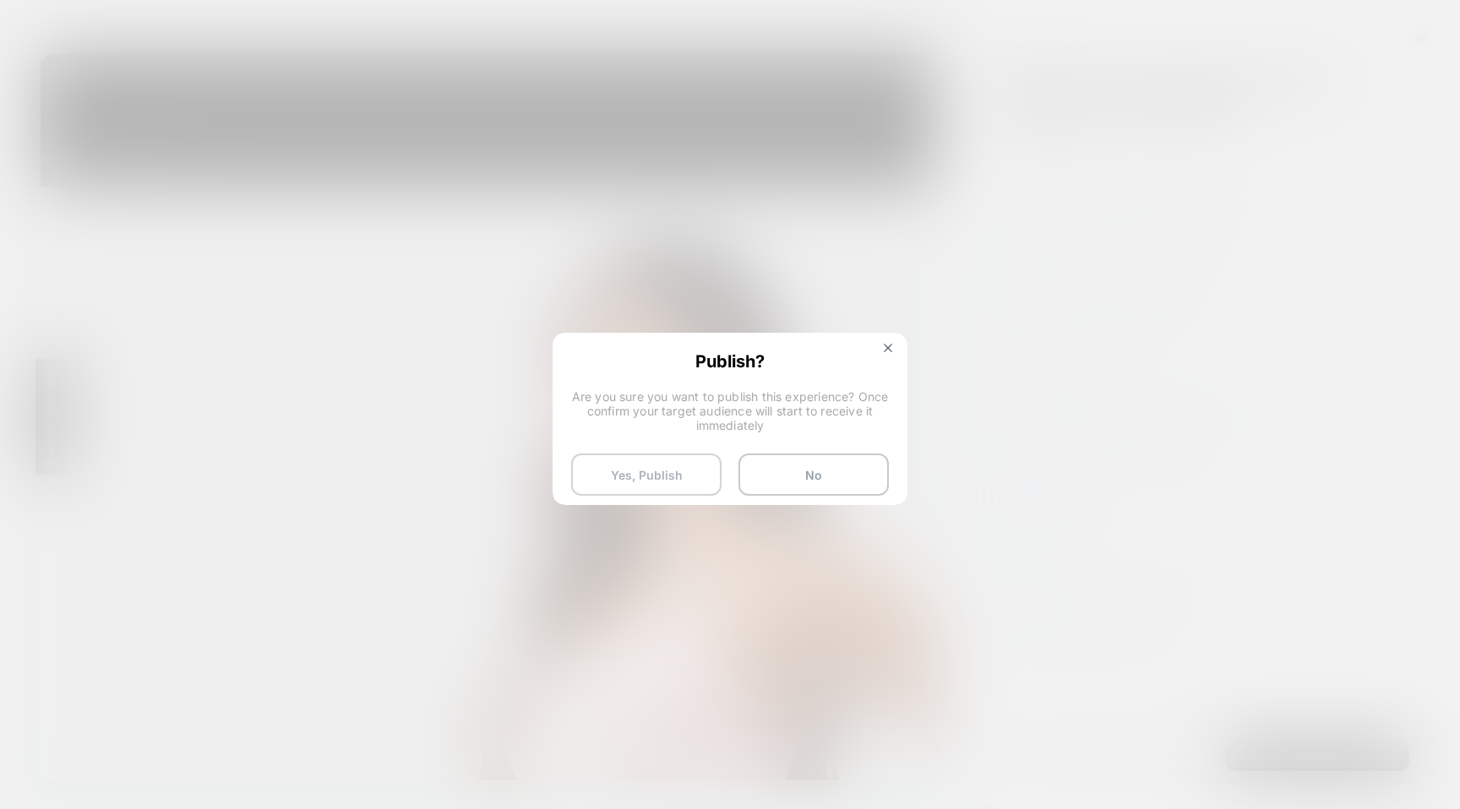
click at [662, 476] on button "Yes, Publish" at bounding box center [646, 475] width 150 height 42
